Goal: Task Accomplishment & Management: Manage account settings

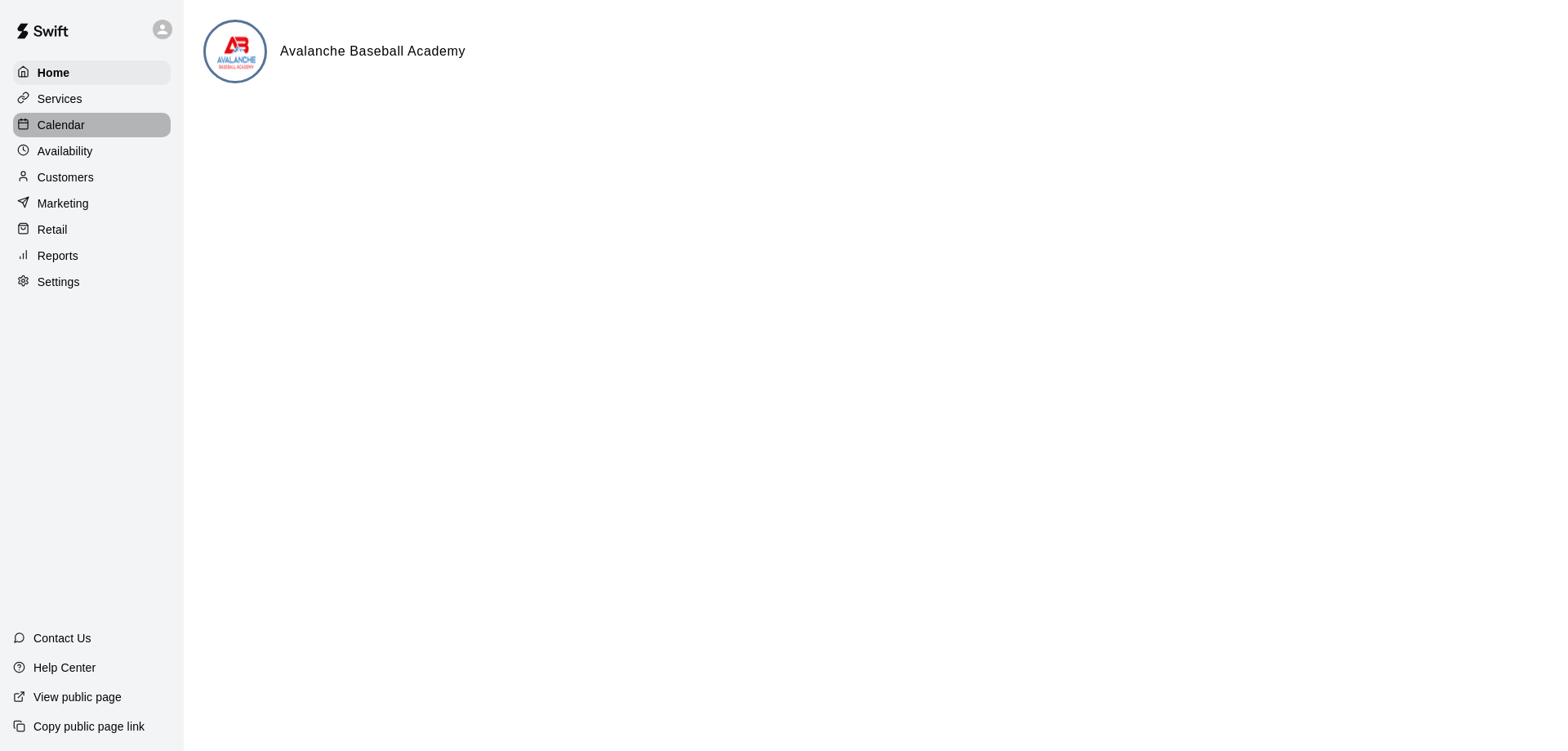
click at [65, 123] on p "Calendar" at bounding box center [61, 125] width 47 height 16
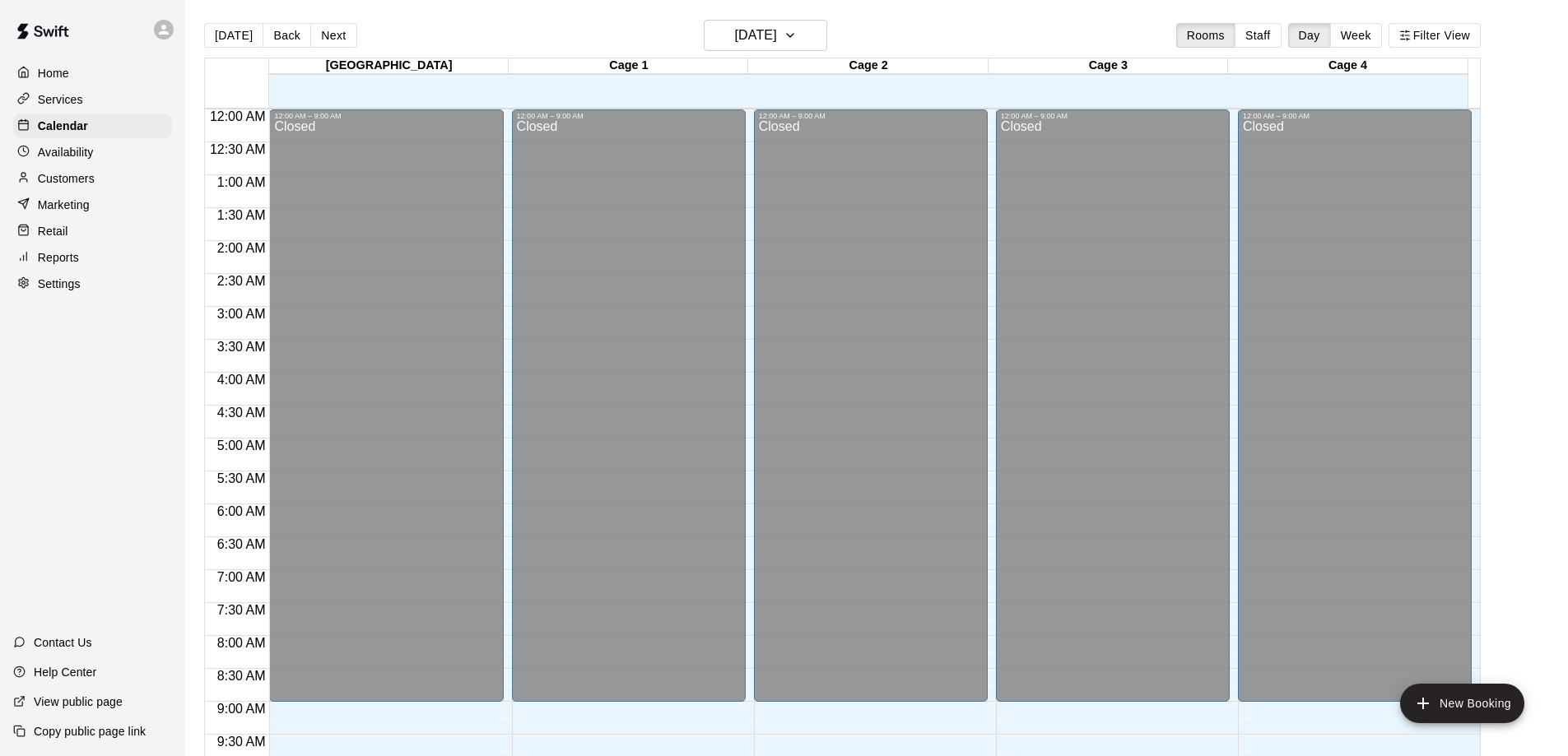
scroll to position [782, 0]
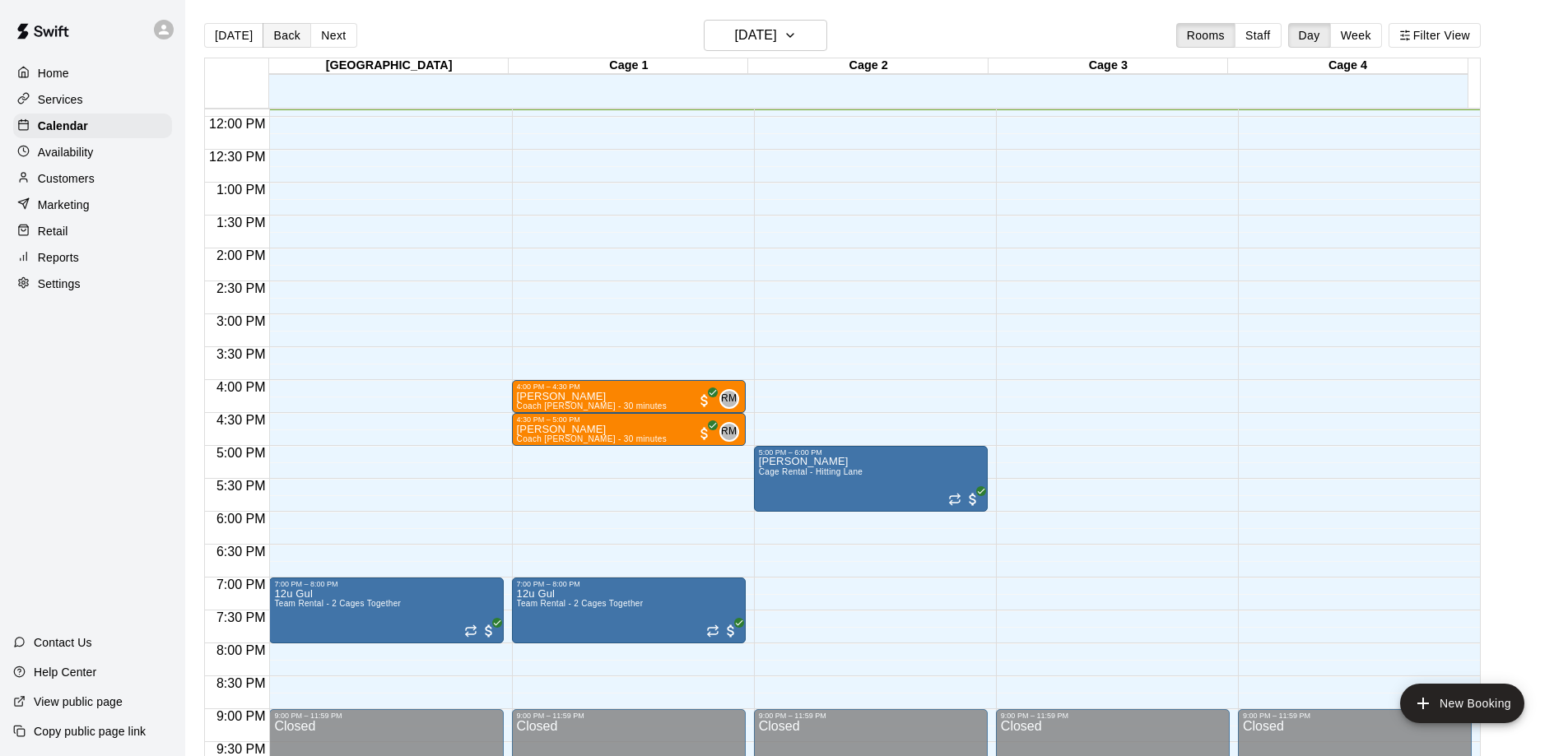
click at [284, 34] on button "Back" at bounding box center [286, 35] width 48 height 25
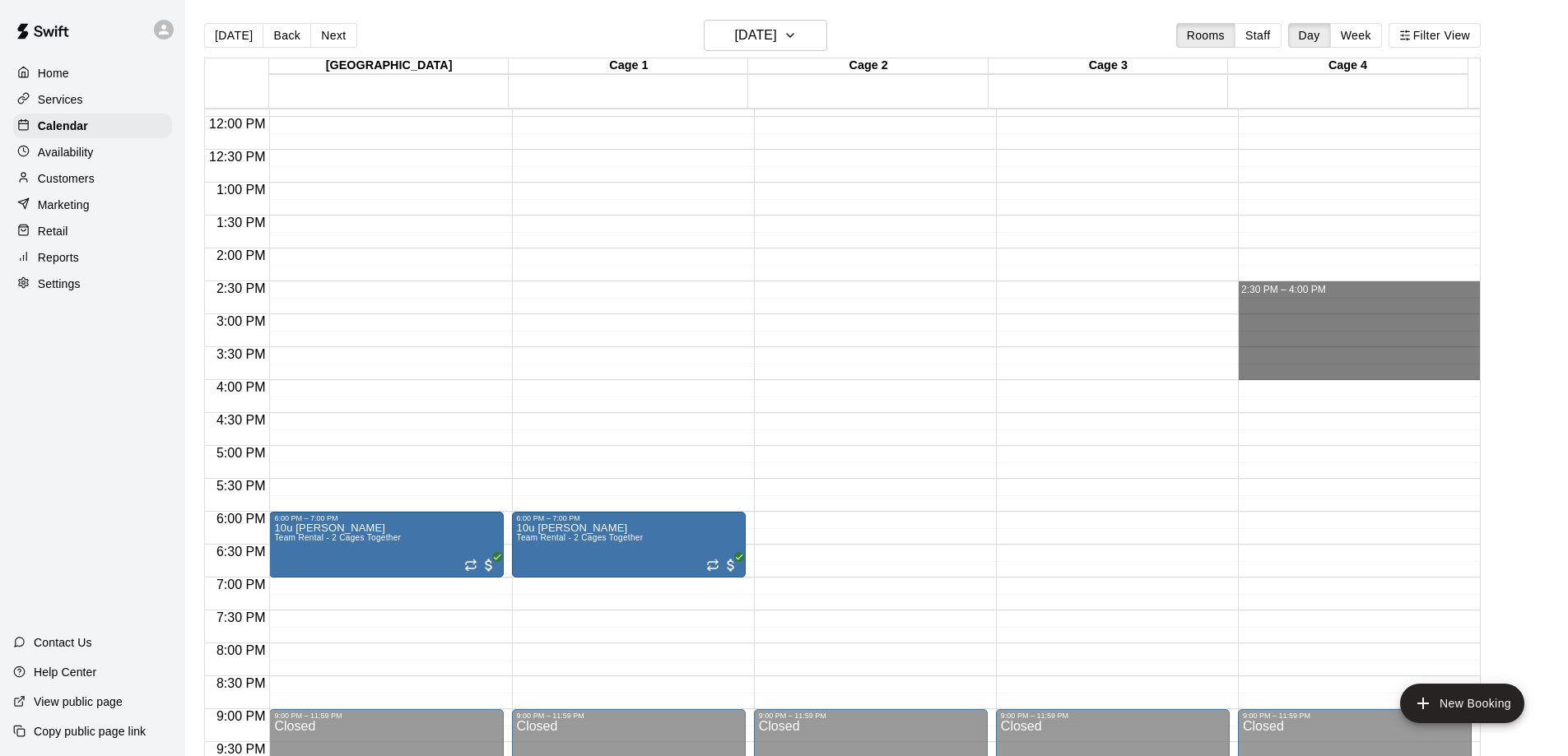
drag, startPoint x: 1308, startPoint y: 288, endPoint x: 1302, endPoint y: 378, distance: 90.2
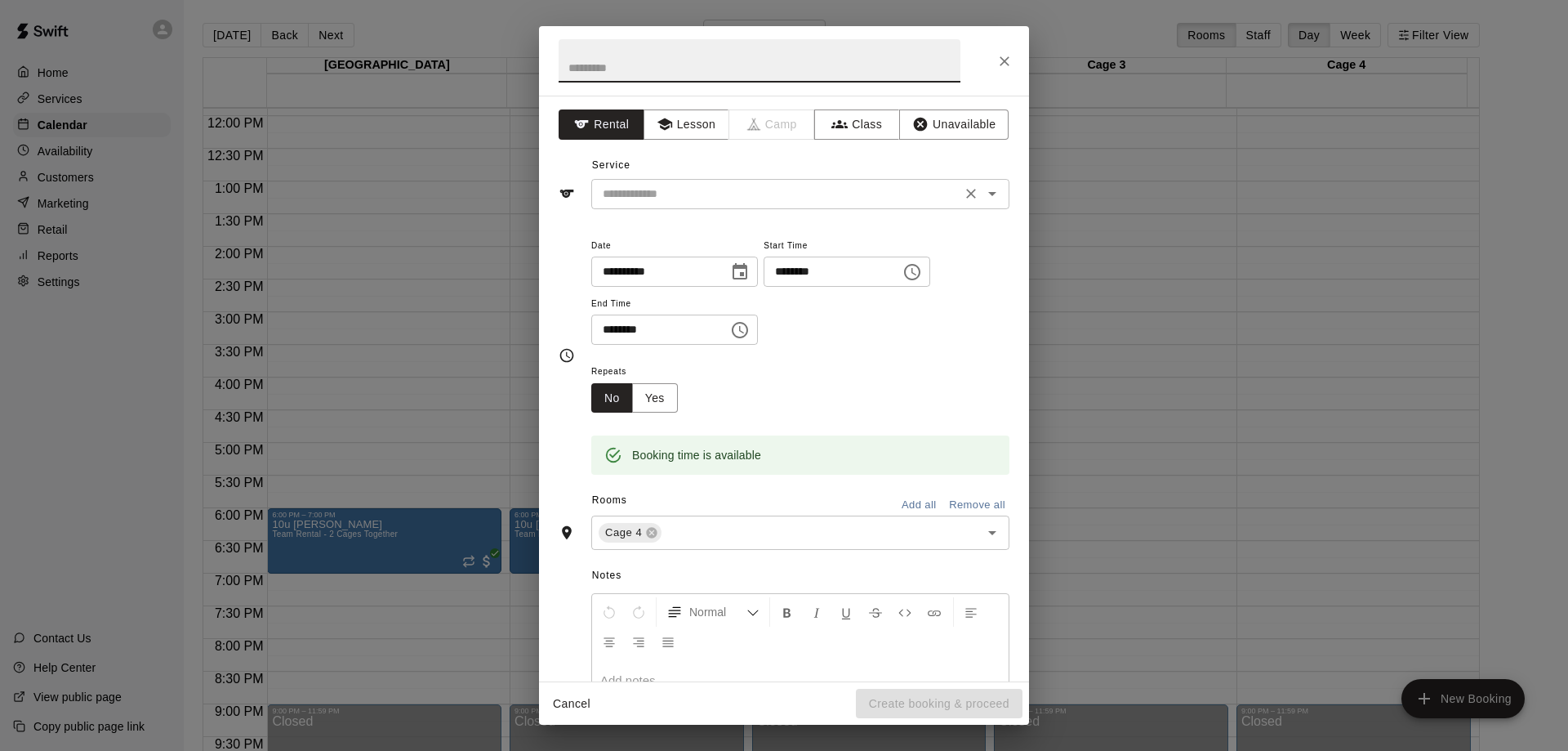
click at [655, 189] on input "text" at bounding box center [775, 194] width 360 height 21
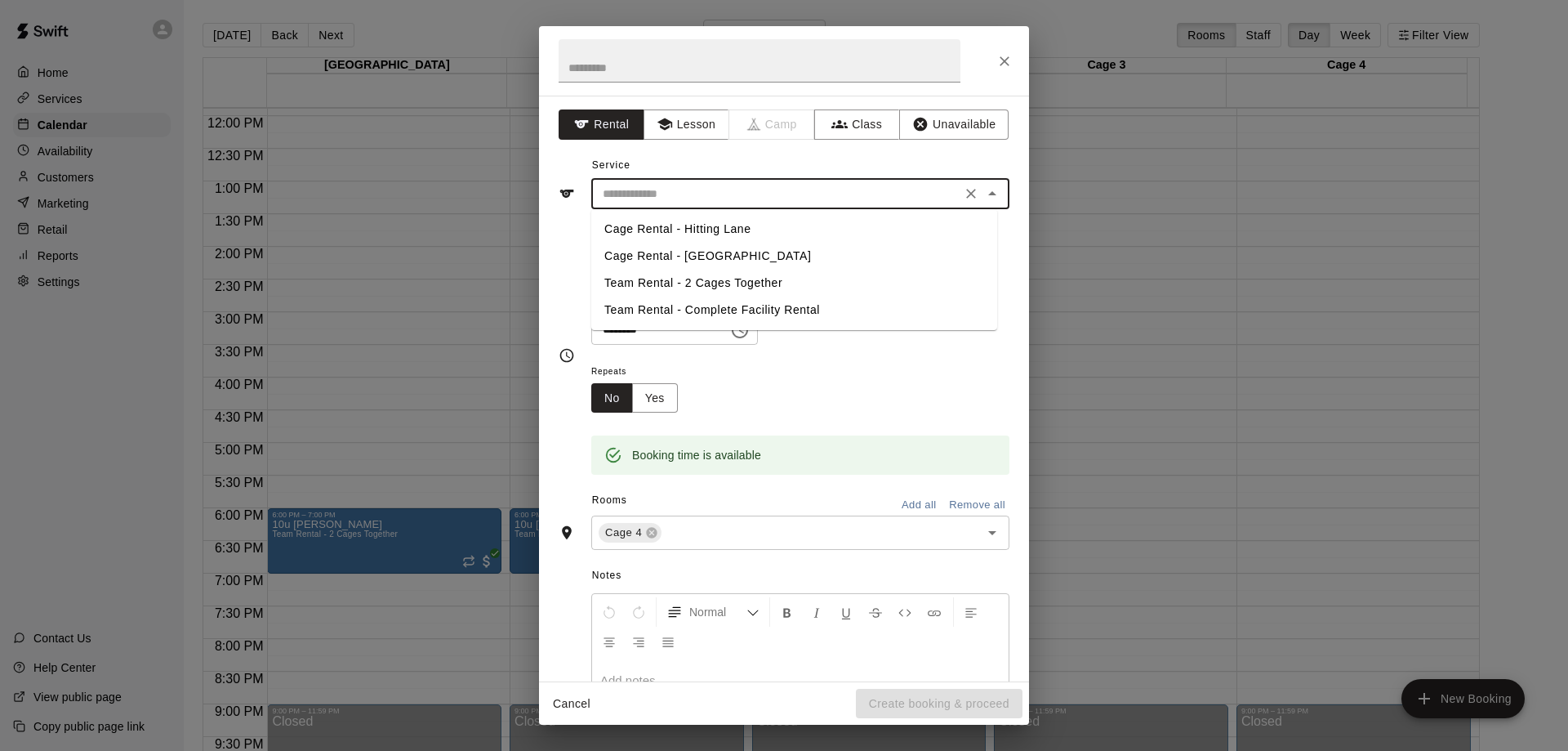
click at [731, 229] on li "Cage Rental - Hitting Lane" at bounding box center [794, 229] width 406 height 27
type input "**********"
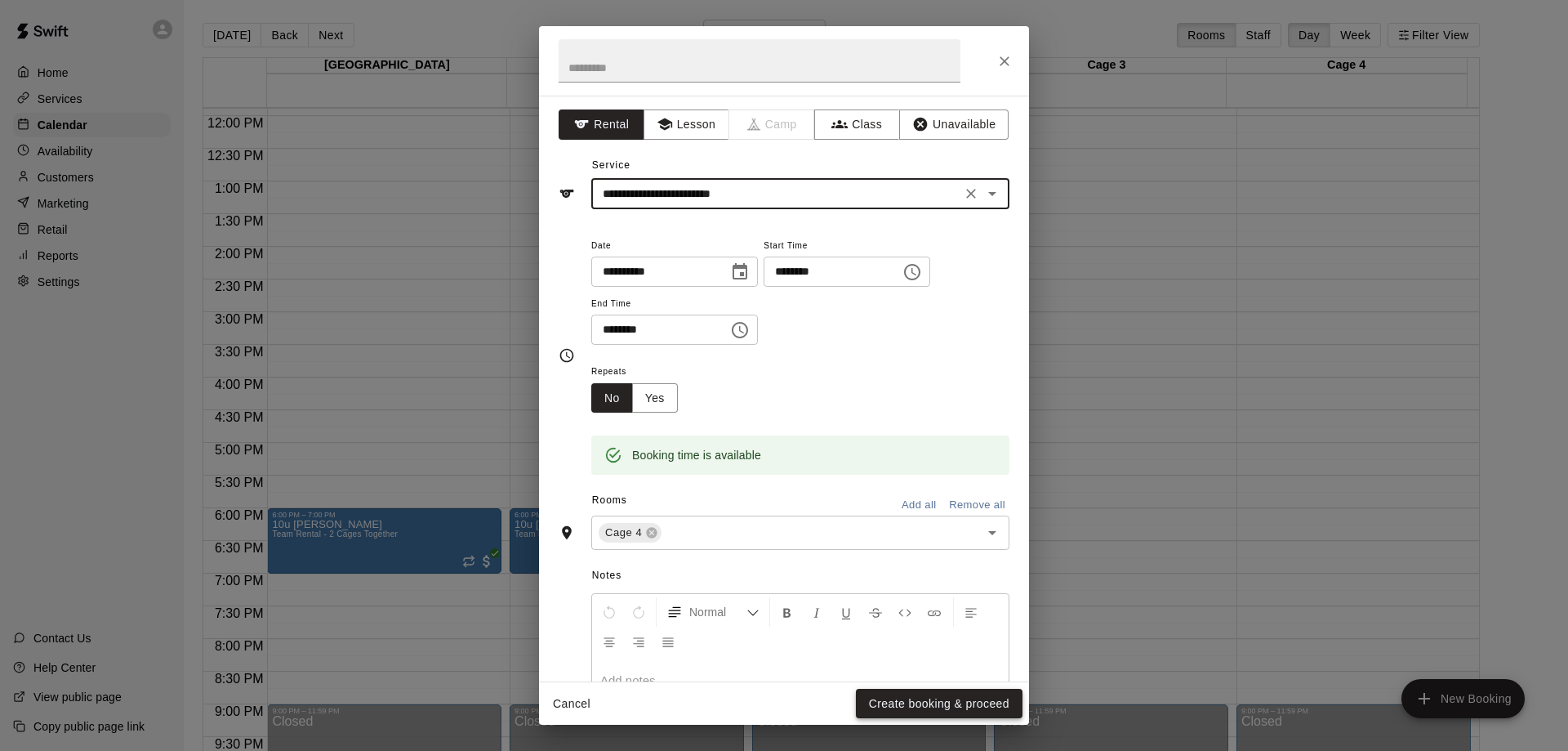
click at [933, 710] on button "Create booking & proceed" at bounding box center [939, 704] width 167 height 30
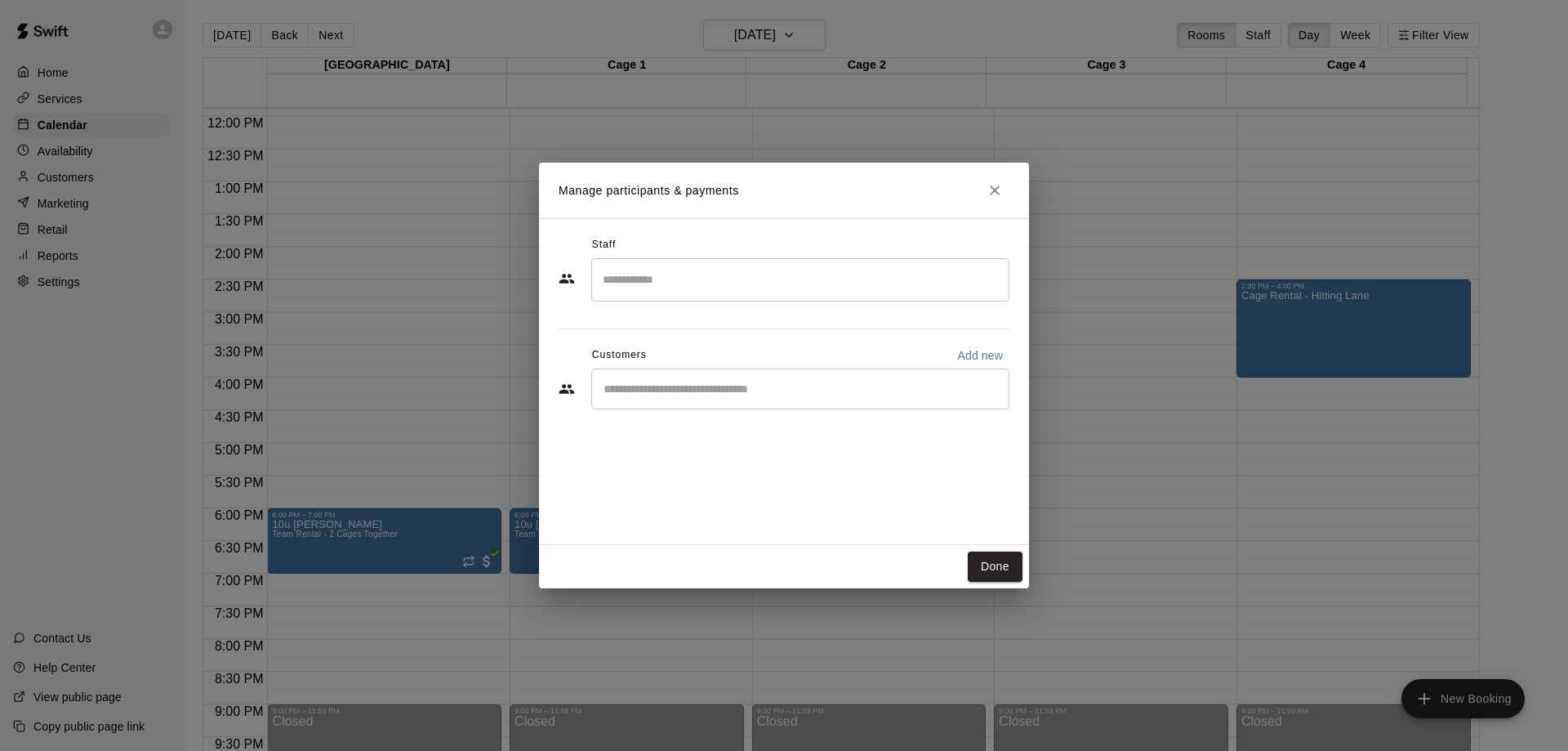
click at [673, 284] on input "Search staff" at bounding box center [800, 279] width 404 height 28
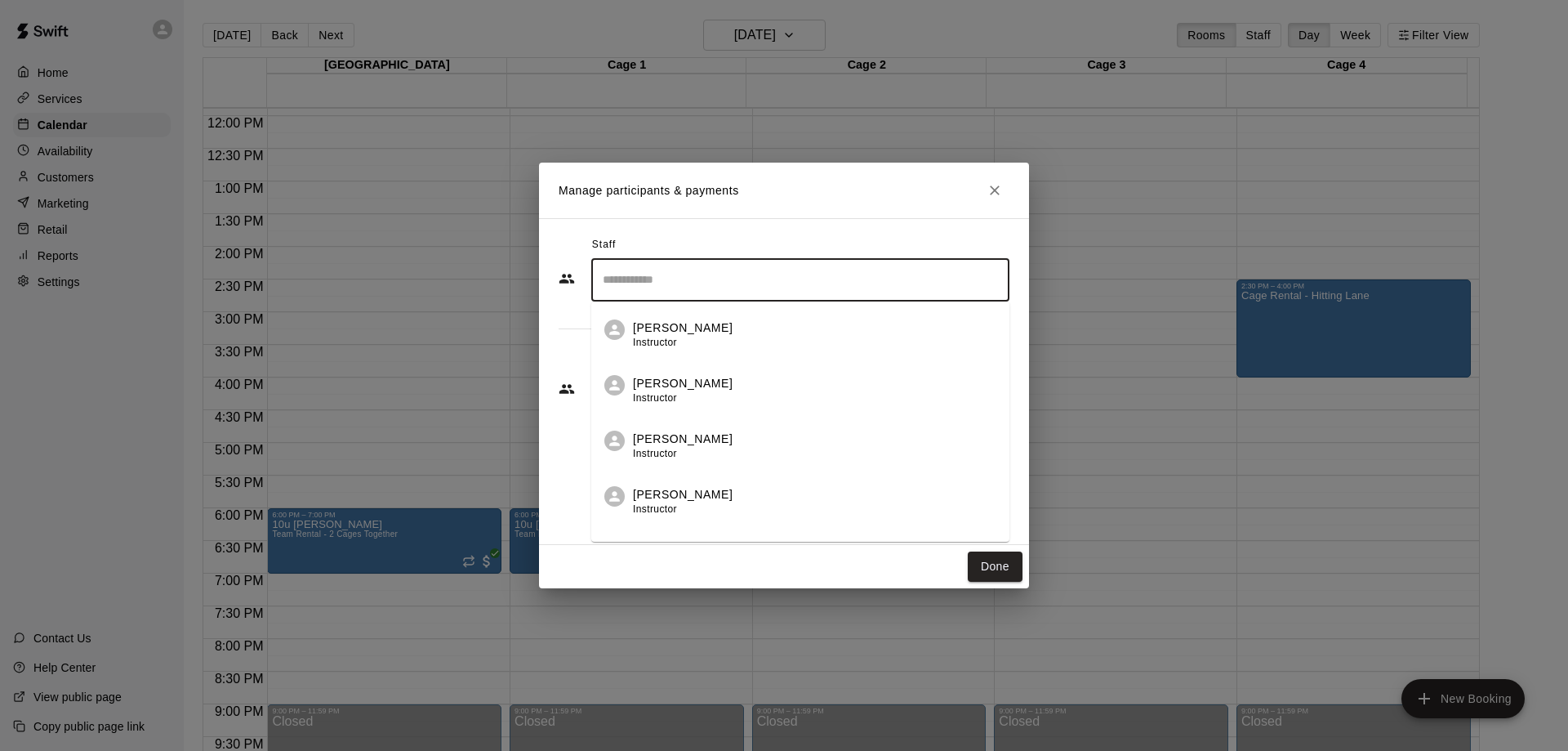
click at [643, 457] on span "Instructor" at bounding box center [654, 453] width 44 height 11
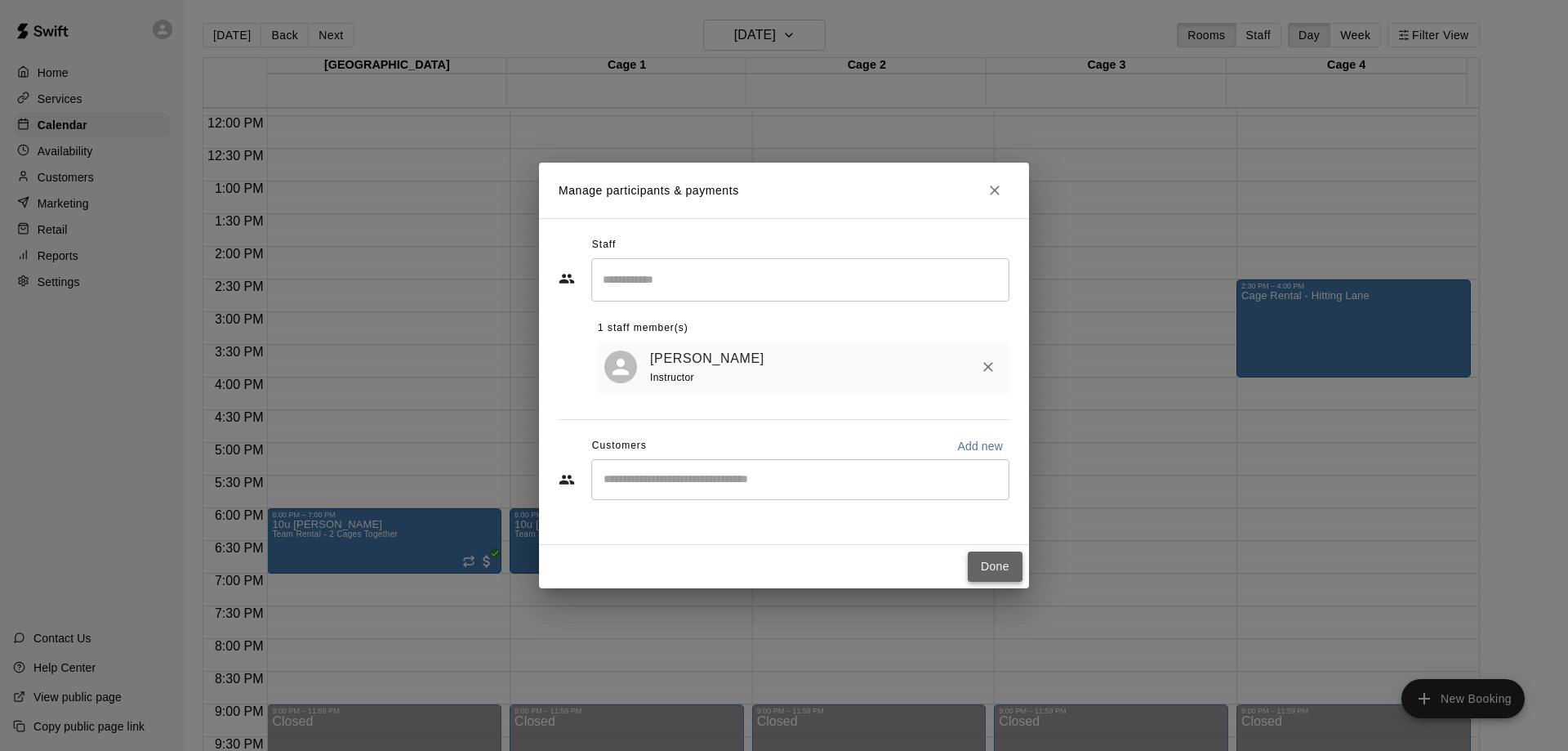
click at [998, 568] on button "Done" at bounding box center [995, 566] width 55 height 30
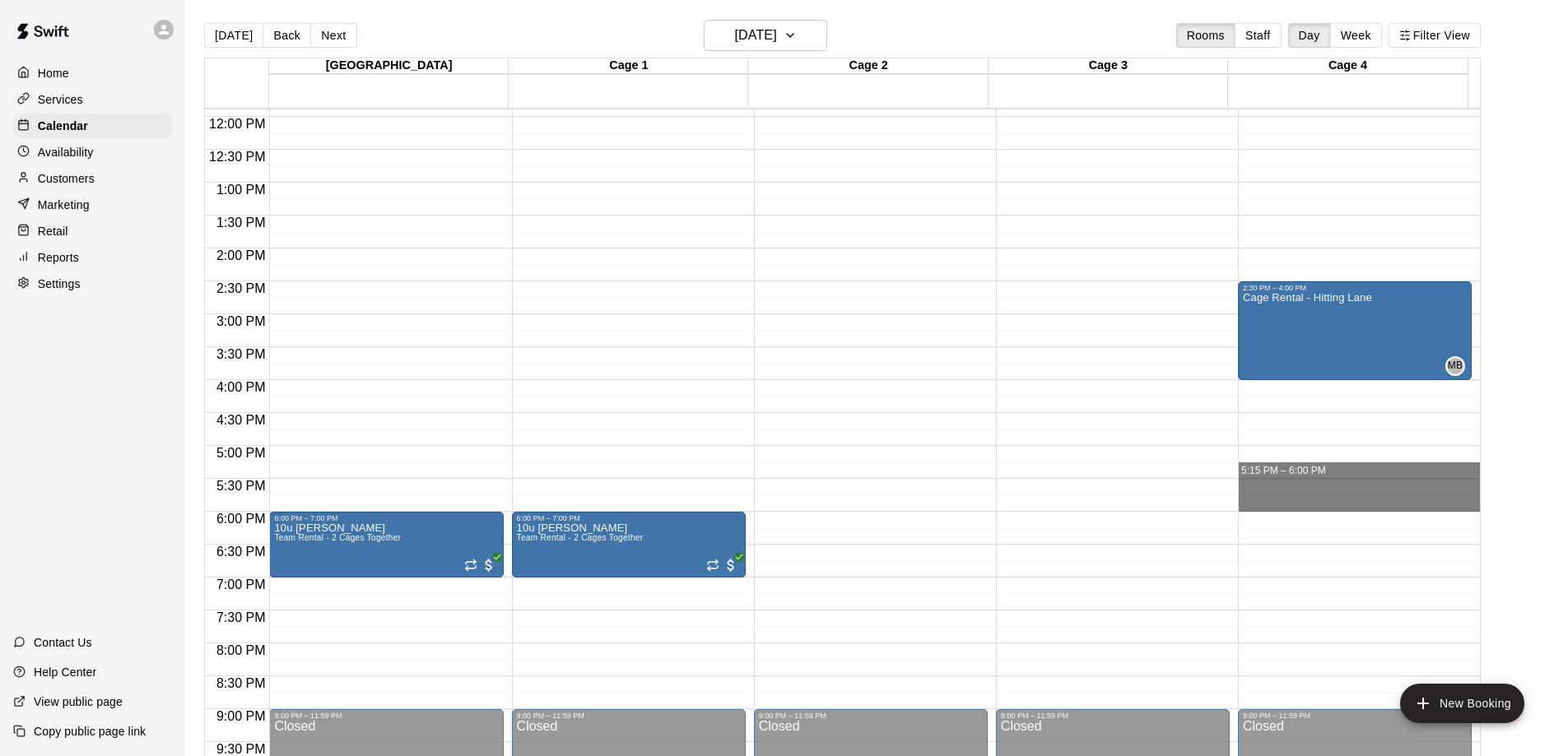
drag, startPoint x: 1263, startPoint y: 481, endPoint x: 1264, endPoint y: 504, distance: 23.0
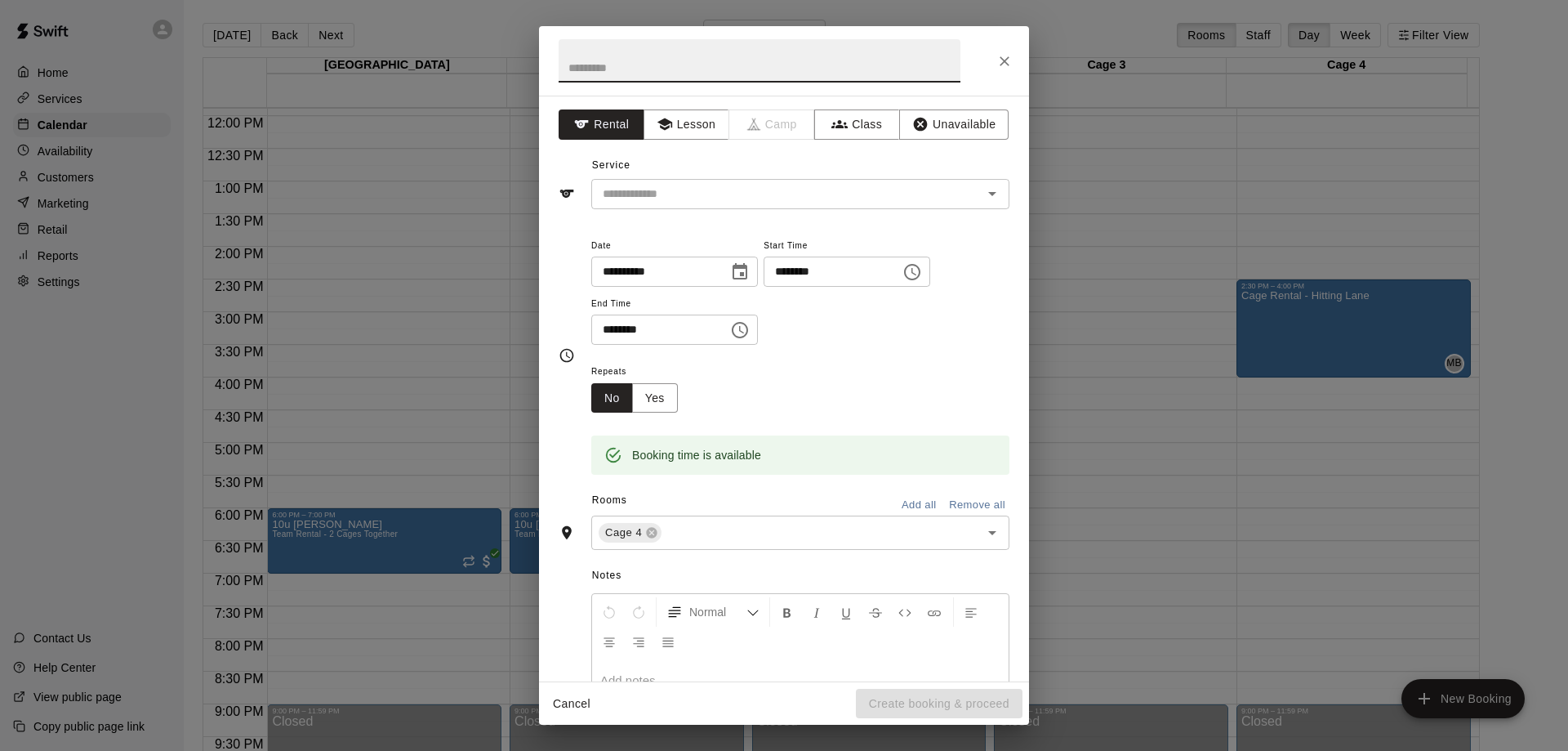
click at [823, 269] on input "********" at bounding box center [826, 272] width 125 height 30
click at [659, 205] on div "​" at bounding box center [800, 193] width 418 height 30
type input "********"
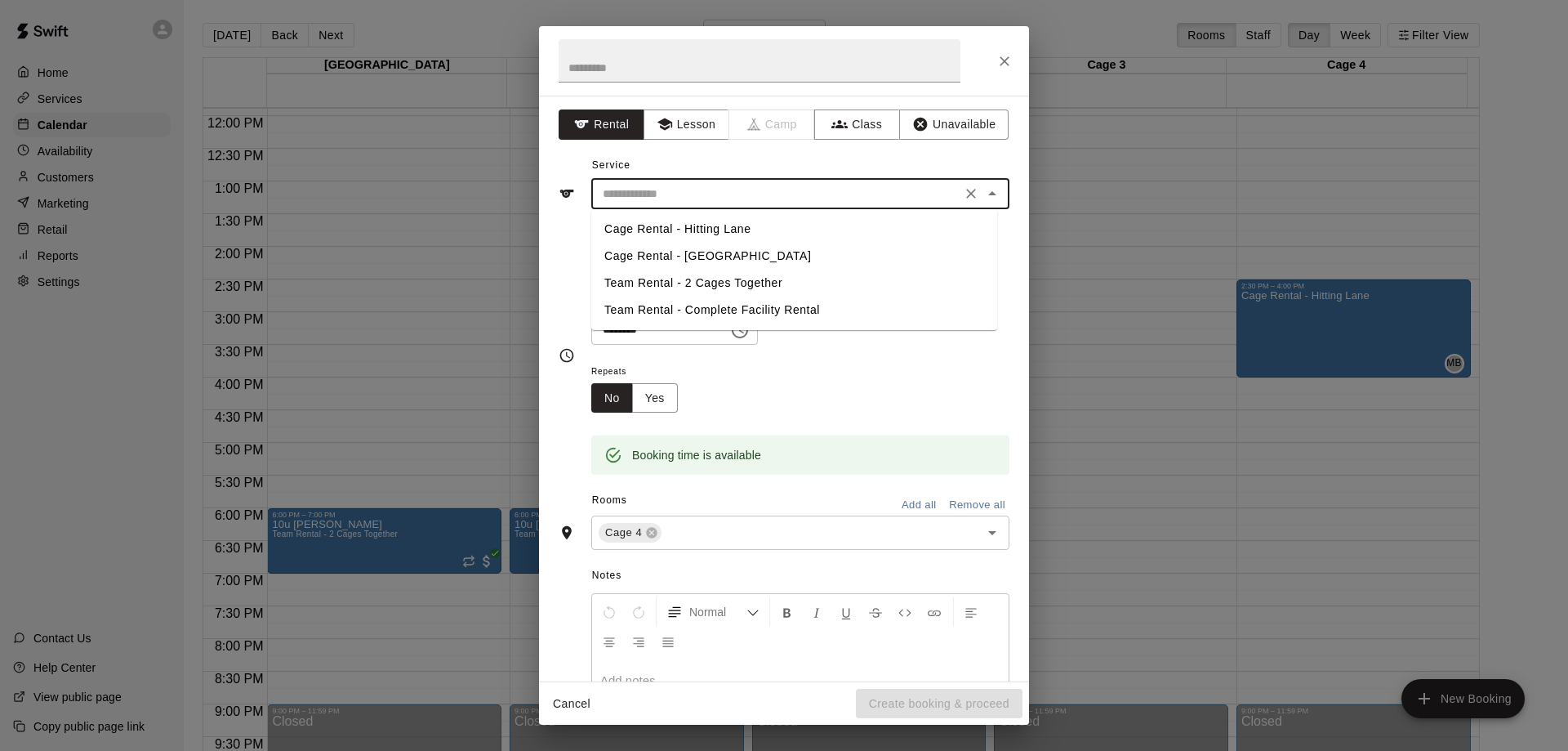
click at [616, 230] on li "Cage Rental - Hitting Lane" at bounding box center [794, 229] width 406 height 27
type input "**********"
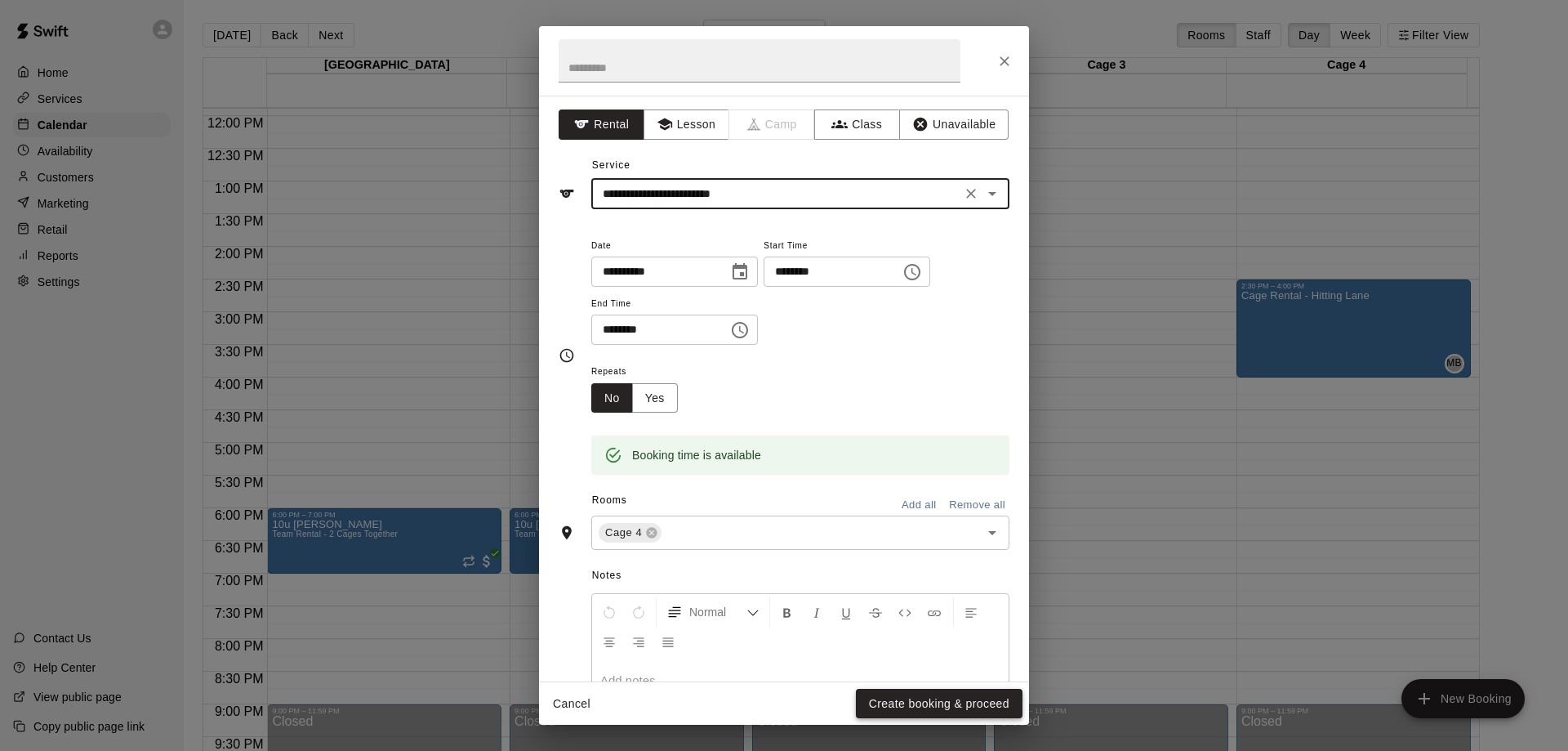
click at [910, 695] on button "Create booking & proceed" at bounding box center [939, 704] width 167 height 30
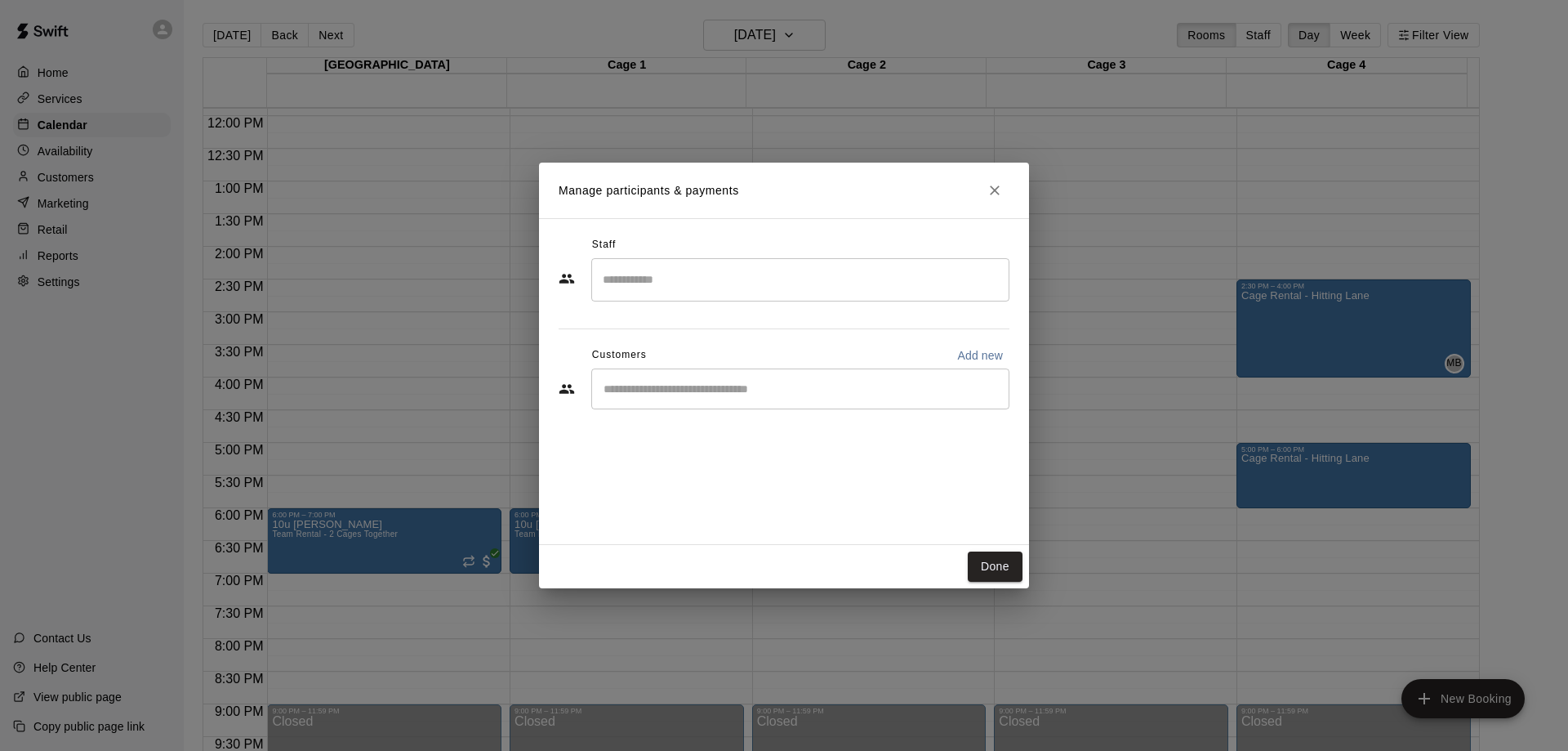
click at [645, 296] on div "​" at bounding box center [800, 280] width 418 height 43
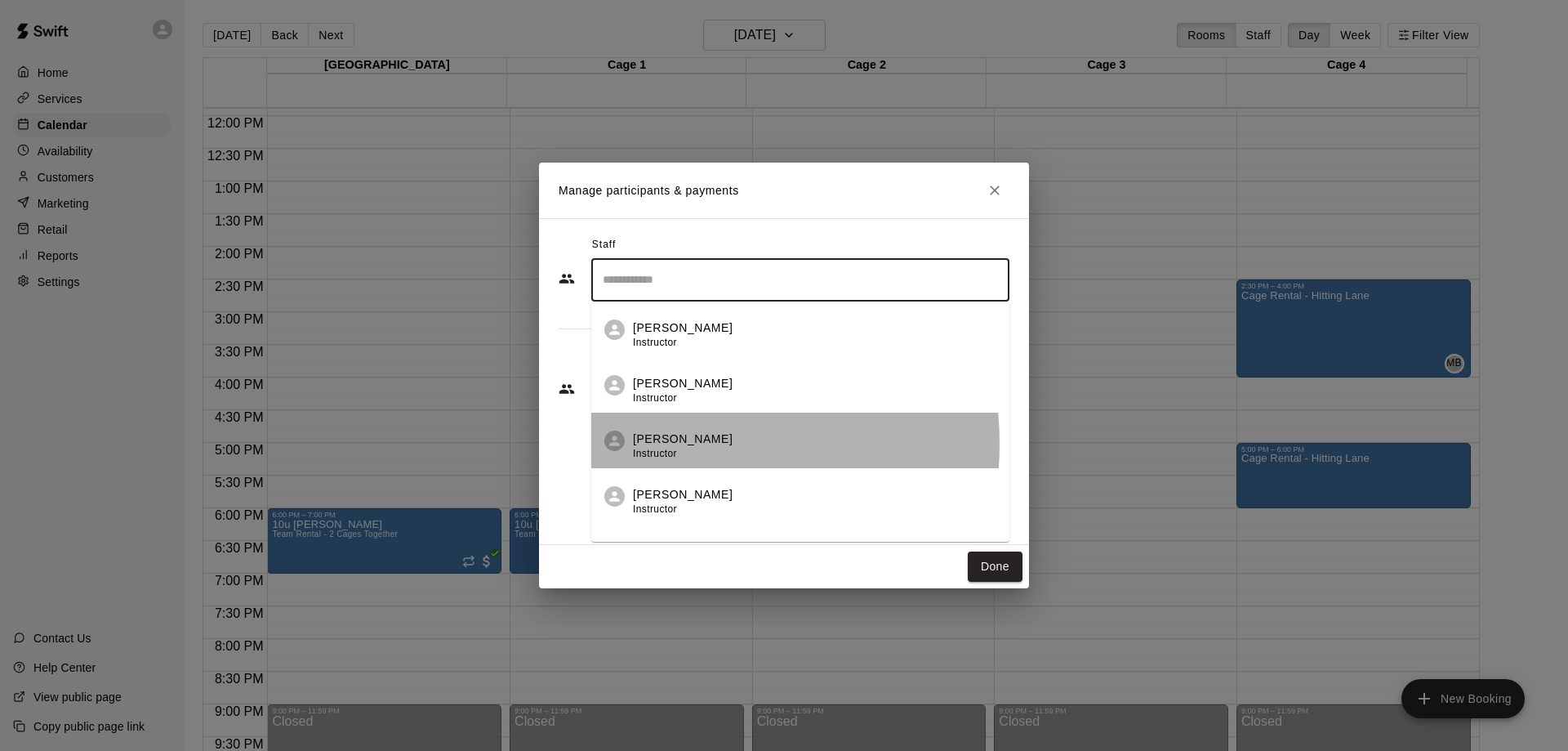
click at [655, 443] on p "[PERSON_NAME]" at bounding box center [683, 439] width 100 height 17
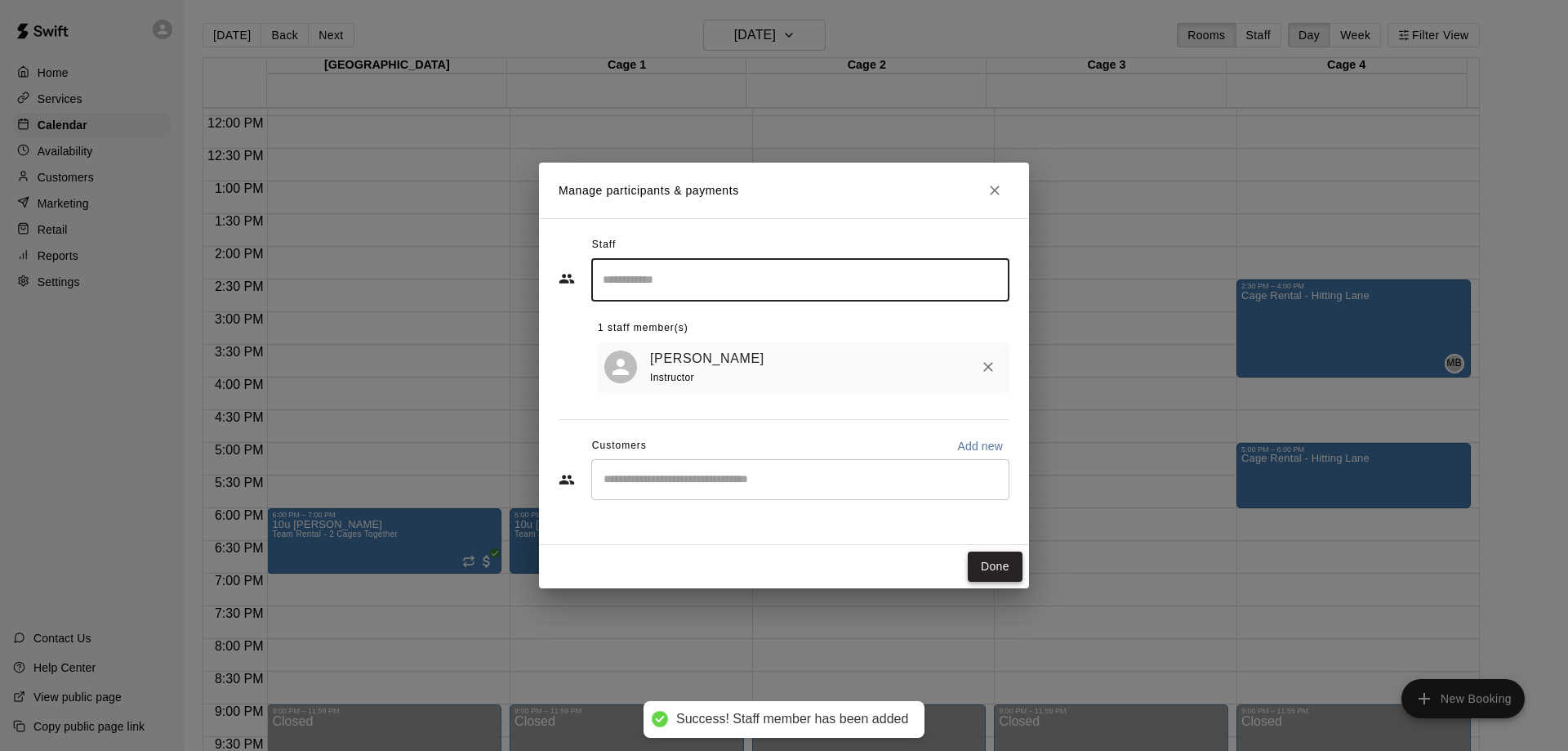
click at [996, 566] on button "Done" at bounding box center [995, 566] width 55 height 30
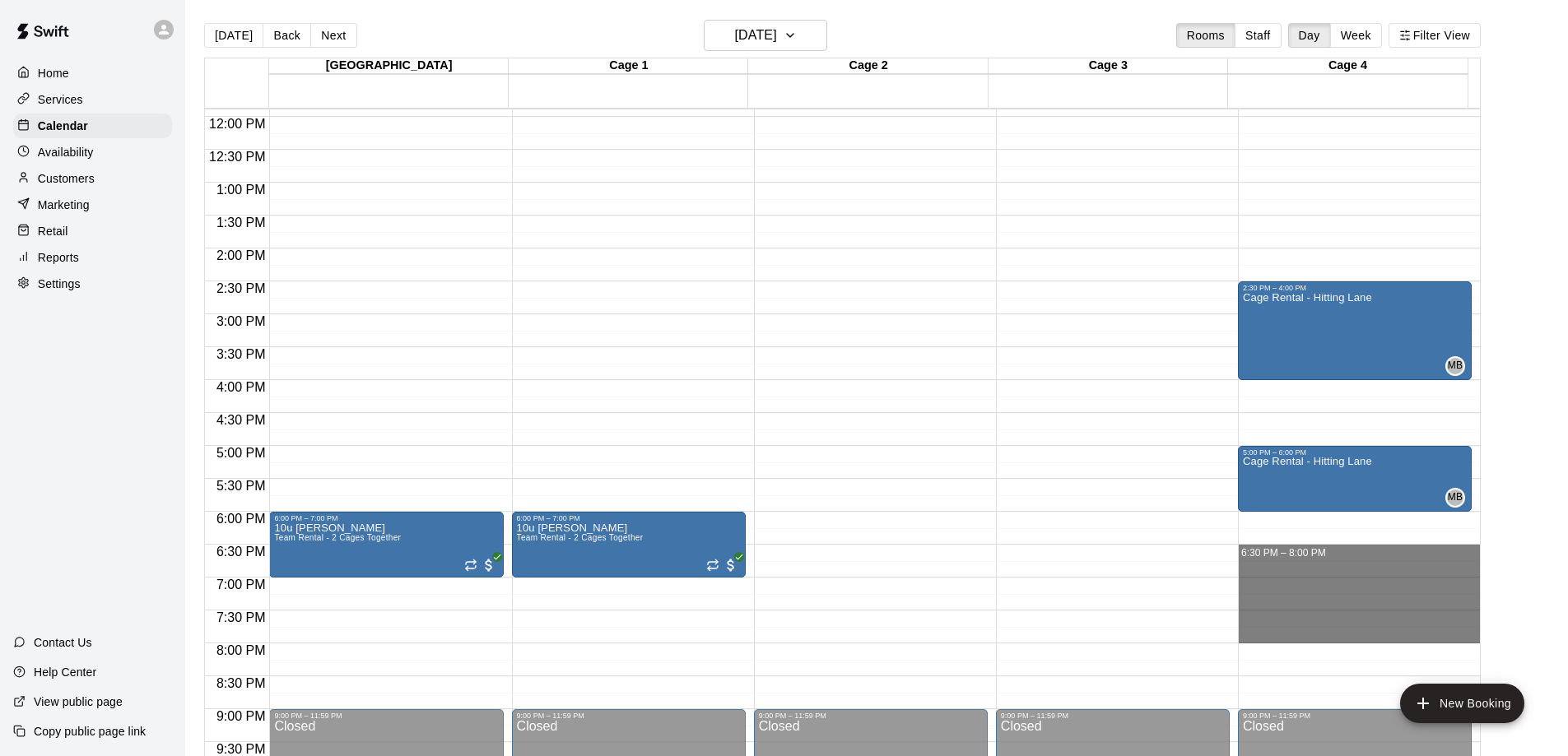
drag, startPoint x: 1276, startPoint y: 552, endPoint x: 1280, endPoint y: 631, distance: 79.1
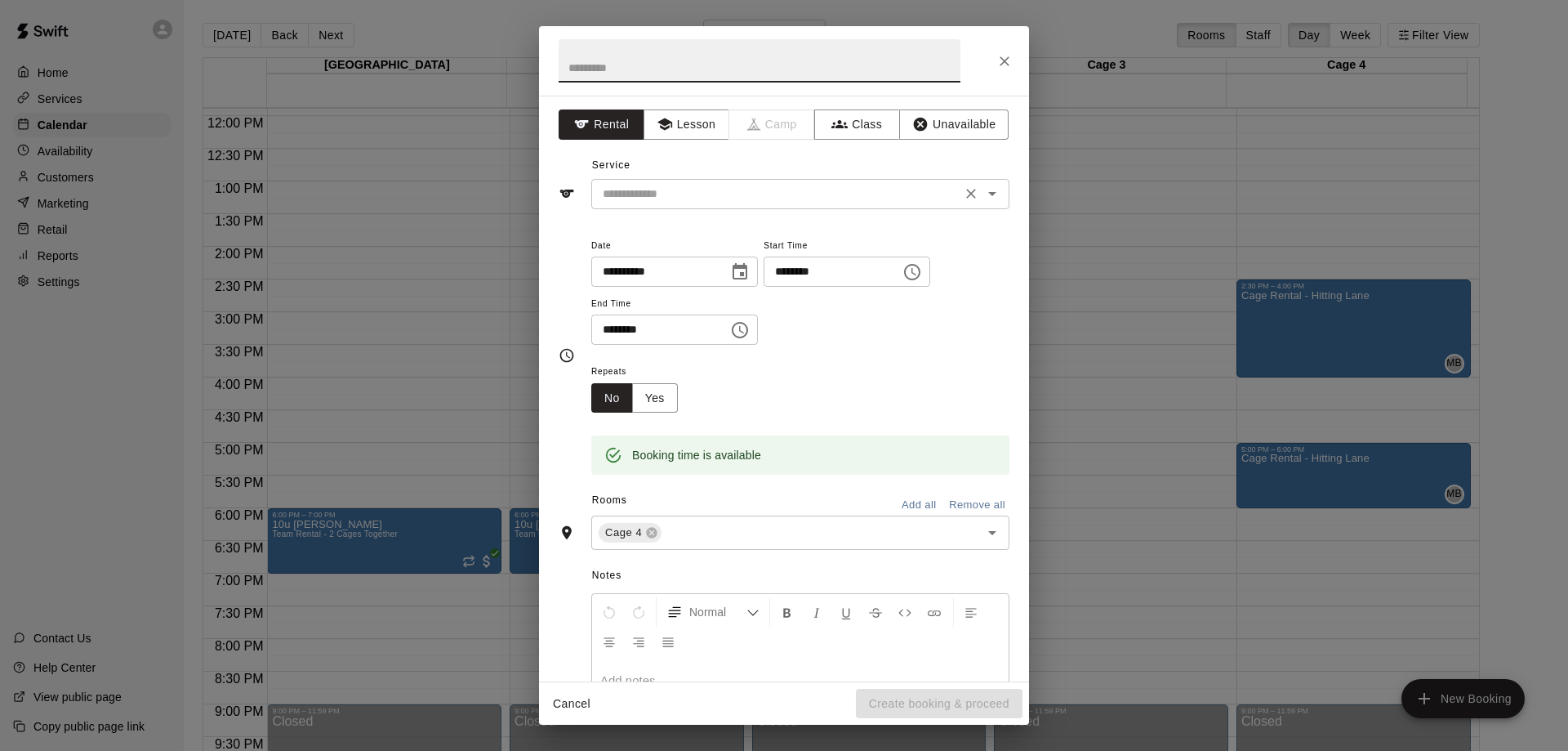
click at [647, 192] on input "text" at bounding box center [775, 194] width 360 height 21
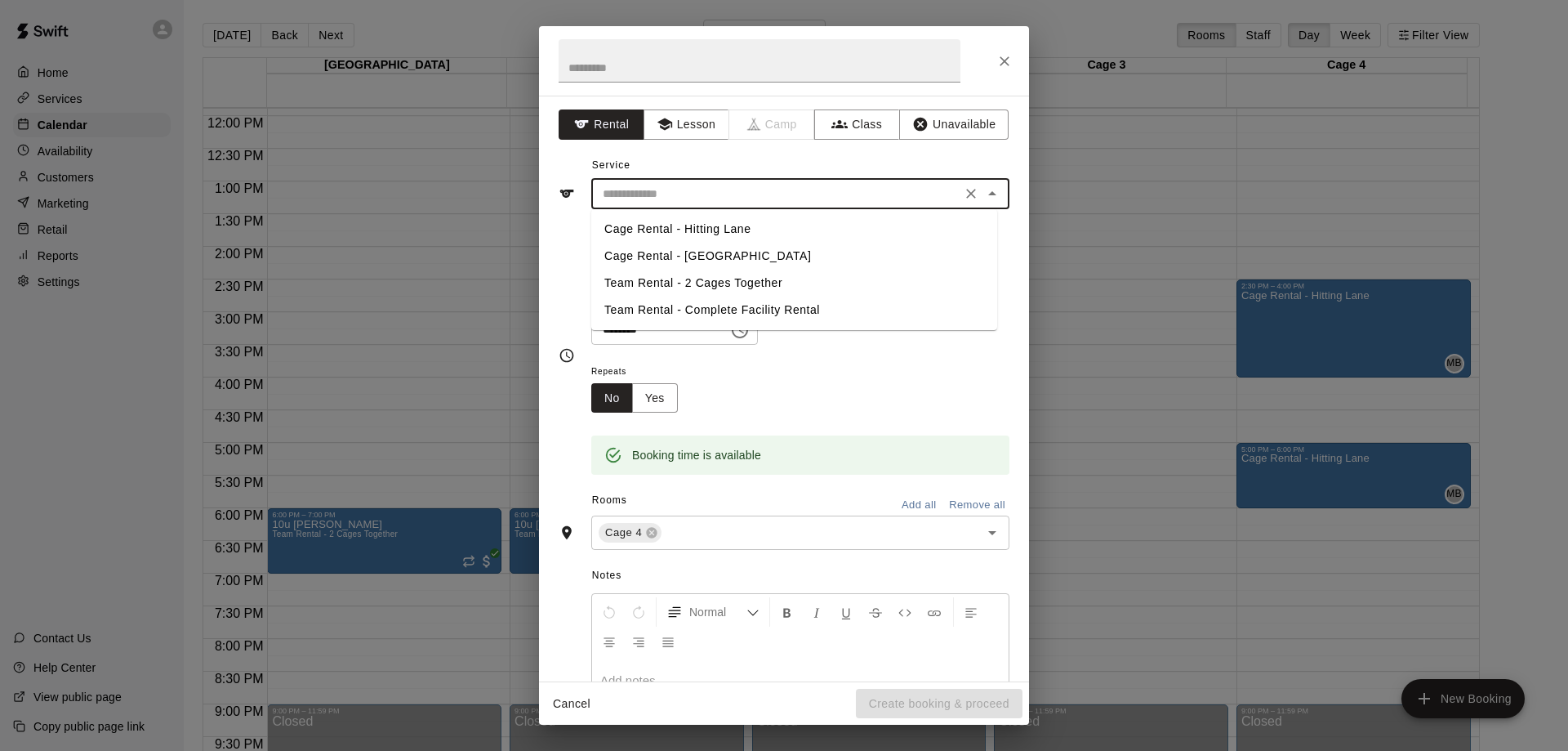
click at [625, 220] on li "Cage Rental - Hitting Lane" at bounding box center [794, 229] width 406 height 27
type input "**********"
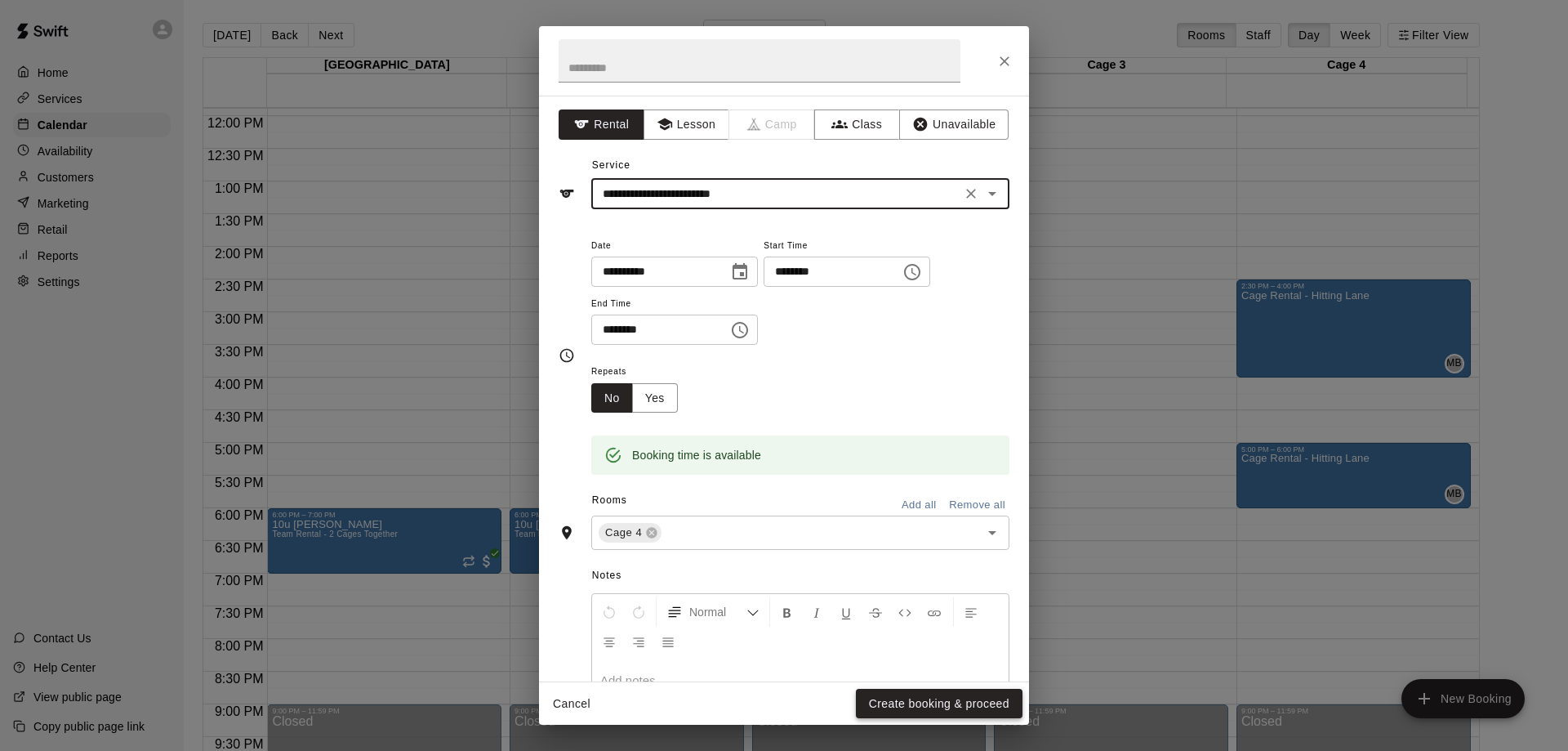
click at [974, 709] on button "Create booking & proceed" at bounding box center [939, 704] width 167 height 30
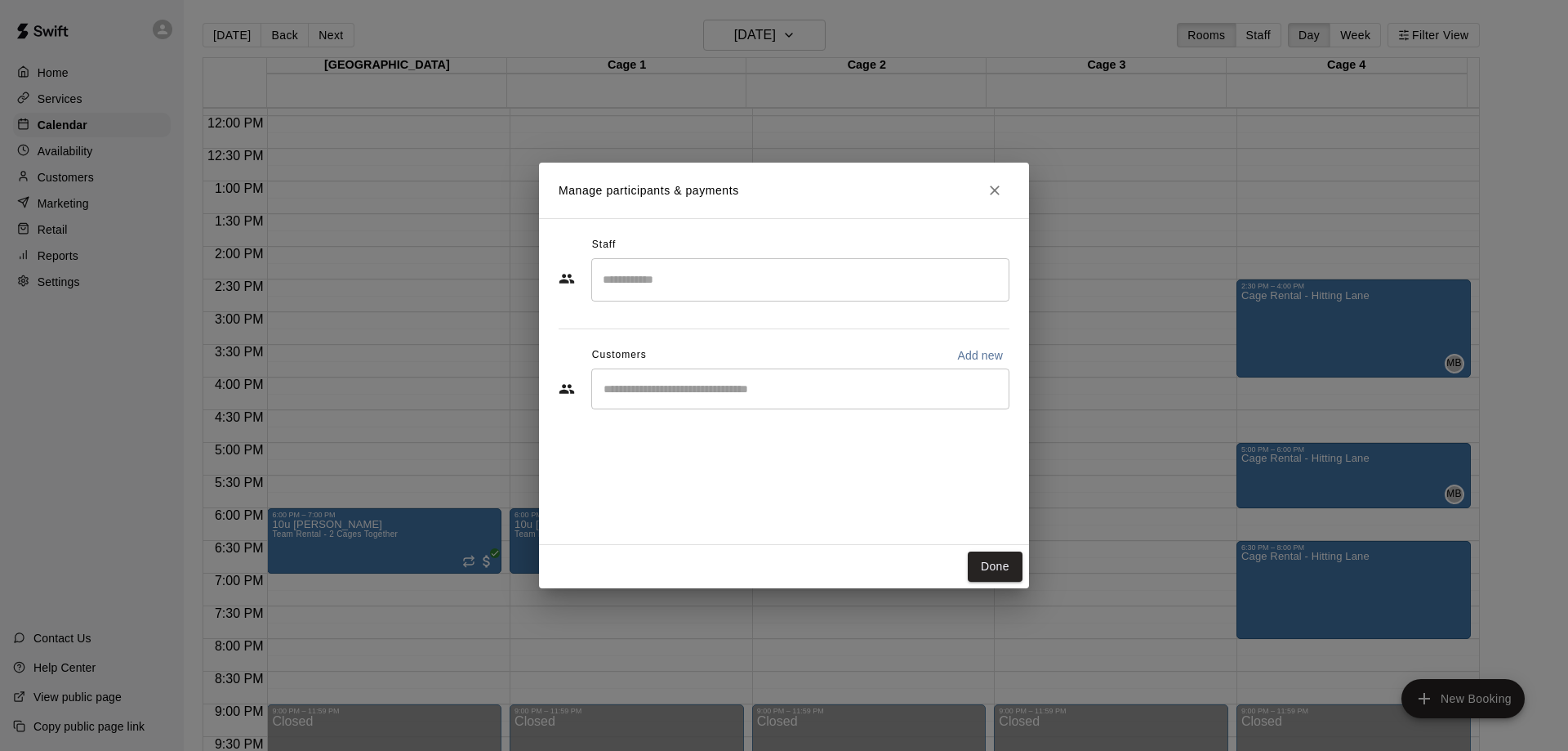
click at [645, 276] on input "Search staff" at bounding box center [800, 279] width 404 height 28
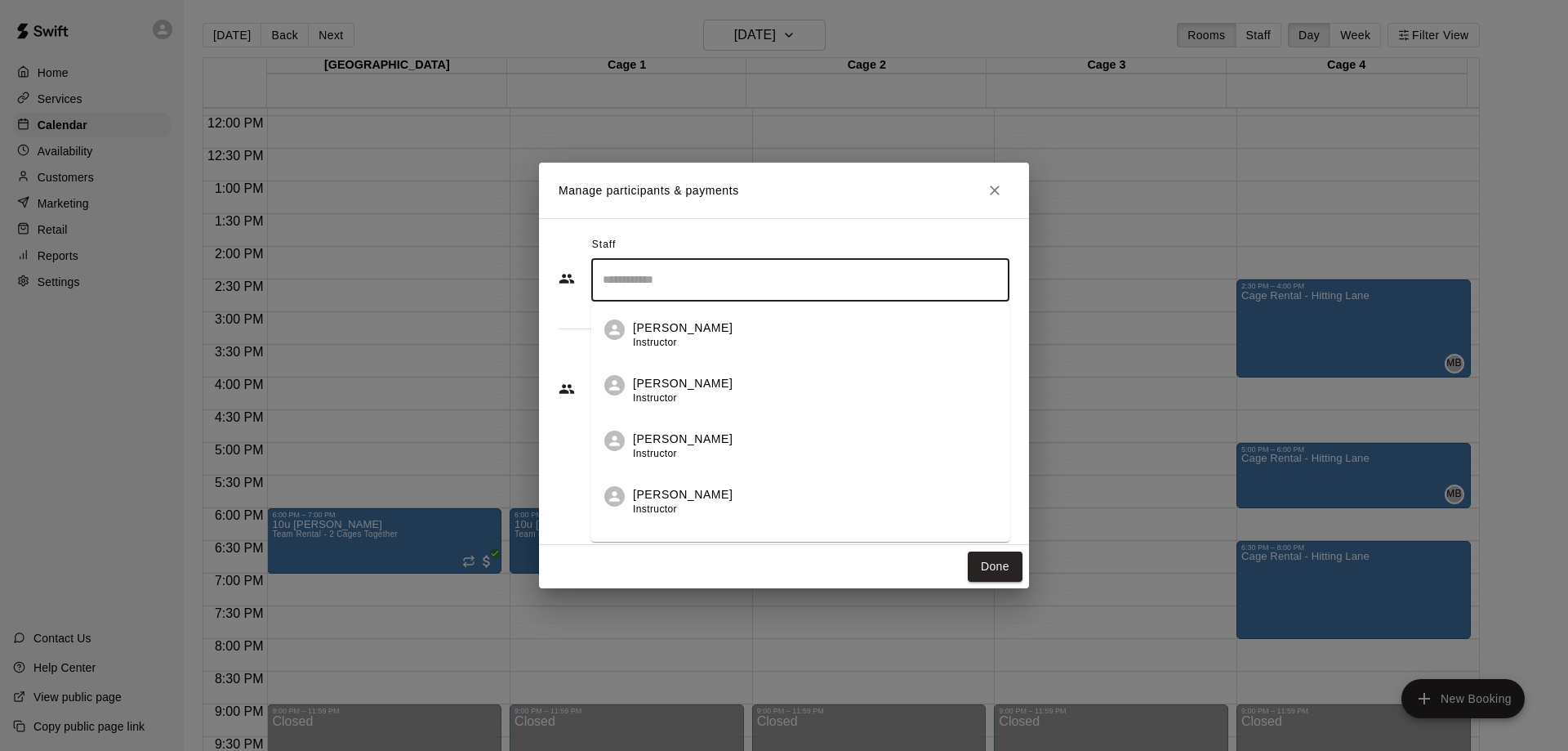
click at [638, 453] on span "Instructor" at bounding box center [654, 453] width 44 height 11
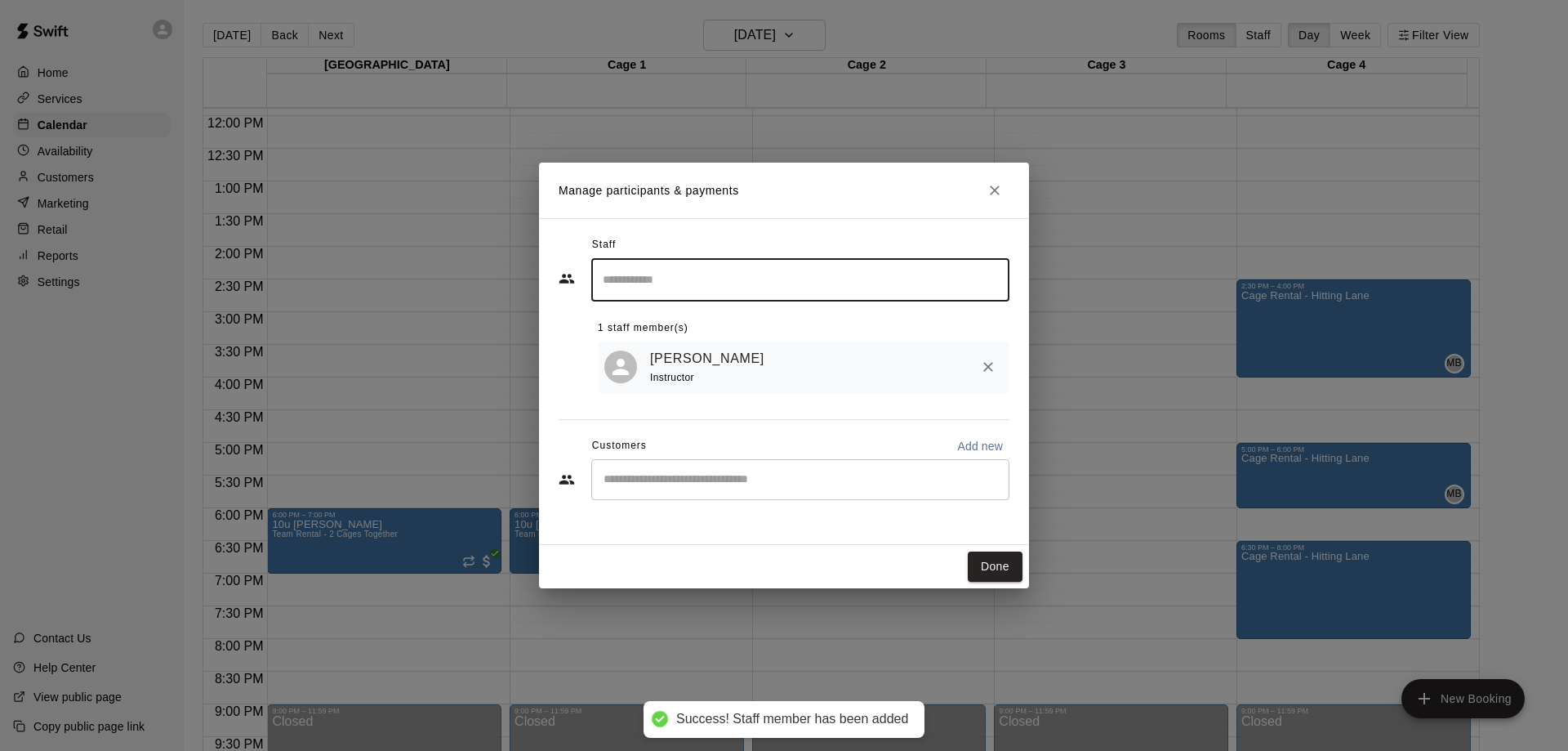
click at [987, 565] on button "Done" at bounding box center [995, 566] width 55 height 30
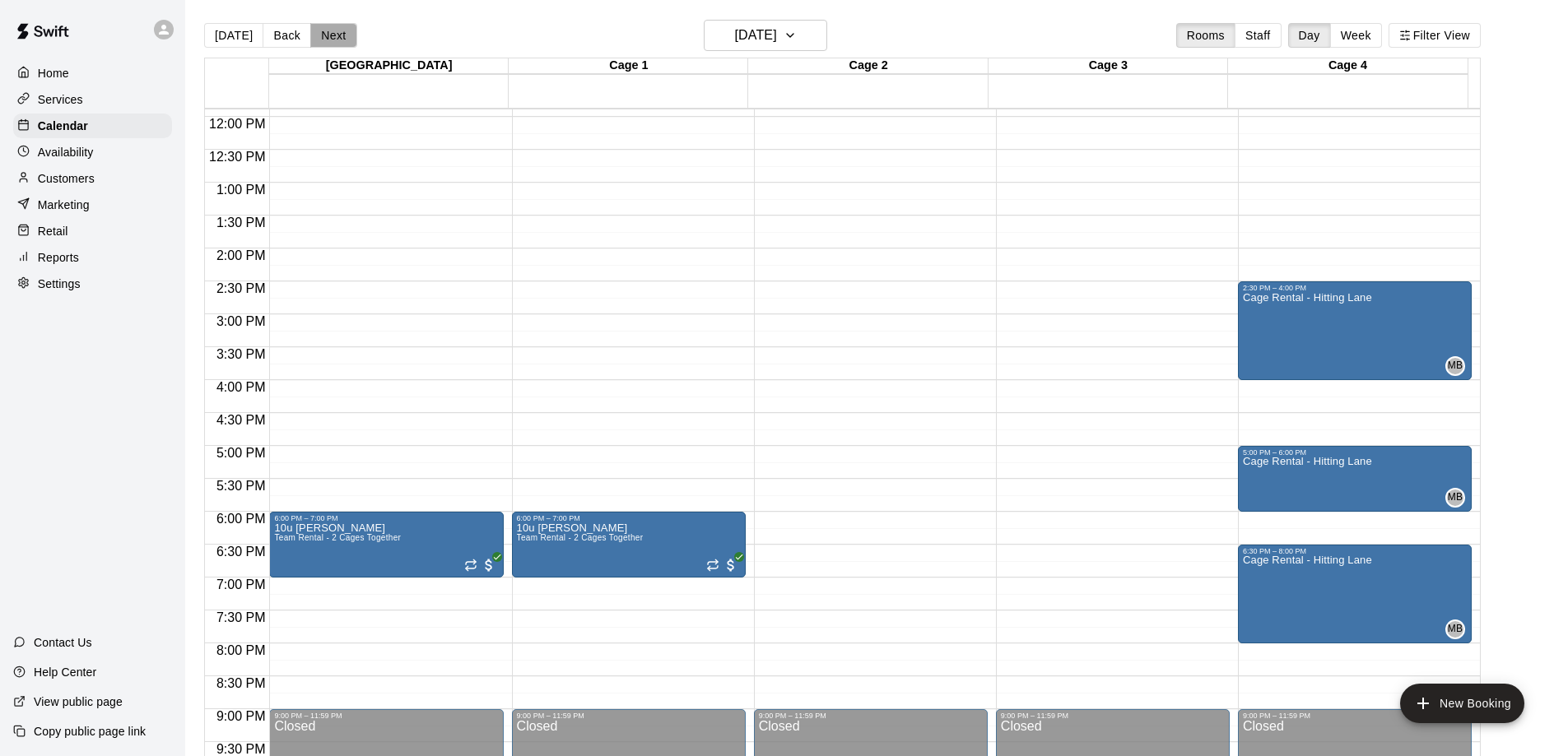
click at [328, 33] on button "Next" at bounding box center [333, 35] width 46 height 25
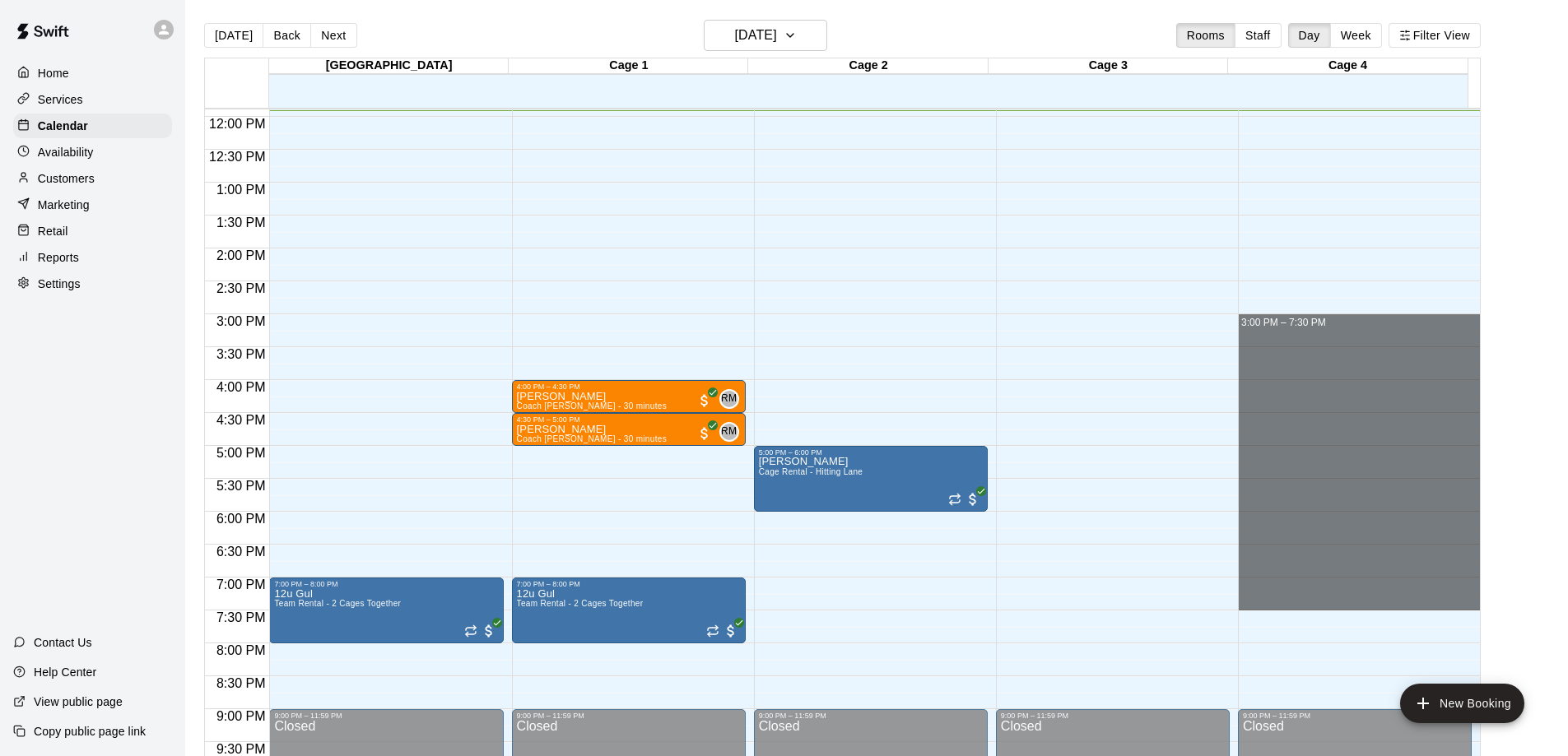
drag, startPoint x: 1303, startPoint y: 317, endPoint x: 1346, endPoint y: 607, distance: 293.2
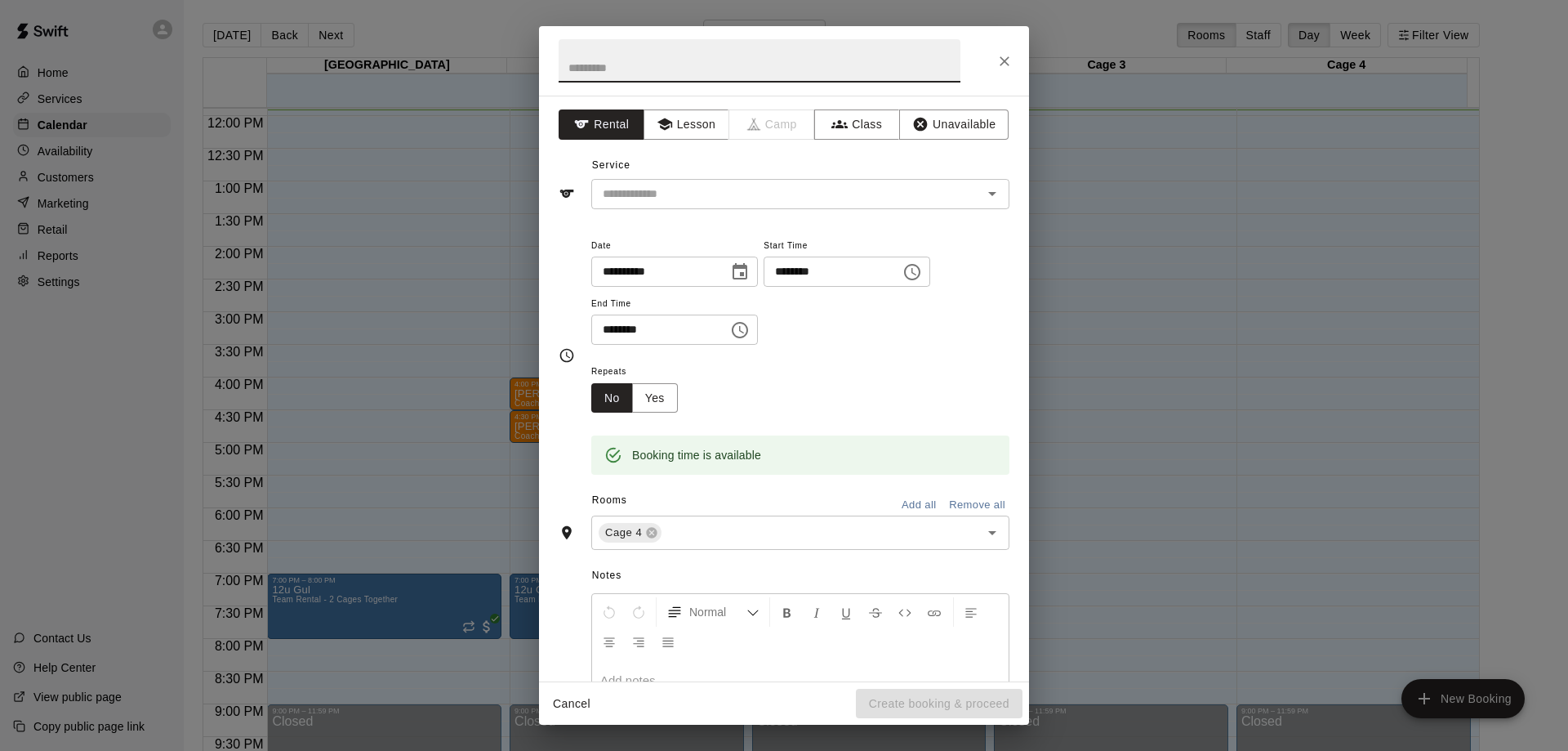
click at [689, 210] on div "**********" at bounding box center [784, 388] width 490 height 586
click at [688, 201] on input "text" at bounding box center [775, 194] width 360 height 21
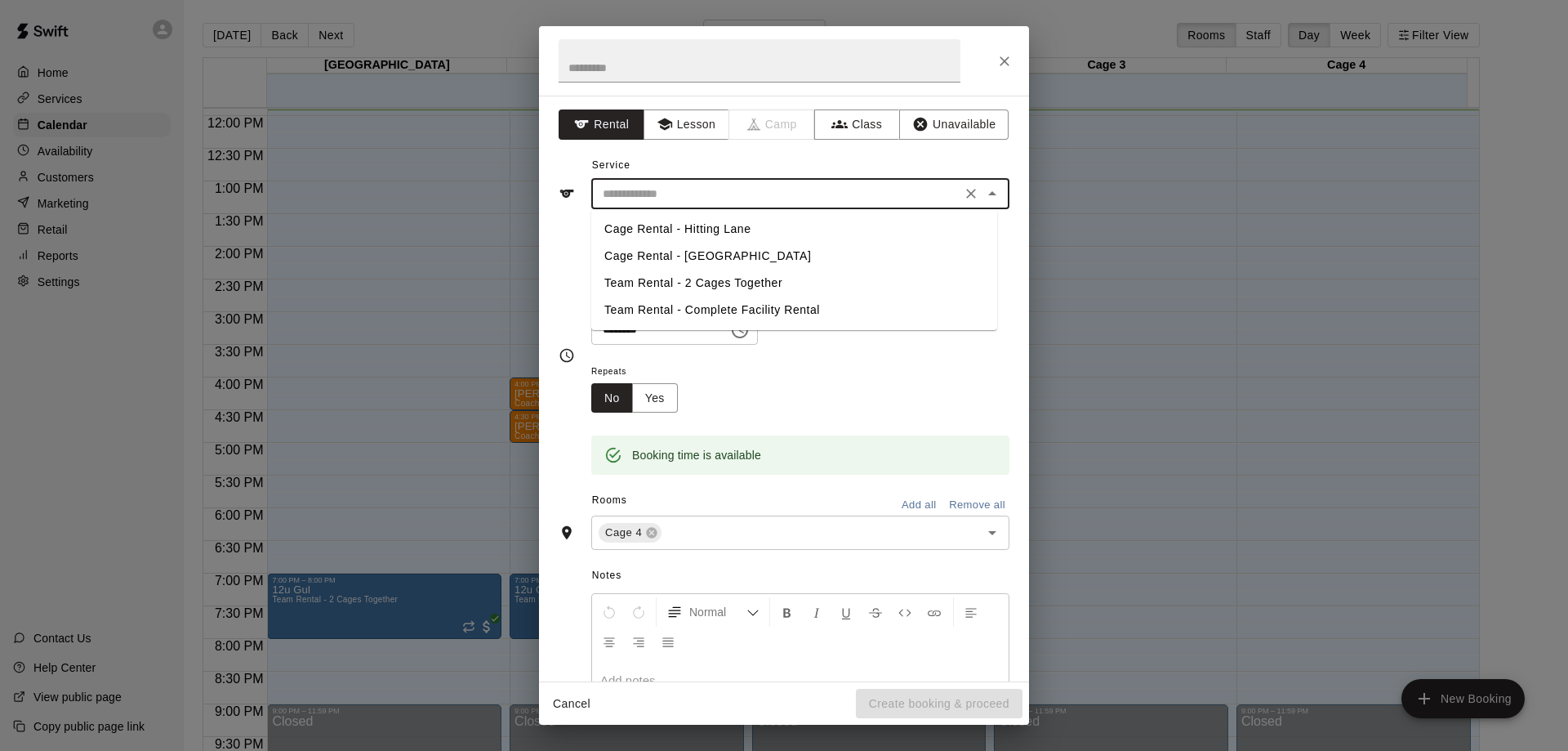
click at [676, 230] on li "Cage Rental - Hitting Lane" at bounding box center [794, 229] width 406 height 27
type input "**********"
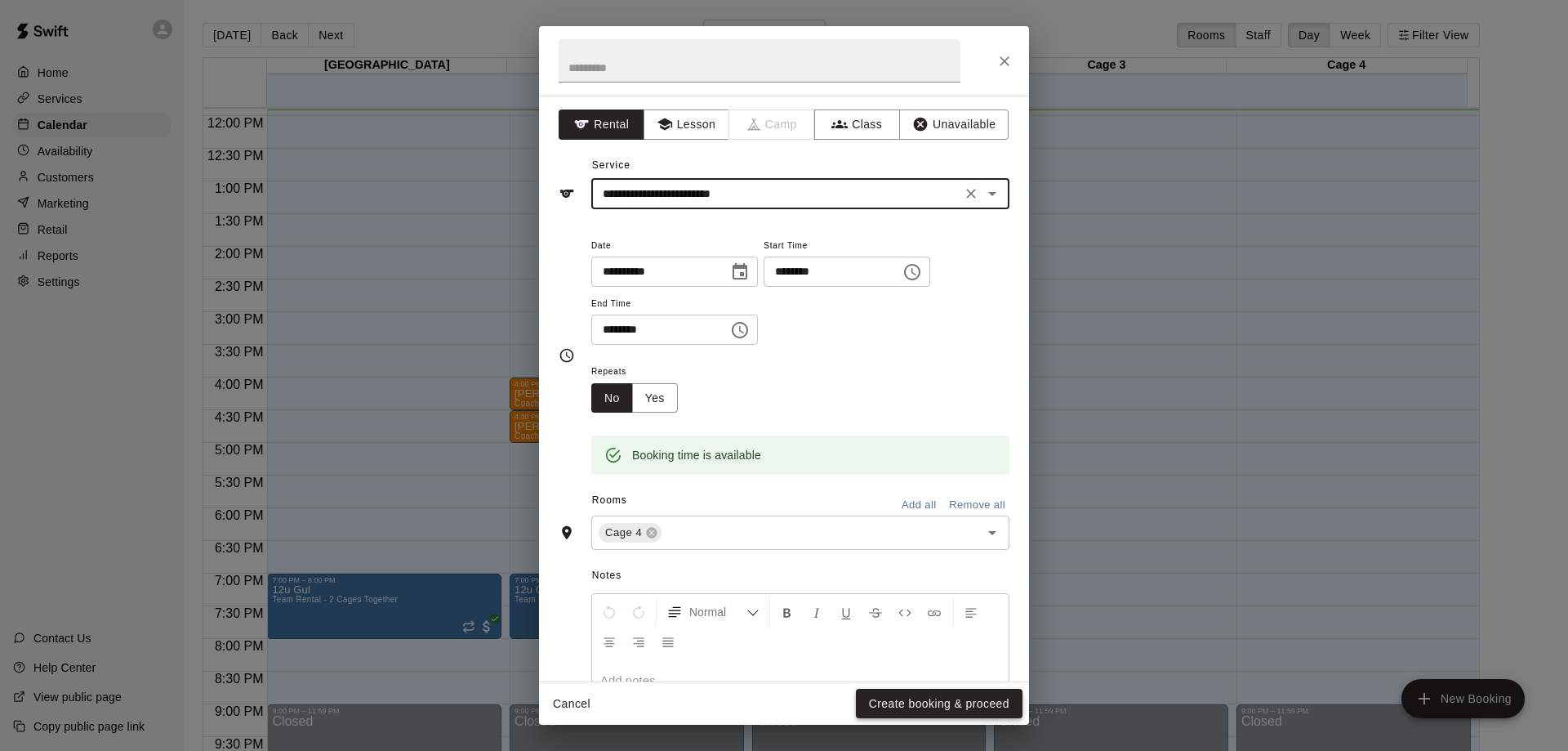
click at [910, 699] on button "Create booking & proceed" at bounding box center [939, 704] width 167 height 30
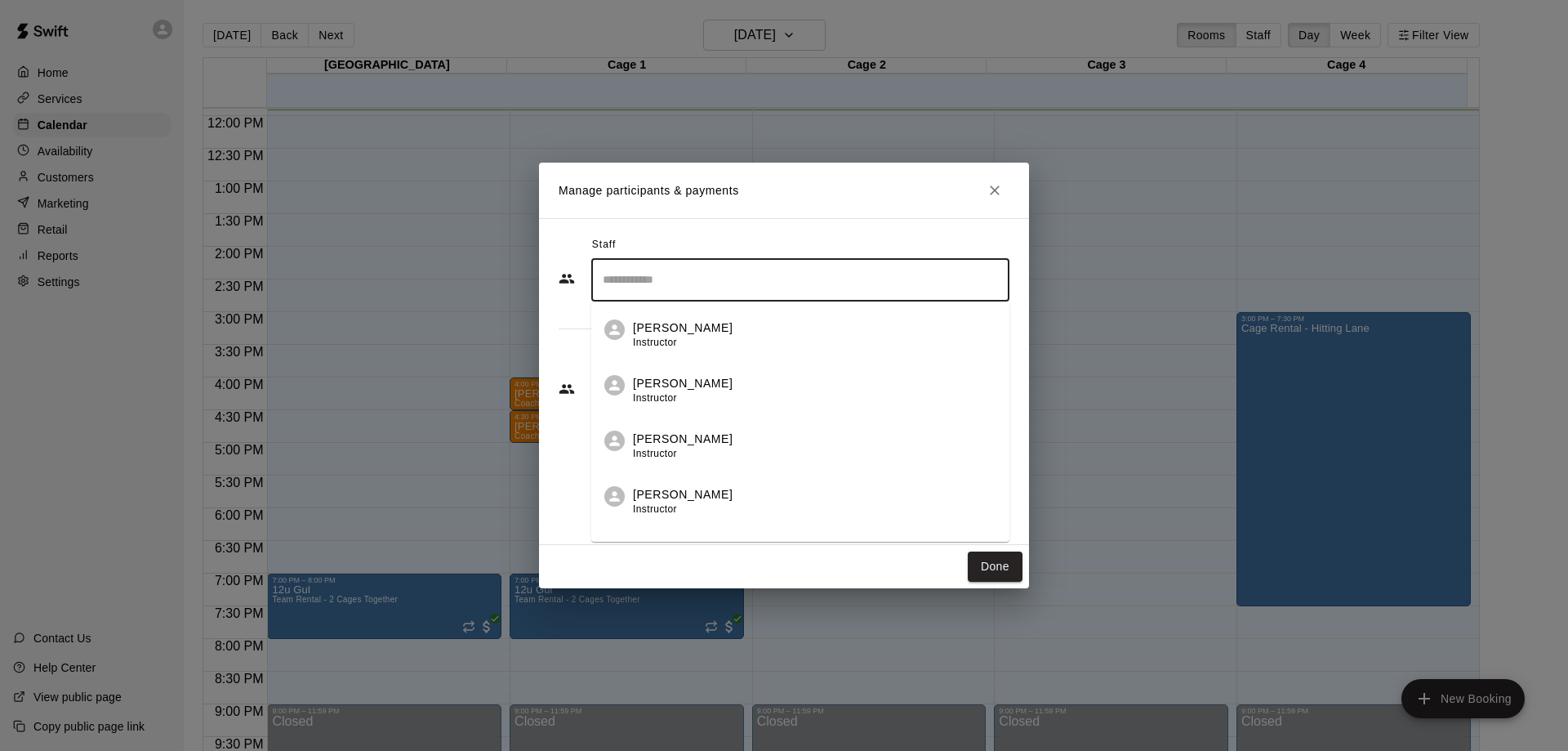
click at [668, 273] on input "Search staff" at bounding box center [800, 279] width 404 height 28
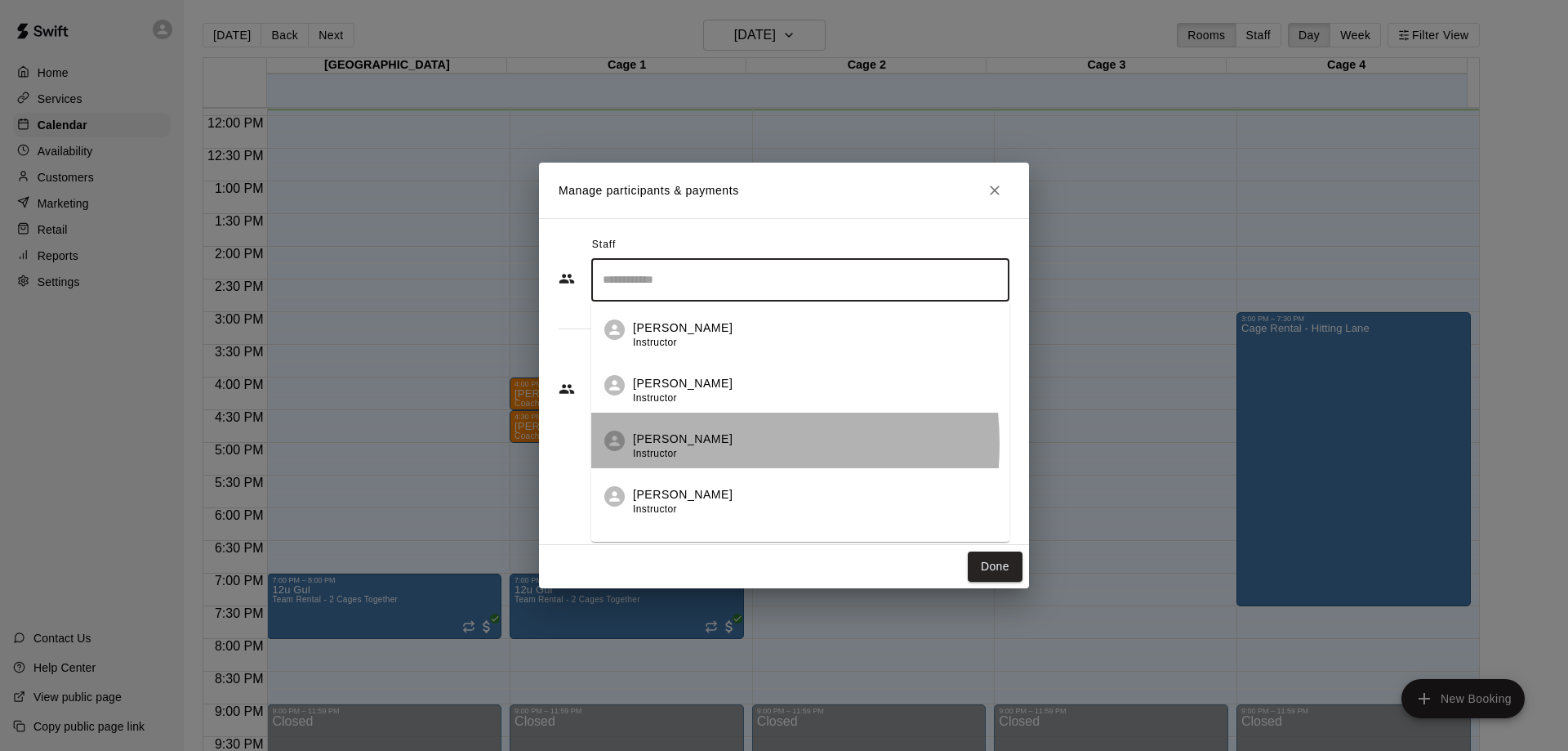
click at [677, 443] on p "[PERSON_NAME]" at bounding box center [683, 439] width 100 height 17
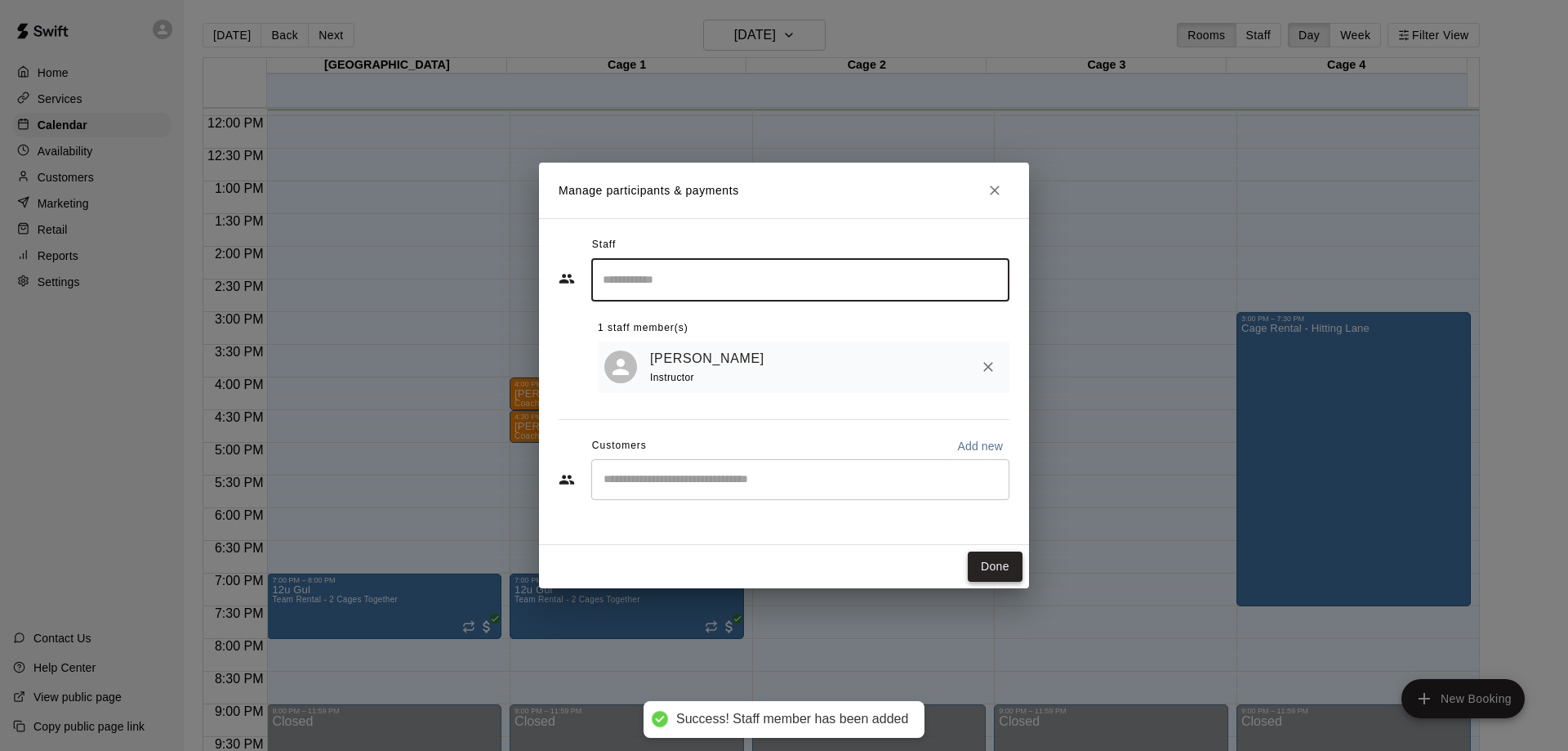
click at [999, 565] on button "Done" at bounding box center [995, 566] width 55 height 30
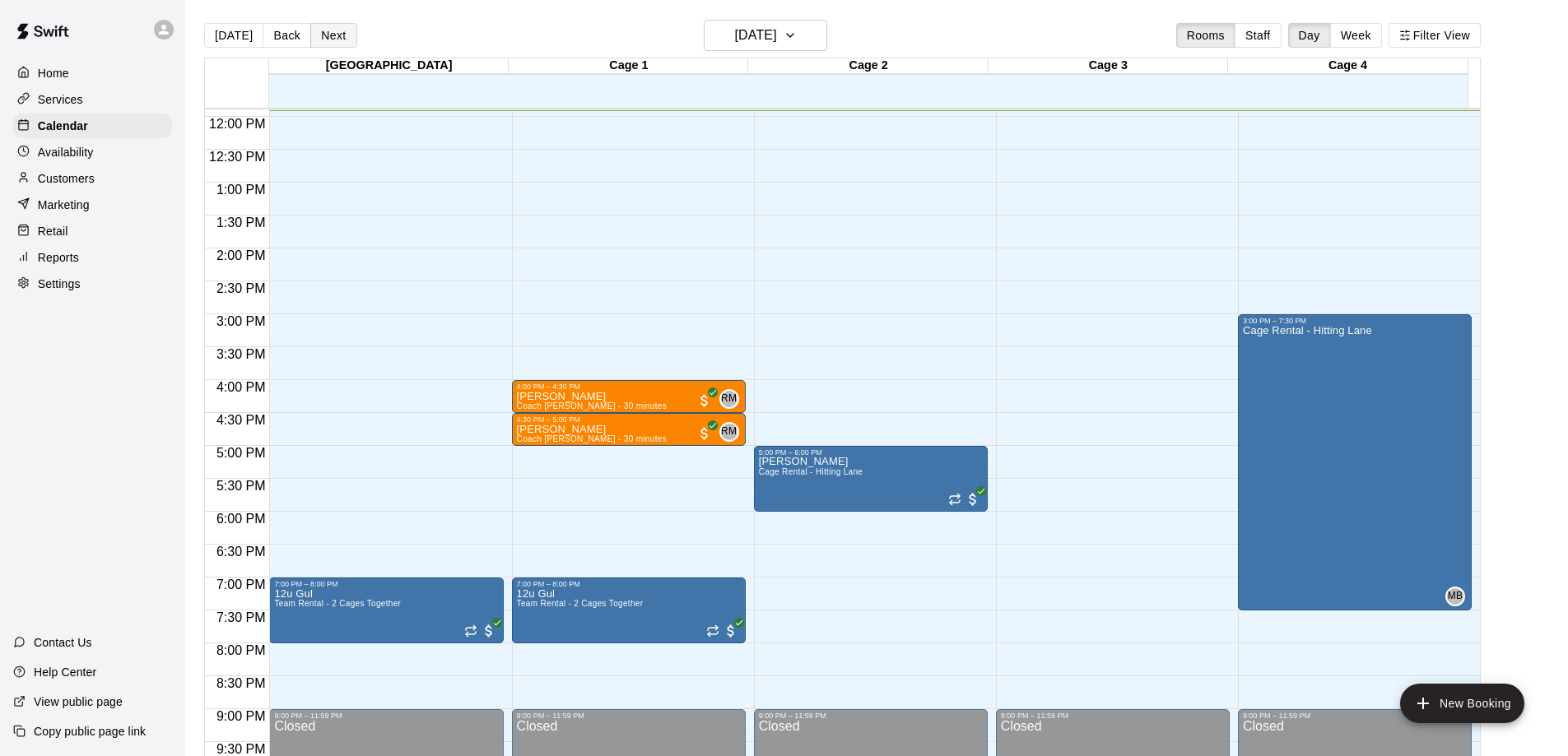
click at [325, 35] on button "Next" at bounding box center [333, 35] width 46 height 25
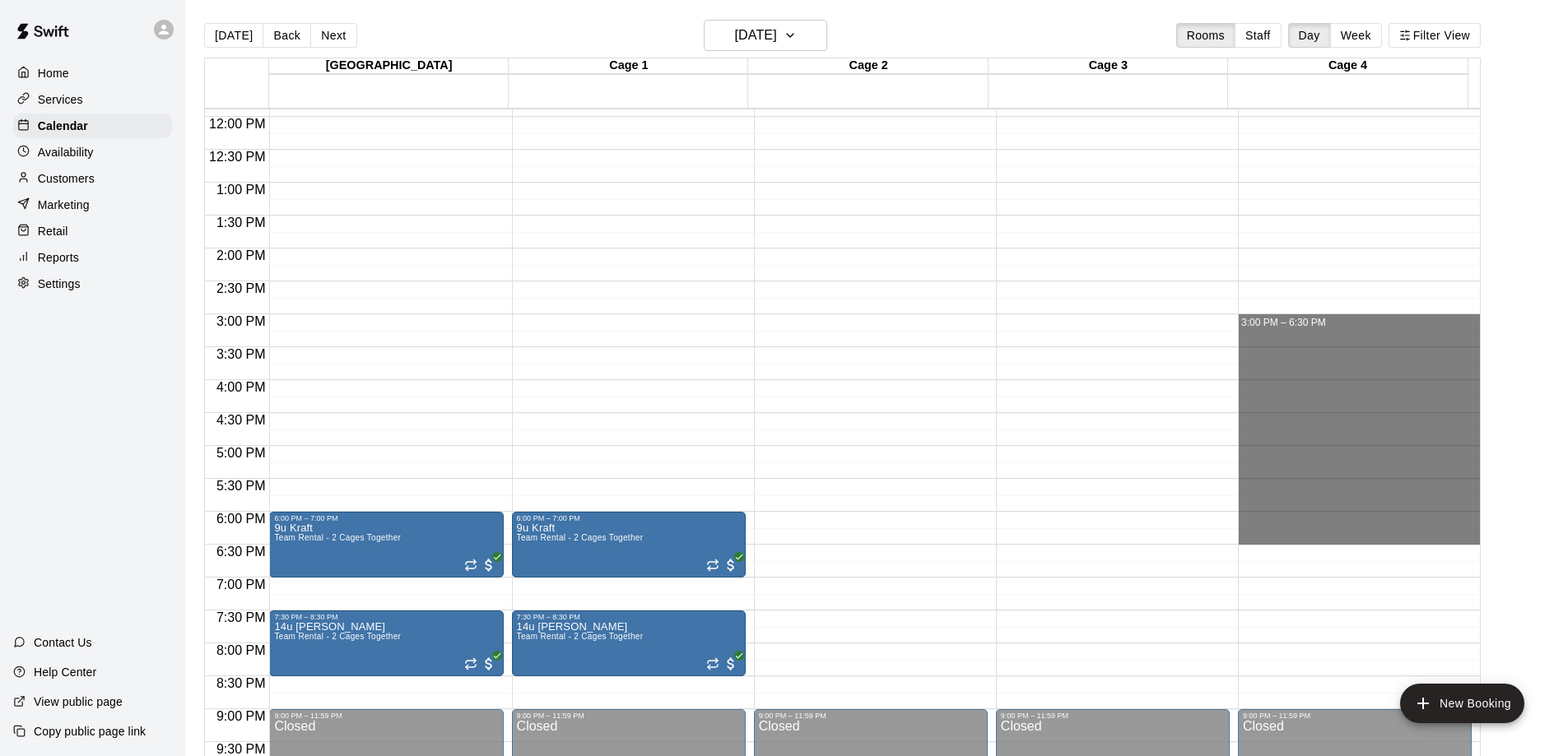
drag, startPoint x: 1276, startPoint y: 325, endPoint x: 1301, endPoint y: 543, distance: 219.4
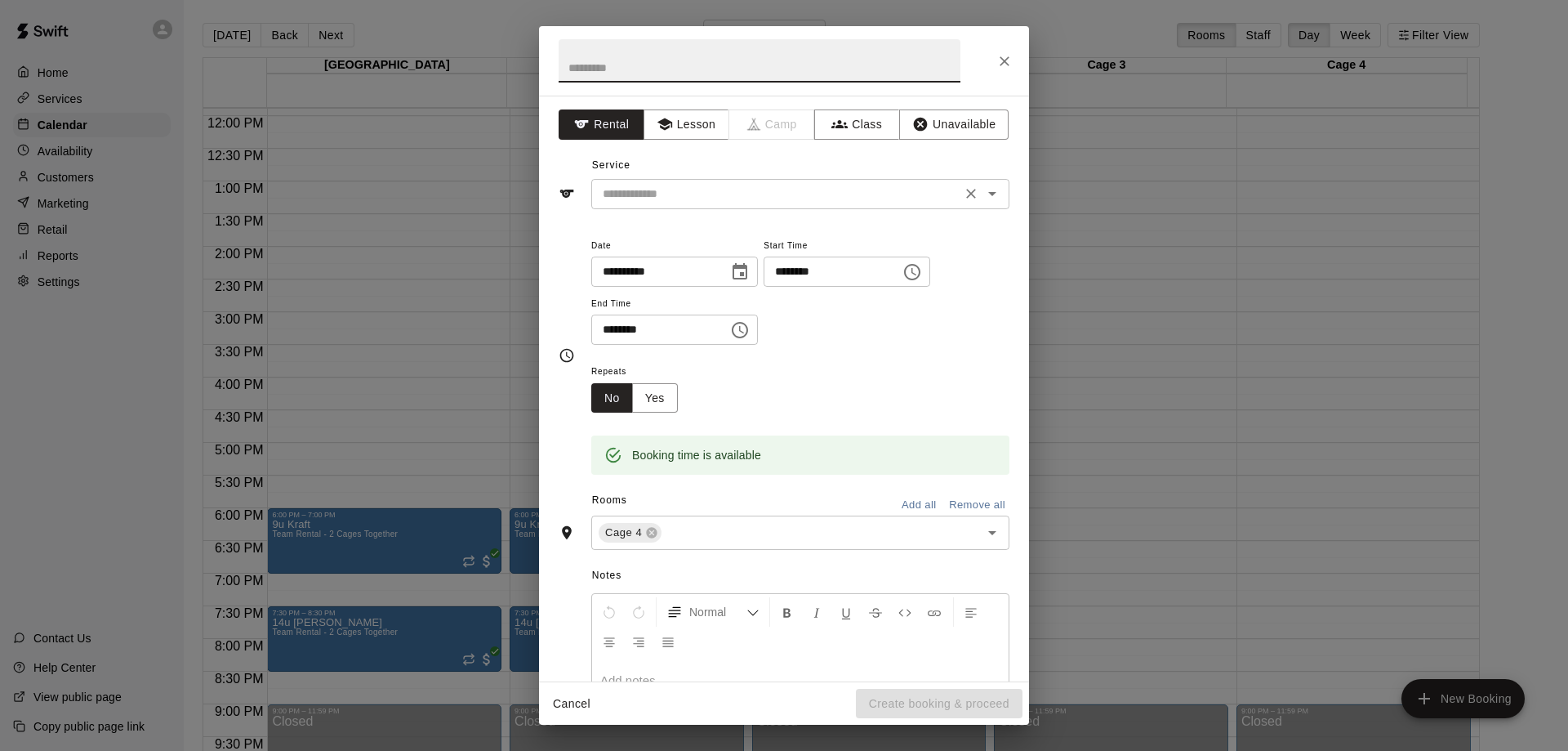
click at [693, 198] on input "text" at bounding box center [775, 194] width 360 height 21
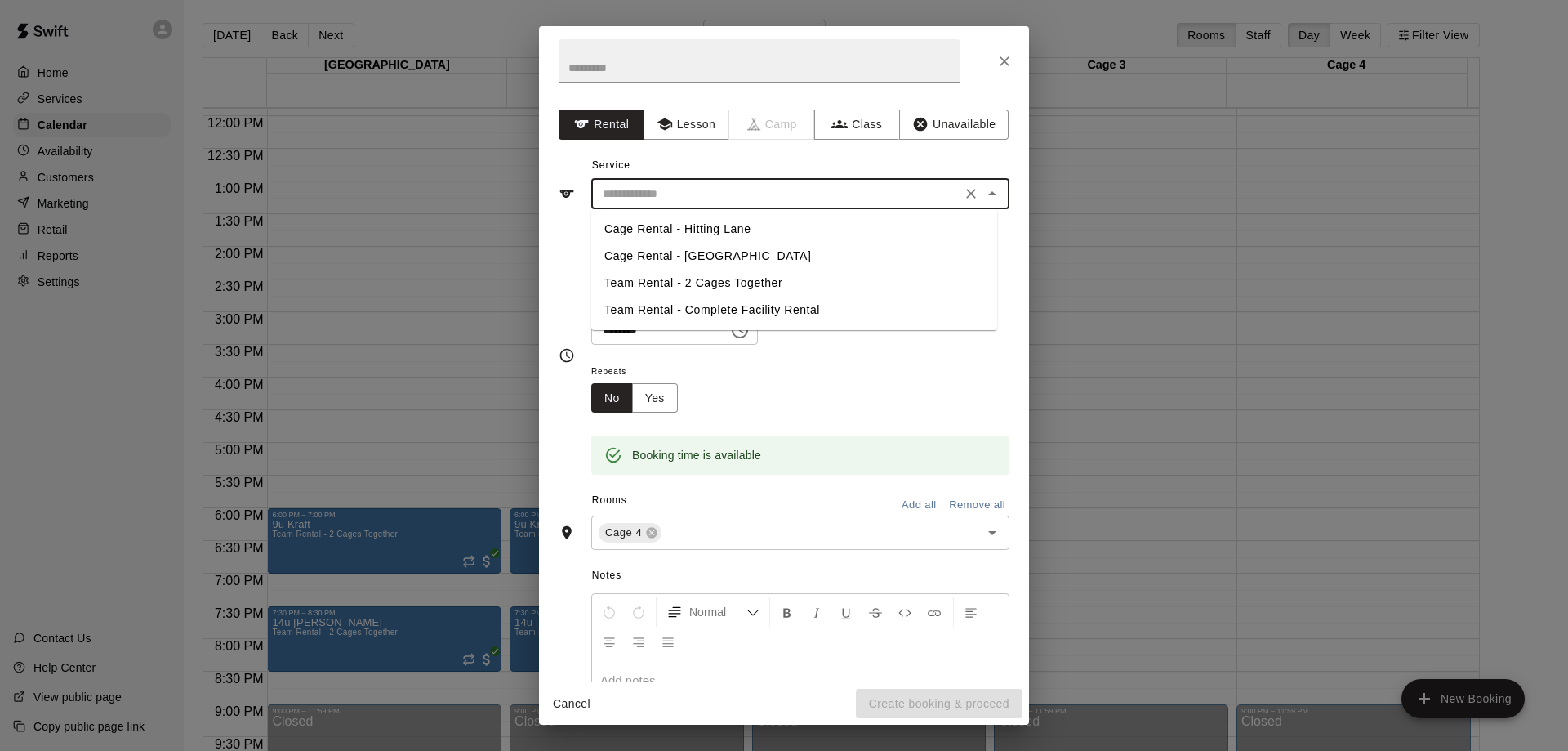
click at [669, 217] on li "Cage Rental - Hitting Lane" at bounding box center [794, 229] width 406 height 27
type input "**********"
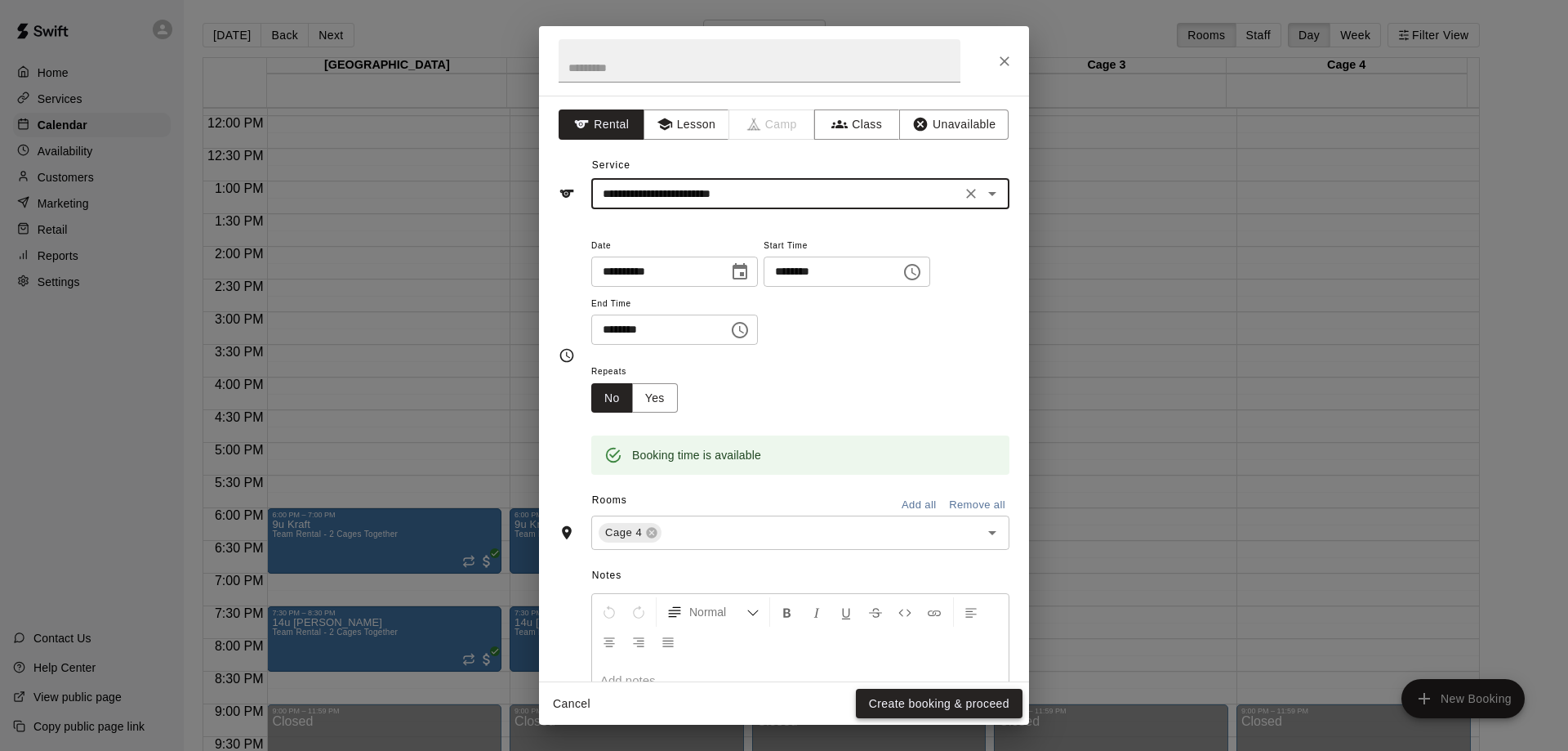
click at [947, 699] on button "Create booking & proceed" at bounding box center [939, 704] width 167 height 30
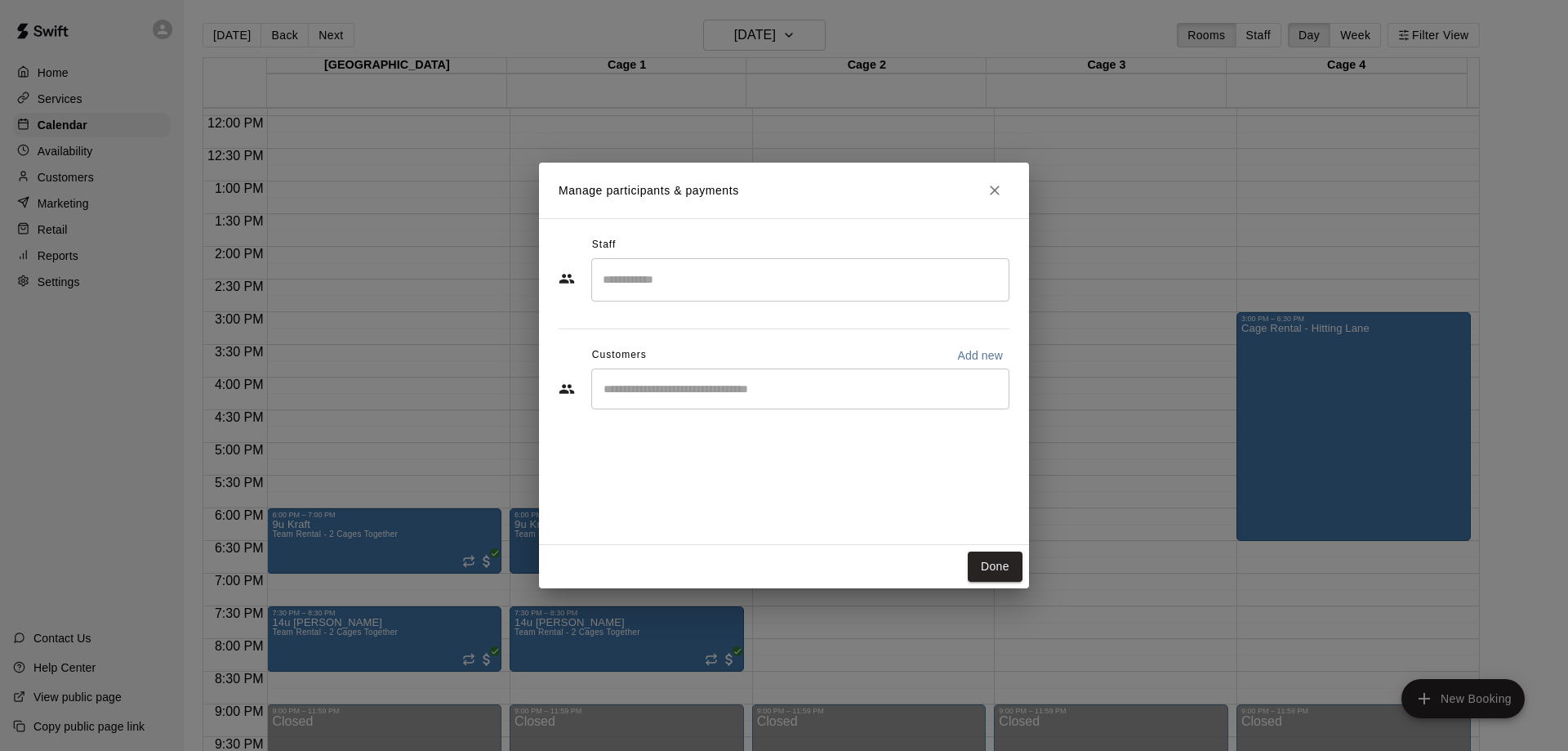
click at [638, 284] on input "Search staff" at bounding box center [800, 279] width 404 height 28
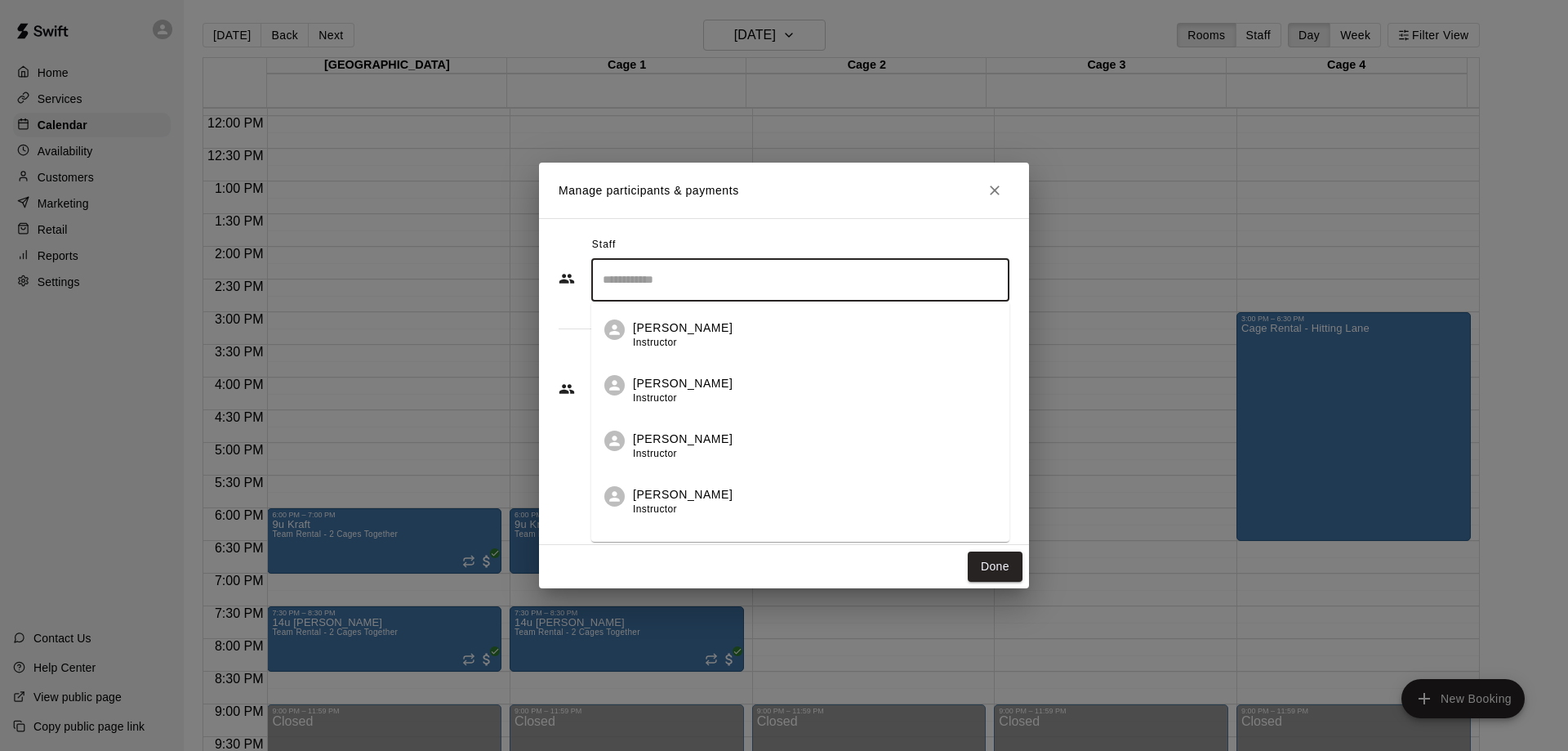
click at [636, 446] on div "[PERSON_NAME] Instructor" at bounding box center [683, 446] width 100 height 32
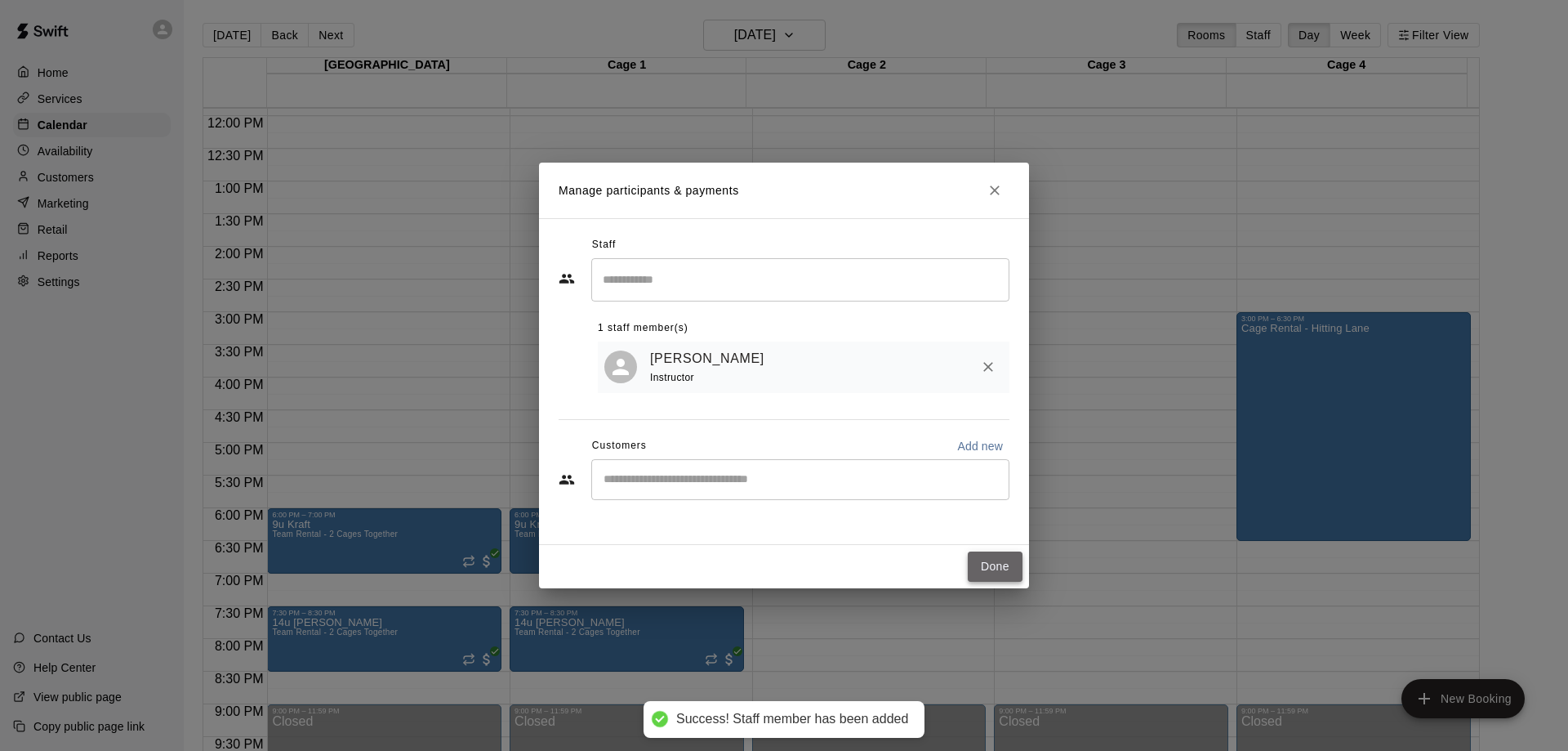
click at [991, 554] on button "Done" at bounding box center [995, 566] width 55 height 30
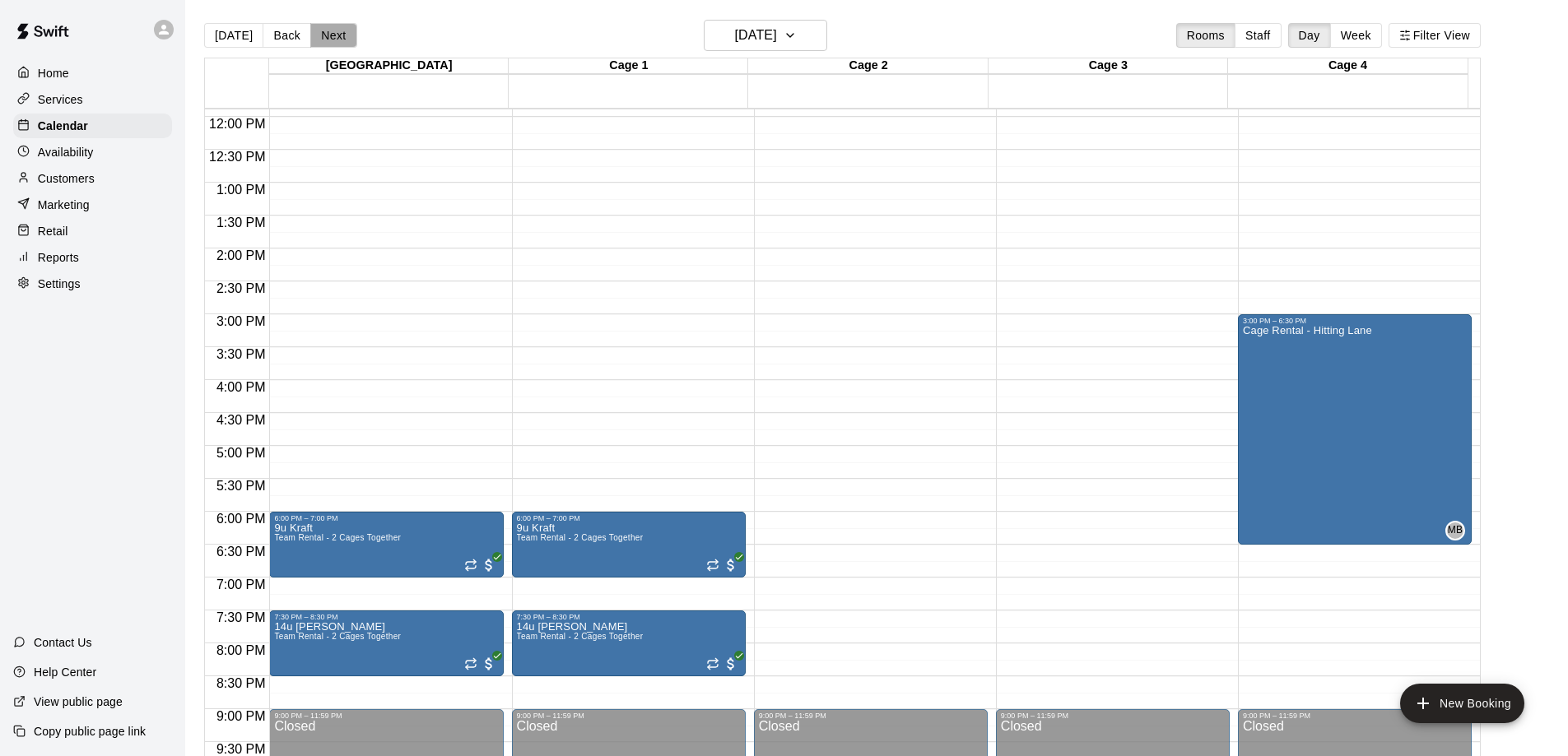
click at [326, 38] on button "Next" at bounding box center [333, 35] width 46 height 25
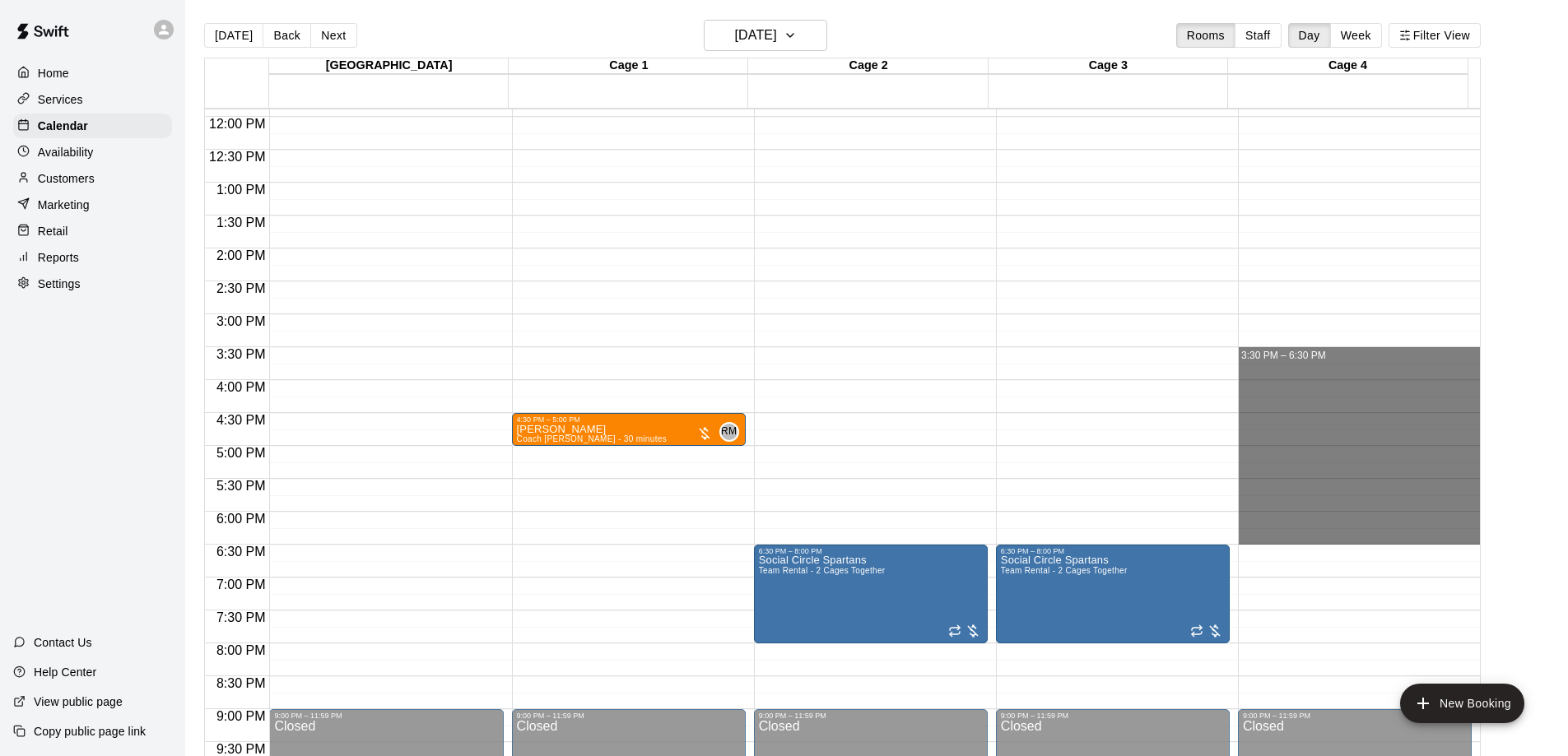
drag, startPoint x: 1279, startPoint y: 349, endPoint x: 1304, endPoint y: 538, distance: 190.6
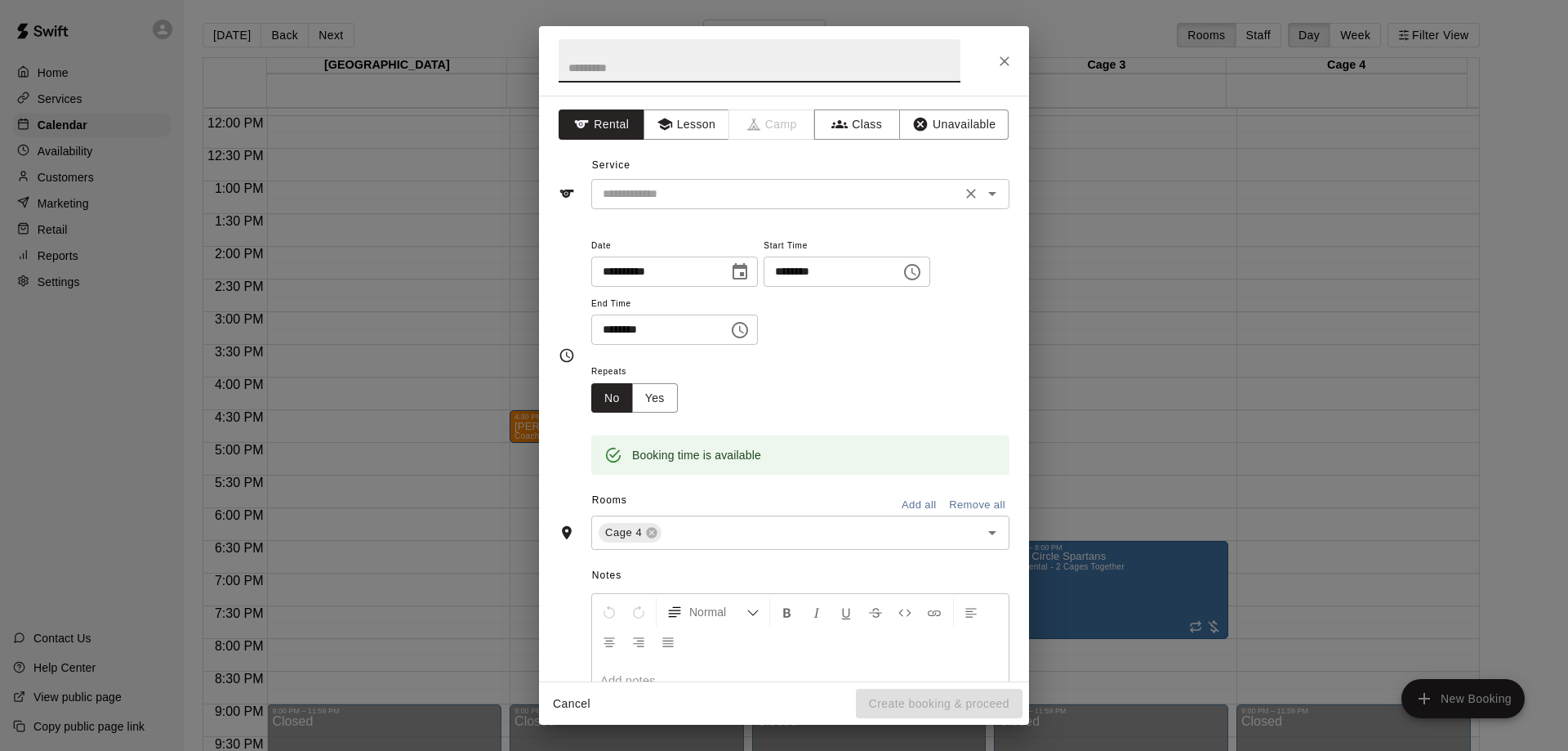
click at [676, 193] on input "text" at bounding box center [775, 194] width 360 height 21
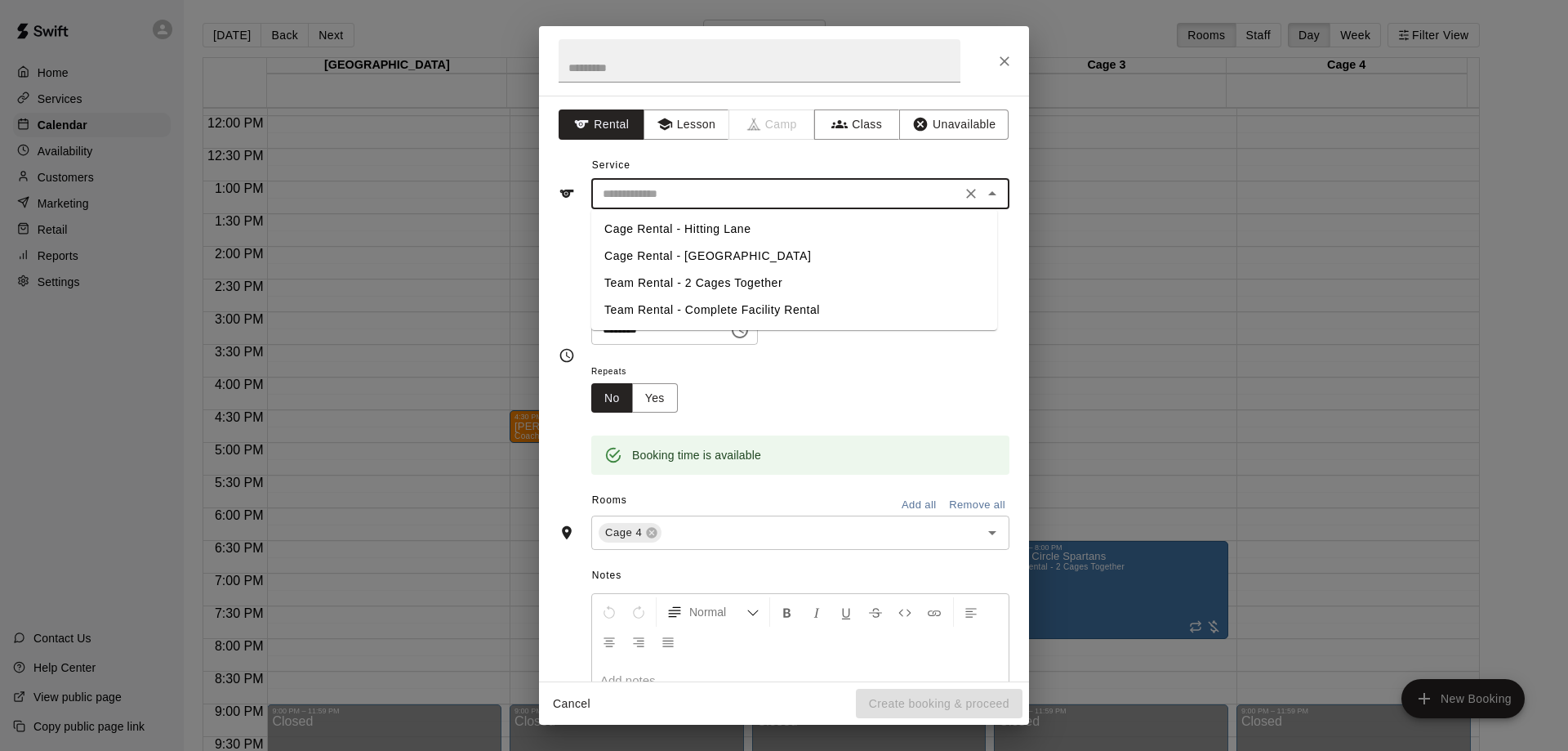
click at [665, 223] on li "Cage Rental - Hitting Lane" at bounding box center [794, 229] width 406 height 27
type input "**********"
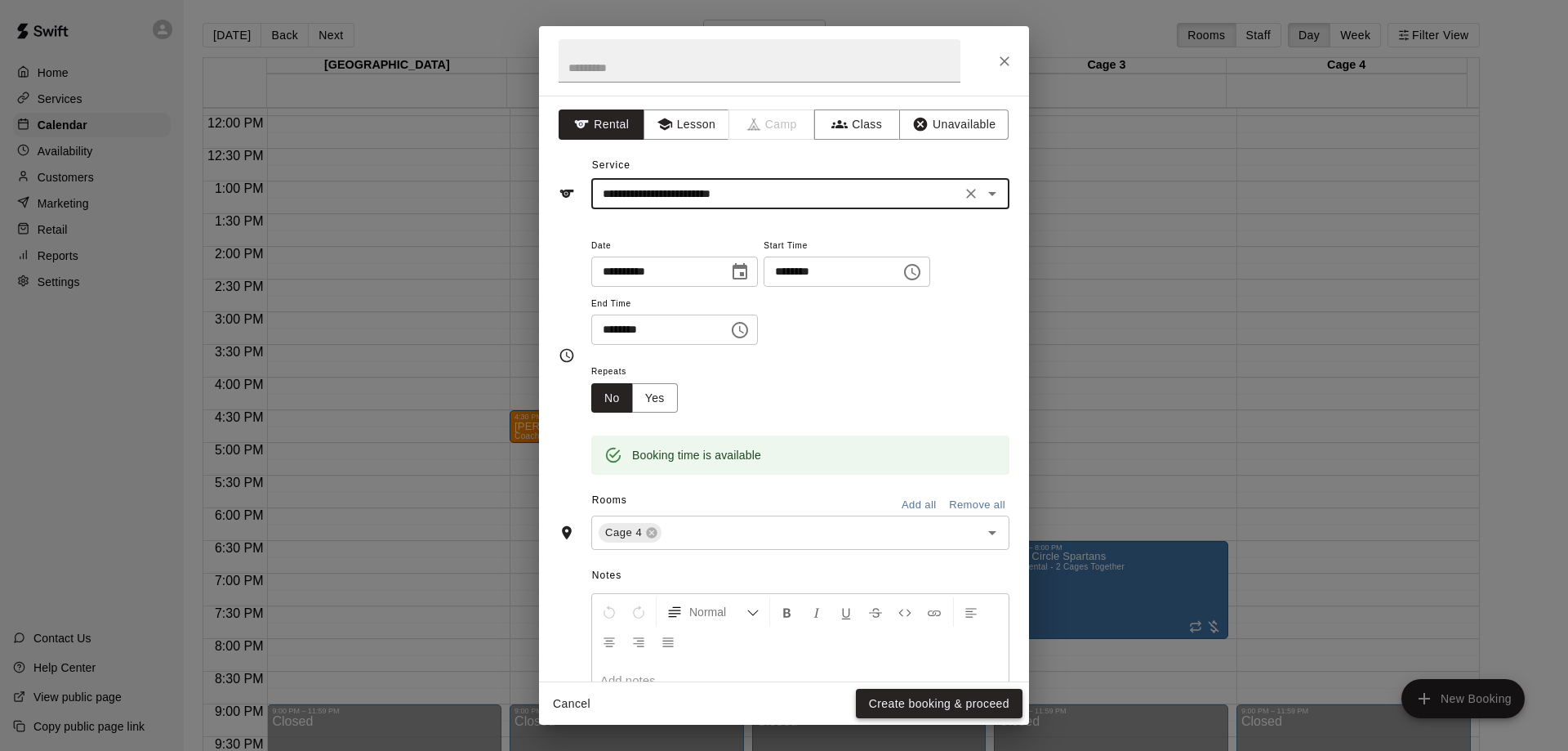
click at [914, 704] on button "Create booking & proceed" at bounding box center [939, 704] width 167 height 30
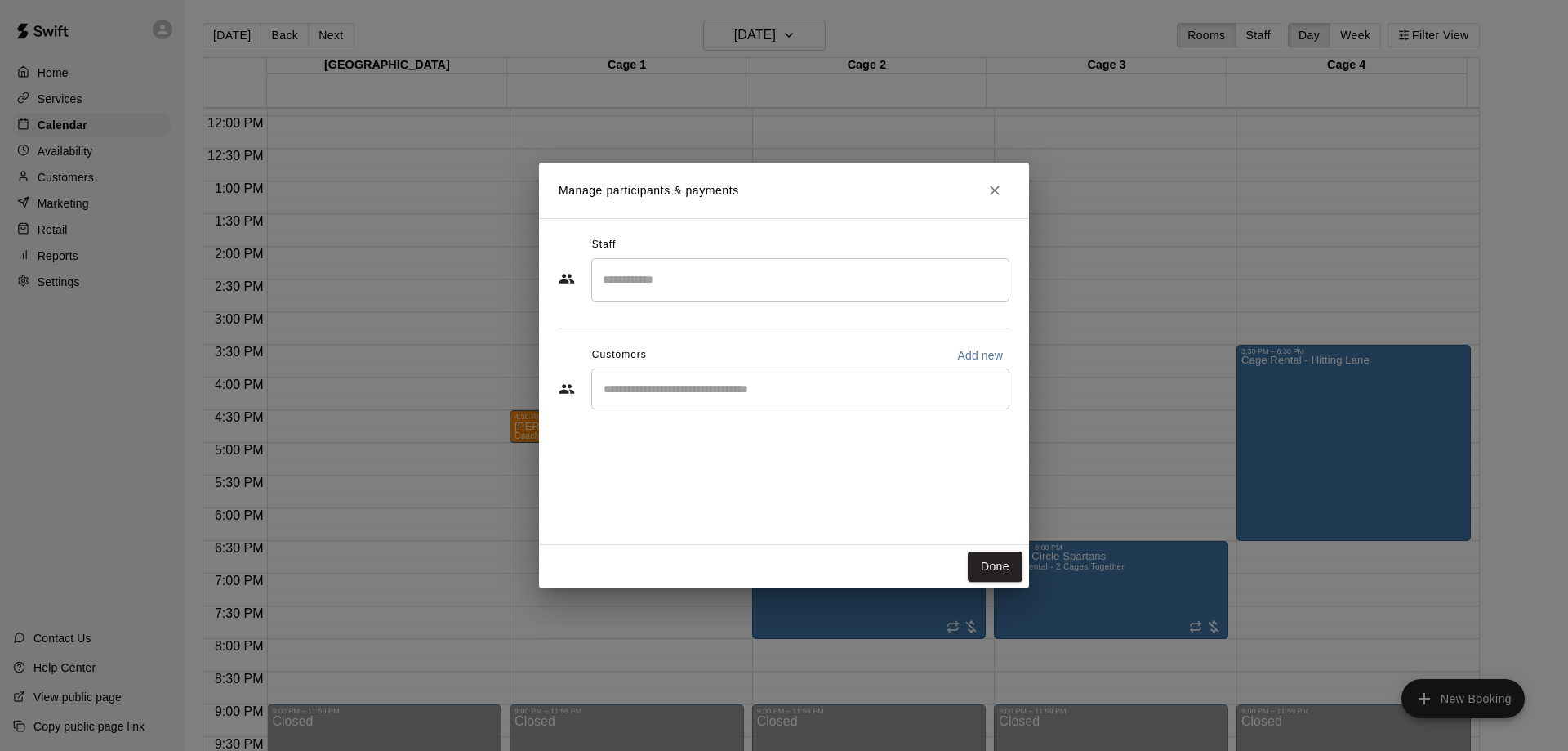
click at [698, 292] on input "Search staff" at bounding box center [800, 279] width 404 height 28
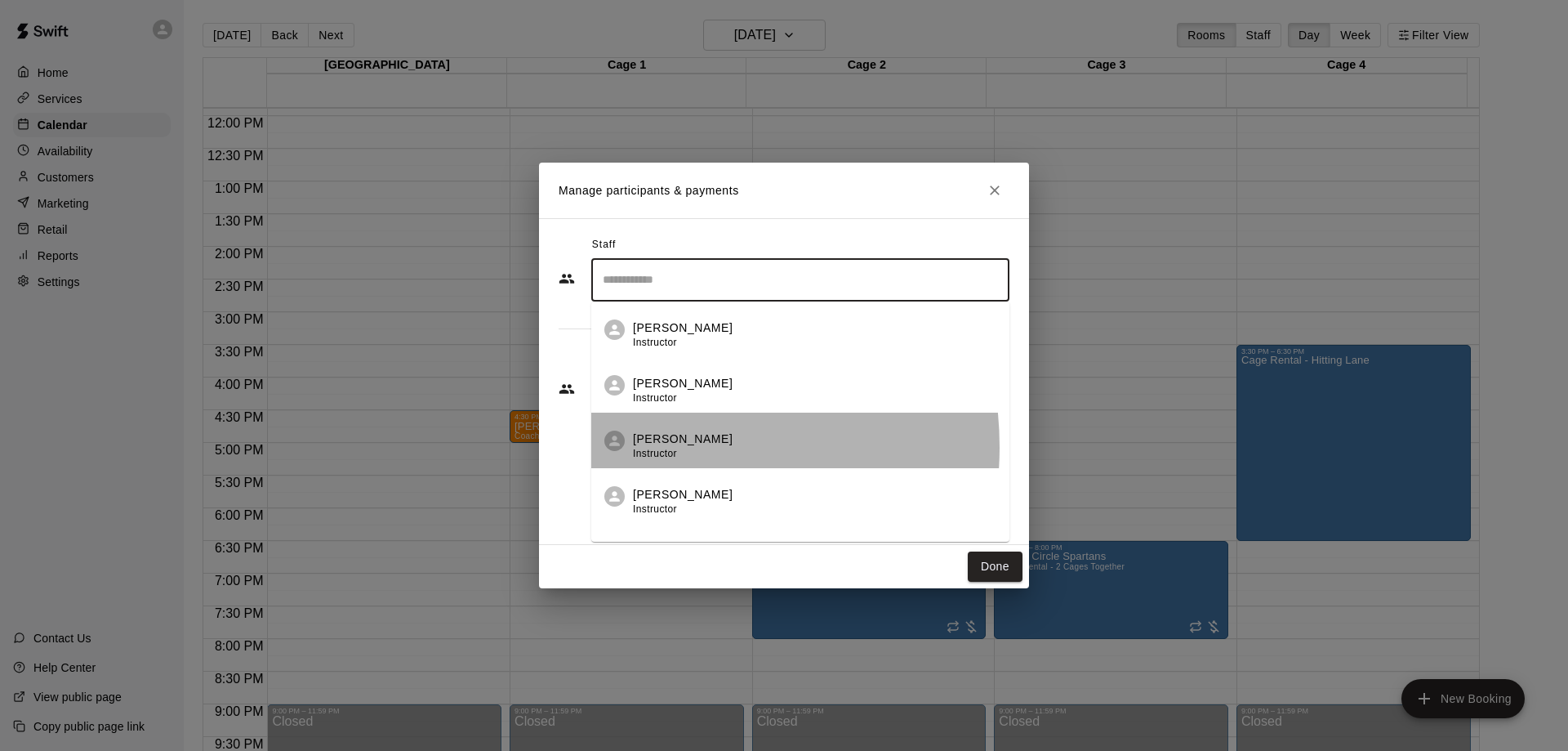
click at [648, 447] on div "[PERSON_NAME] Instructor" at bounding box center [683, 446] width 100 height 32
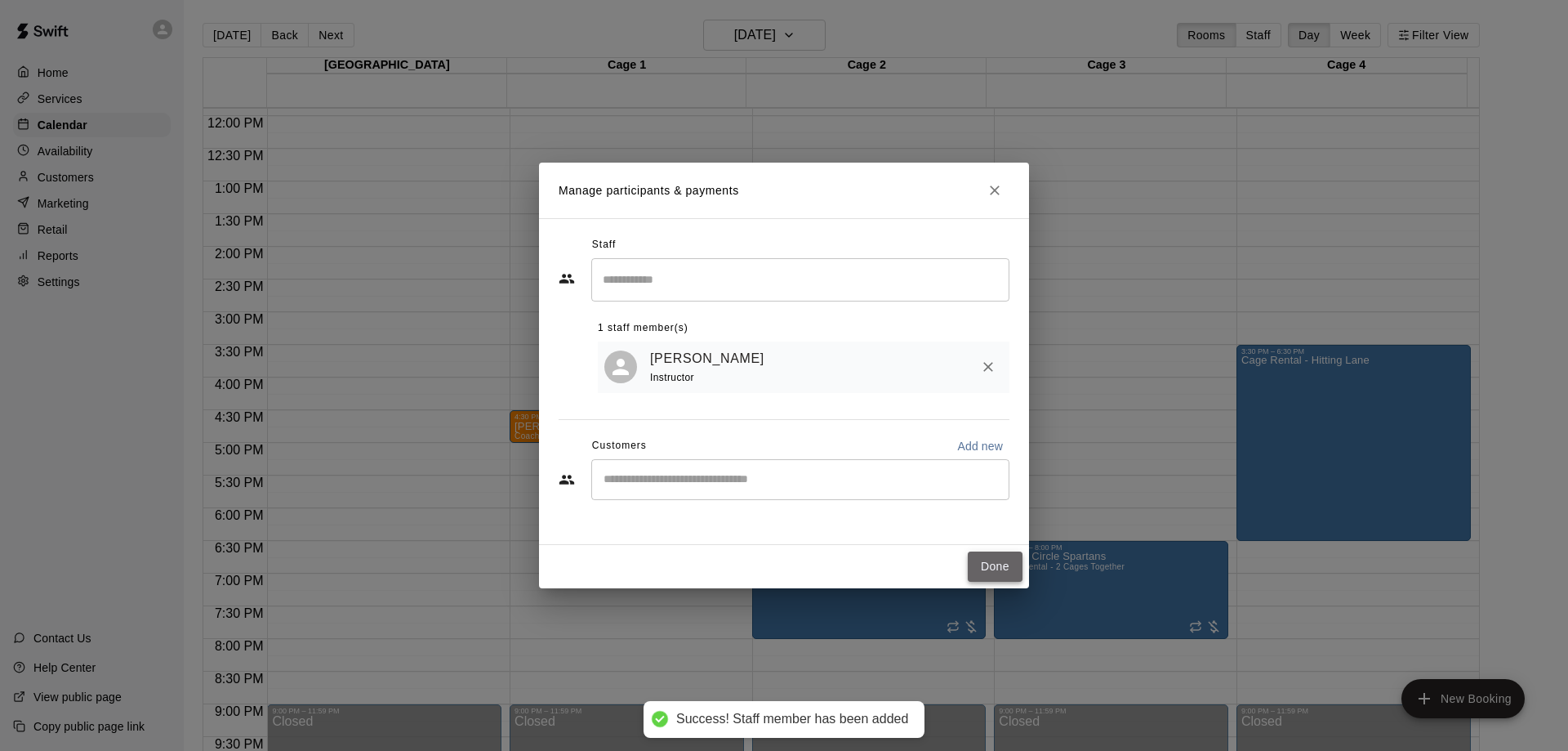
click at [994, 567] on button "Done" at bounding box center [995, 566] width 55 height 30
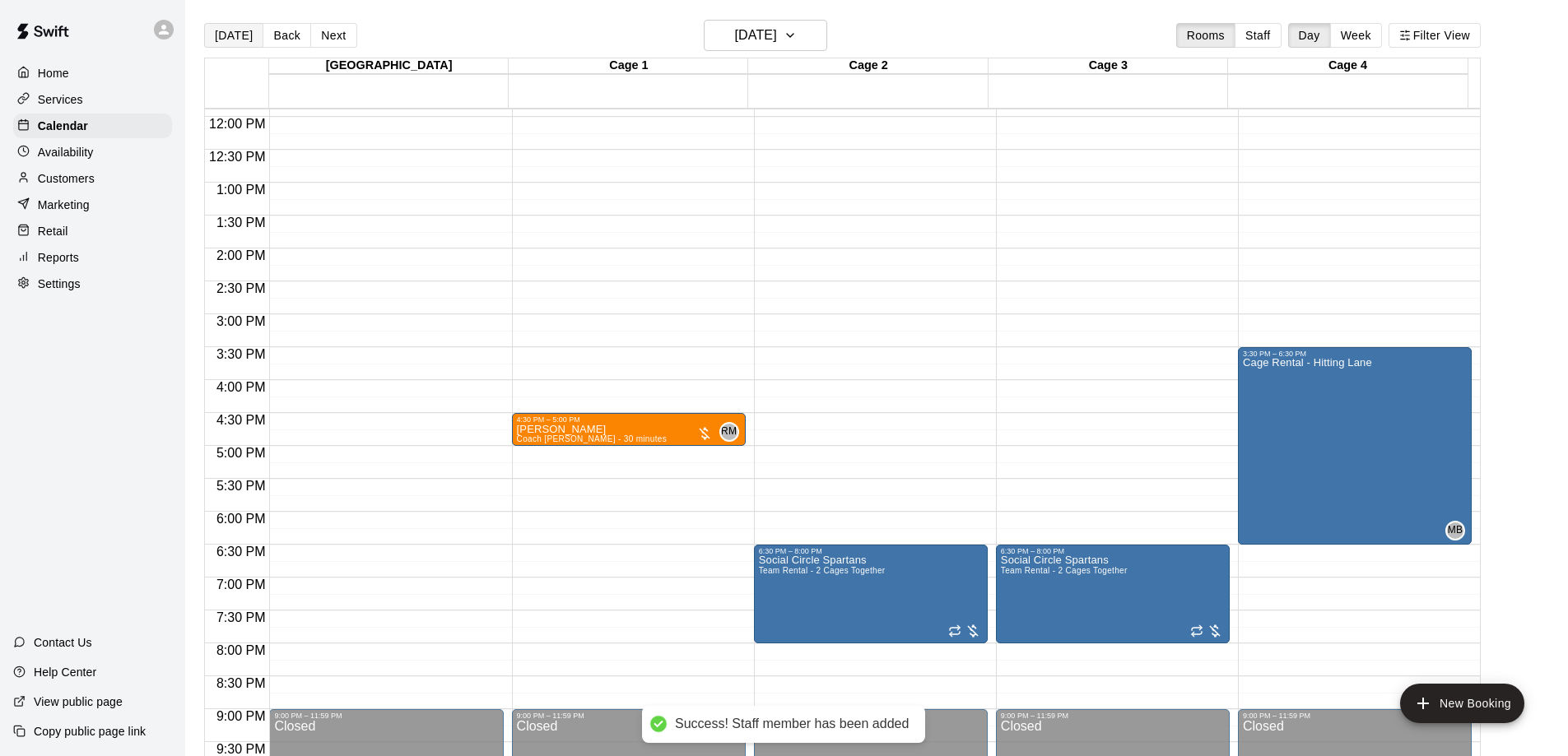
click at [228, 24] on button "[DATE]" at bounding box center [234, 35] width 59 height 25
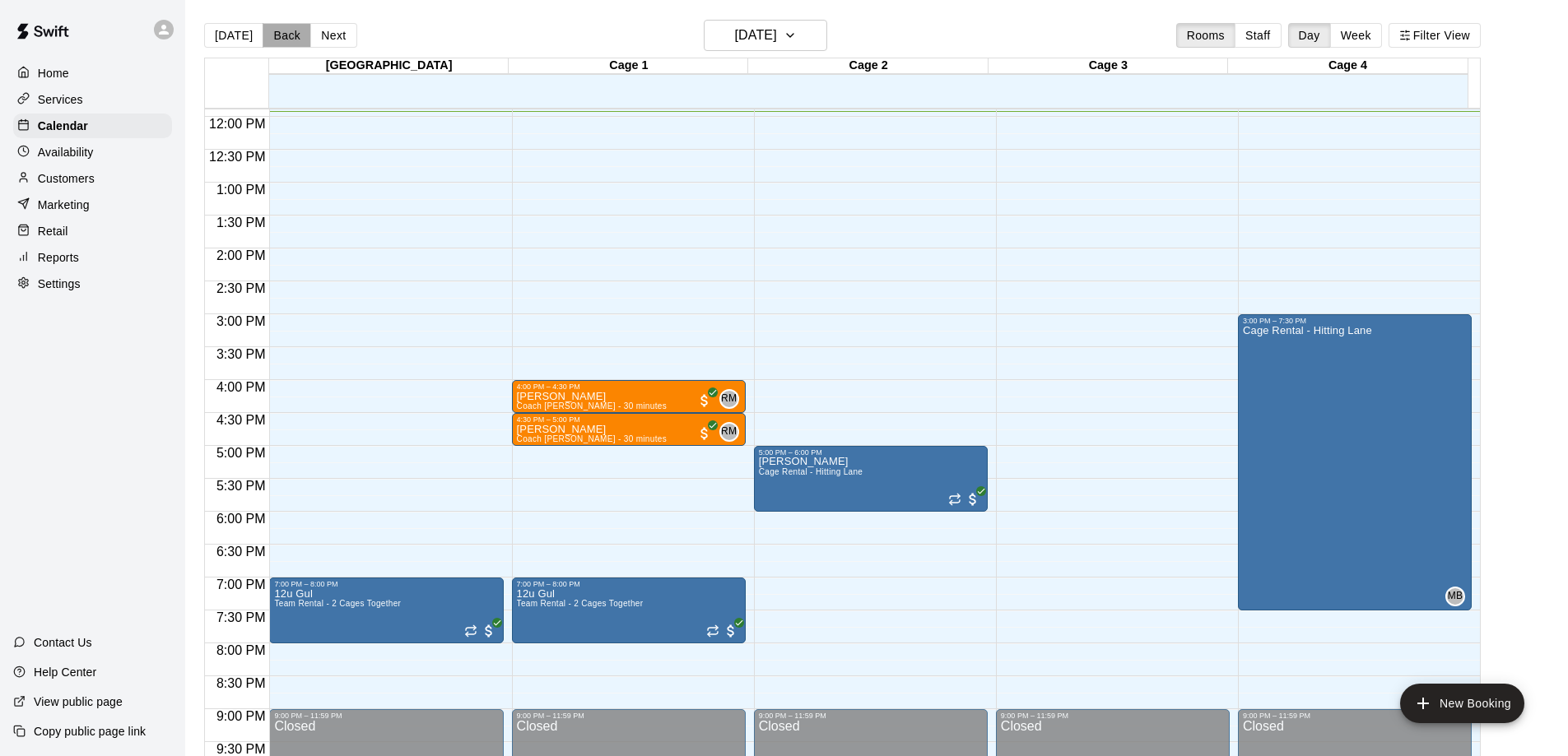
click at [284, 37] on button "Back" at bounding box center [286, 35] width 48 height 25
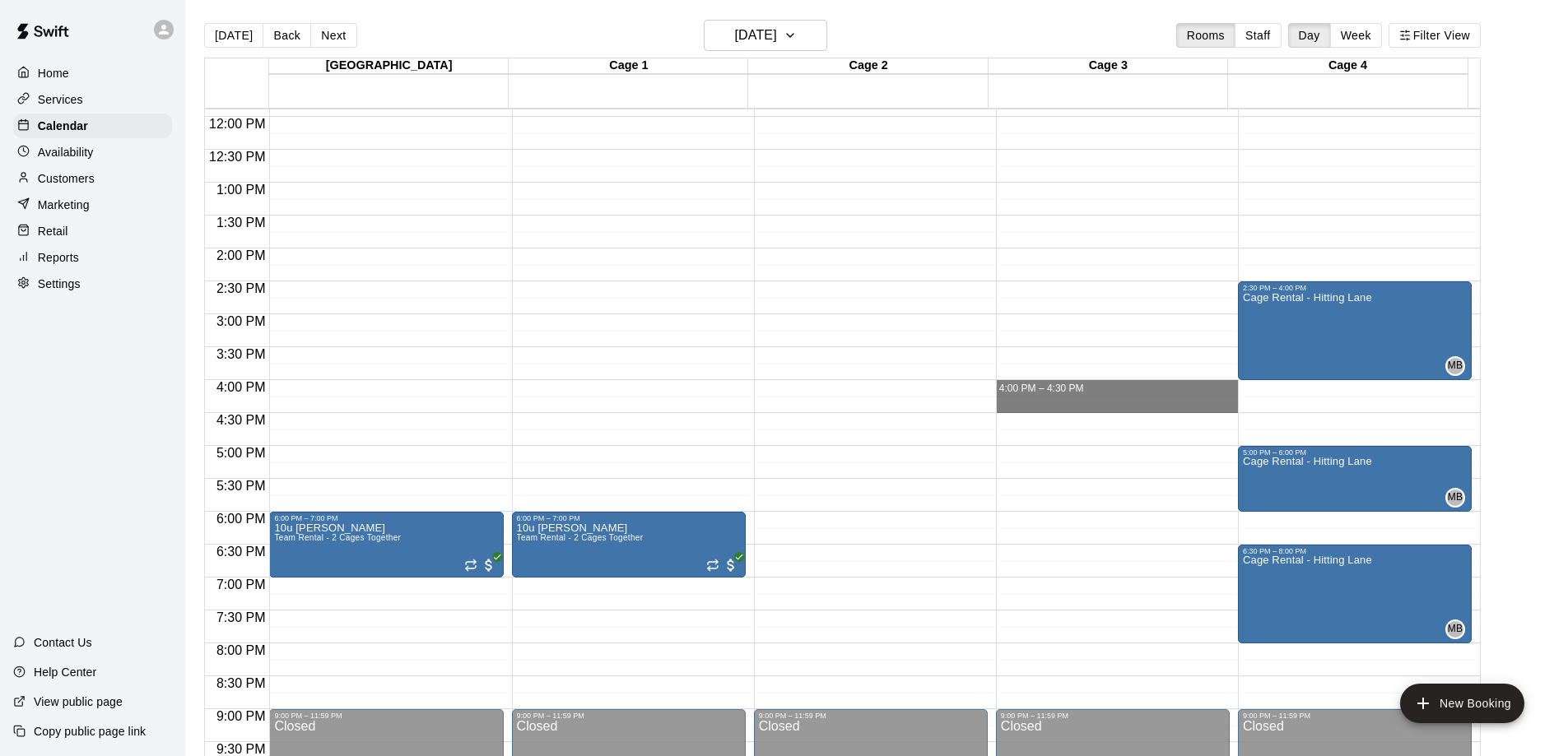
drag, startPoint x: 1034, startPoint y: 386, endPoint x: 1037, endPoint y: 408, distance: 22.2
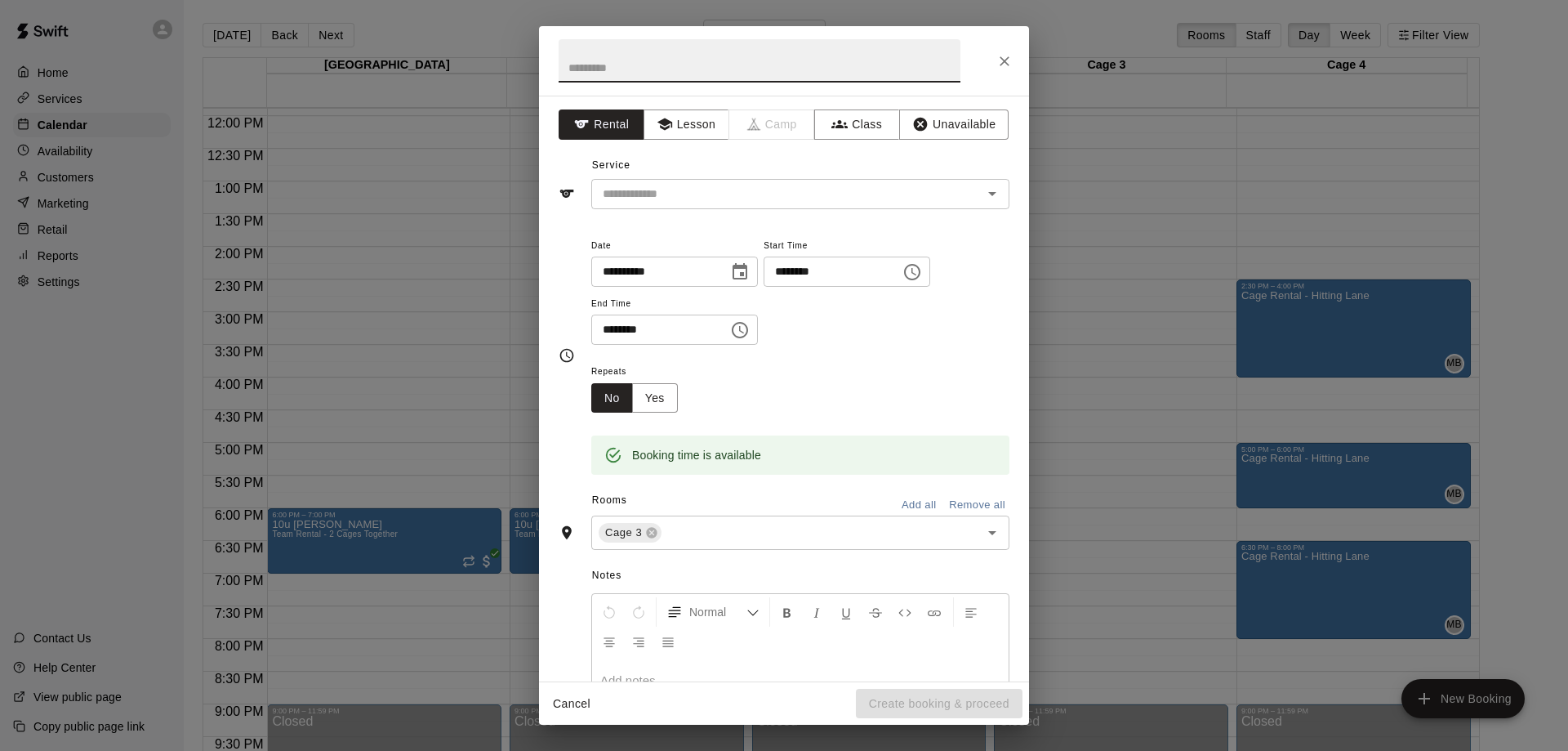
click at [610, 336] on input "********" at bounding box center [654, 329] width 125 height 30
type input "********"
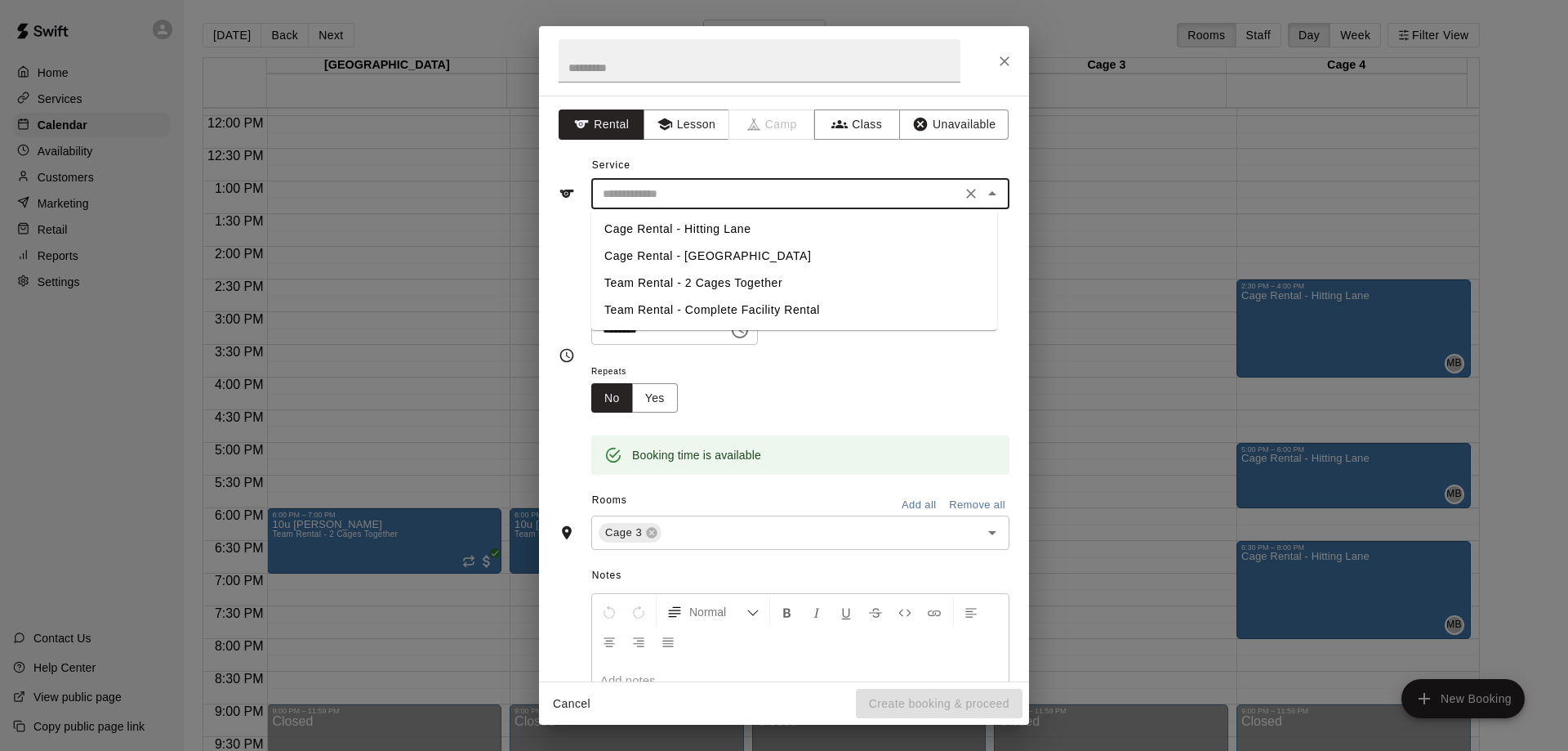
click at [674, 191] on input "text" at bounding box center [775, 194] width 360 height 21
click at [663, 227] on li "Cage Rental - Hitting Lane" at bounding box center [794, 229] width 406 height 27
type input "**********"
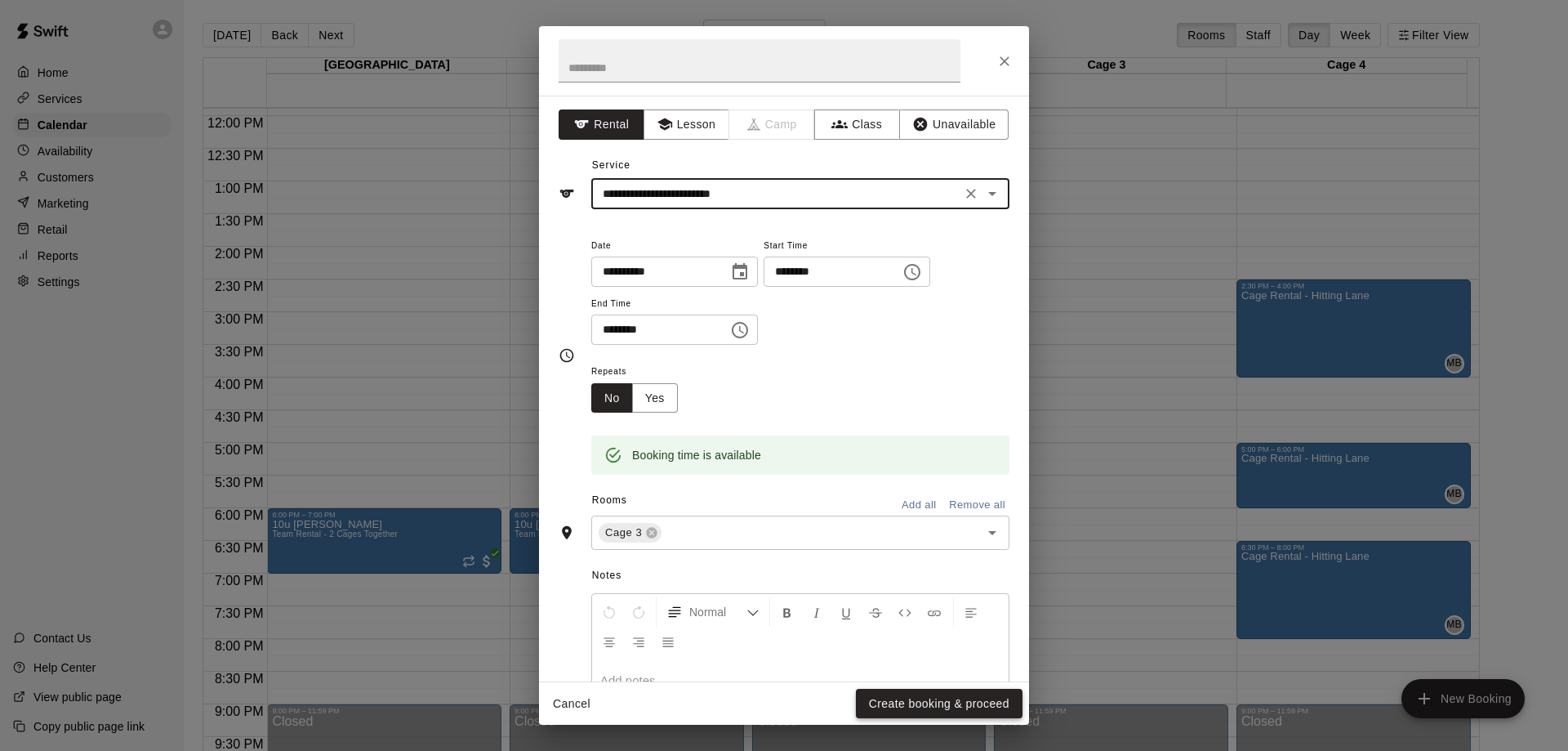
click at [892, 706] on button "Create booking & proceed" at bounding box center [939, 704] width 167 height 30
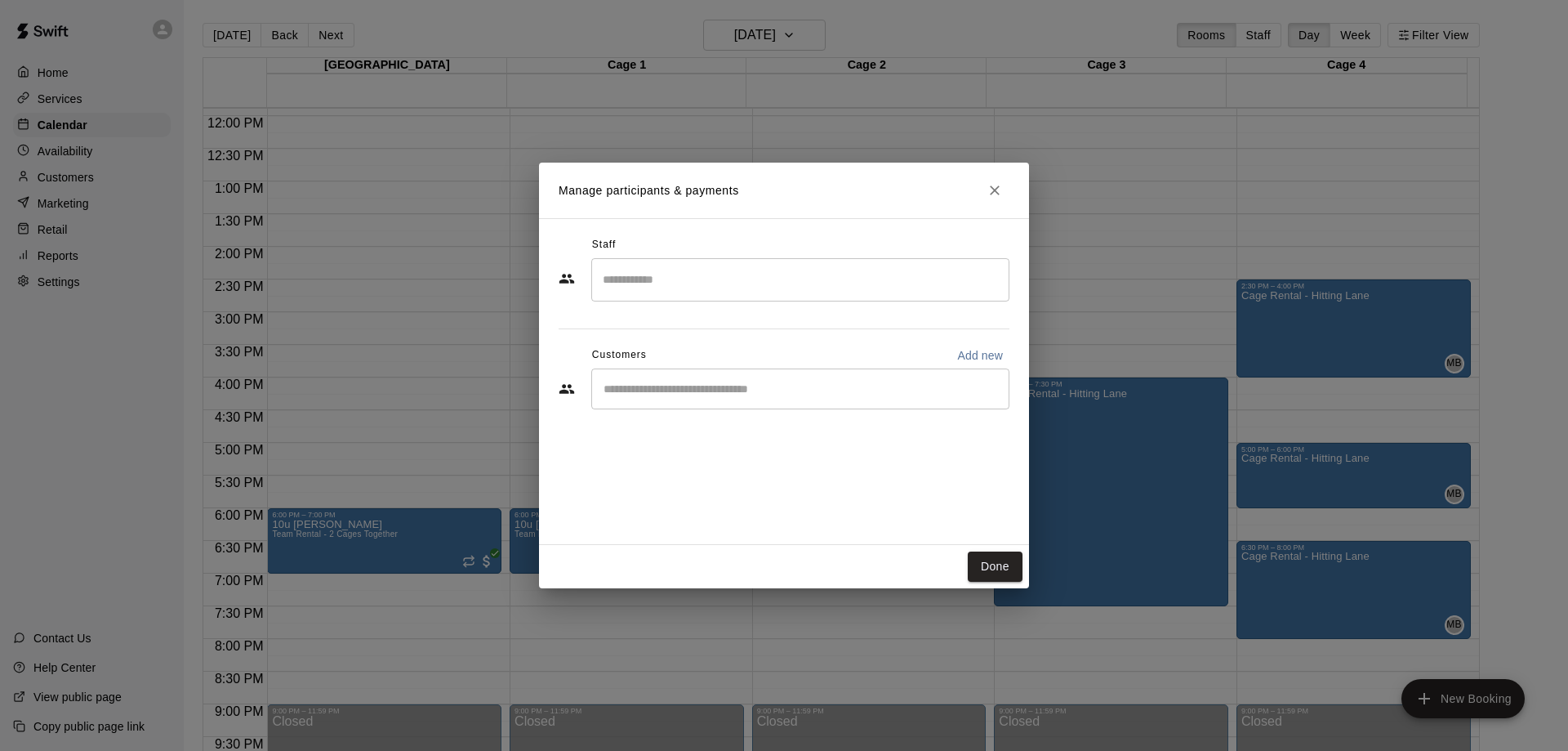
click at [617, 270] on input "Search staff" at bounding box center [800, 279] width 404 height 28
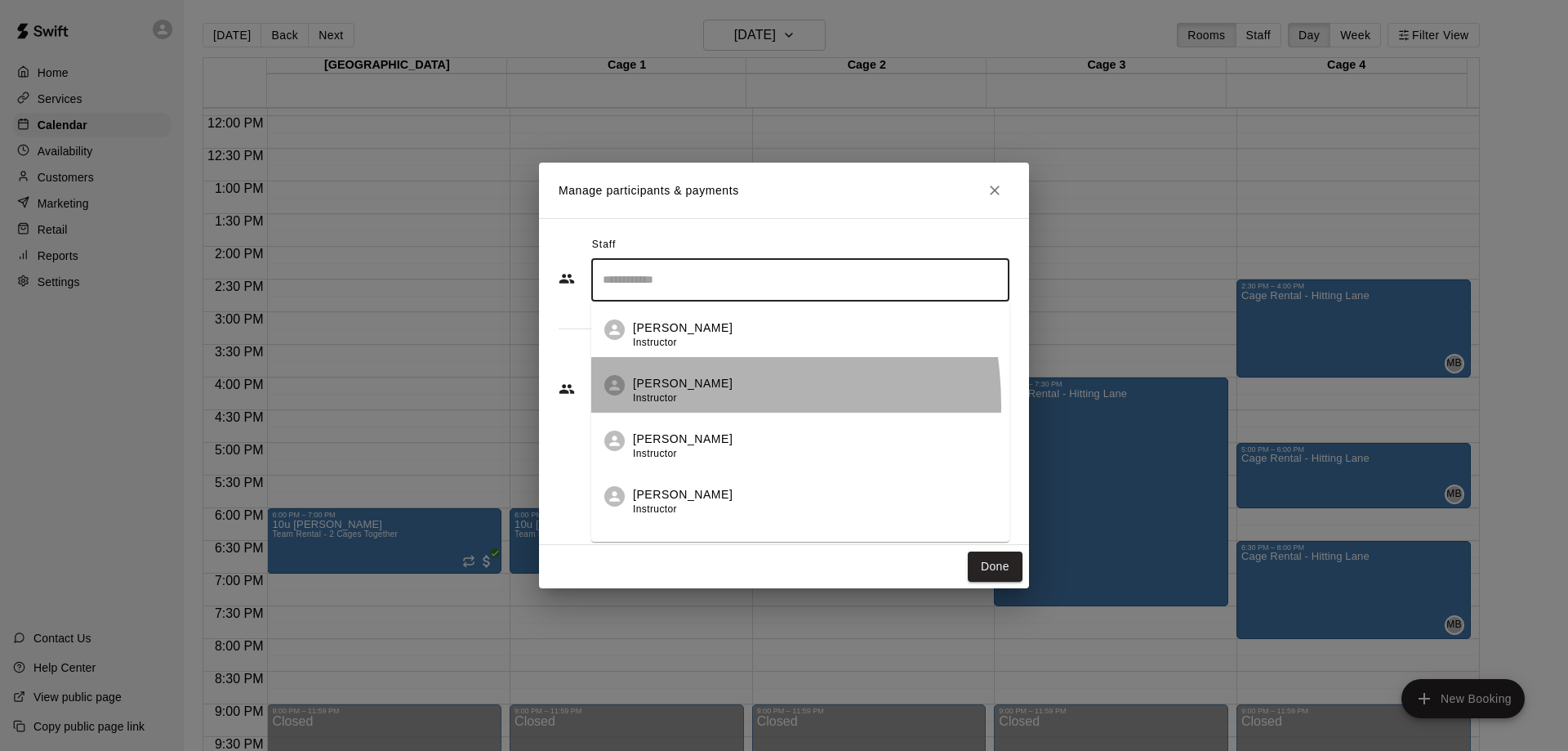
click at [644, 406] on div "[PERSON_NAME] Instructor" at bounding box center [683, 391] width 100 height 32
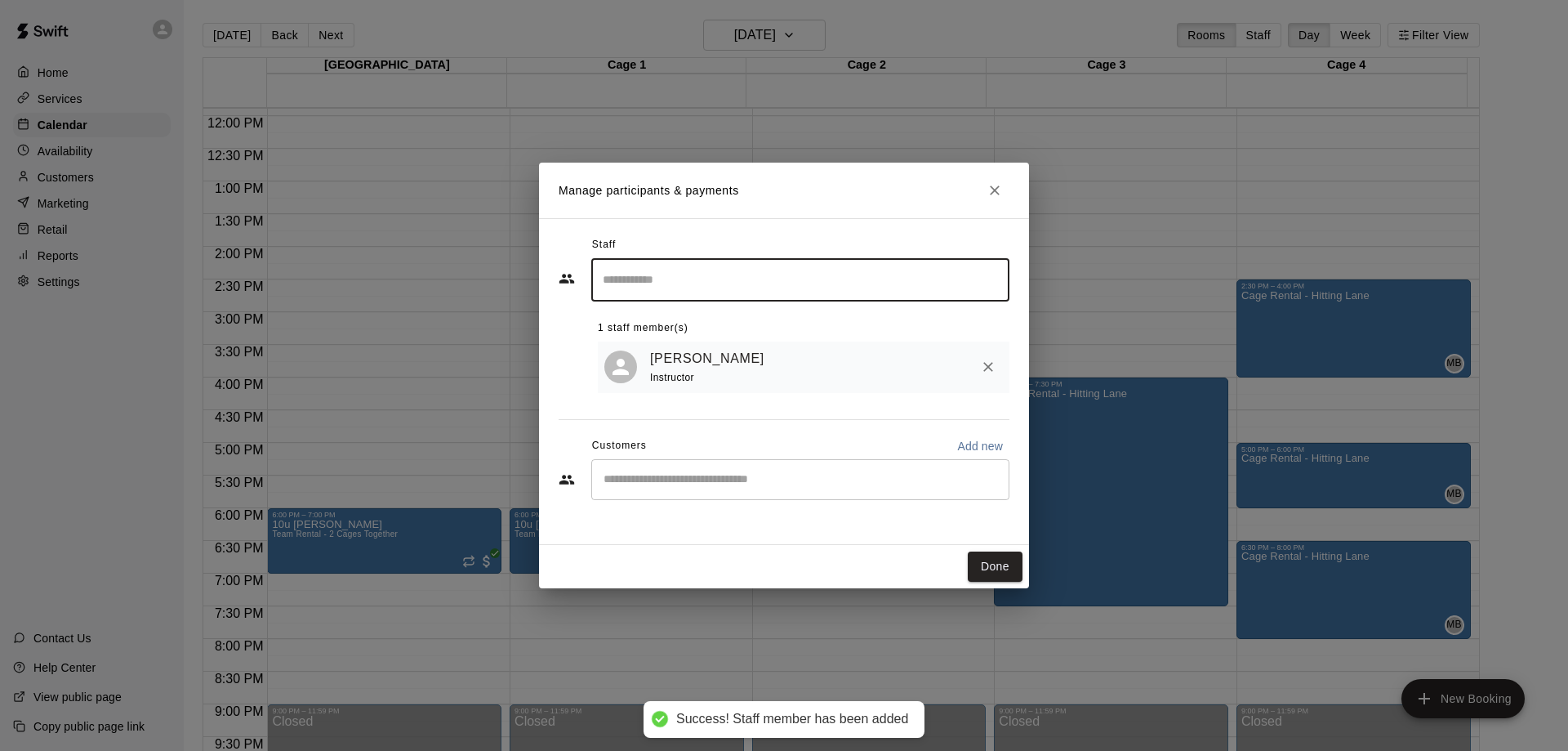
click at [998, 570] on button "Done" at bounding box center [995, 566] width 55 height 30
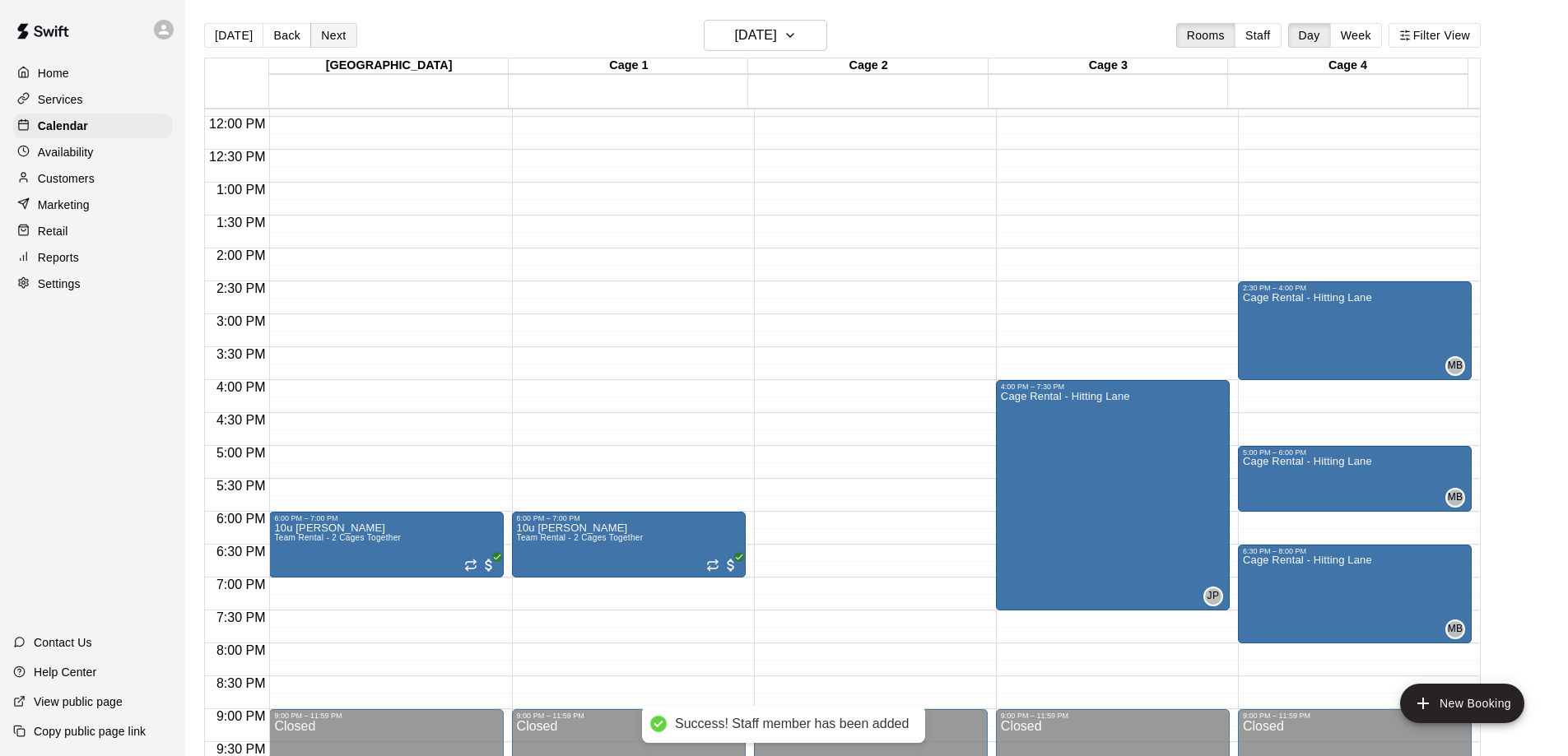
click at [340, 25] on button "Next" at bounding box center [333, 35] width 46 height 25
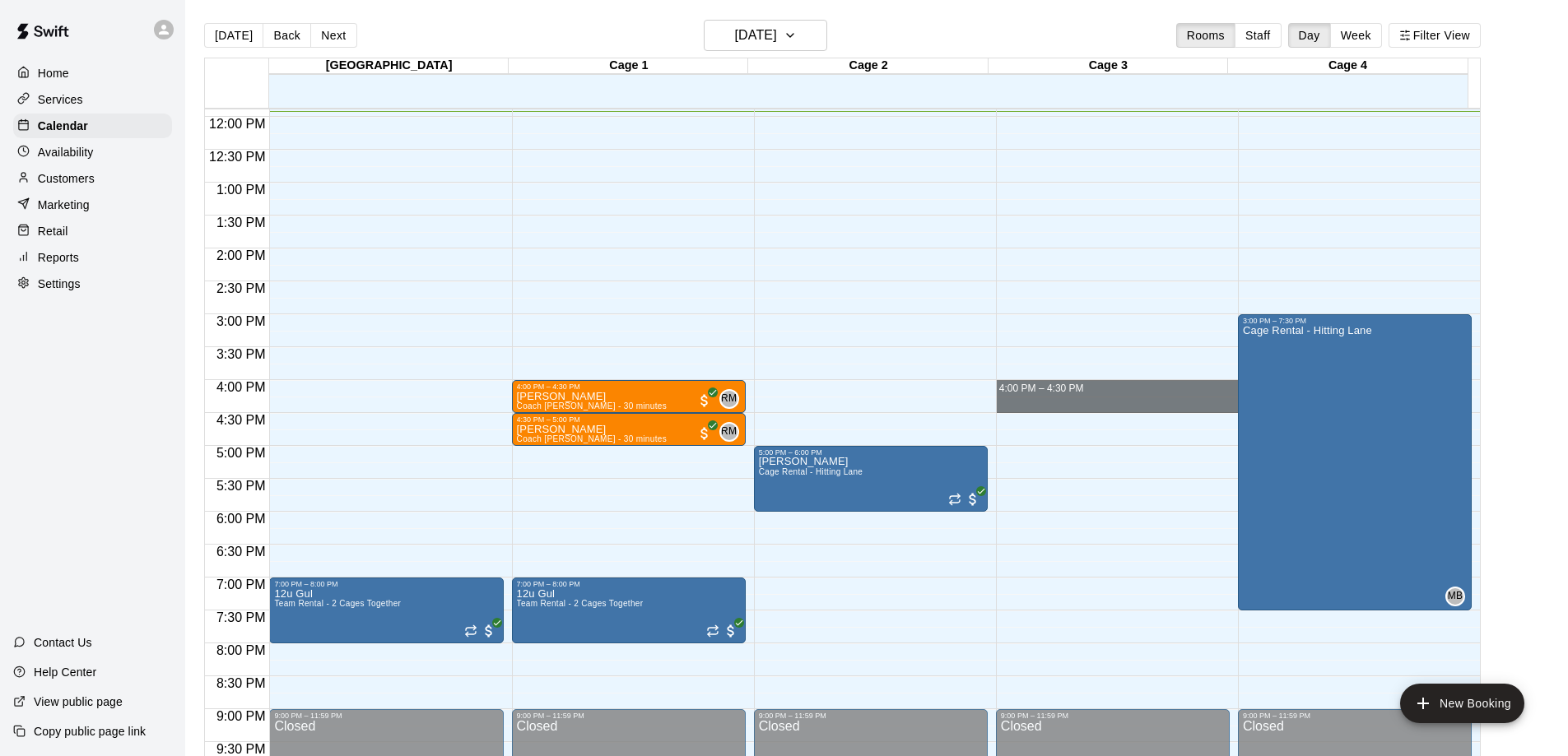
drag, startPoint x: 1043, startPoint y: 385, endPoint x: 1043, endPoint y: 405, distance: 20.0
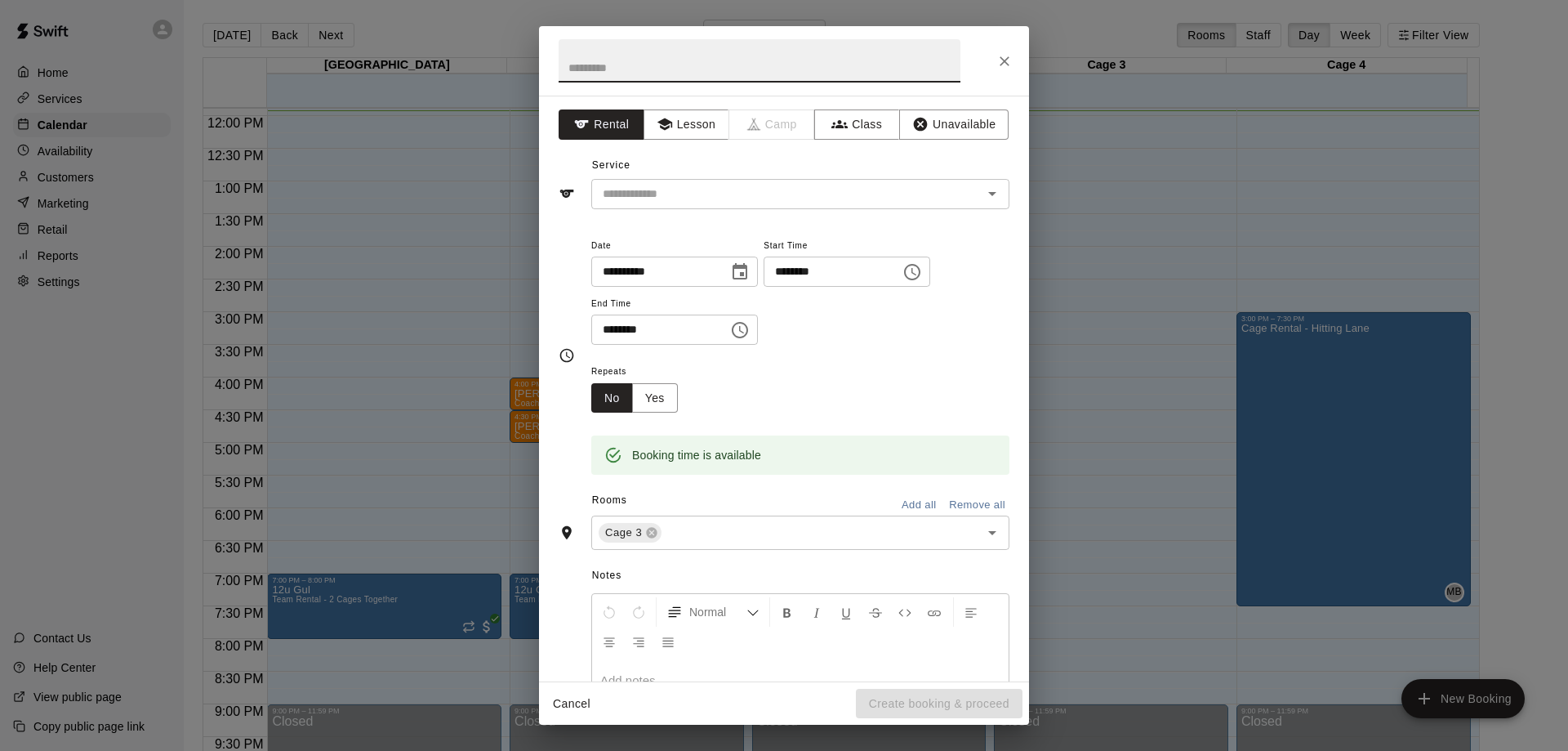
click at [608, 329] on input "********" at bounding box center [654, 329] width 125 height 30
type input "********"
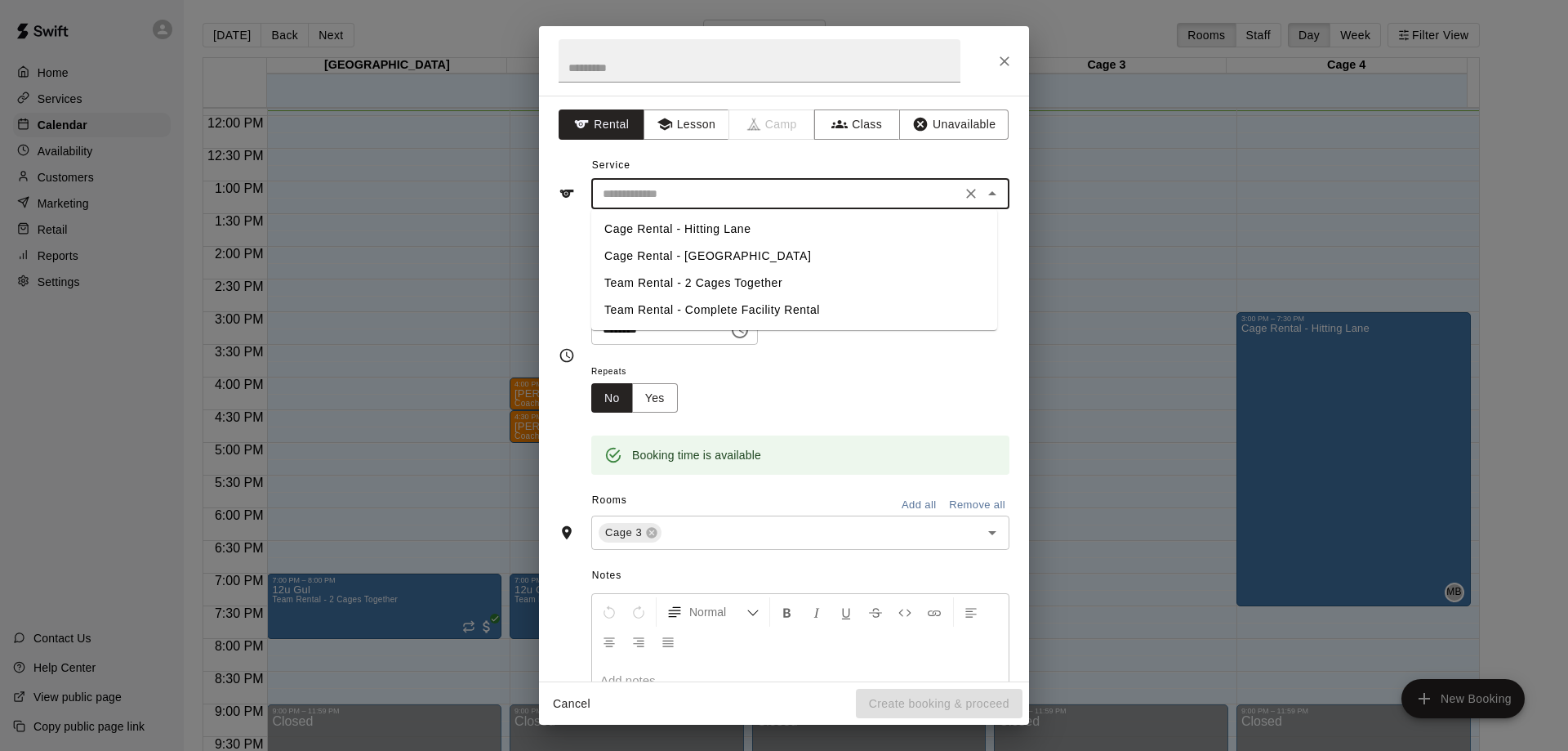
click at [676, 192] on input "text" at bounding box center [775, 194] width 360 height 21
click at [671, 227] on li "Cage Rental - Hitting Lane" at bounding box center [794, 229] width 406 height 27
type input "**********"
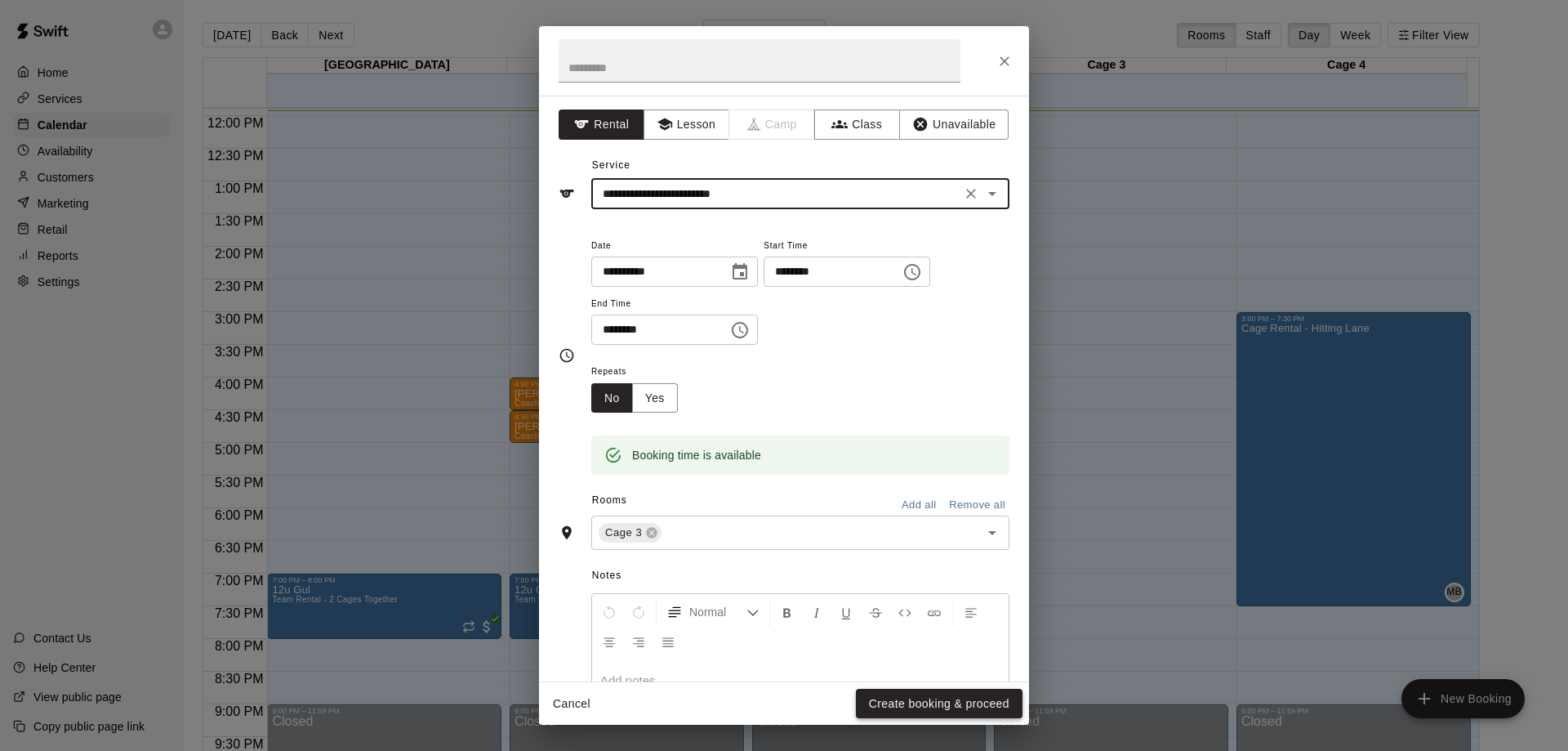
click at [925, 707] on button "Create booking & proceed" at bounding box center [939, 704] width 167 height 30
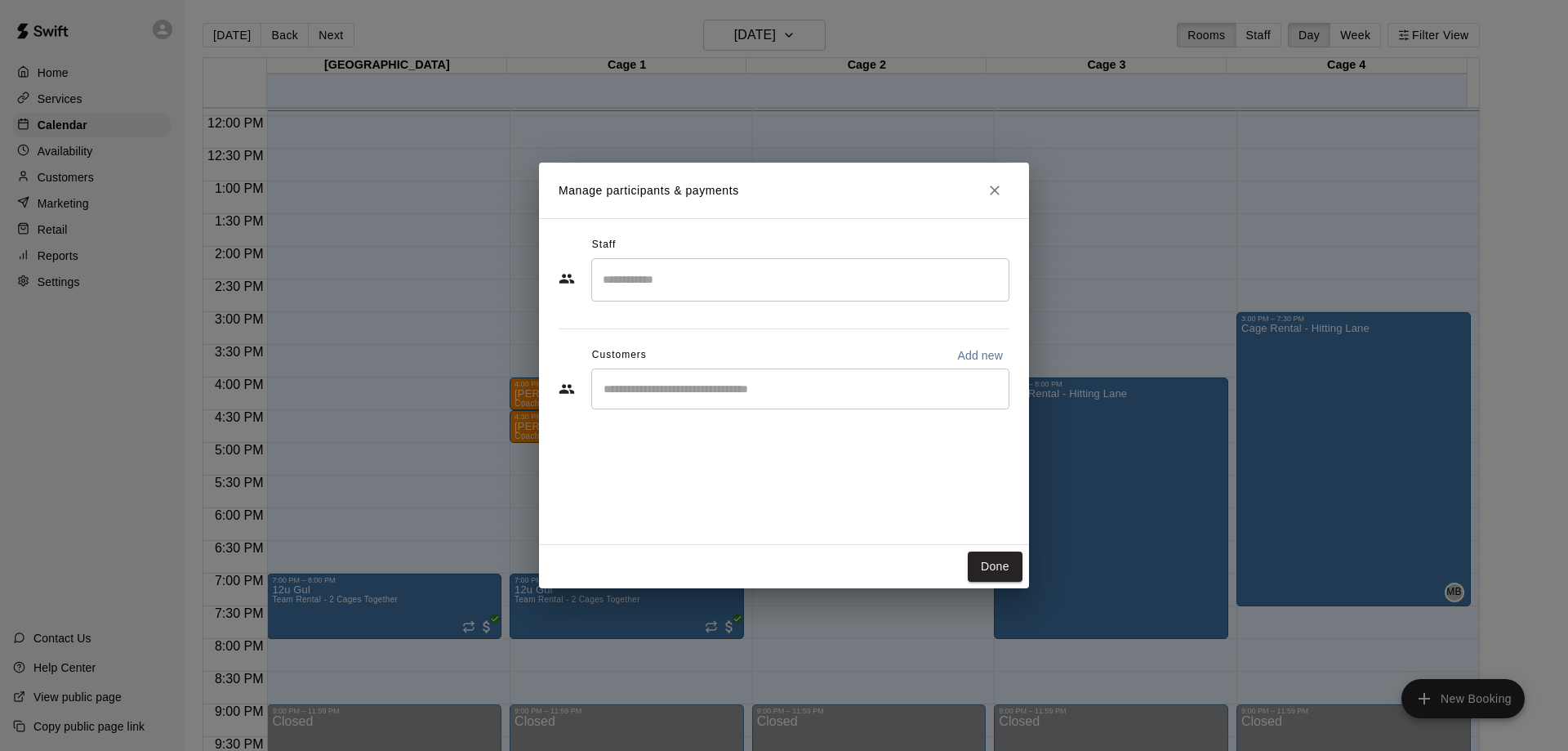
click at [655, 278] on input "Search staff" at bounding box center [800, 279] width 404 height 28
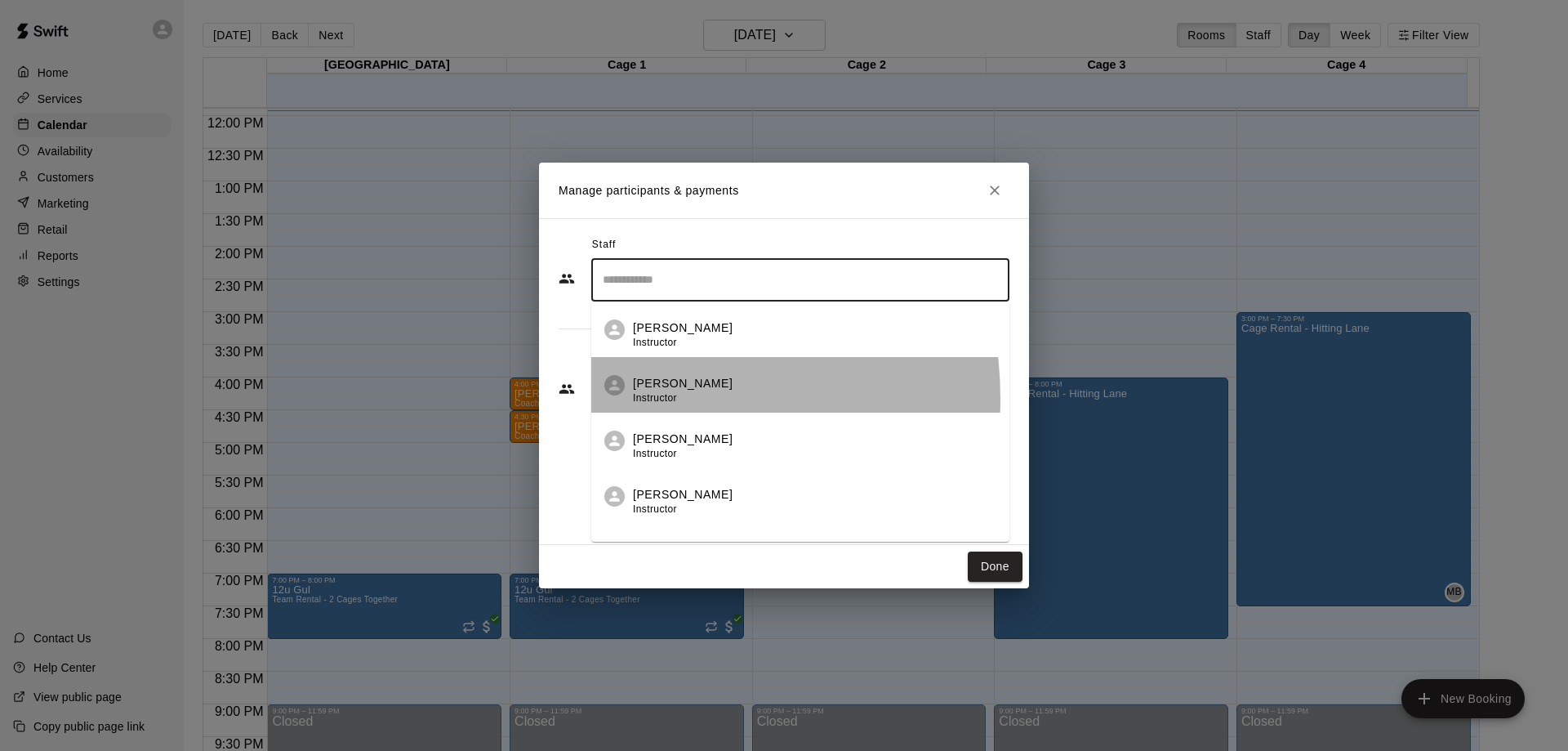
click at [642, 398] on span "Instructor" at bounding box center [654, 398] width 44 height 11
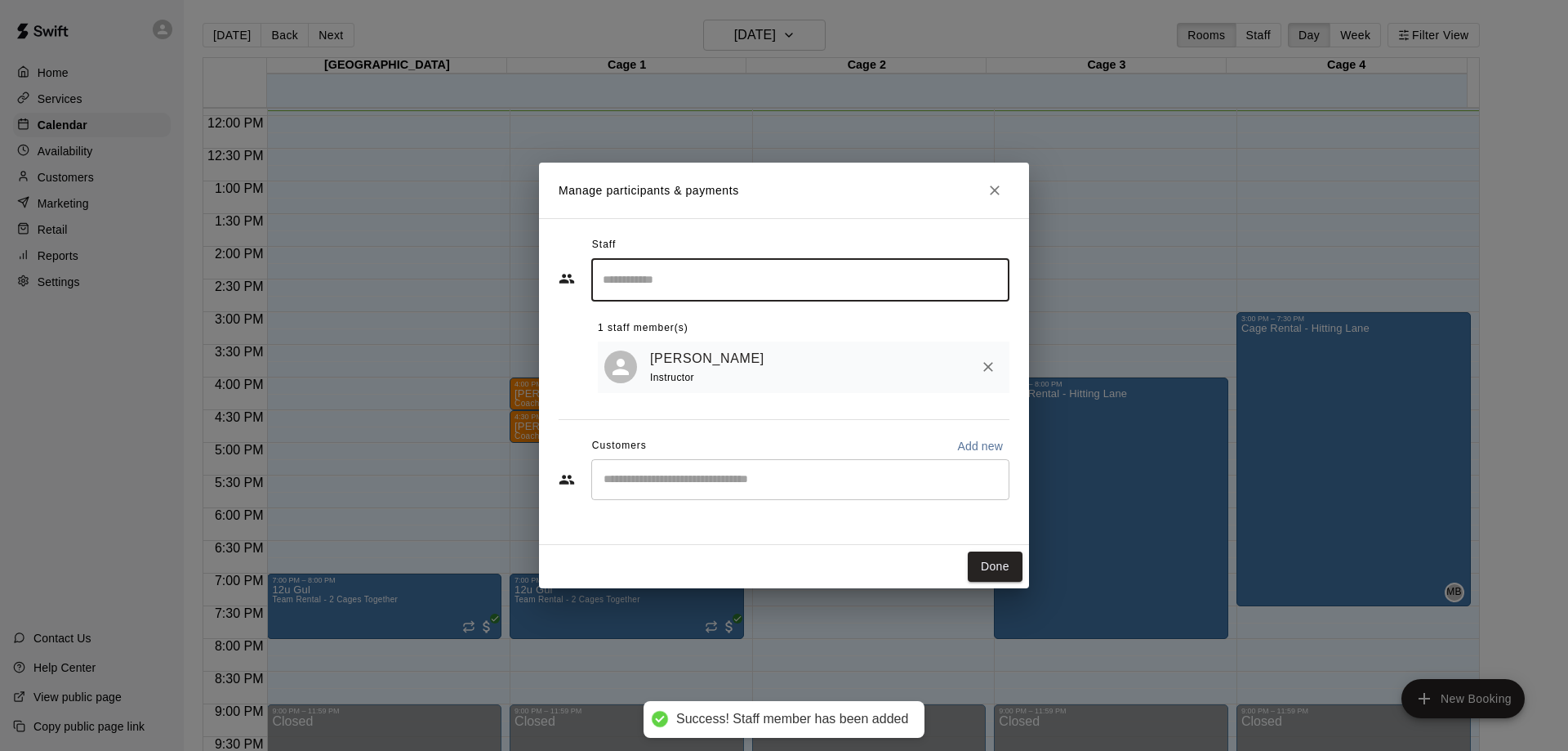
click at [996, 565] on button "Done" at bounding box center [995, 566] width 55 height 30
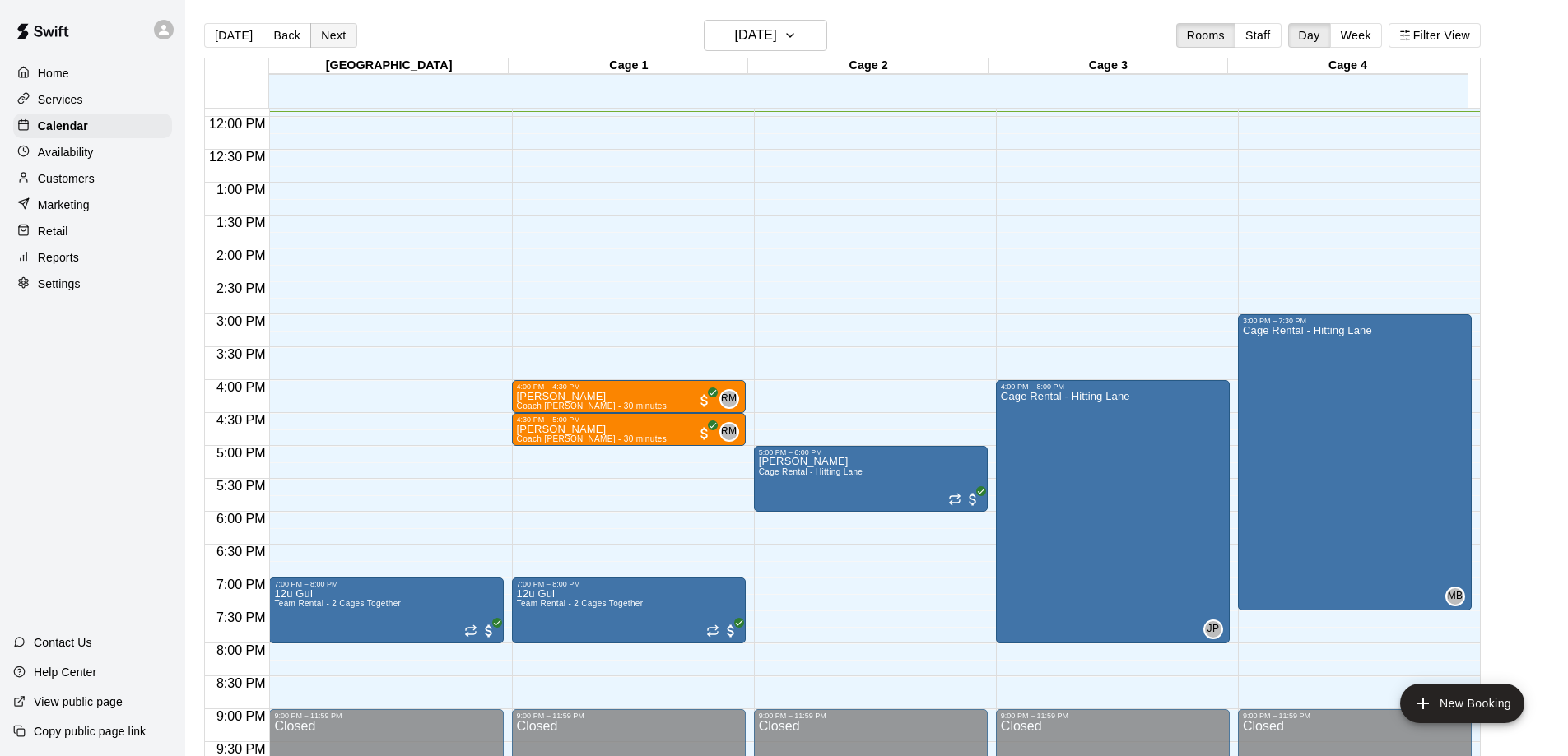
click at [337, 30] on button "Next" at bounding box center [333, 35] width 46 height 25
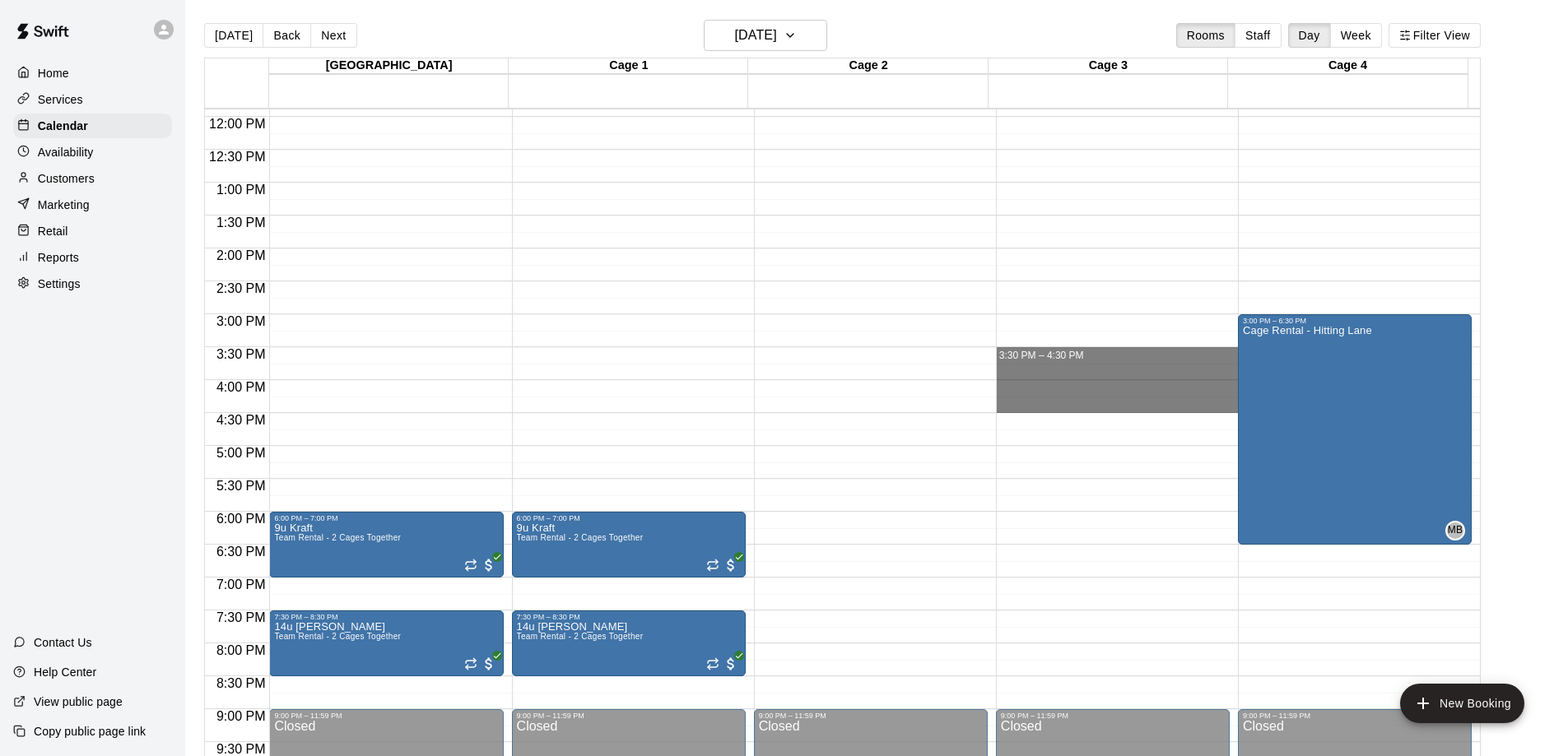
drag, startPoint x: 1089, startPoint y: 352, endPoint x: 1096, endPoint y: 405, distance: 53.5
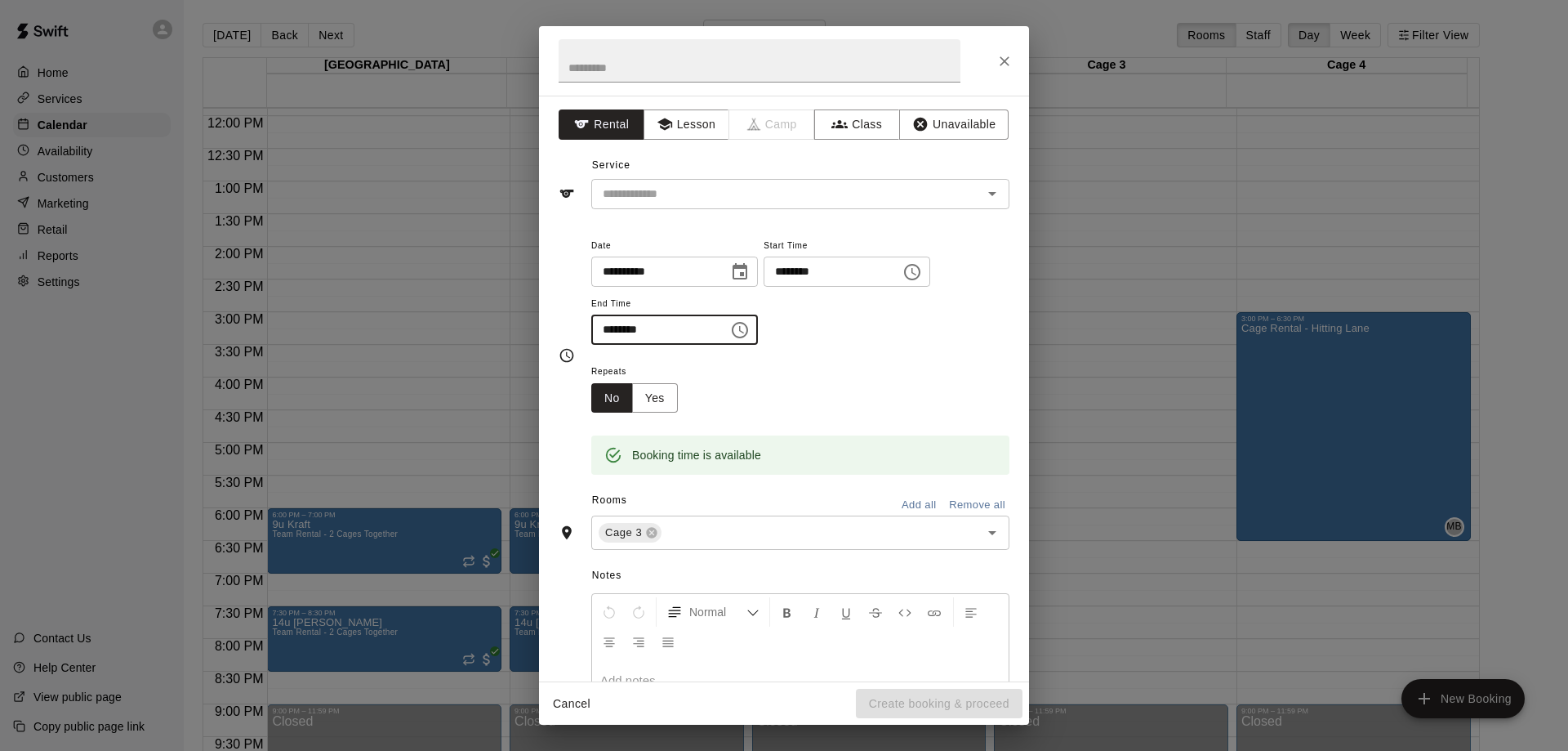
click at [611, 331] on input "********" at bounding box center [654, 329] width 125 height 30
type input "********"
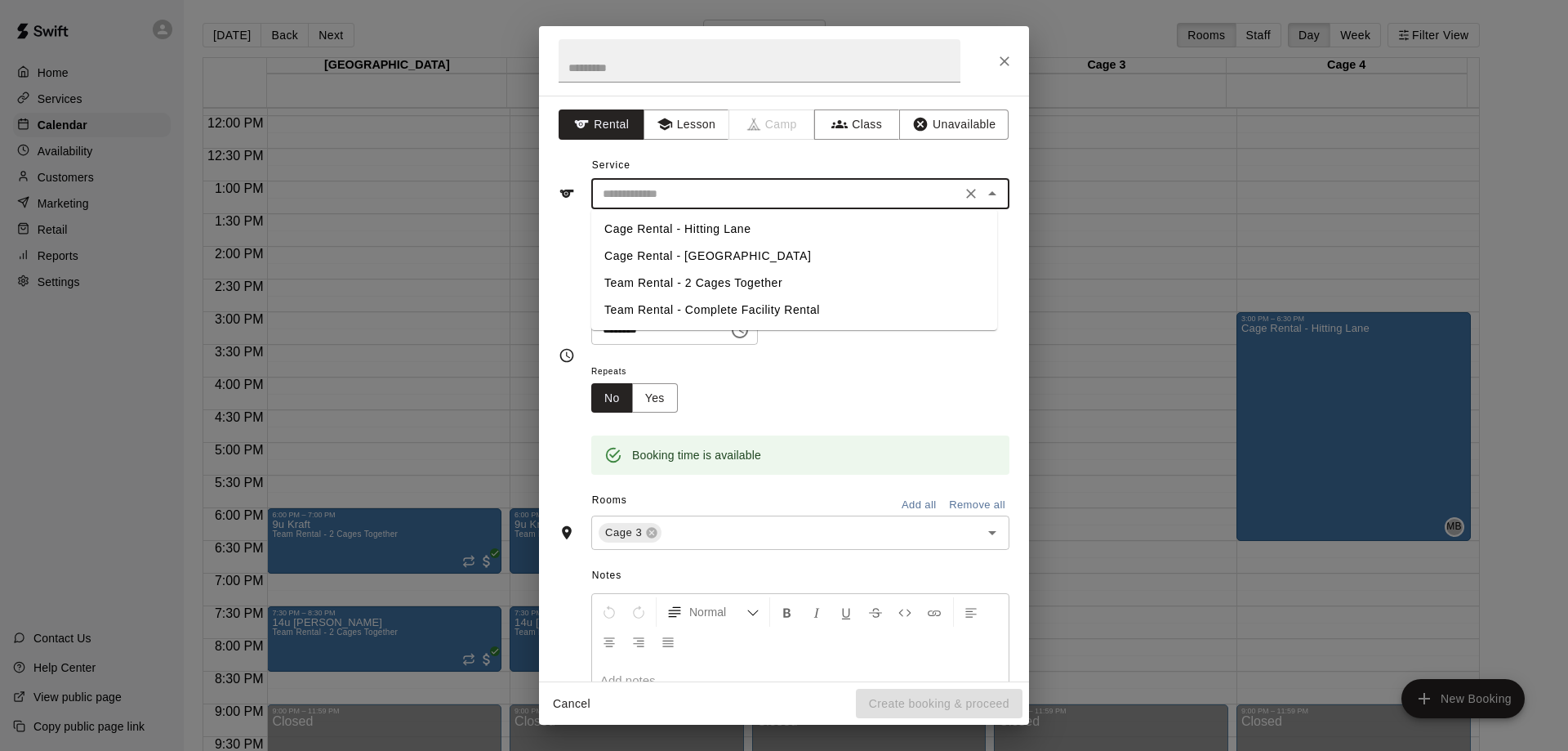
click at [679, 192] on input "text" at bounding box center [775, 194] width 360 height 21
click at [667, 231] on li "Cage Rental - Hitting Lane" at bounding box center [794, 229] width 406 height 27
type input "**********"
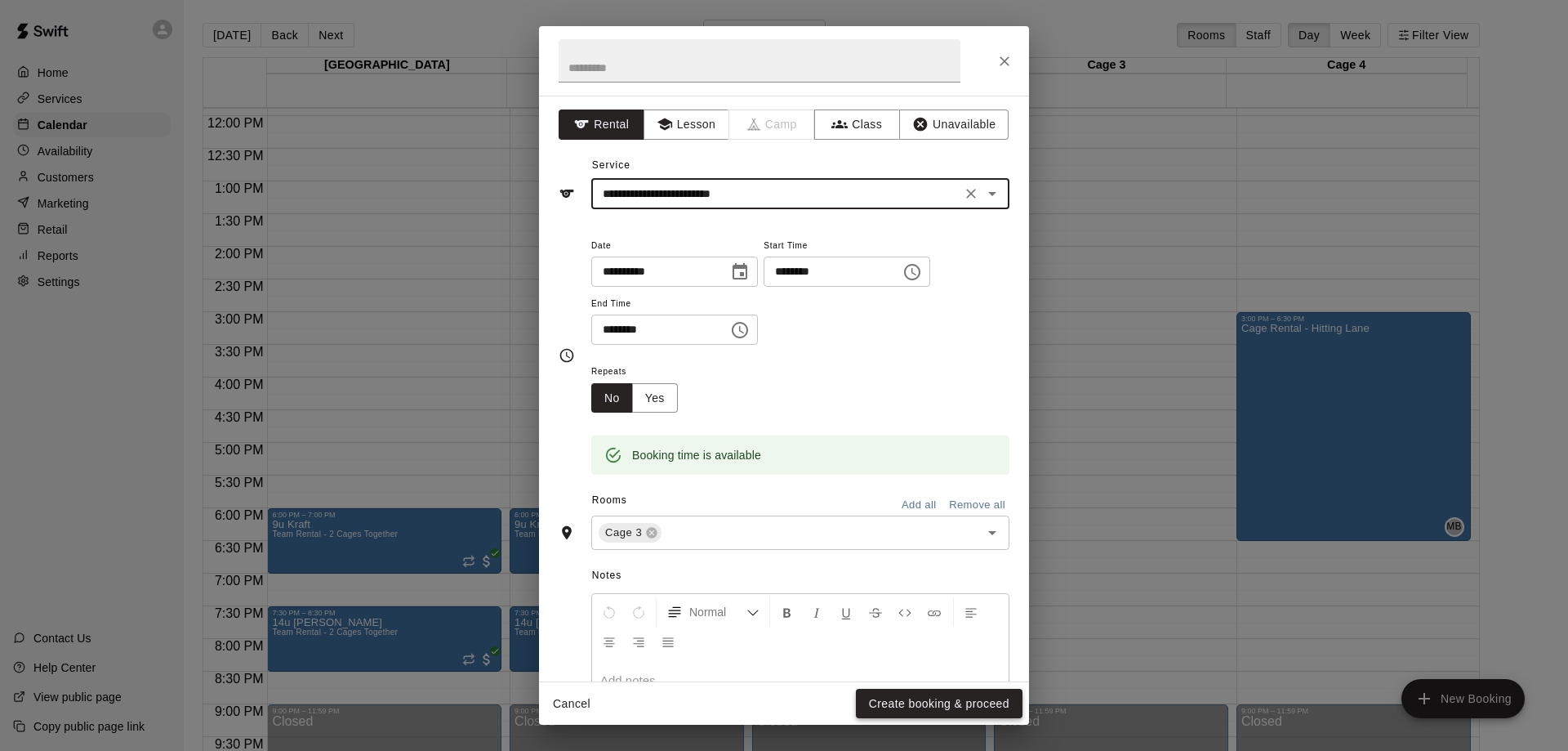
click at [902, 701] on button "Create booking & proceed" at bounding box center [939, 704] width 167 height 30
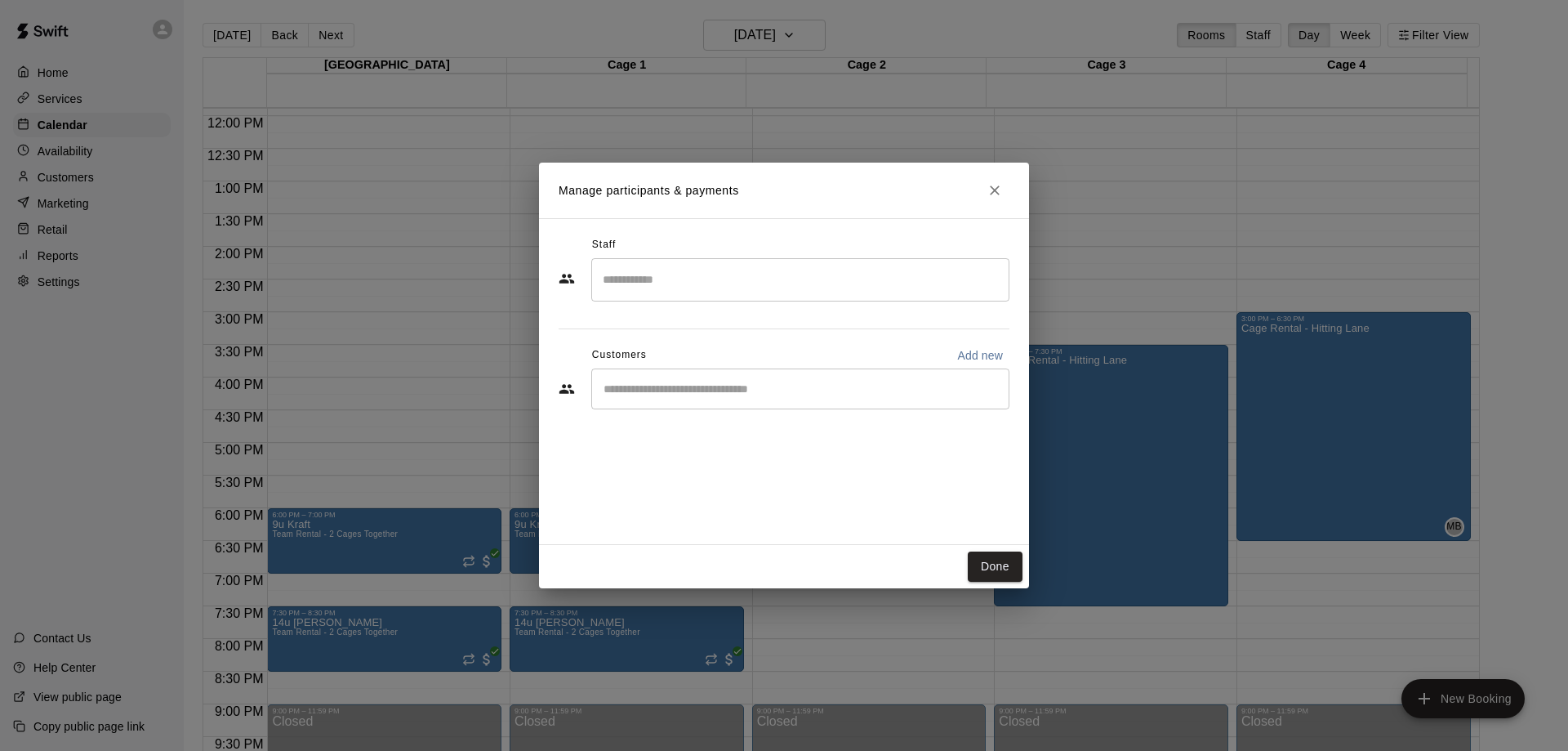
click at [654, 278] on input "Search staff" at bounding box center [800, 279] width 404 height 28
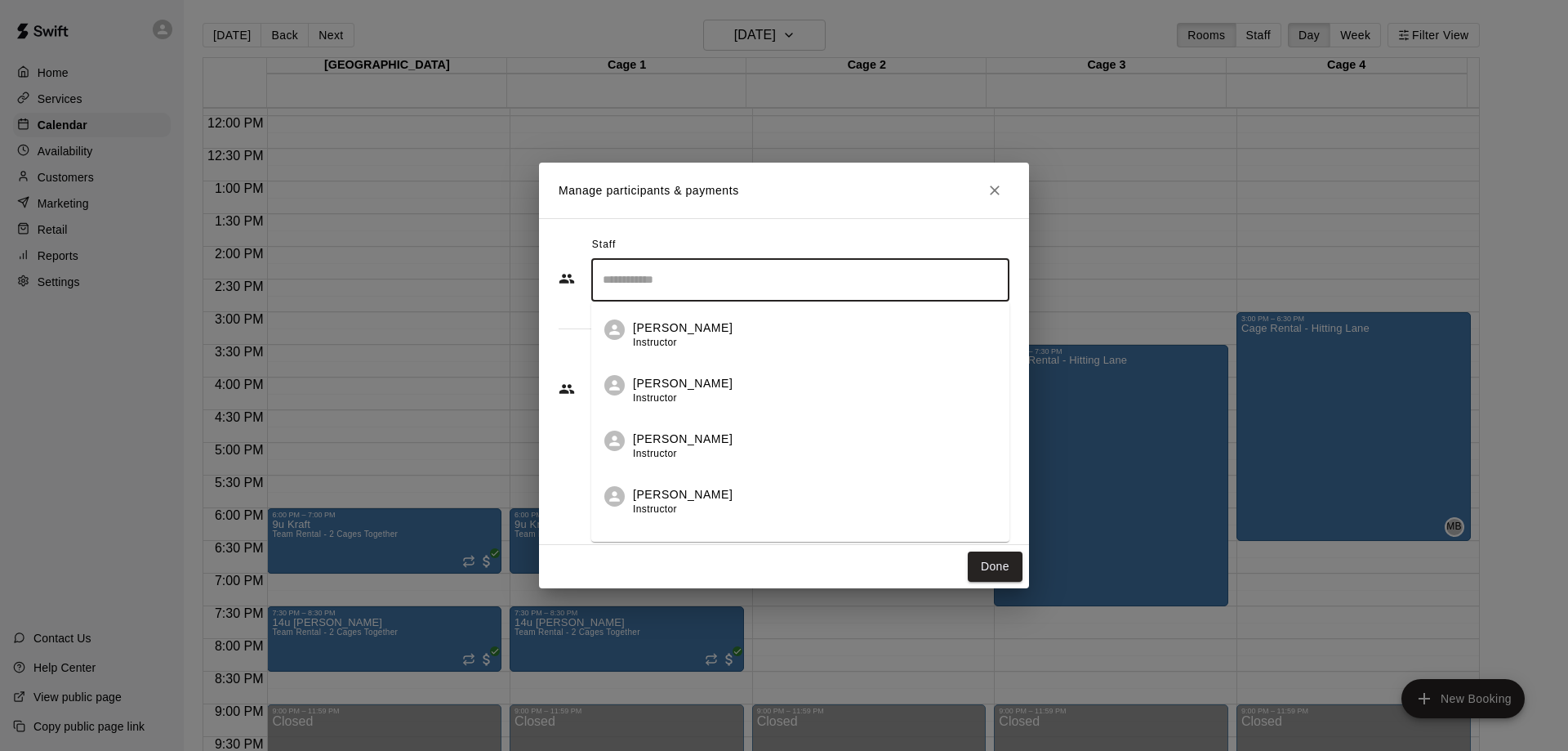
click at [659, 388] on p "[PERSON_NAME]" at bounding box center [683, 384] width 100 height 17
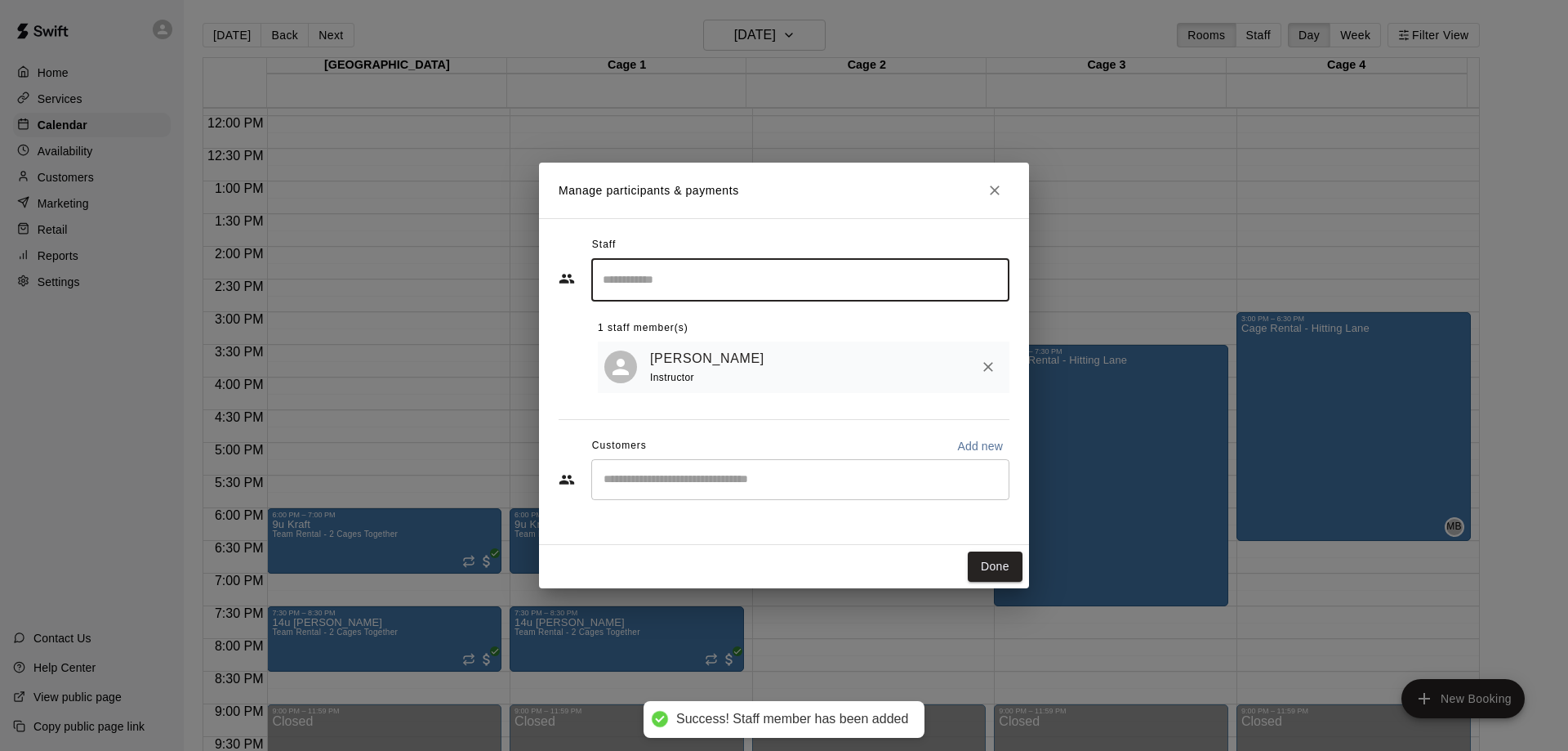
click at [997, 568] on button "Done" at bounding box center [995, 566] width 55 height 30
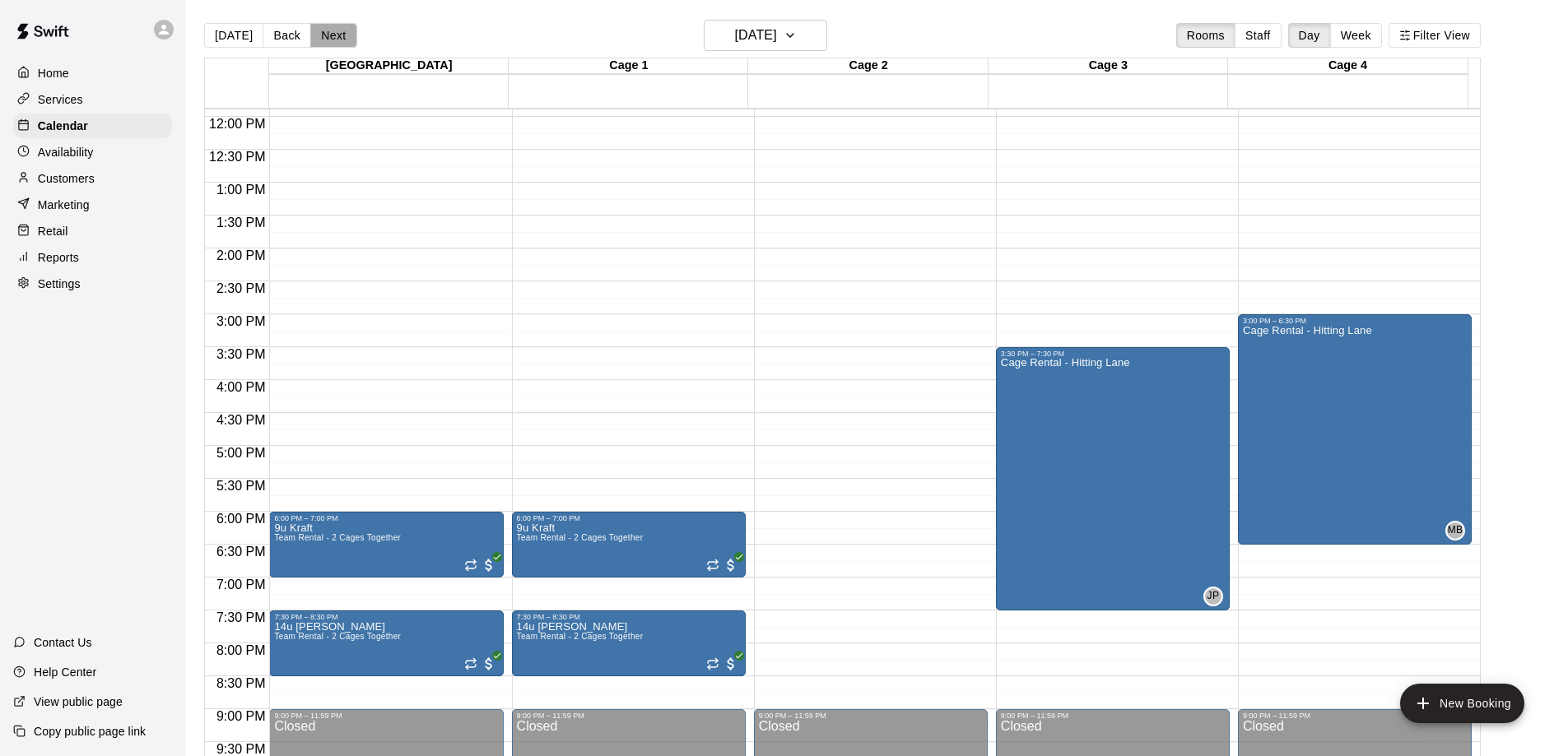
click at [333, 33] on button "Next" at bounding box center [333, 35] width 46 height 25
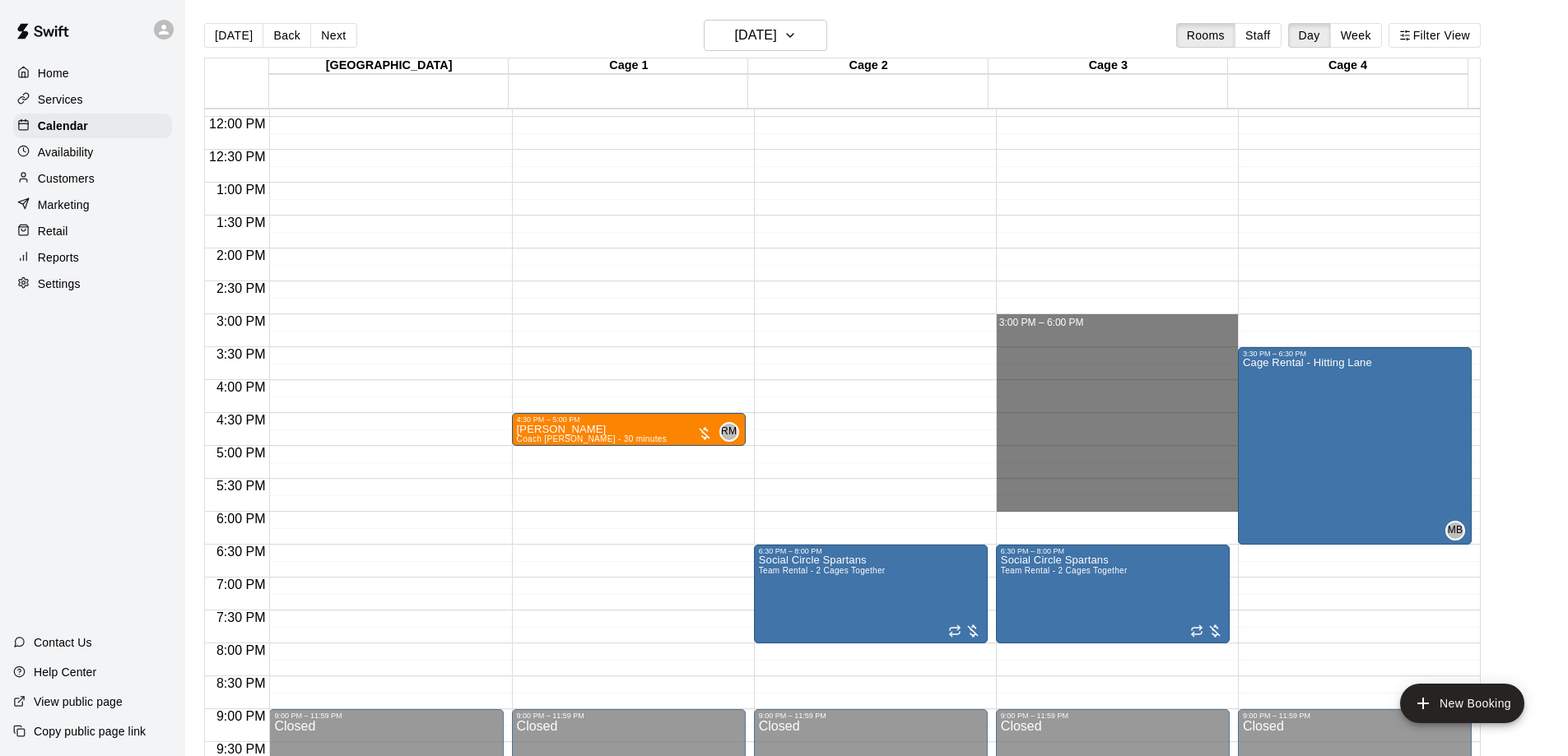
drag, startPoint x: 1068, startPoint y: 320, endPoint x: 1073, endPoint y: 499, distance: 179.1
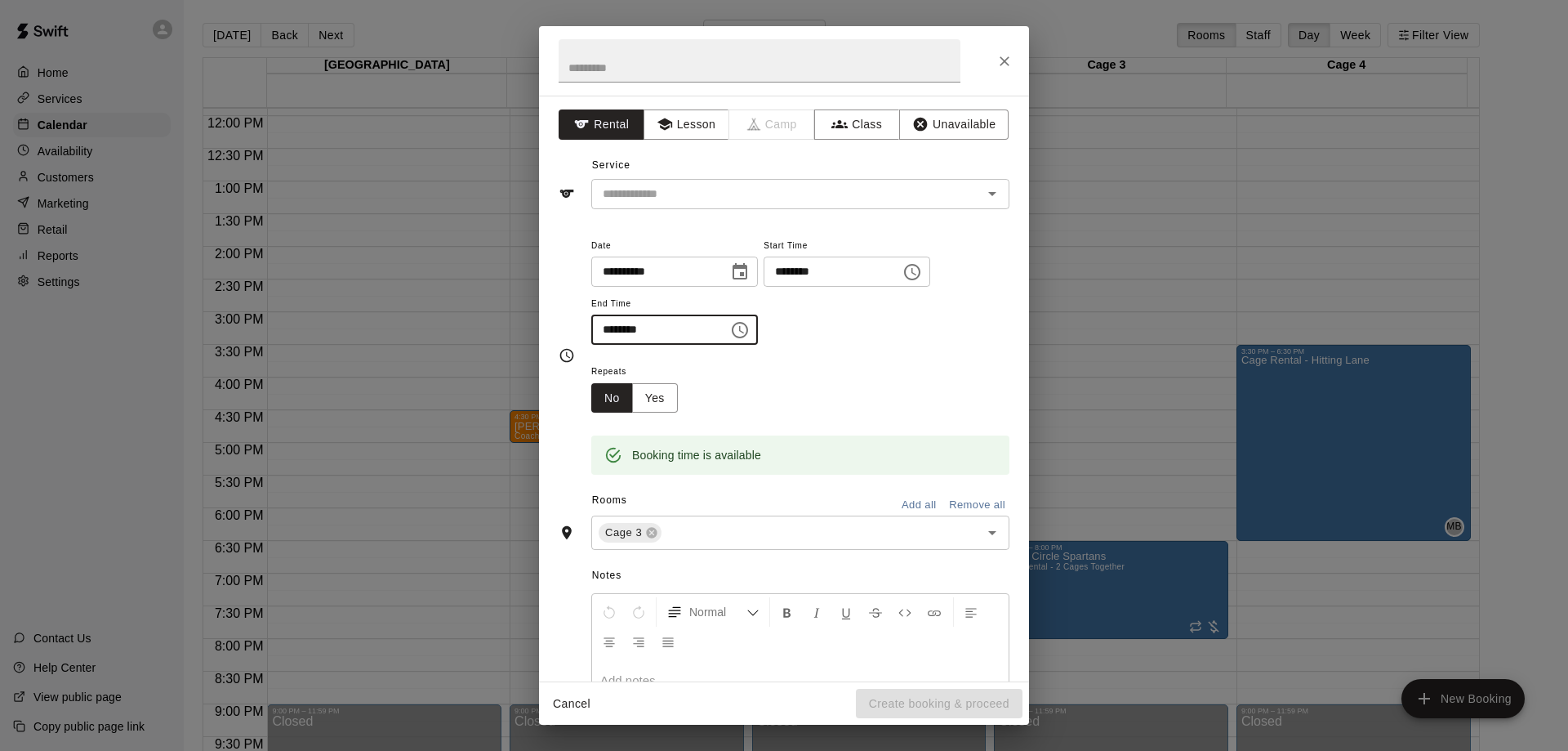
click at [609, 330] on input "********" at bounding box center [654, 329] width 125 height 30
click at [651, 536] on icon at bounding box center [652, 533] width 10 height 10
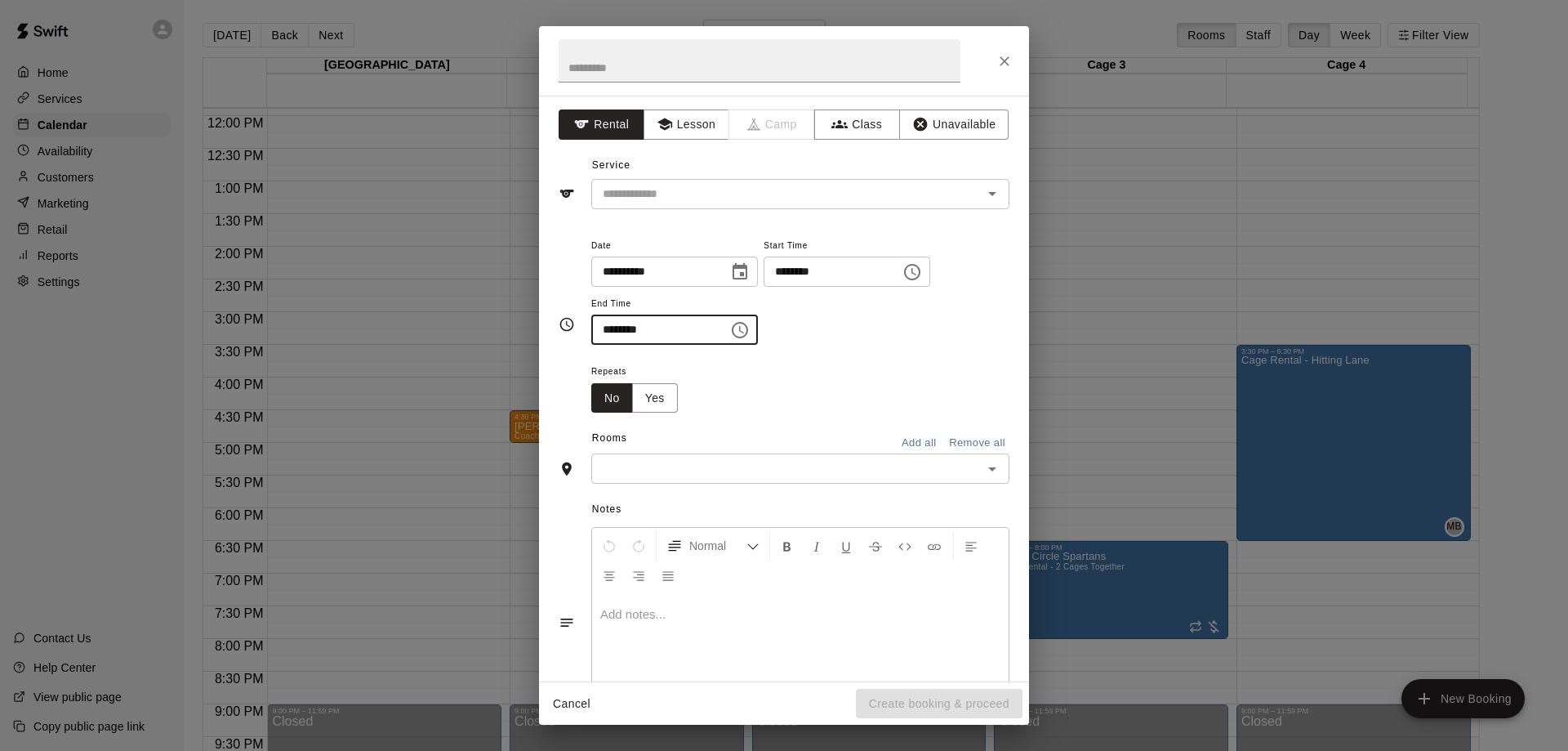
click at [982, 464] on icon "Open" at bounding box center [992, 468] width 20 height 20
type input "********"
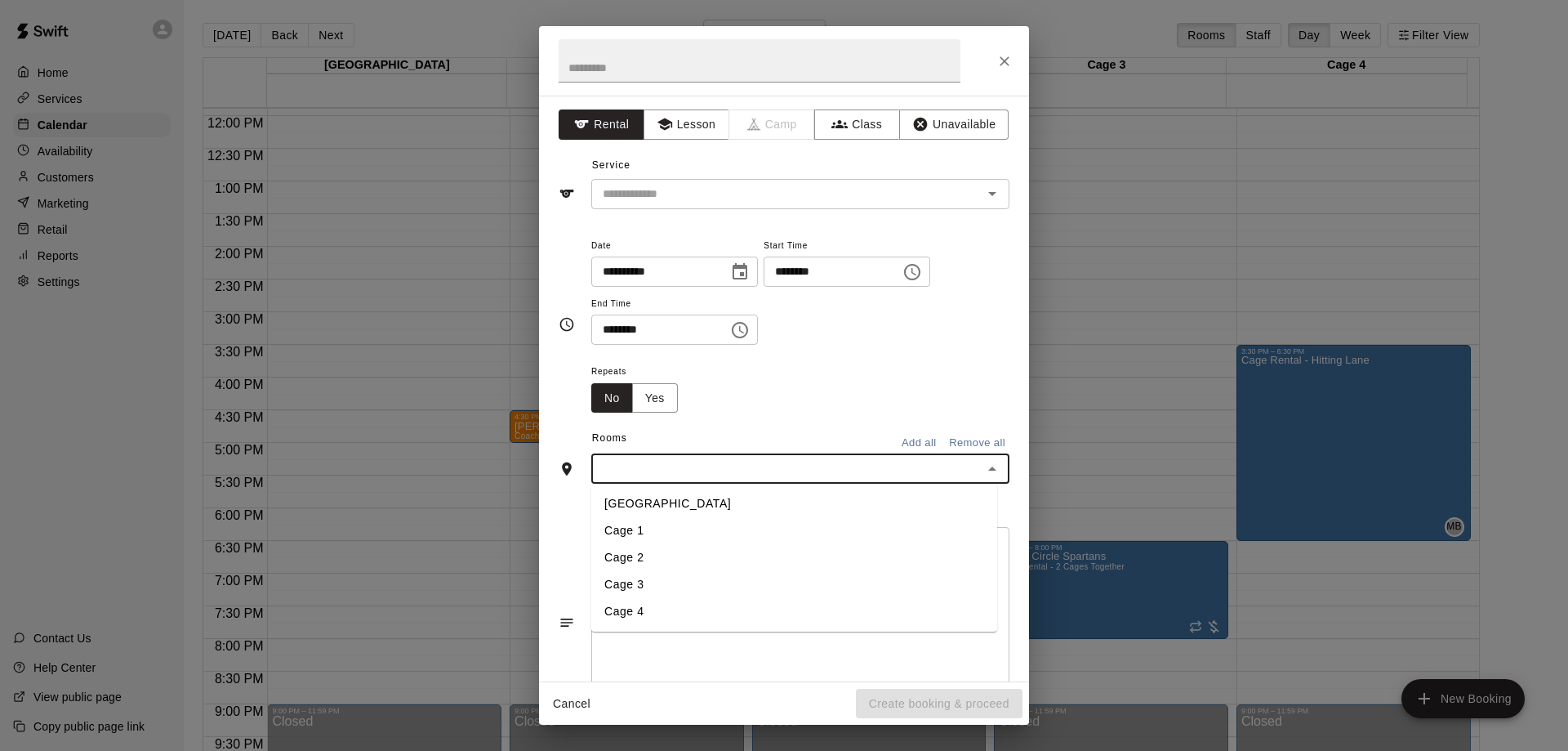
click at [604, 488] on ul "Pitching Lane Cage 1 Cage 2 Cage 3 Cage 4" at bounding box center [794, 558] width 406 height 148
click at [624, 504] on li "[GEOGRAPHIC_DATA]" at bounding box center [794, 504] width 406 height 27
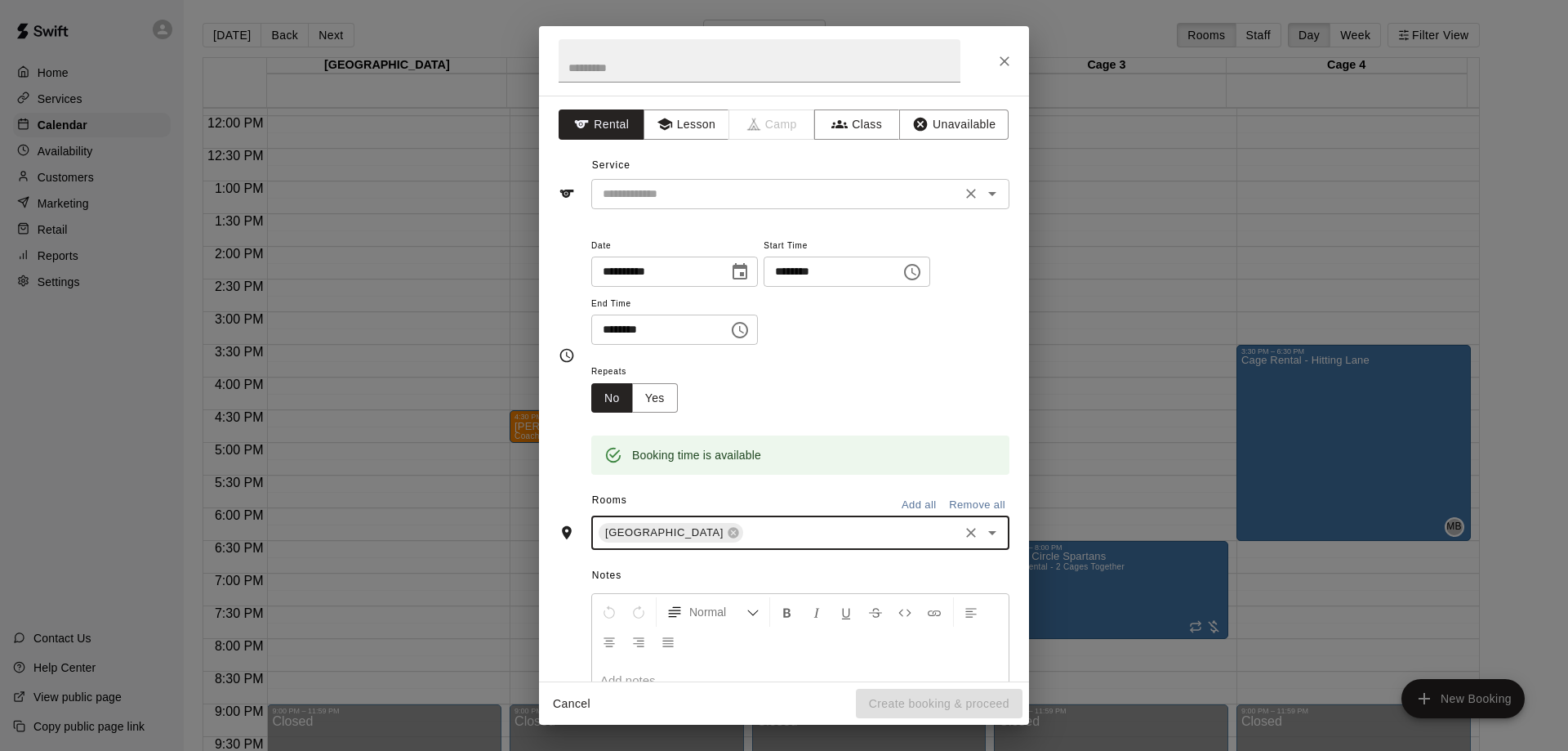
click at [629, 193] on input "text" at bounding box center [775, 194] width 360 height 21
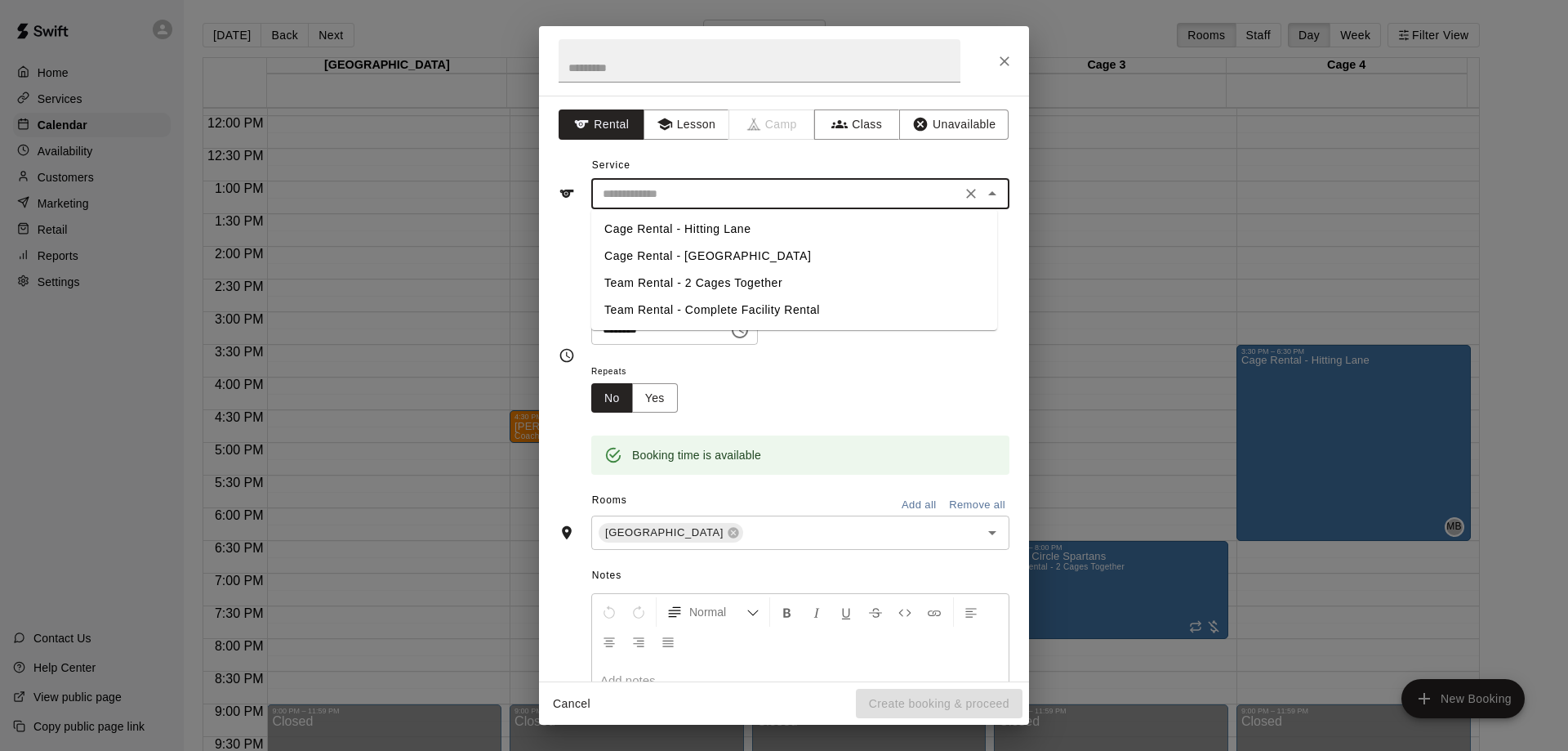
click at [622, 223] on li "Cage Rental - Hitting Lane" at bounding box center [794, 229] width 406 height 27
type input "**********"
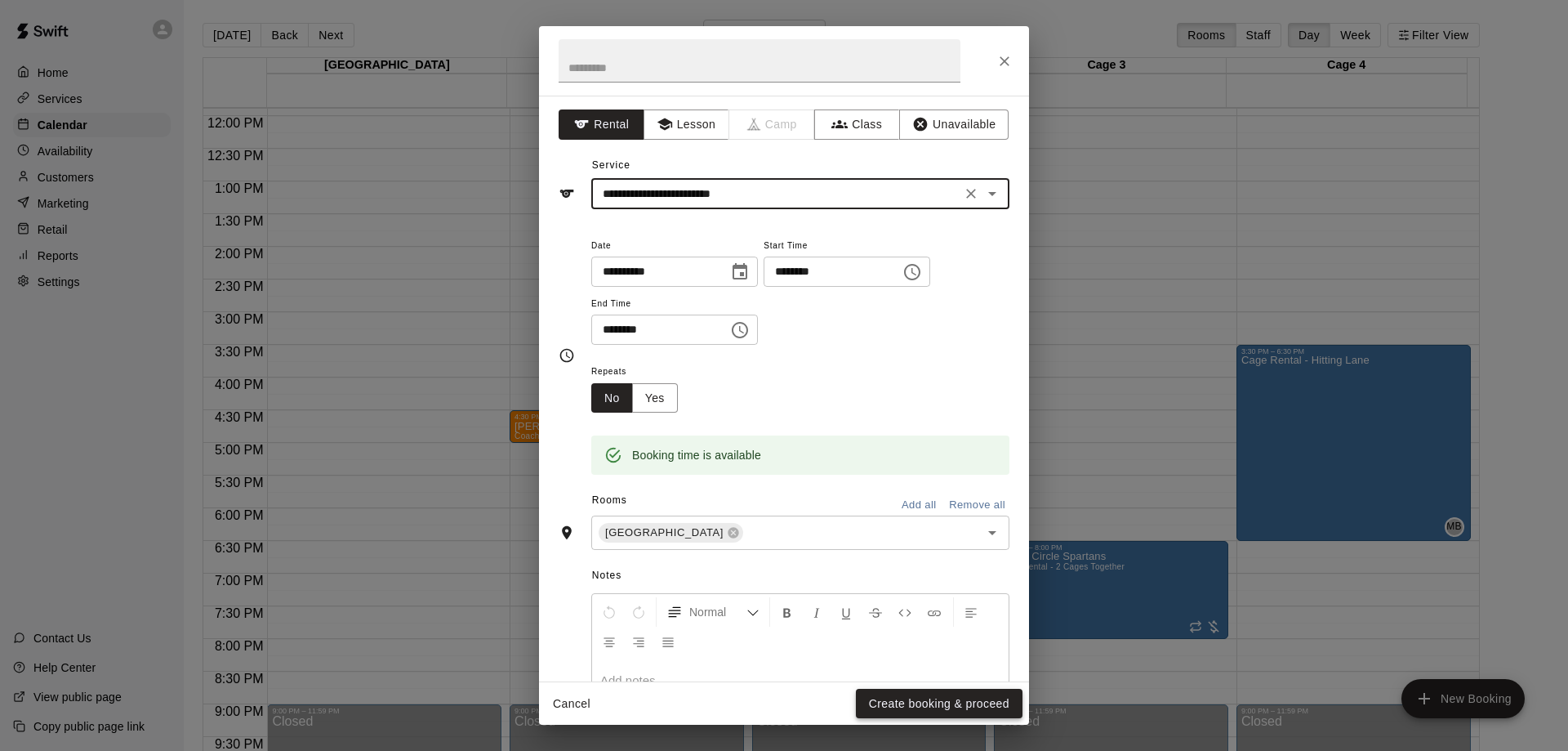
click at [905, 694] on button "Create booking & proceed" at bounding box center [939, 704] width 167 height 30
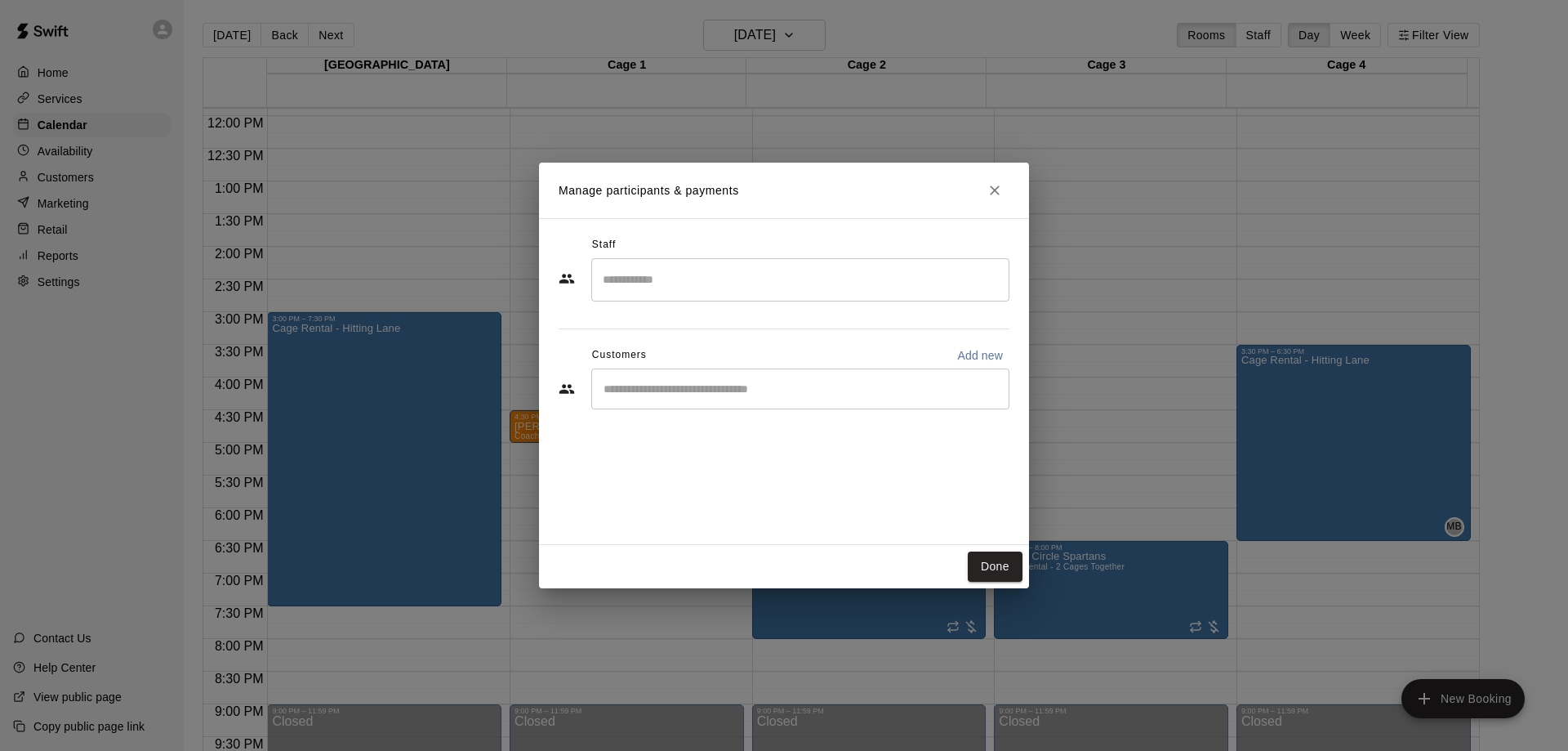
click at [639, 292] on input "Search staff" at bounding box center [800, 279] width 404 height 28
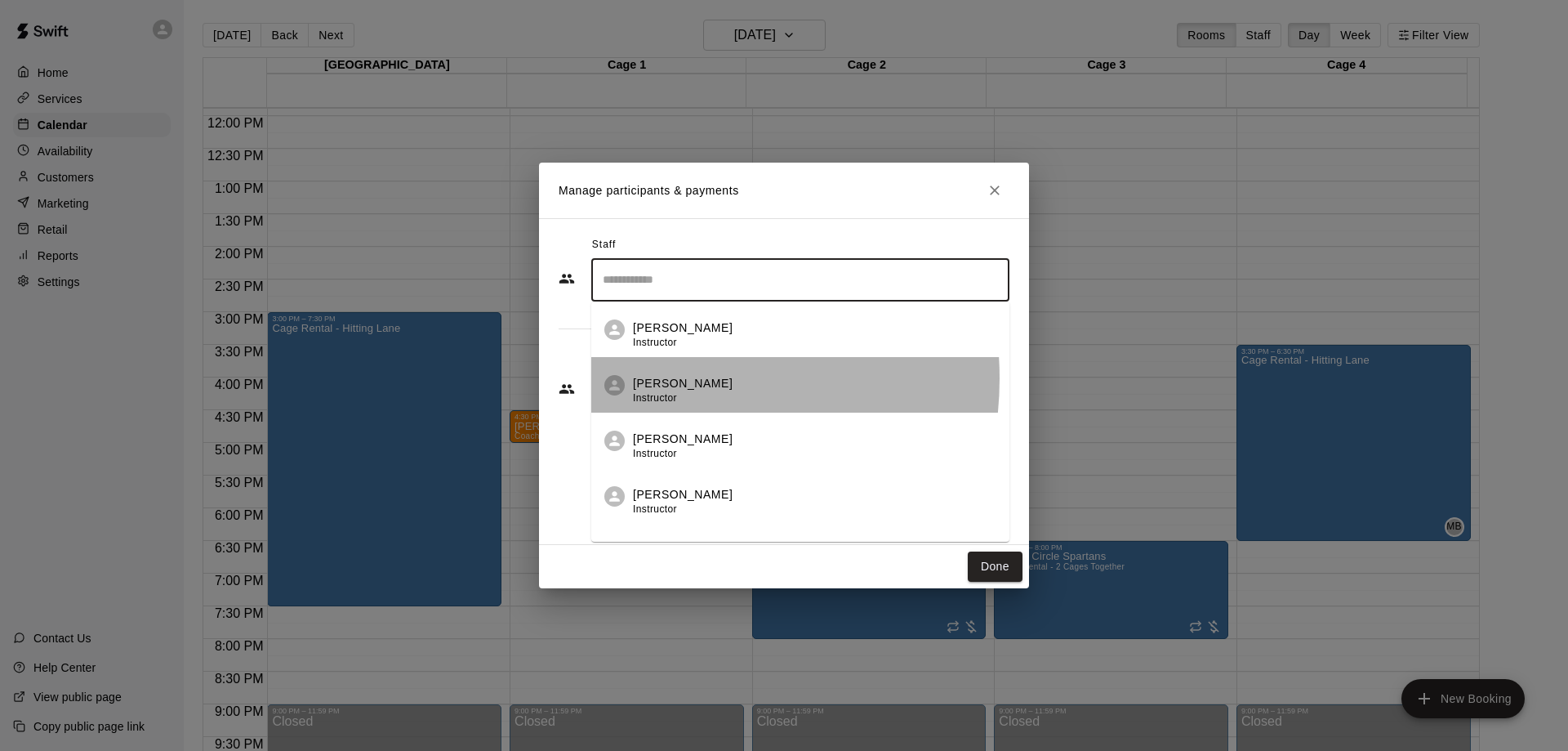
click at [652, 378] on p "[PERSON_NAME]" at bounding box center [683, 384] width 100 height 17
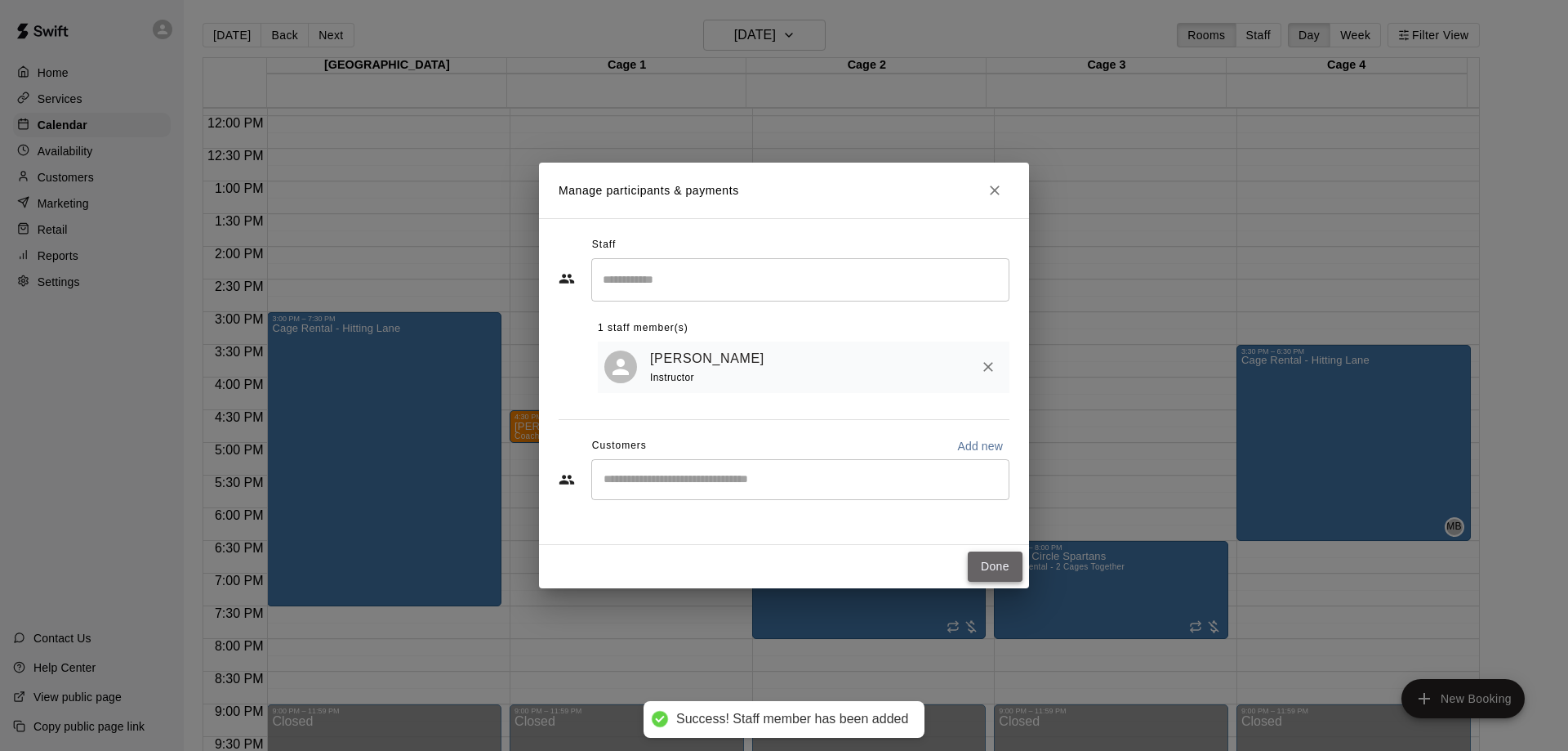
click at [987, 554] on button "Done" at bounding box center [995, 566] width 55 height 30
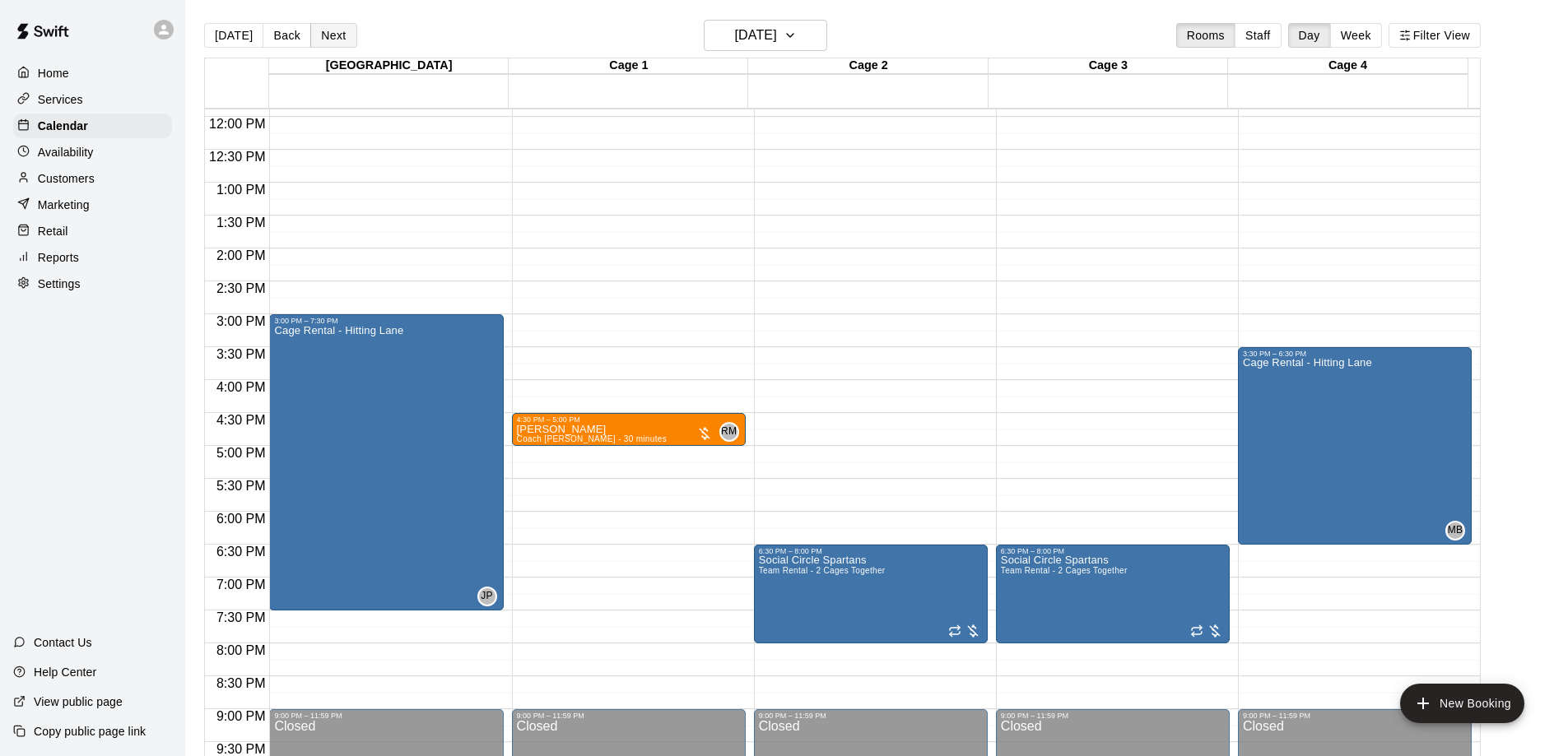
click at [340, 39] on button "Next" at bounding box center [333, 35] width 46 height 25
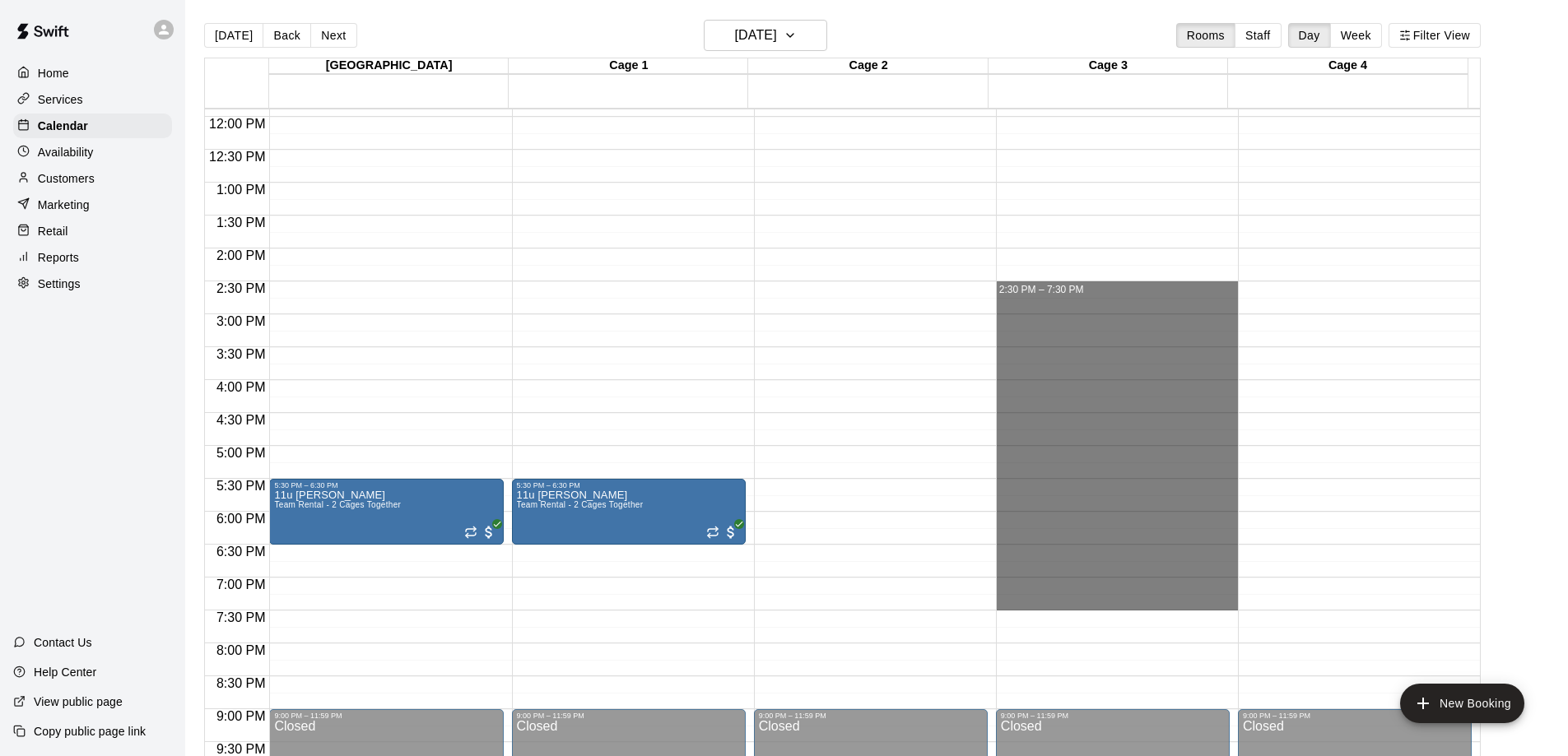
drag, startPoint x: 1105, startPoint y: 287, endPoint x: 1117, endPoint y: 612, distance: 325.2
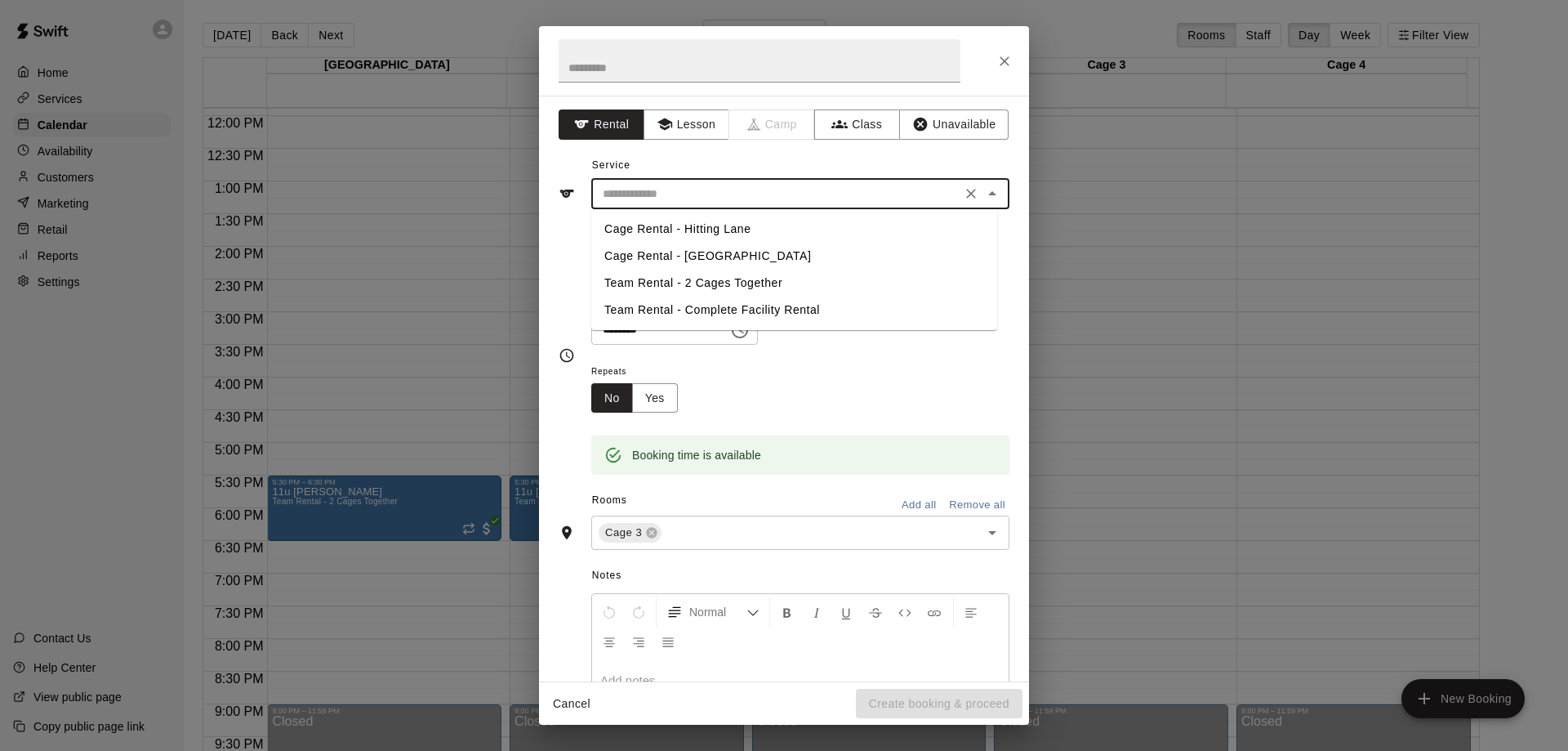
click at [690, 193] on input "text" at bounding box center [775, 194] width 360 height 21
click at [672, 234] on li "Cage Rental - Hitting Lane" at bounding box center [794, 229] width 406 height 27
type input "**********"
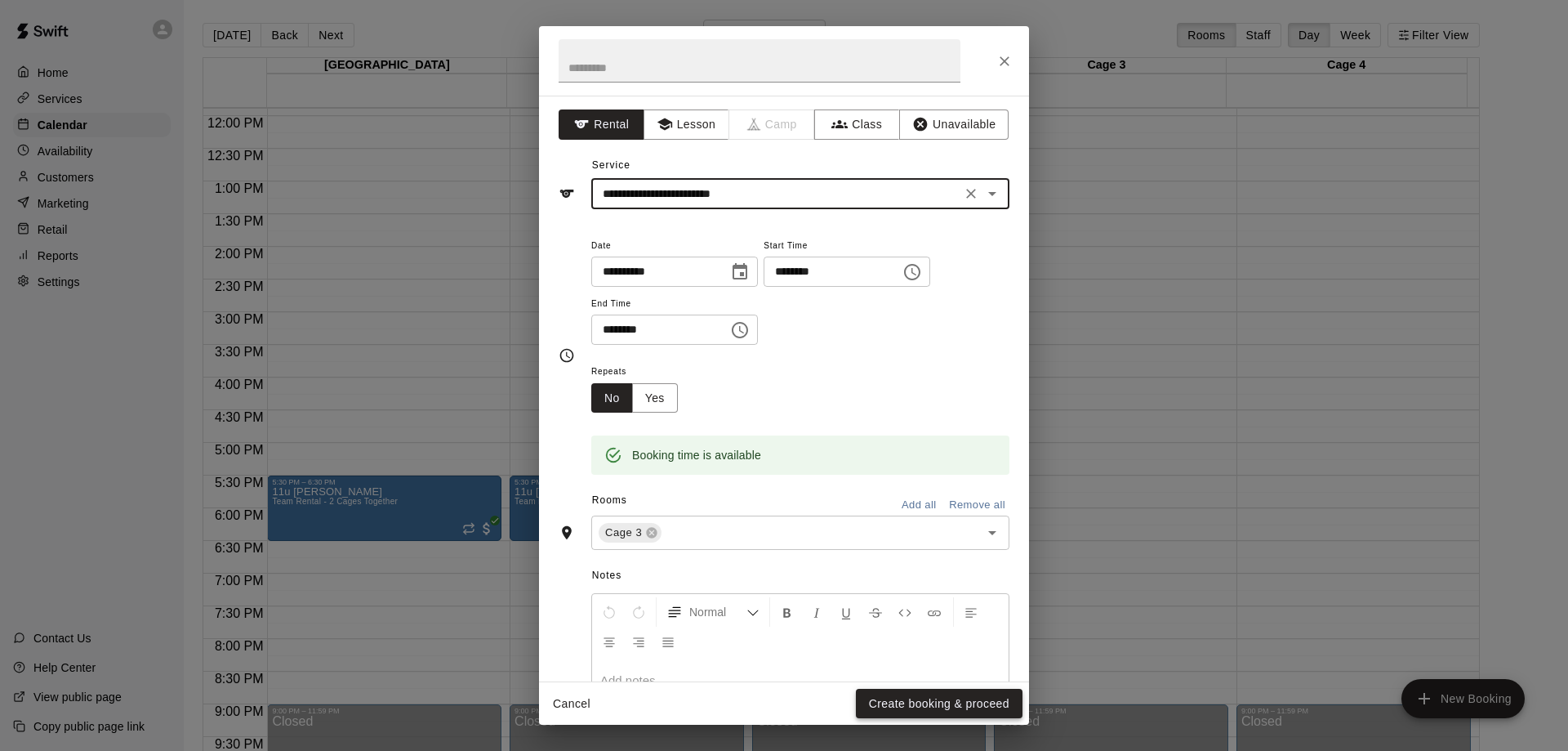
click at [884, 706] on button "Create booking & proceed" at bounding box center [939, 704] width 167 height 30
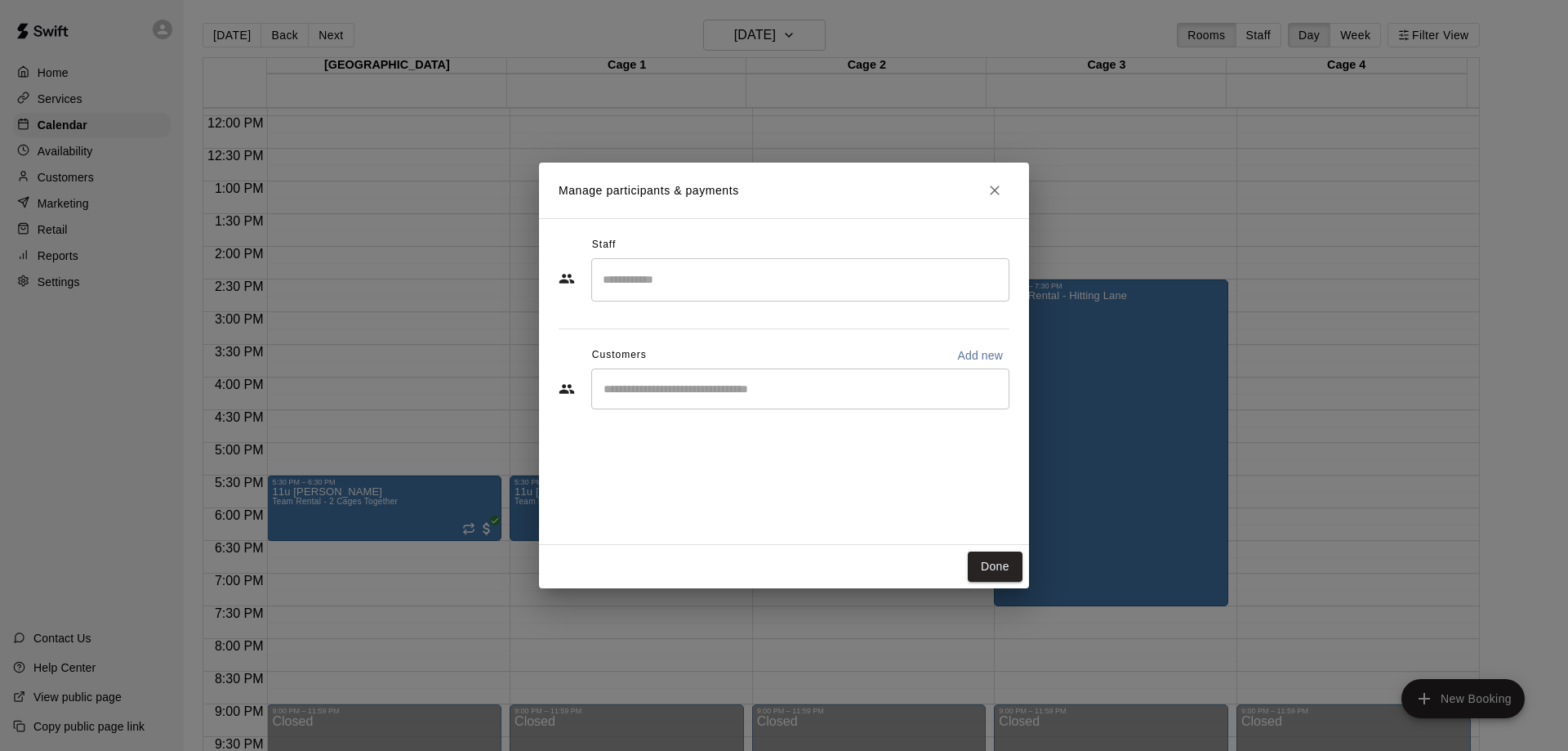
click at [699, 277] on input "Search staff" at bounding box center [800, 279] width 404 height 28
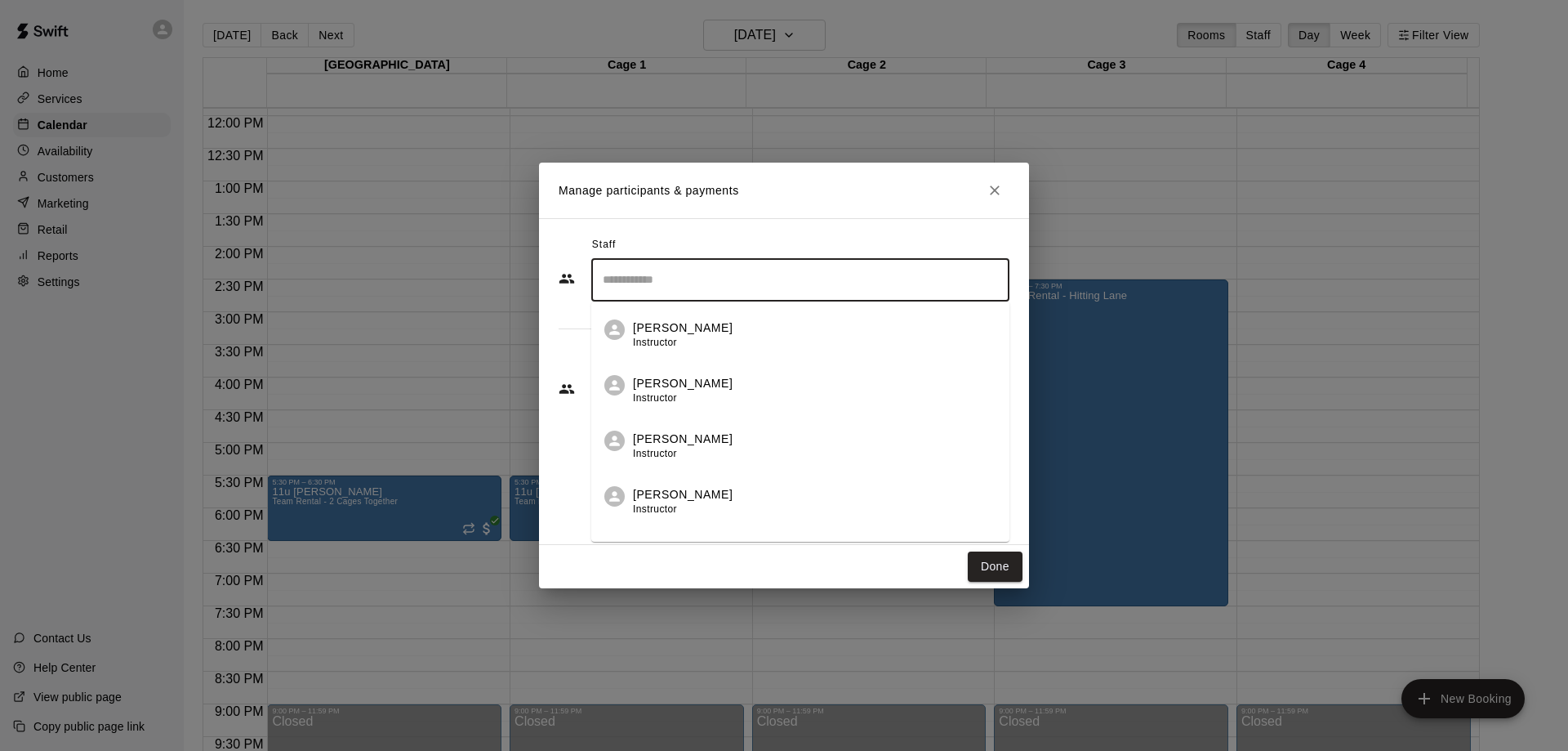
click at [672, 390] on div "[PERSON_NAME] Instructor" at bounding box center [683, 391] width 100 height 32
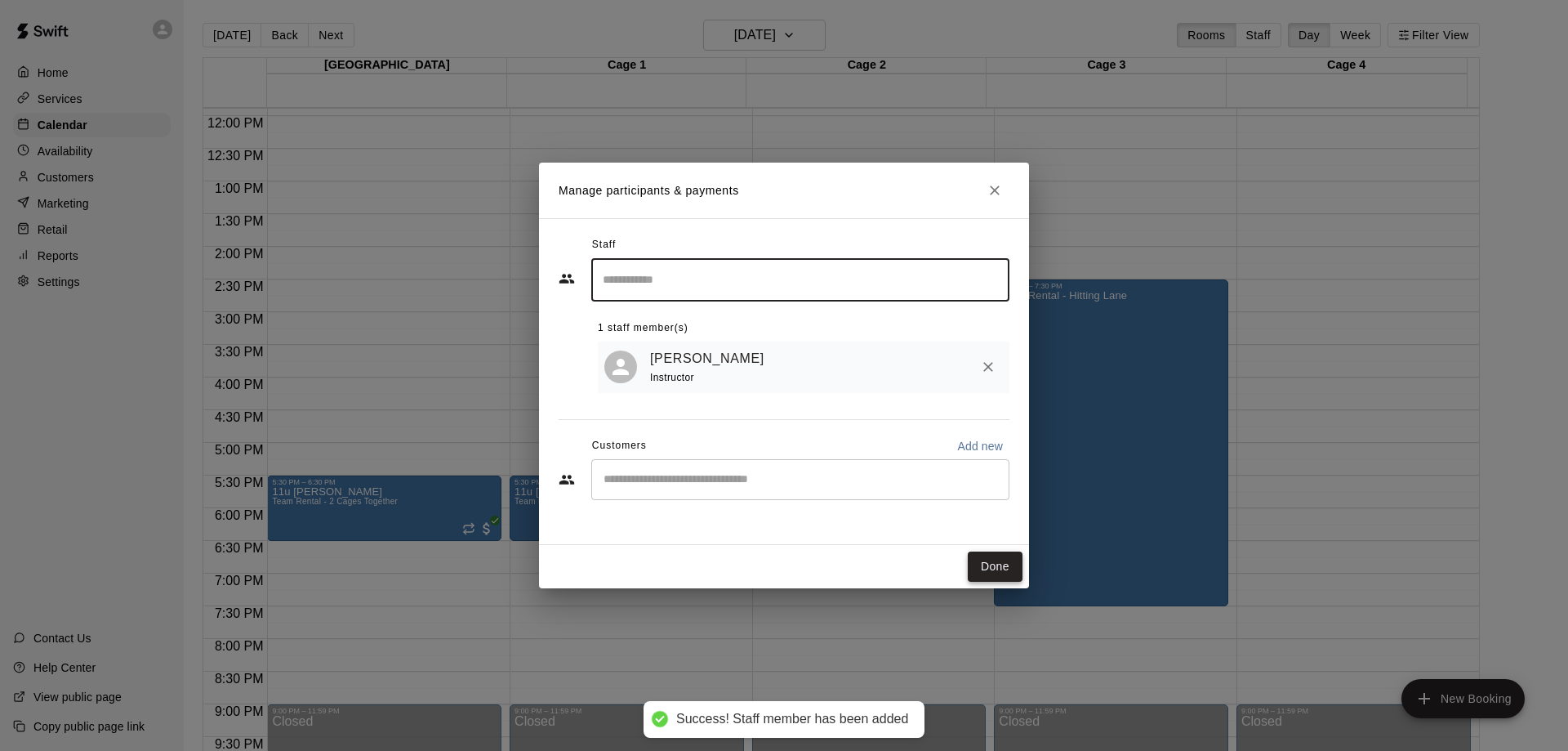
click at [997, 567] on button "Done" at bounding box center [995, 566] width 55 height 30
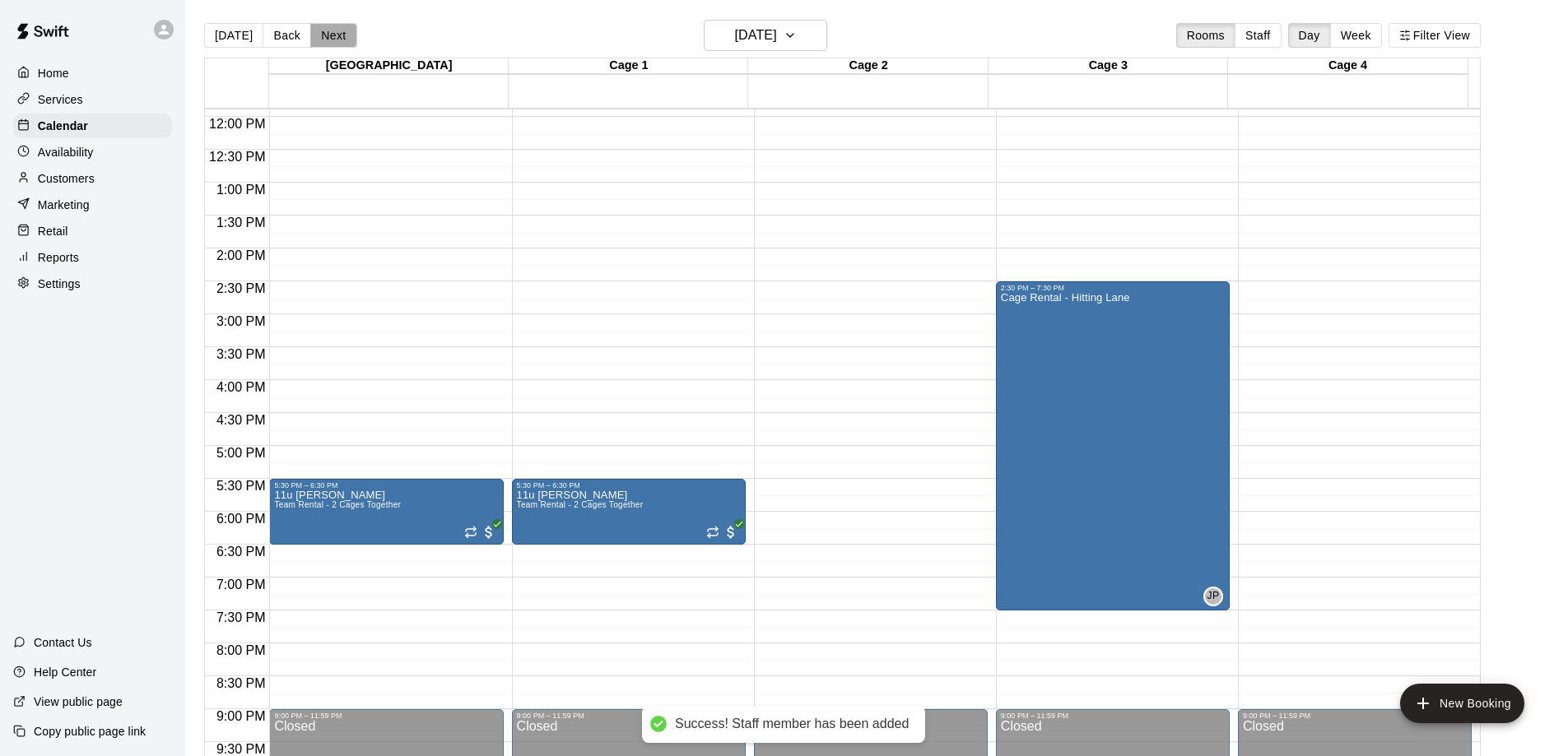
click at [334, 36] on button "Next" at bounding box center [333, 35] width 46 height 25
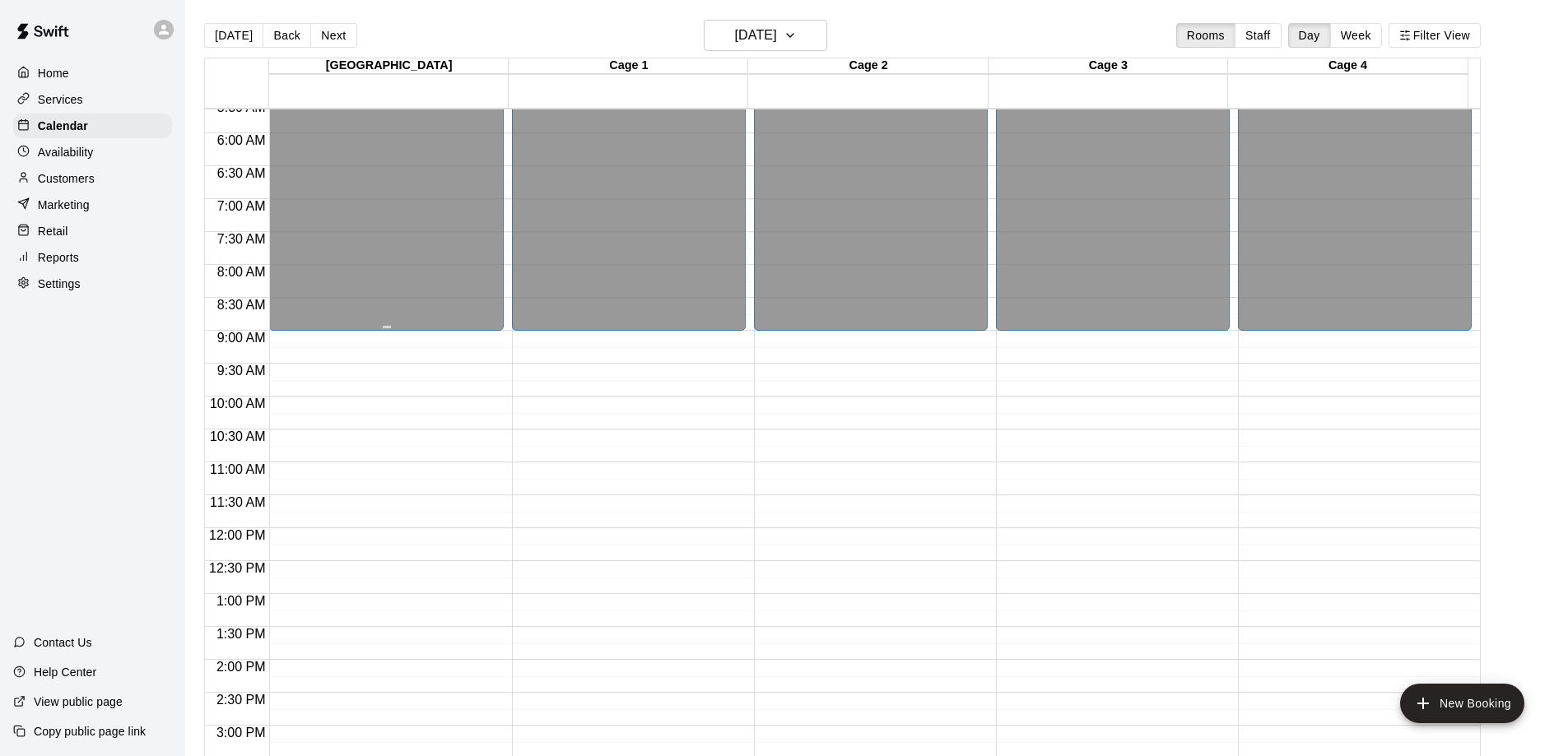
scroll to position [453, 0]
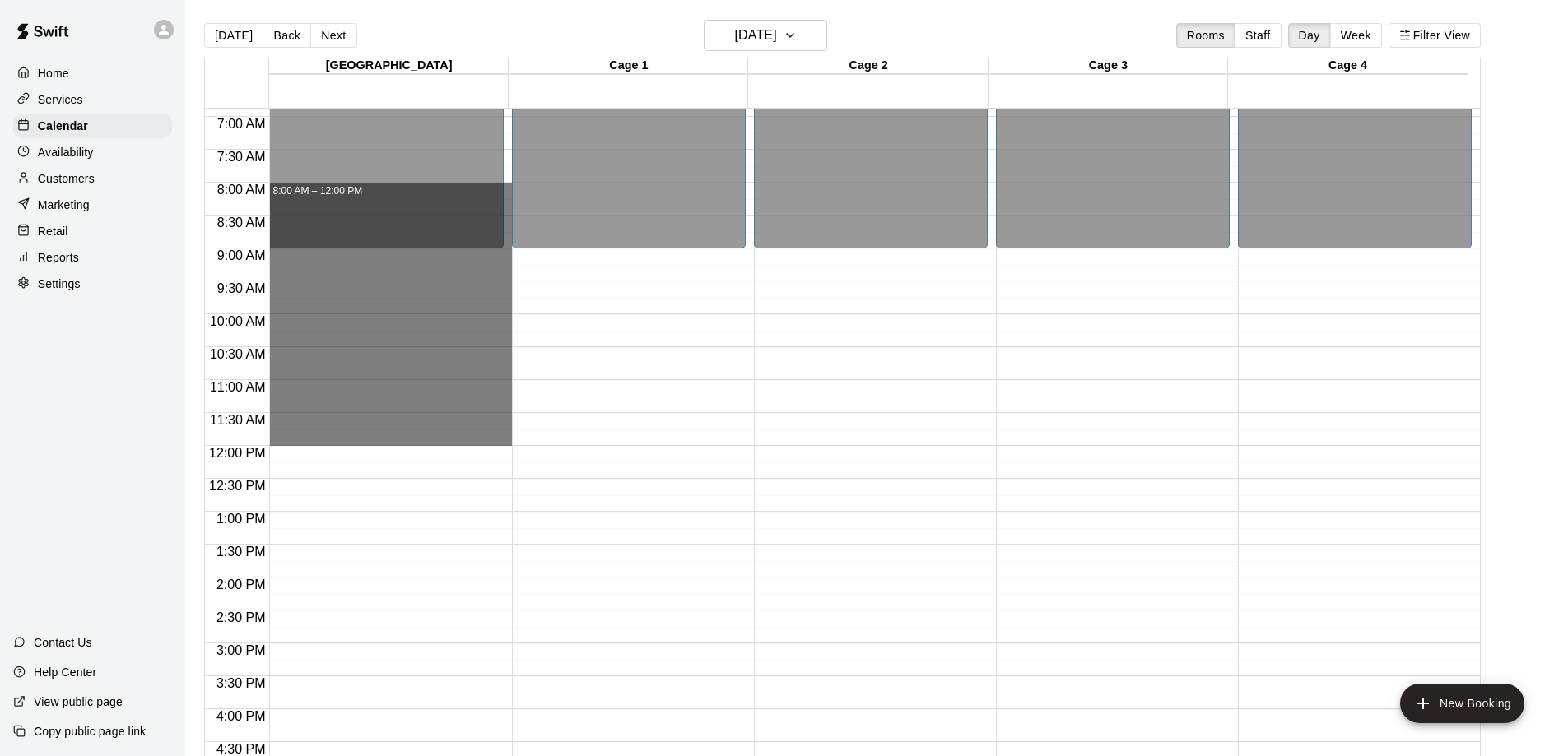
drag, startPoint x: 505, startPoint y: 187, endPoint x: 496, endPoint y: 436, distance: 249.2
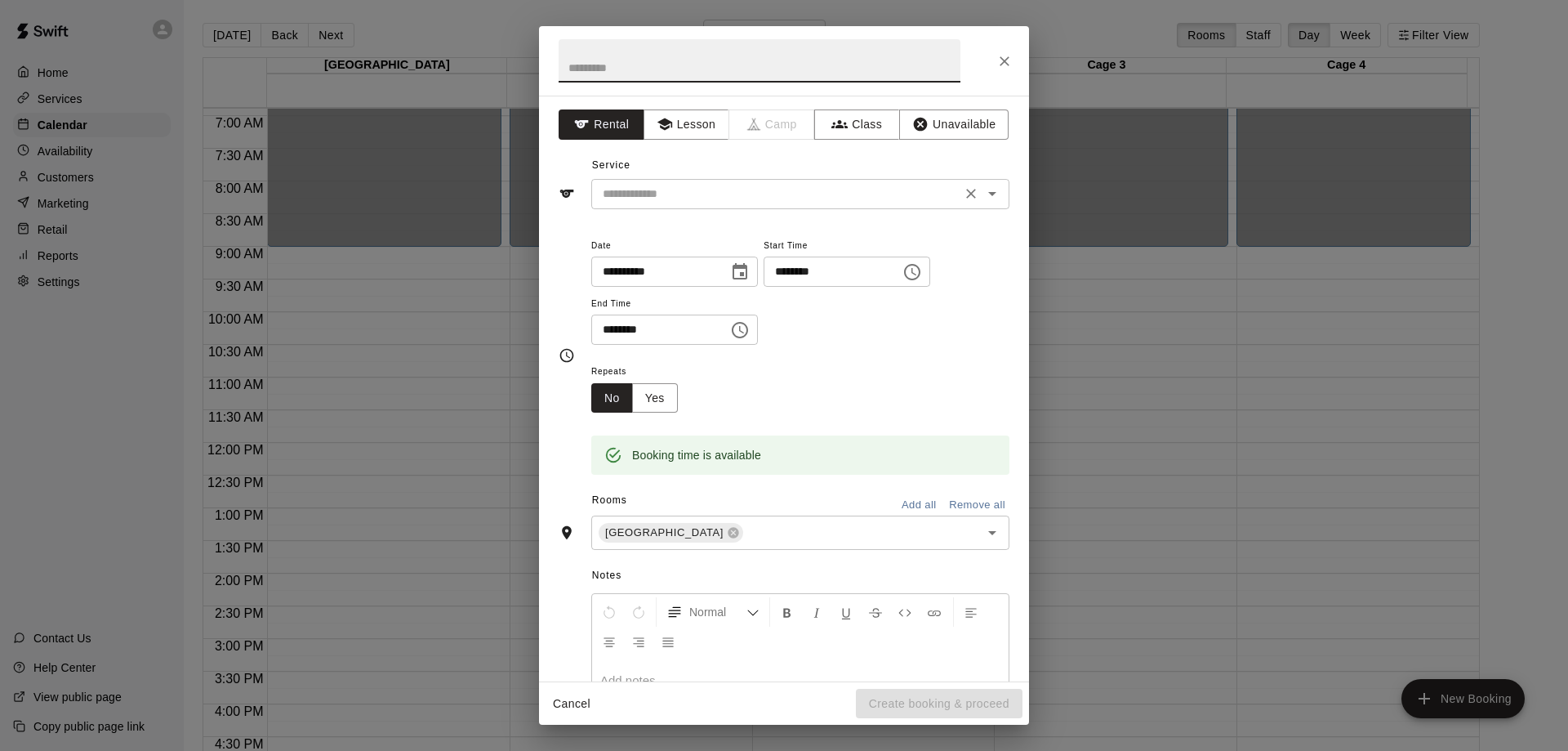
click at [644, 195] on input "text" at bounding box center [775, 194] width 360 height 21
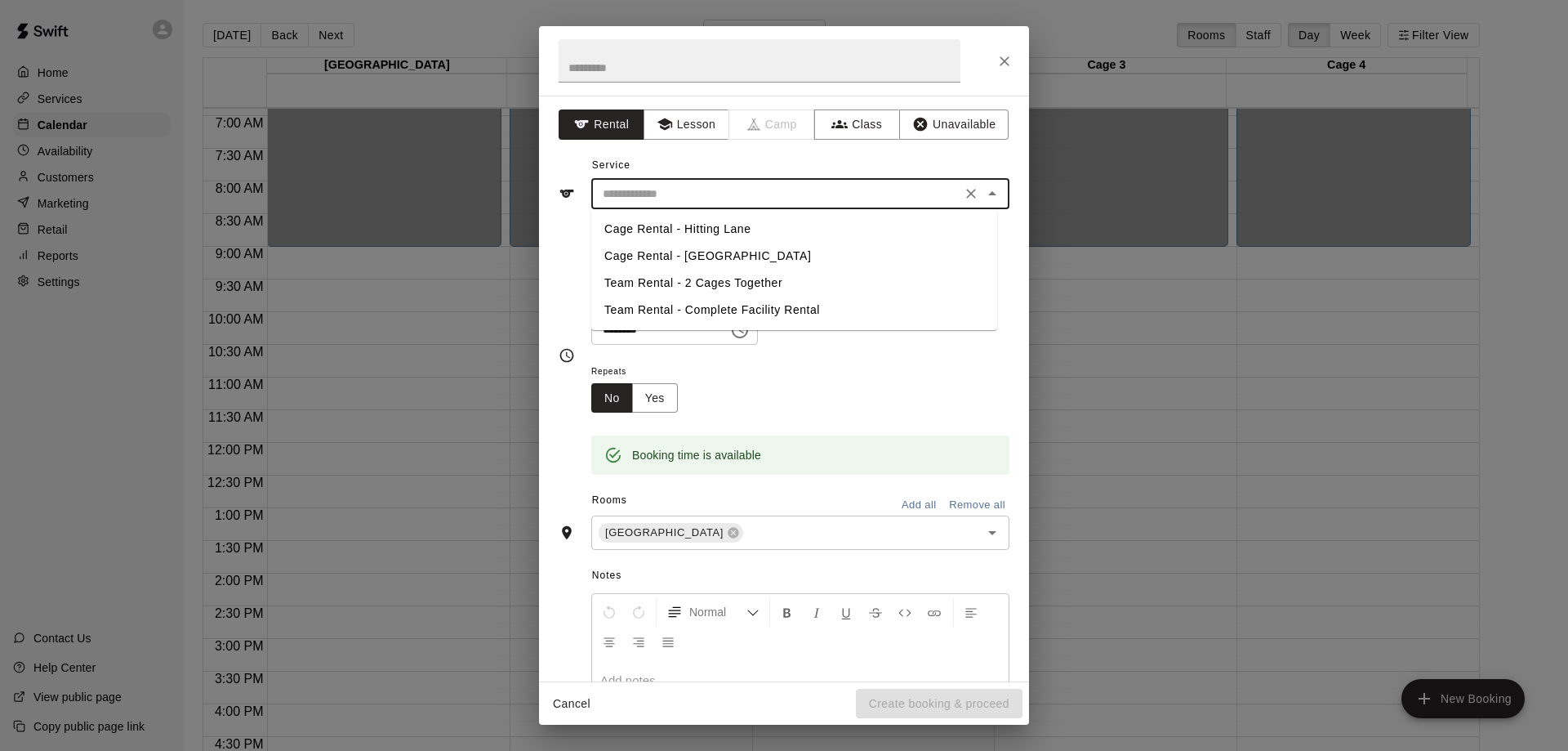
click at [640, 233] on li "Cage Rental - Hitting Lane" at bounding box center [794, 229] width 406 height 27
type input "**********"
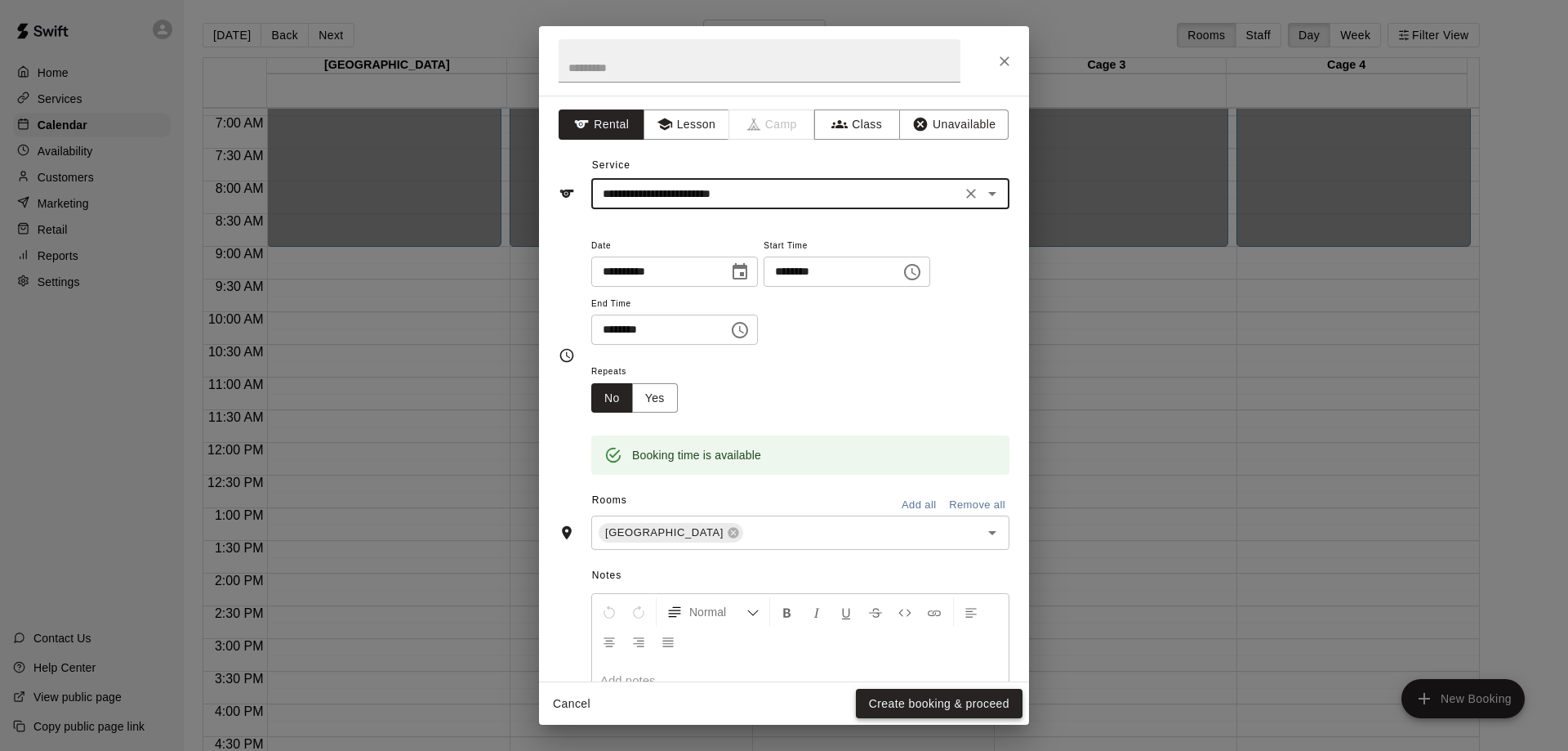
click at [878, 699] on button "Create booking & proceed" at bounding box center [939, 704] width 167 height 30
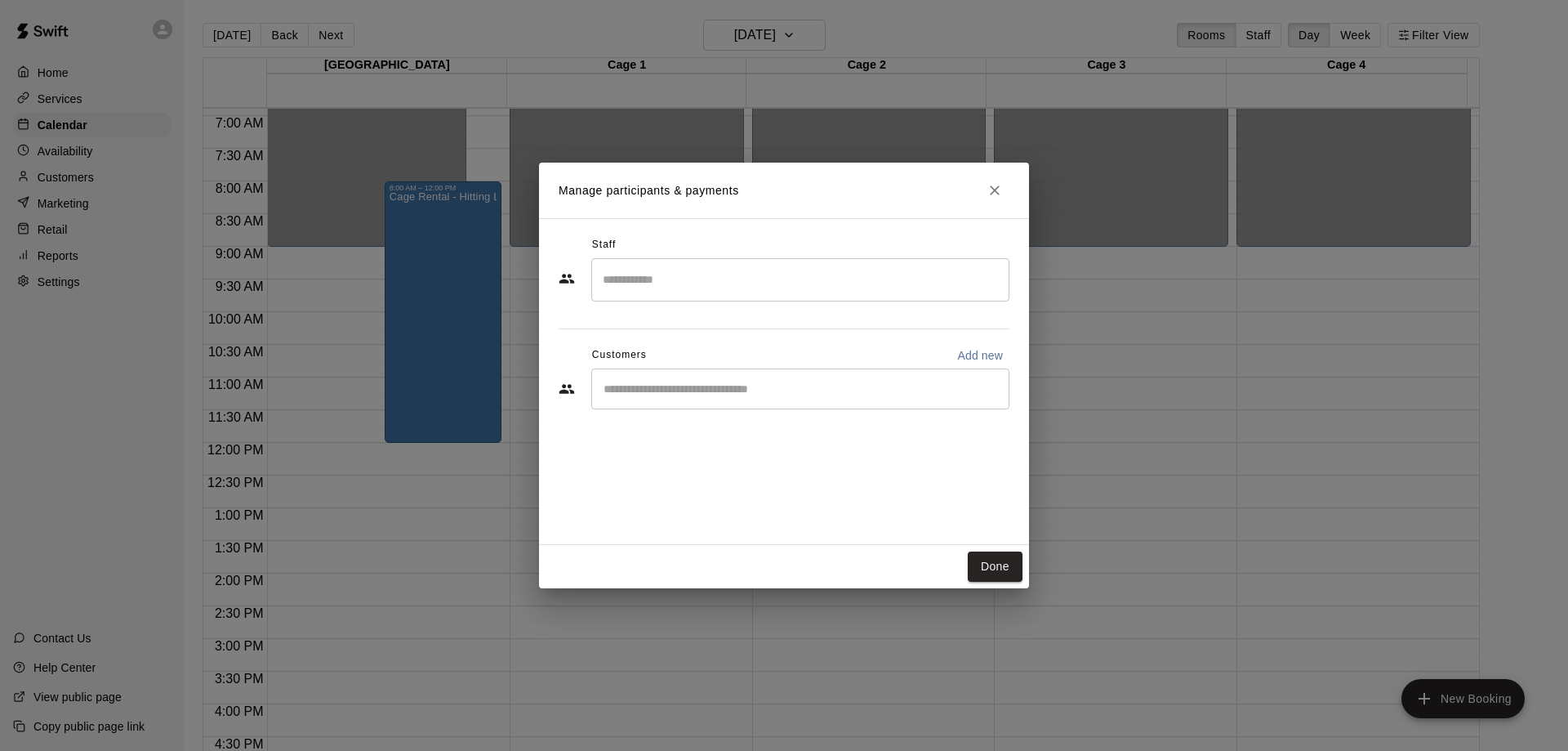
click at [660, 287] on input "Search staff" at bounding box center [800, 279] width 404 height 28
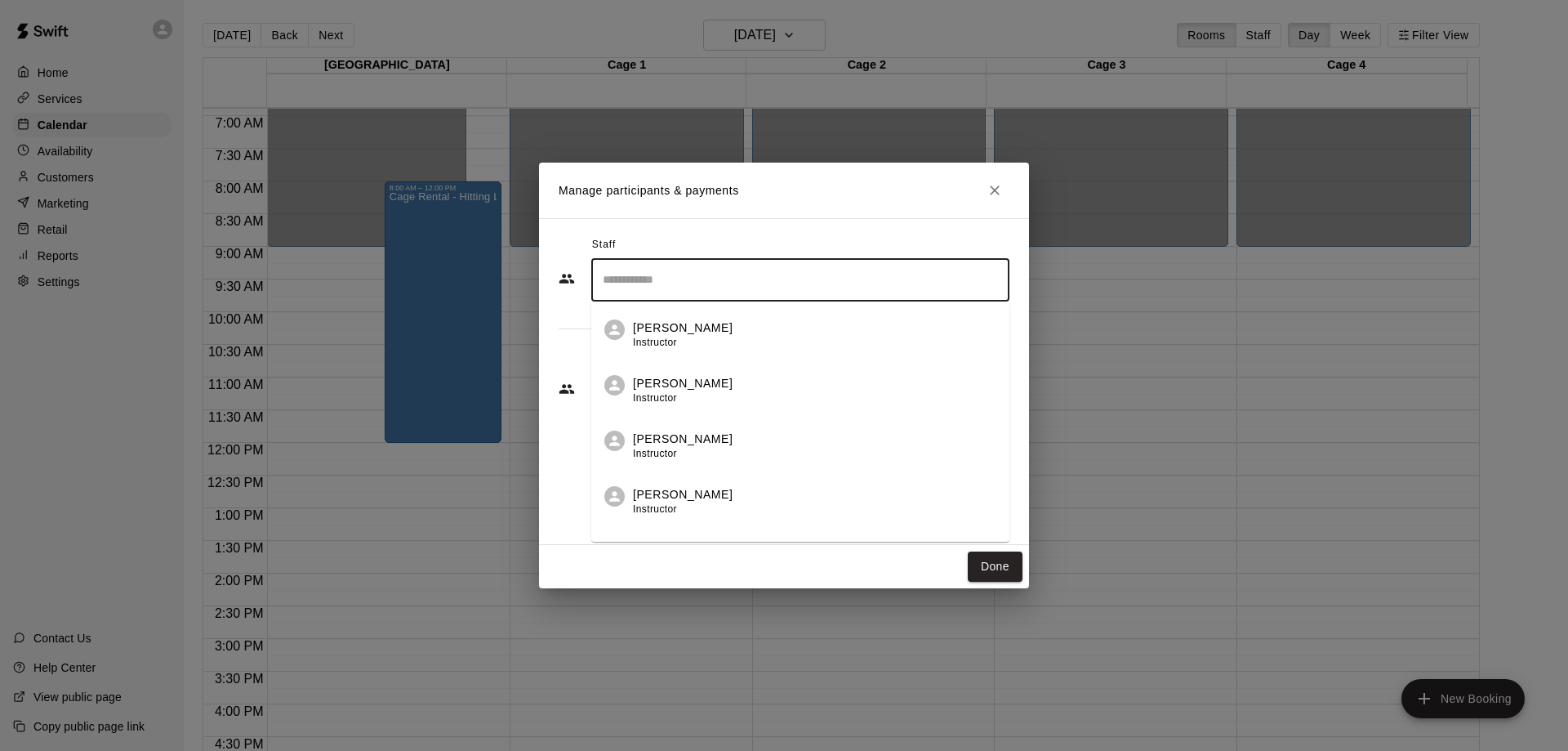
click at [659, 387] on p "[PERSON_NAME]" at bounding box center [683, 384] width 100 height 17
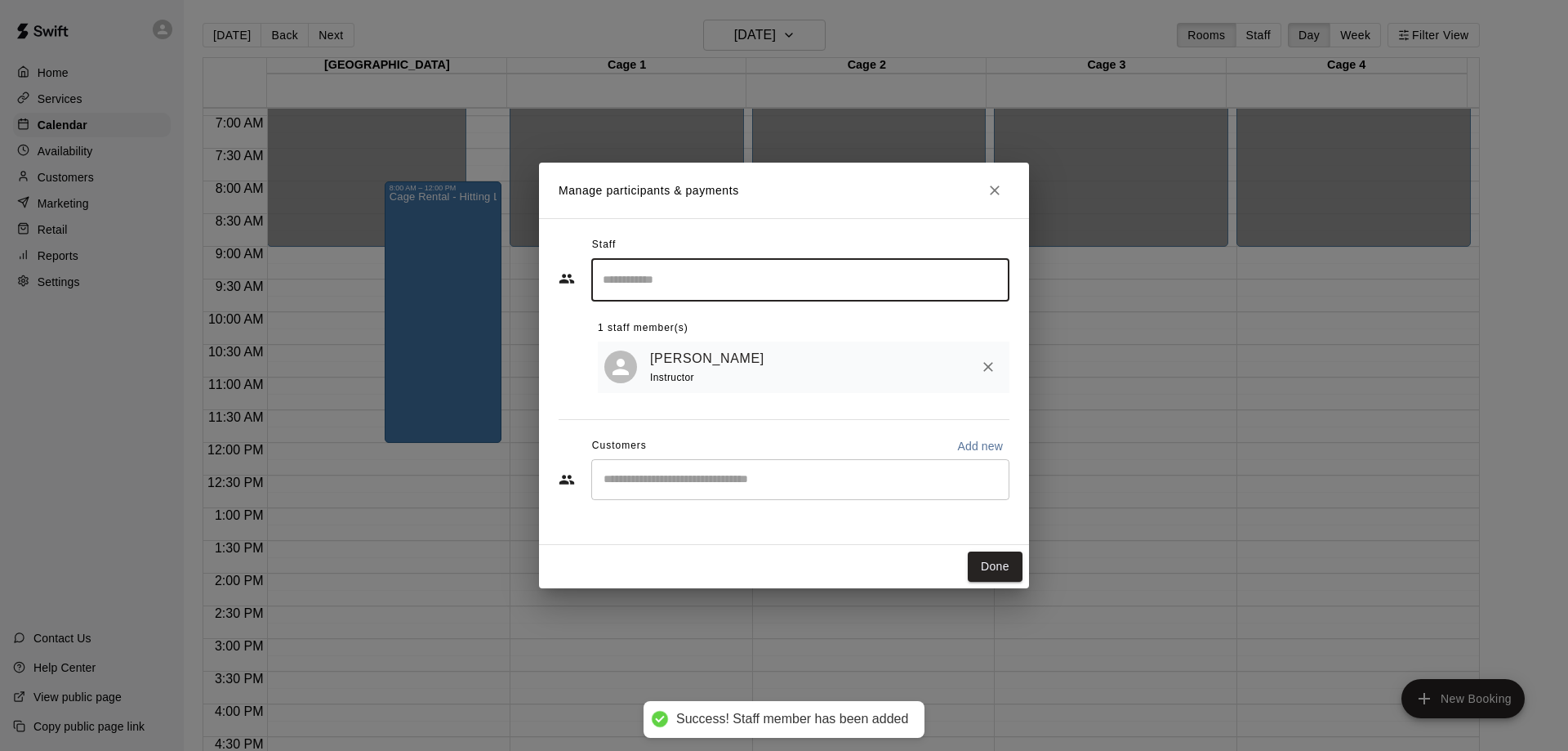
click at [994, 564] on button "Done" at bounding box center [995, 566] width 55 height 30
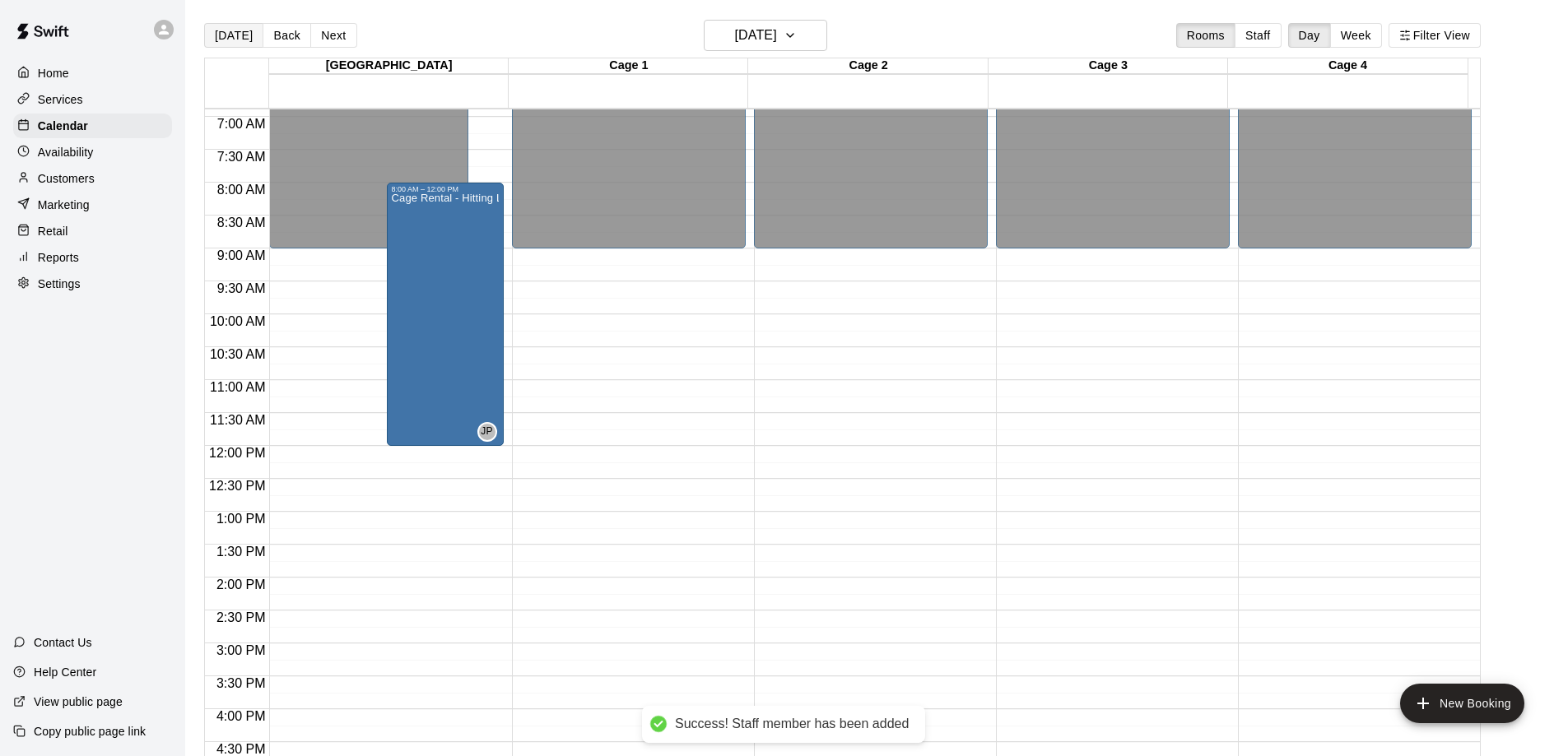
click at [238, 29] on button "[DATE]" at bounding box center [234, 35] width 59 height 25
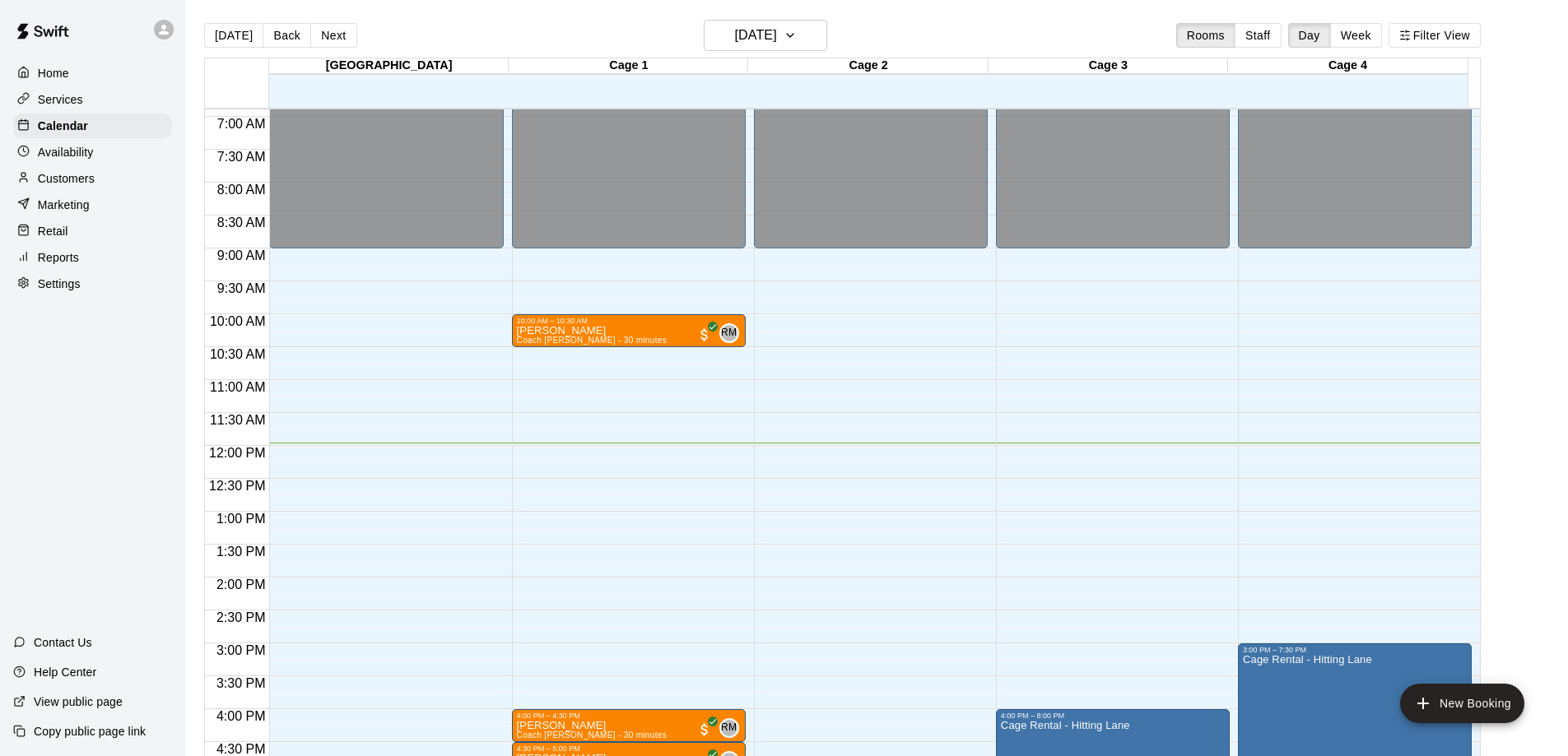
click at [87, 186] on p "Customers" at bounding box center [67, 178] width 57 height 16
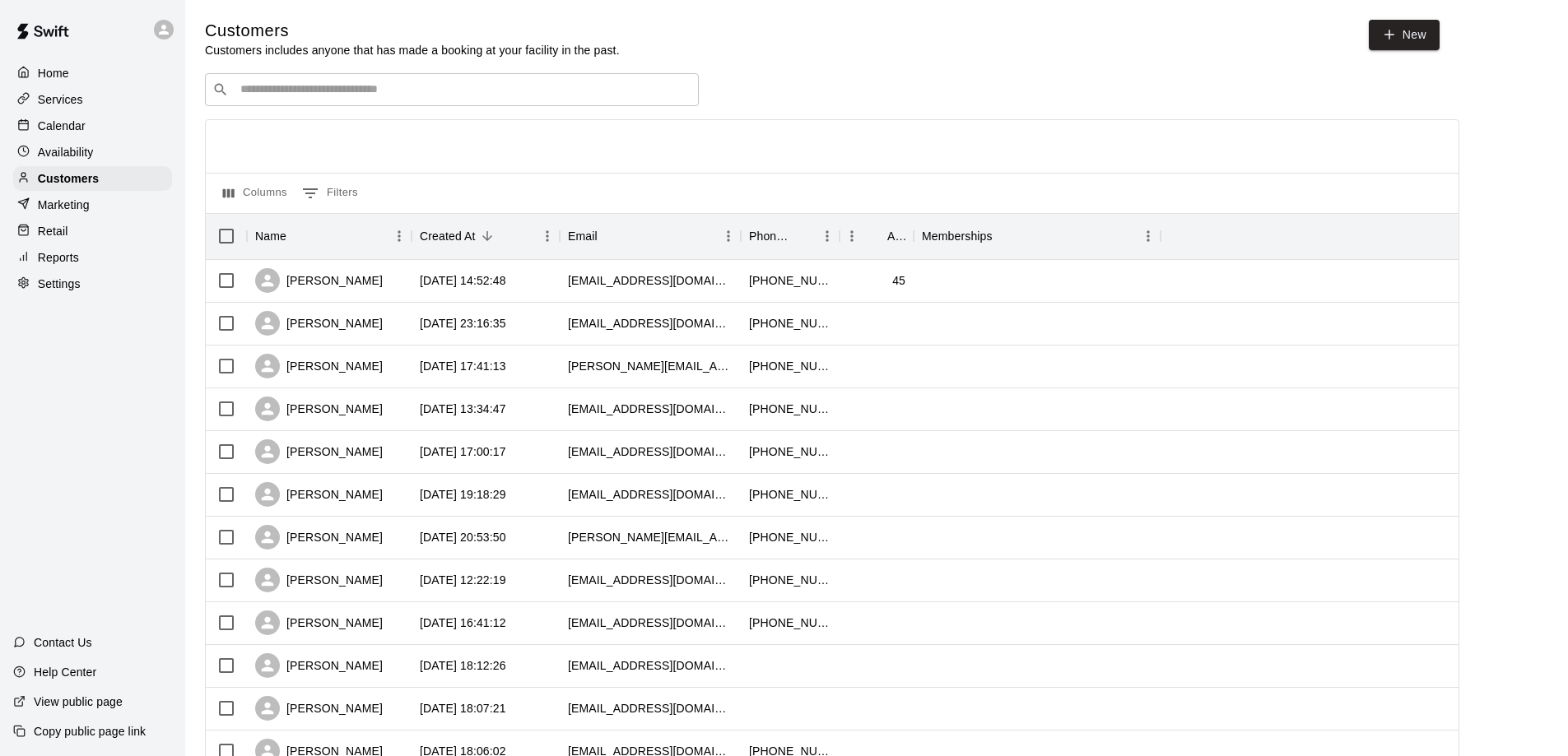
click at [409, 92] on input "Search customers by name or email" at bounding box center [463, 89] width 456 height 16
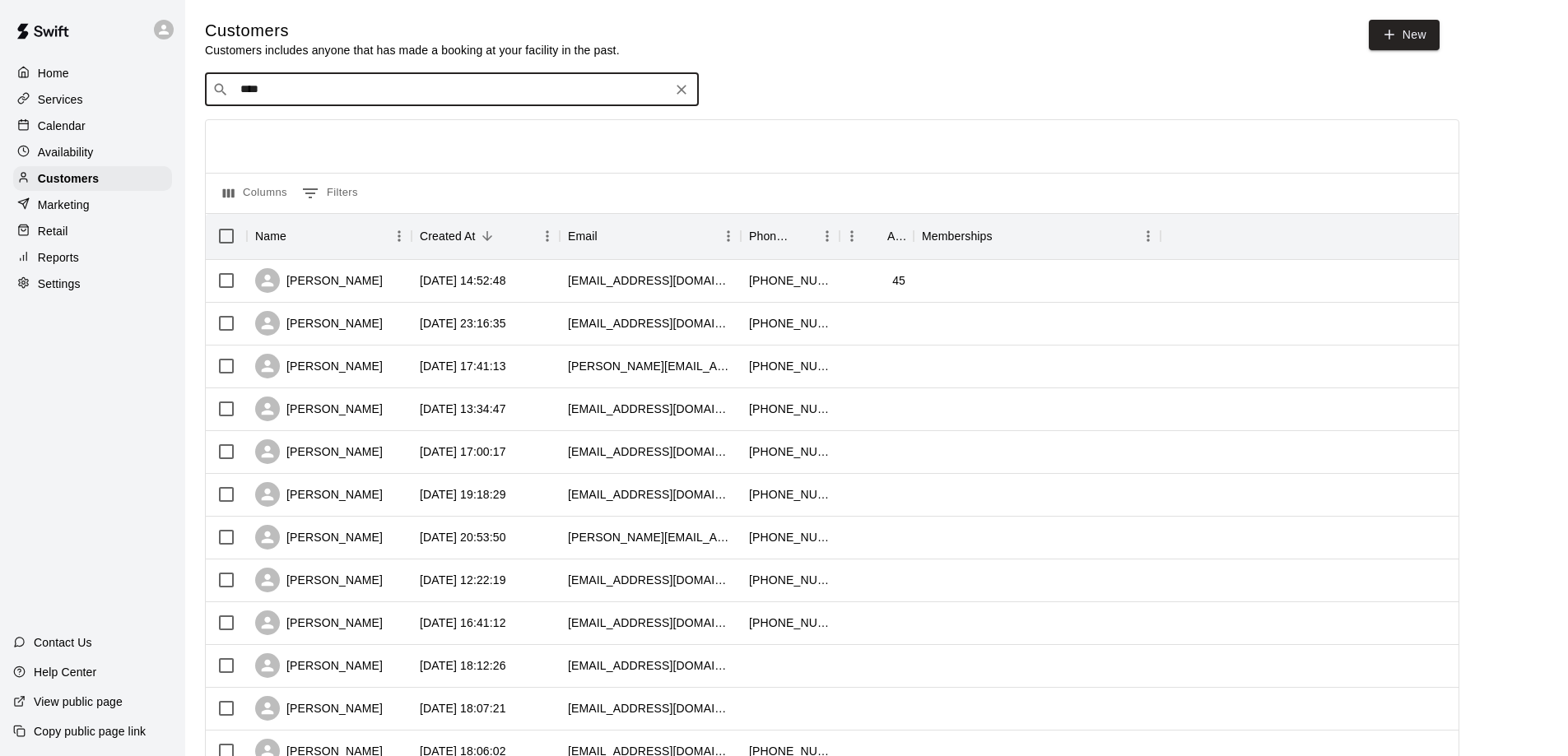
type input "*****"
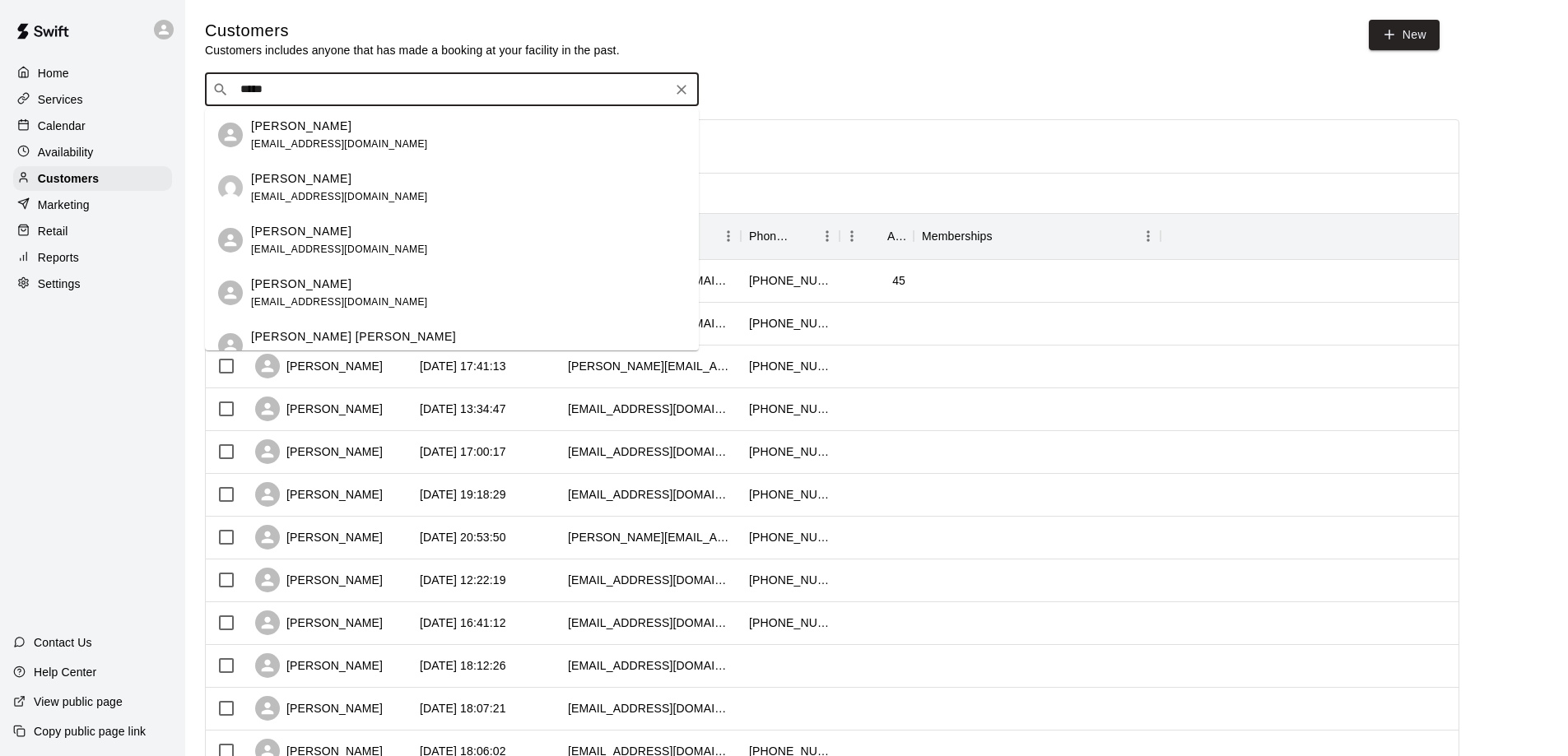
click at [323, 199] on span "[EMAIL_ADDRESS][DOMAIN_NAME]" at bounding box center [339, 196] width 177 height 11
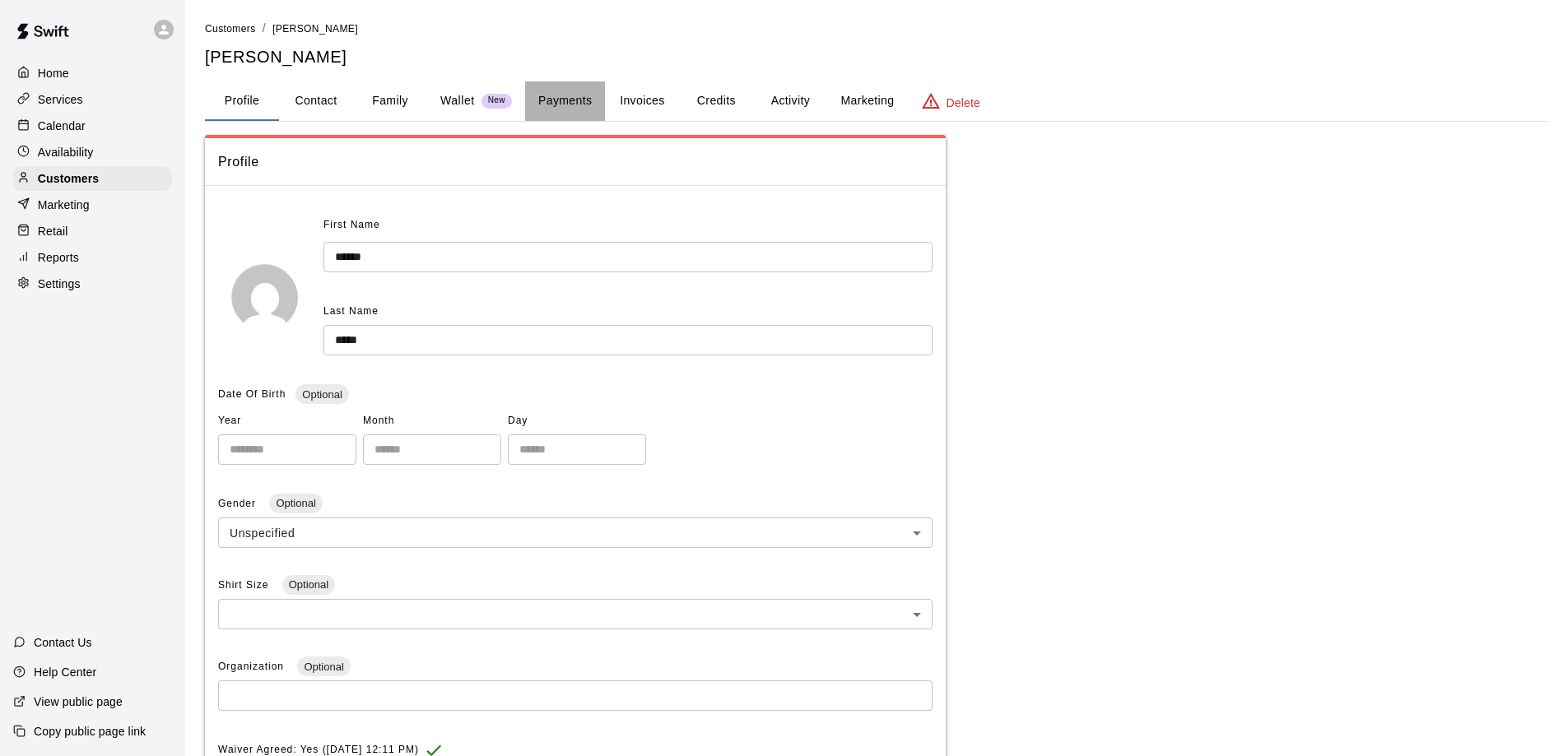
click at [555, 100] on button "Payments" at bounding box center [565, 101] width 80 height 40
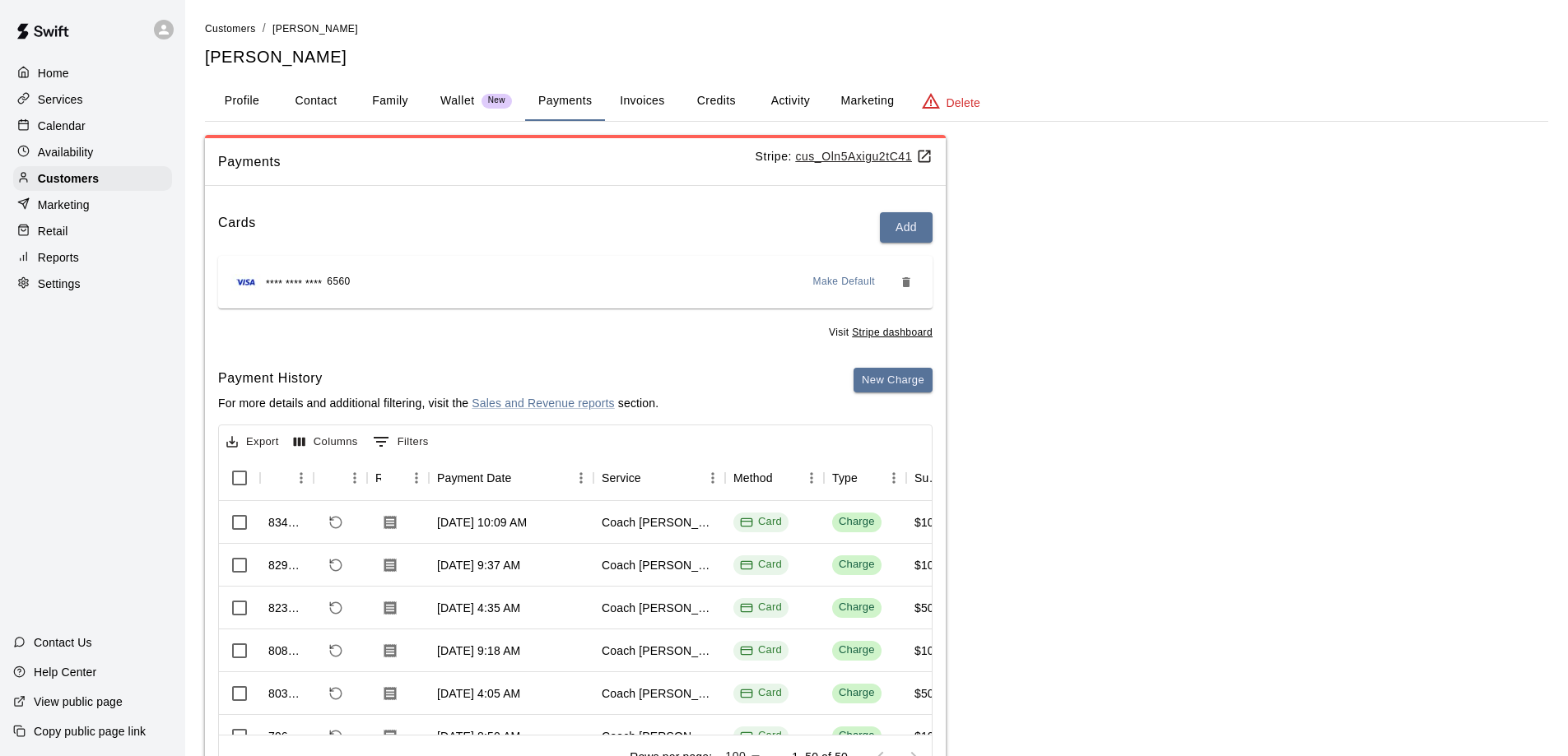
drag, startPoint x: 387, startPoint y: 714, endPoint x: 823, endPoint y: 719, distance: 436.0
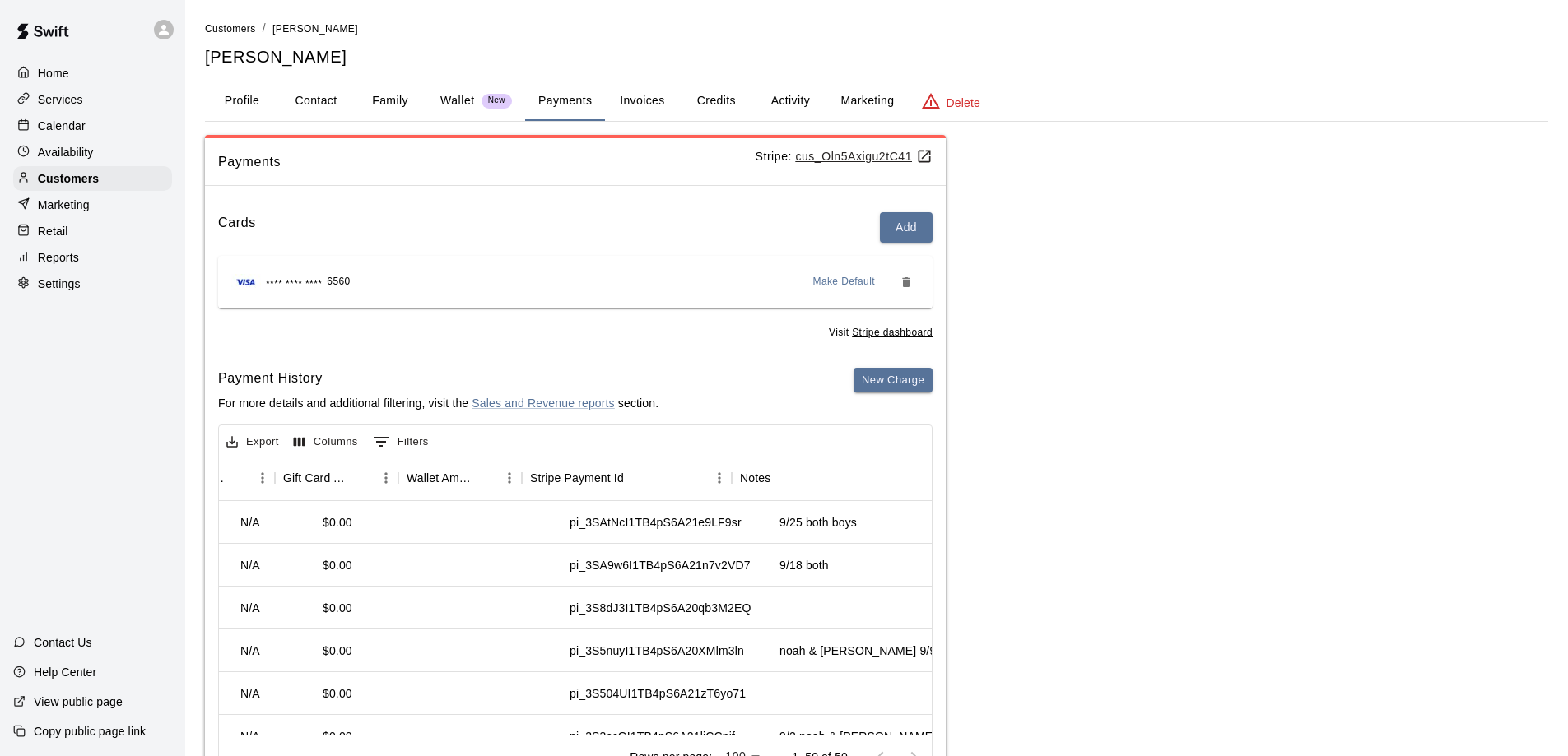
scroll to position [0, 1539]
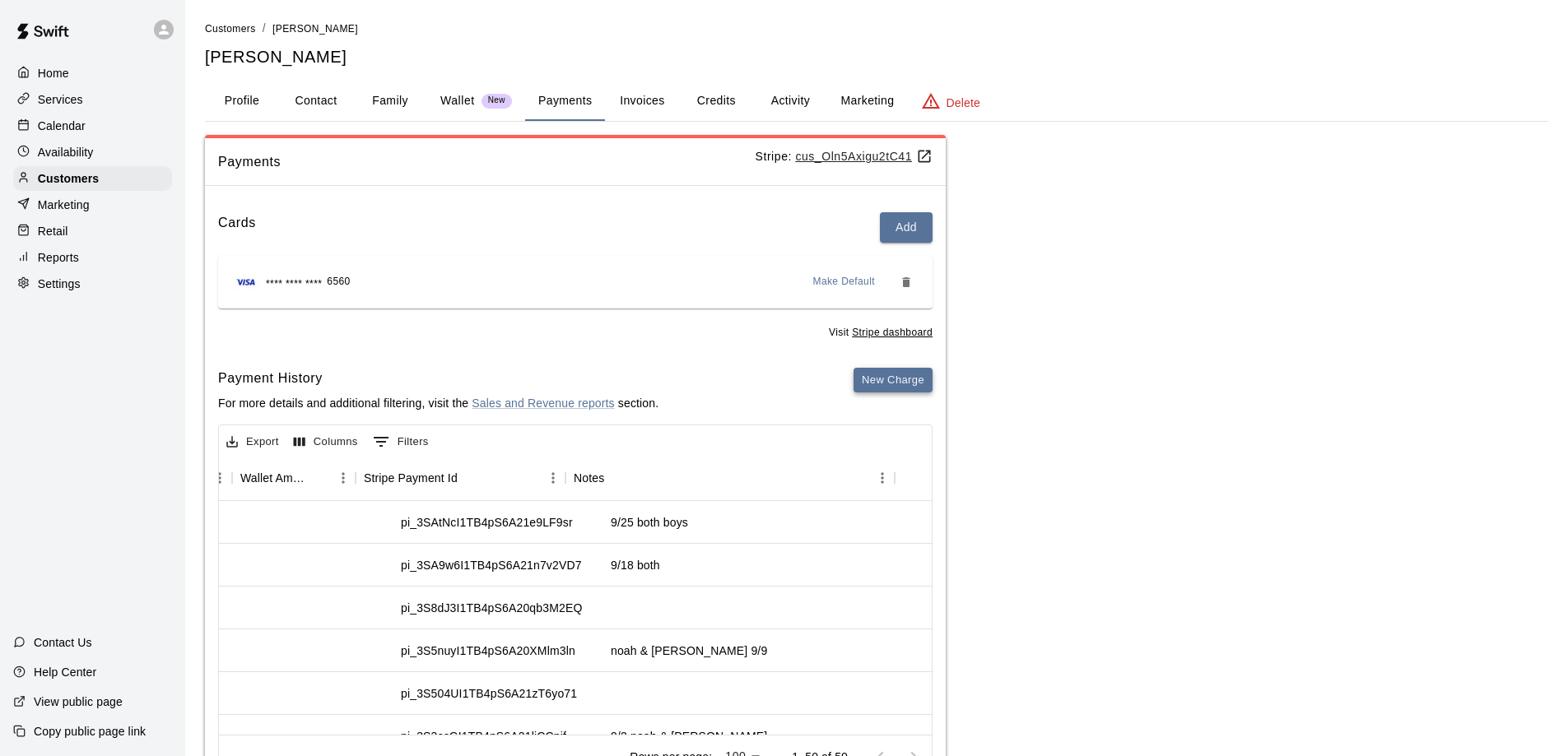
click at [881, 383] on button "New Charge" at bounding box center [892, 380] width 79 height 25
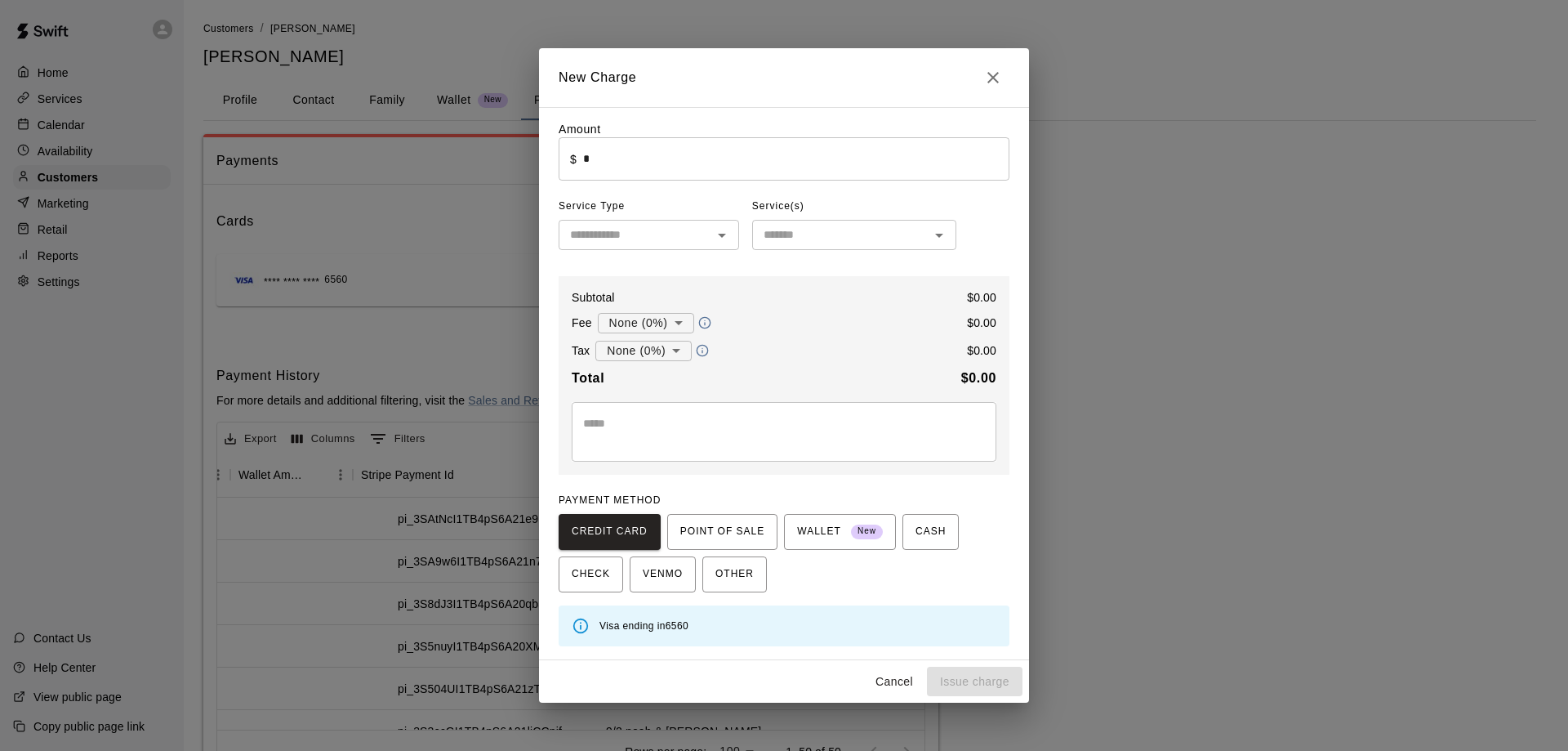
click at [626, 151] on input "*" at bounding box center [796, 159] width 426 height 43
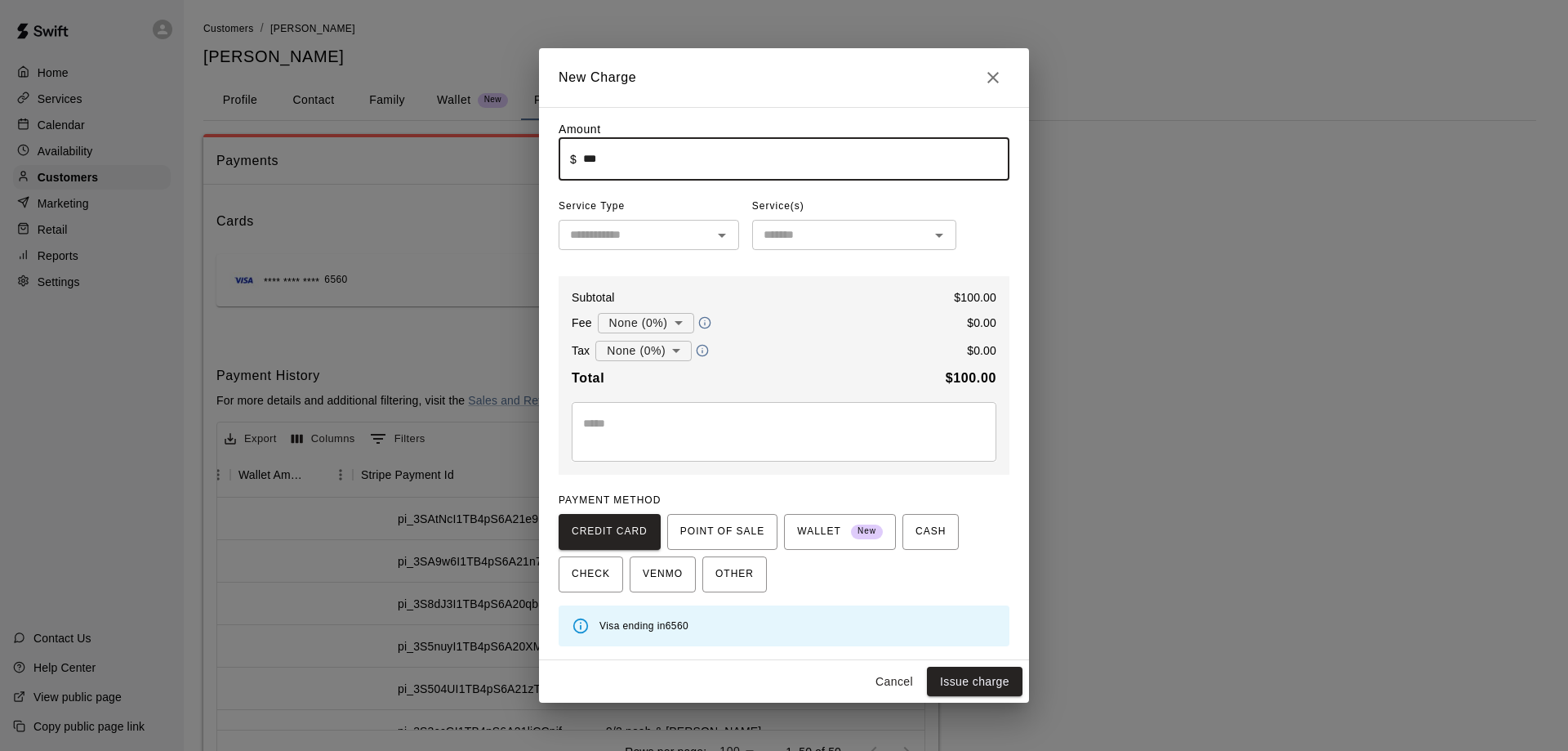
type input "******"
click at [751, 440] on textarea at bounding box center [784, 431] width 402 height 33
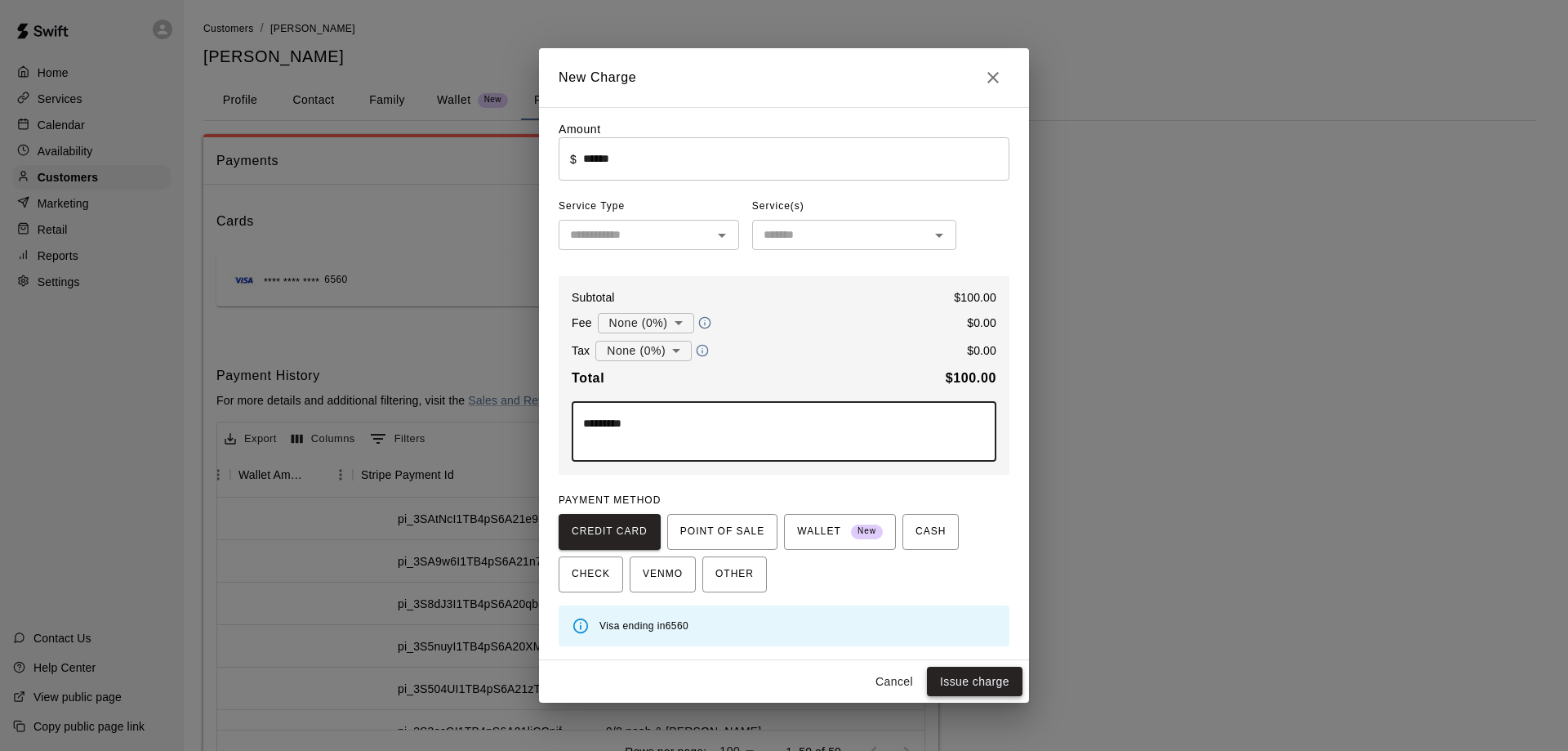
type textarea "*********"
click at [963, 671] on button "Issue charge" at bounding box center [974, 681] width 95 height 30
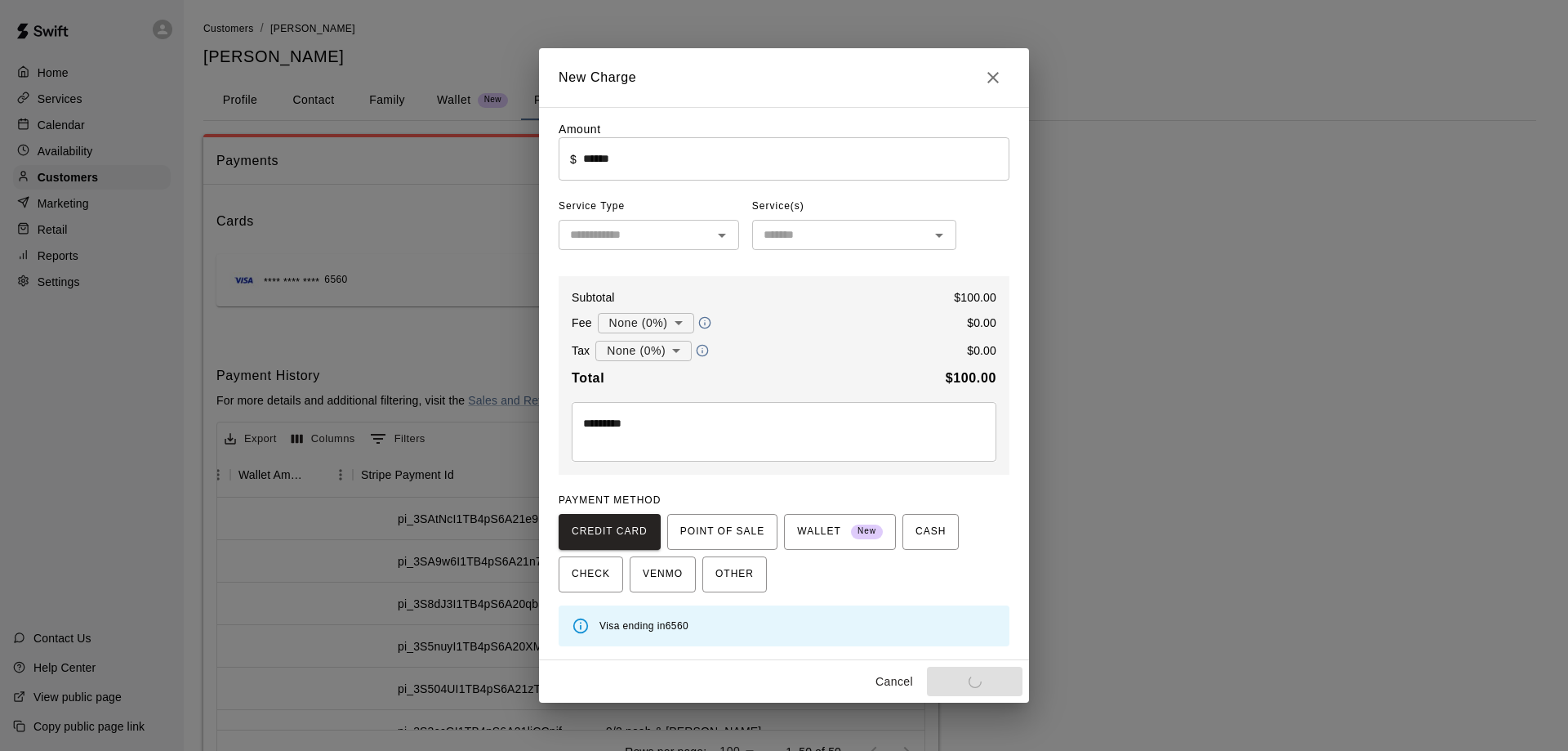
type input "*"
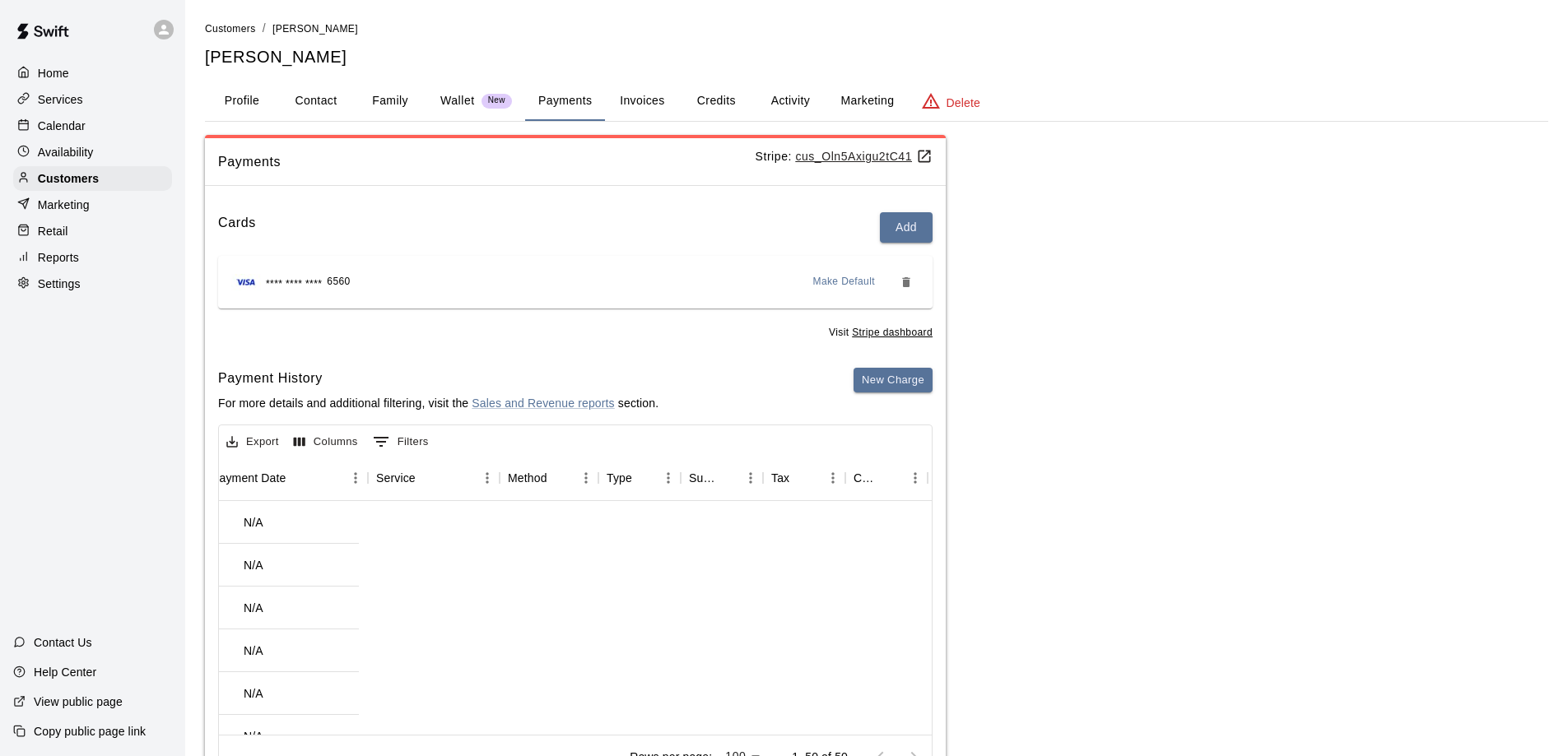
scroll to position [0, 226]
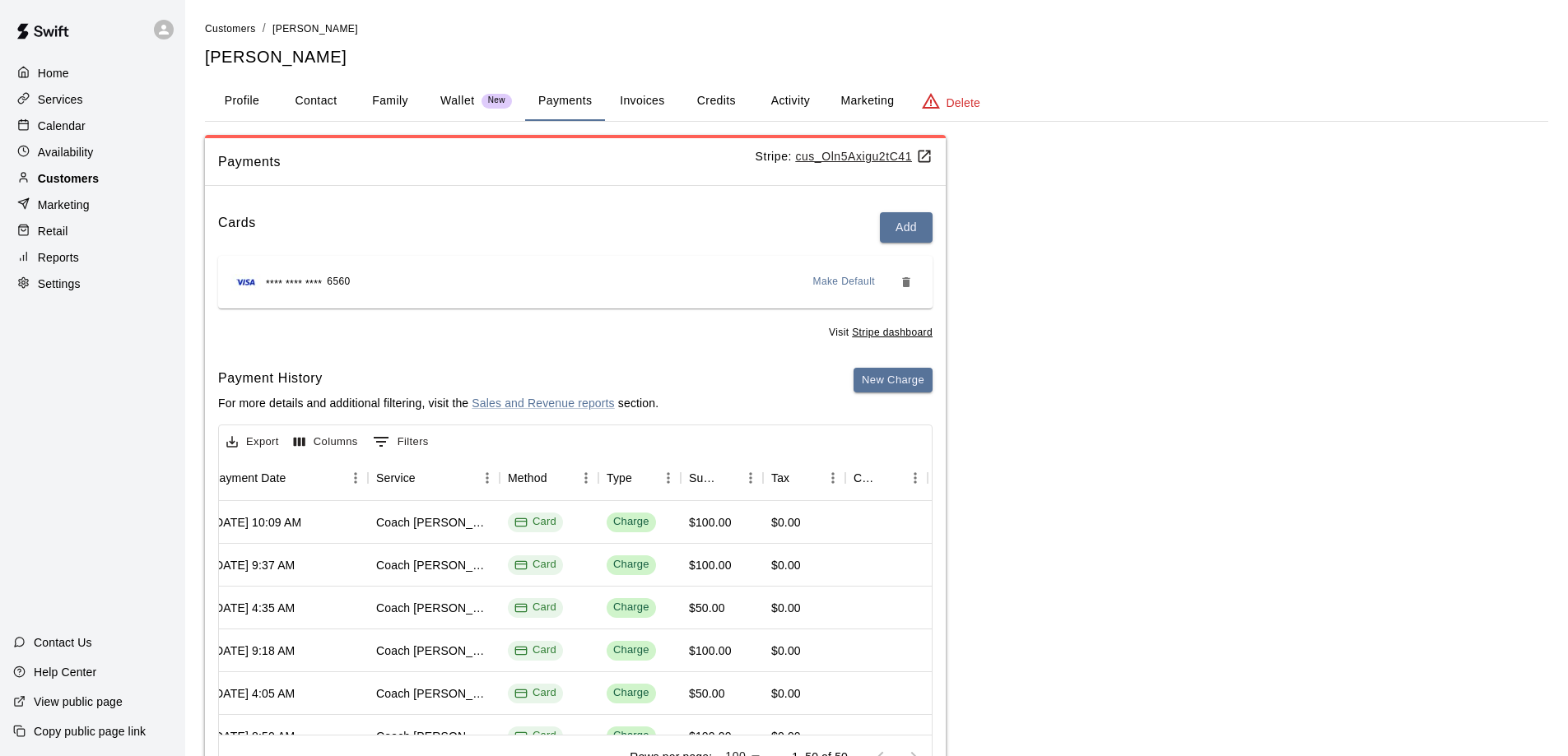
click at [77, 175] on p "Customers" at bounding box center [68, 178] width 61 height 16
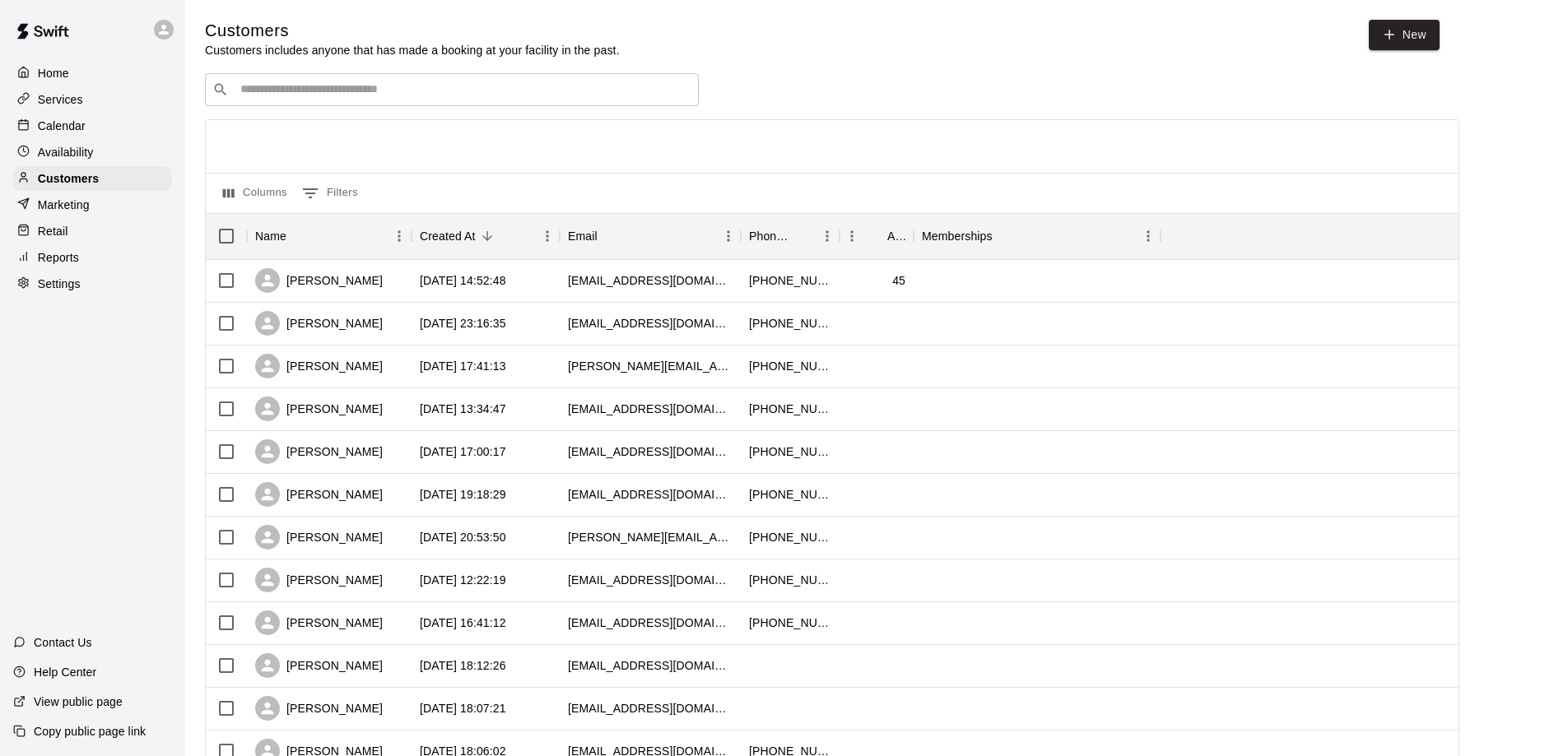
click at [278, 91] on input "Search customers by name or email" at bounding box center [463, 89] width 456 height 16
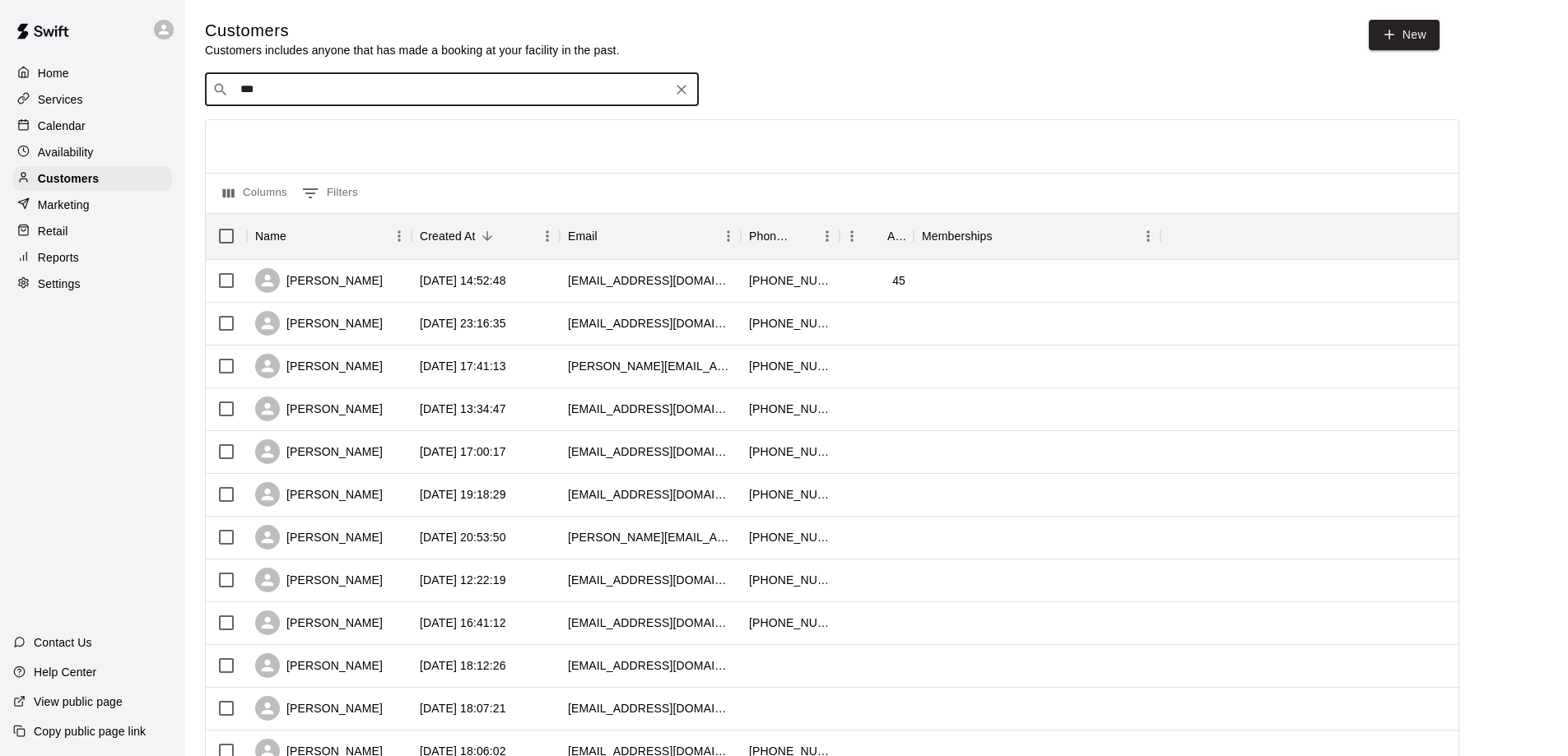
type input "****"
click at [292, 138] on span "[EMAIL_ADDRESS][DOMAIN_NAME]" at bounding box center [339, 144] width 177 height 11
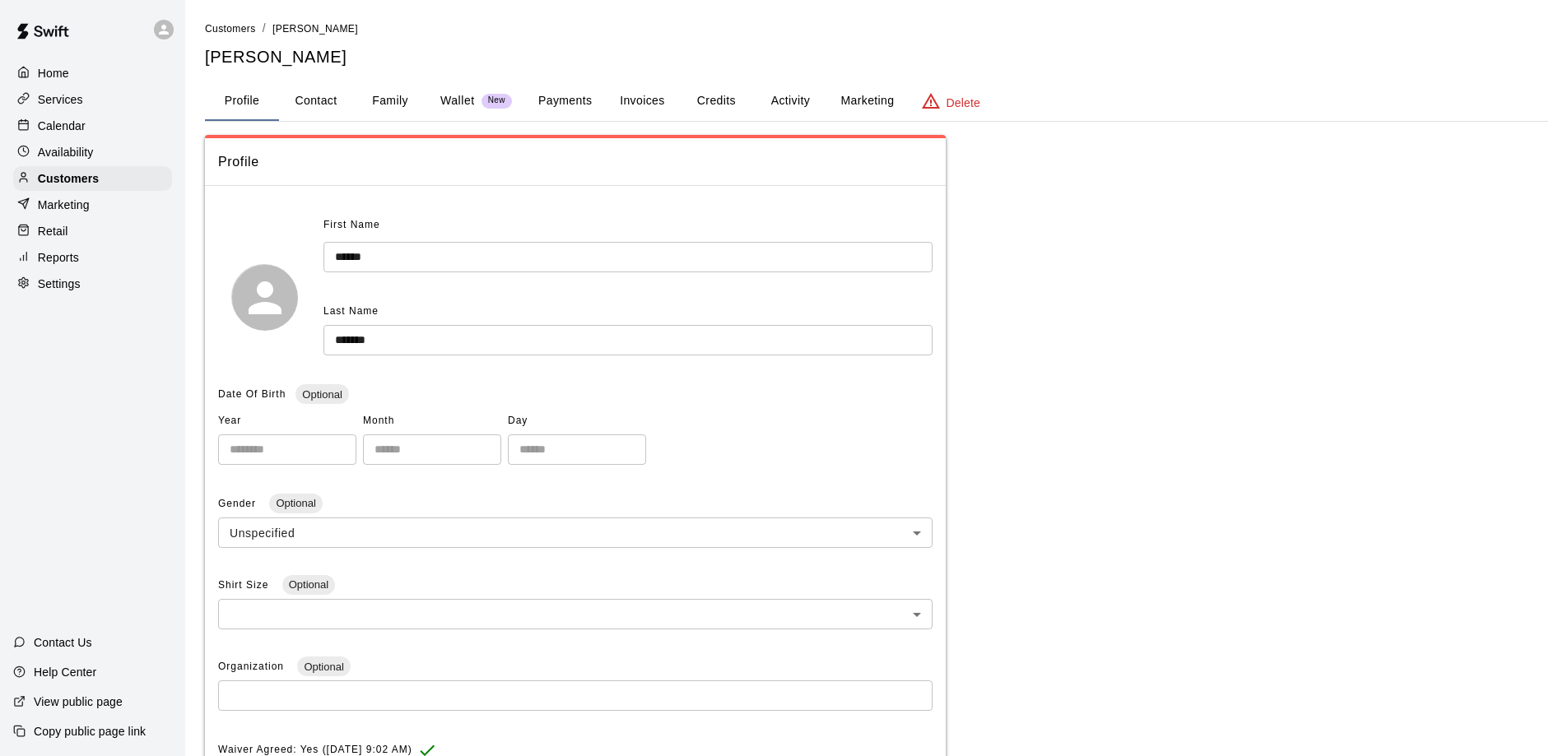
click at [549, 93] on button "Payments" at bounding box center [565, 101] width 80 height 40
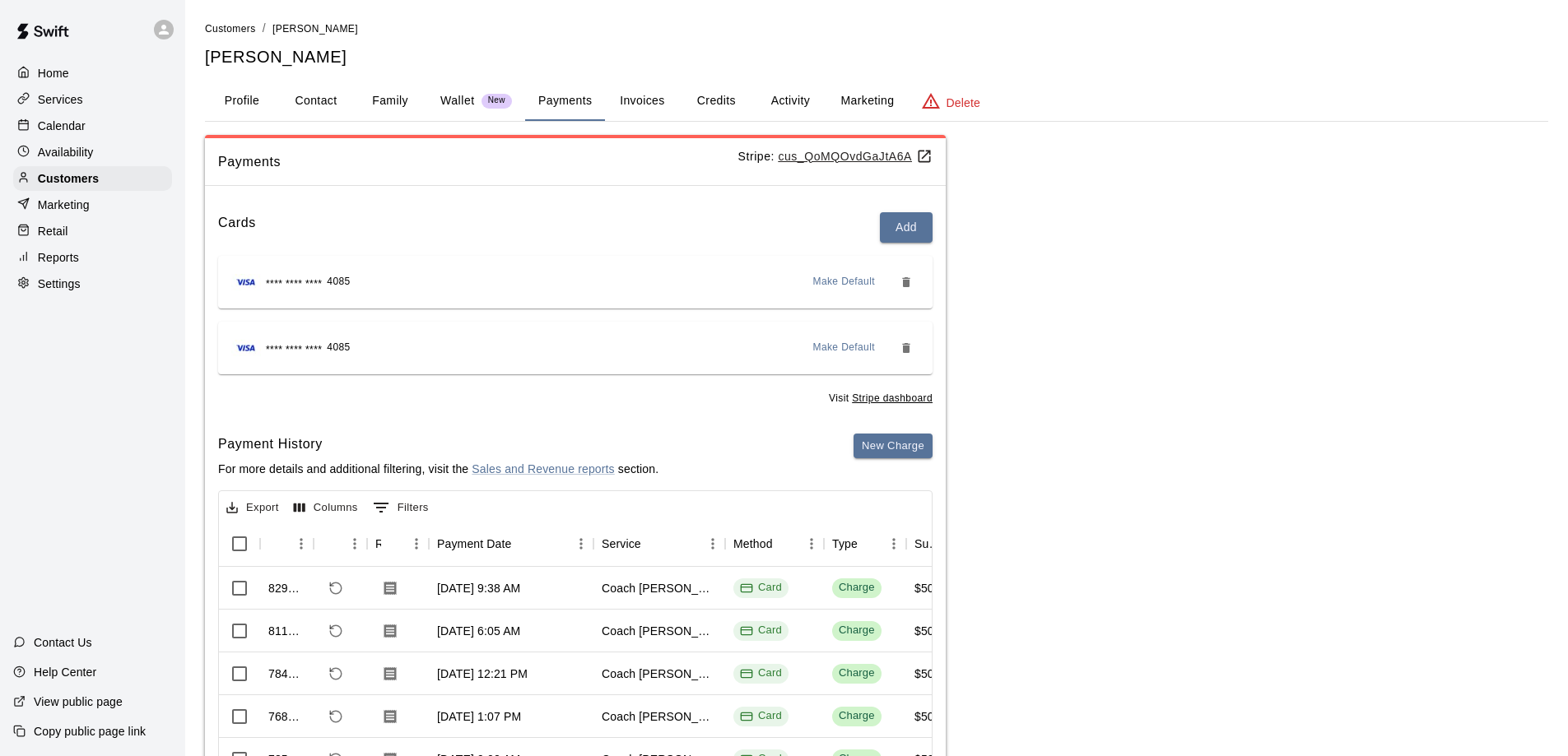
click at [896, 459] on div "New Charge" at bounding box center [892, 462] width 79 height 58
click at [896, 442] on button "New Charge" at bounding box center [892, 445] width 79 height 25
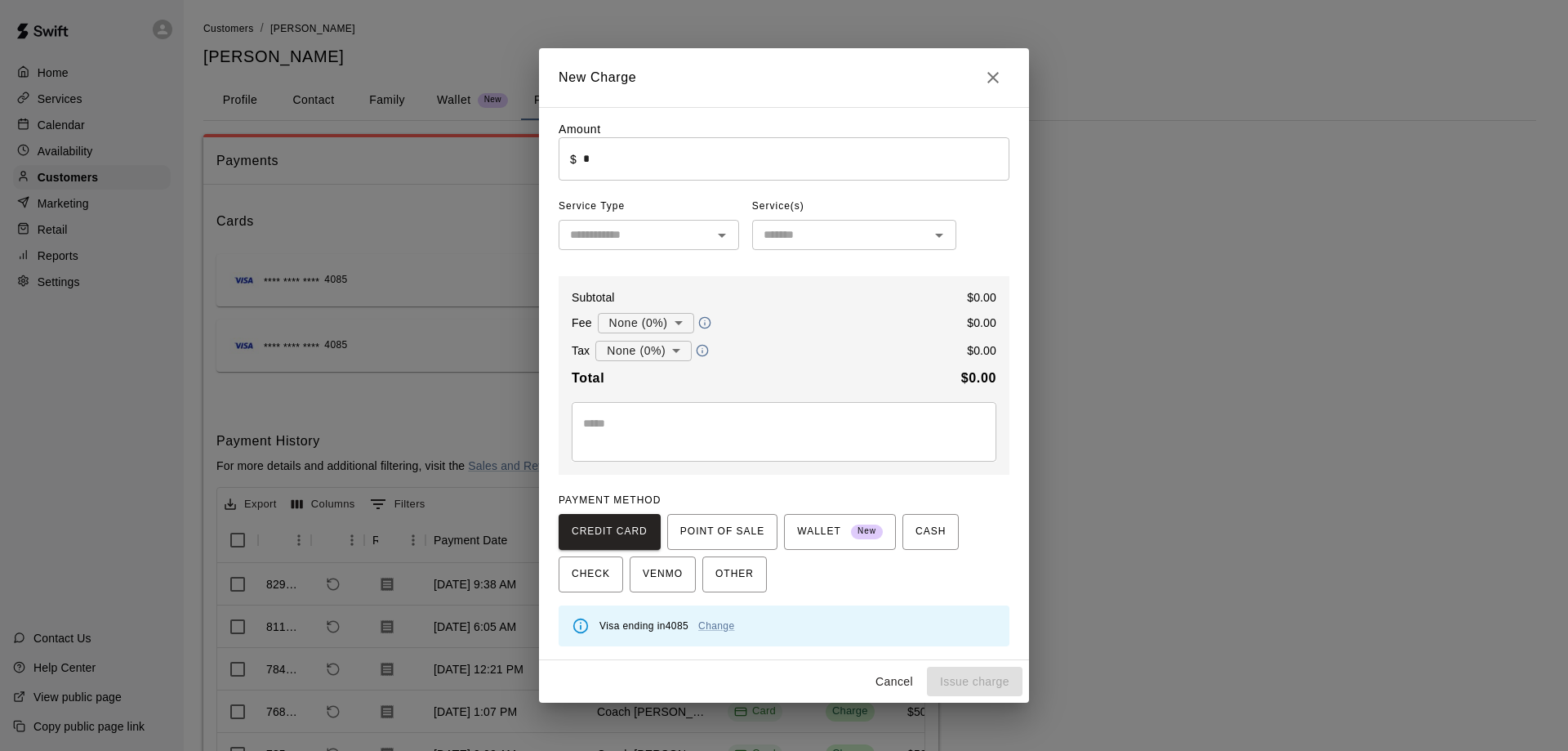
click at [604, 150] on input "*" at bounding box center [796, 159] width 426 height 43
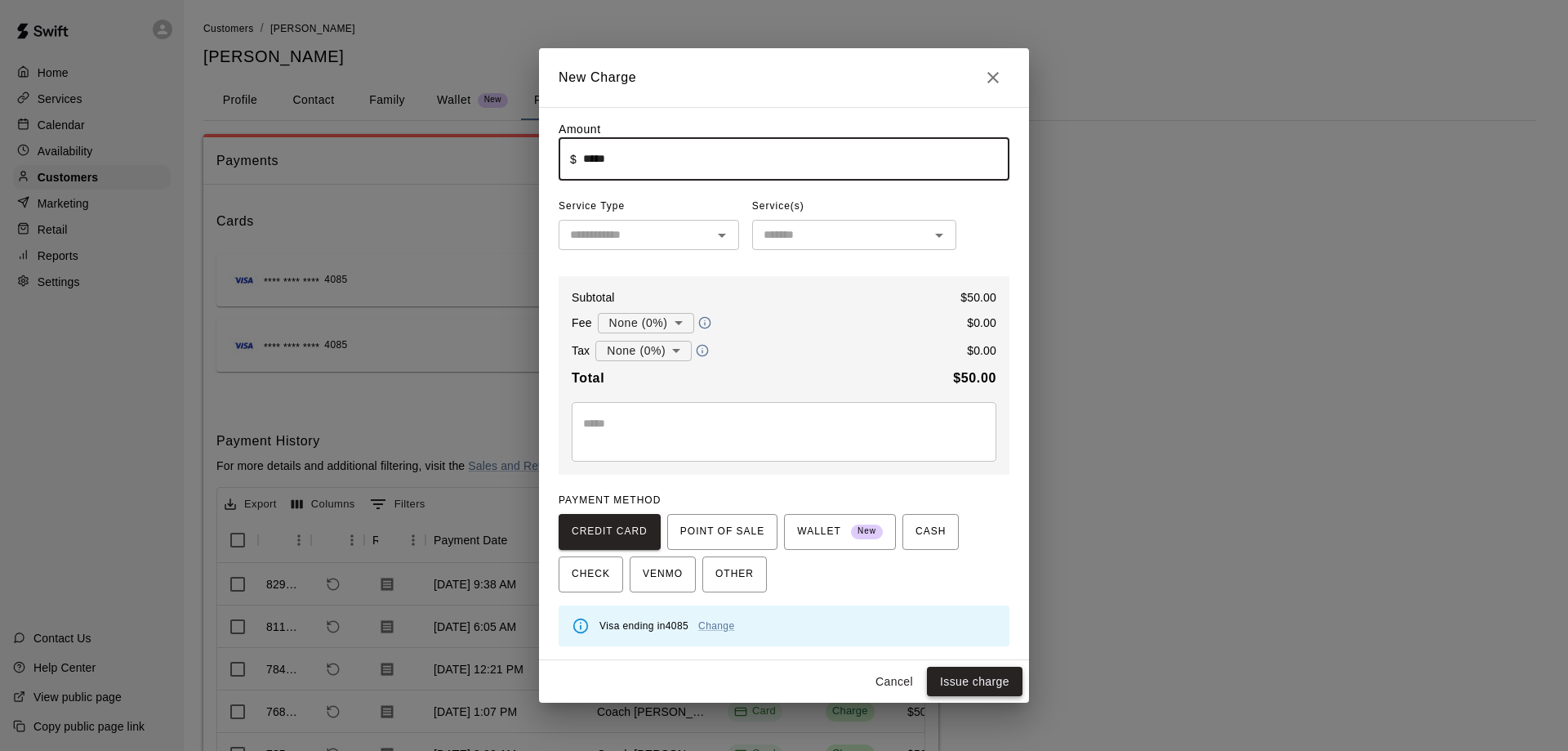
click at [955, 681] on button "Issue charge" at bounding box center [974, 681] width 95 height 30
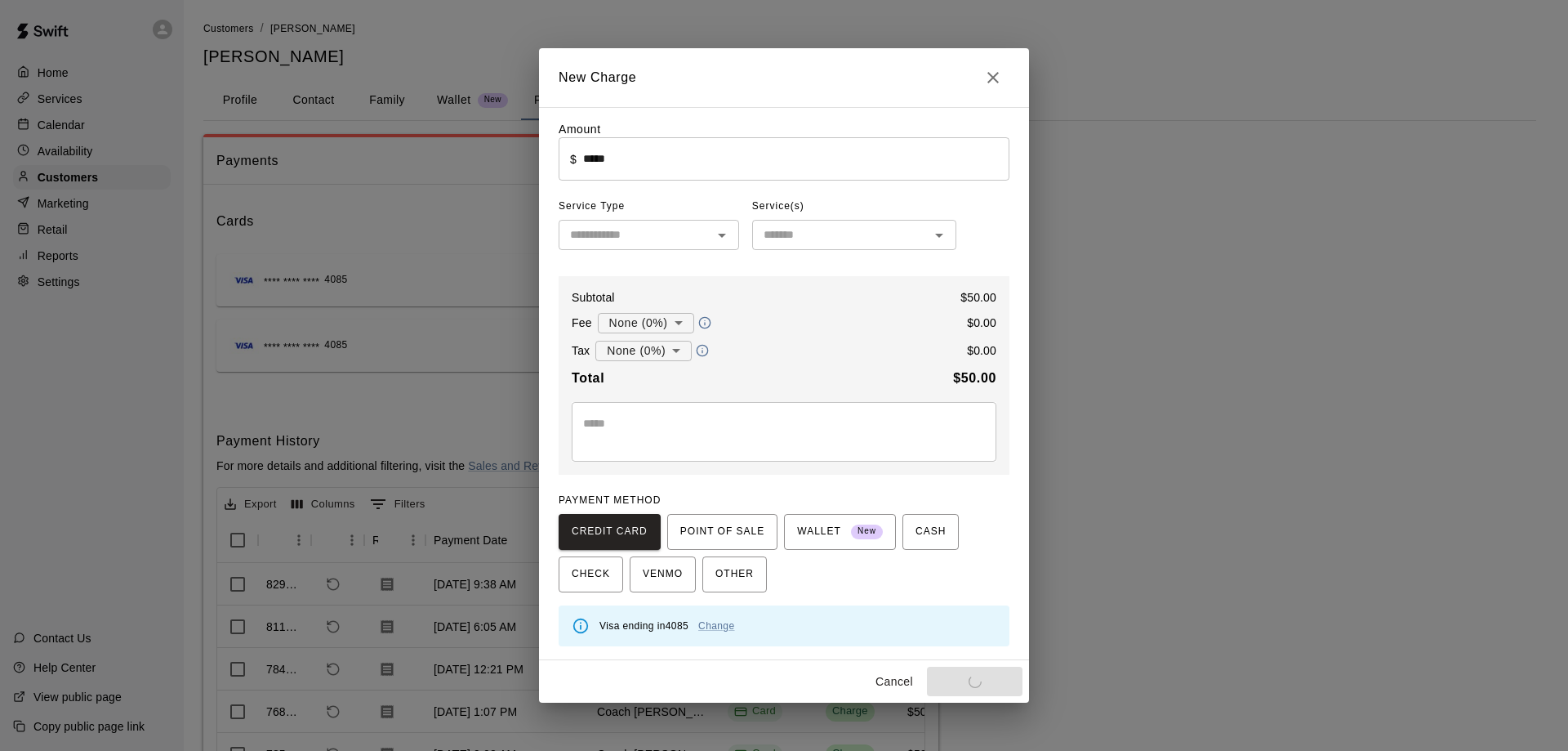
type input "*"
